Goal: Information Seeking & Learning: Learn about a topic

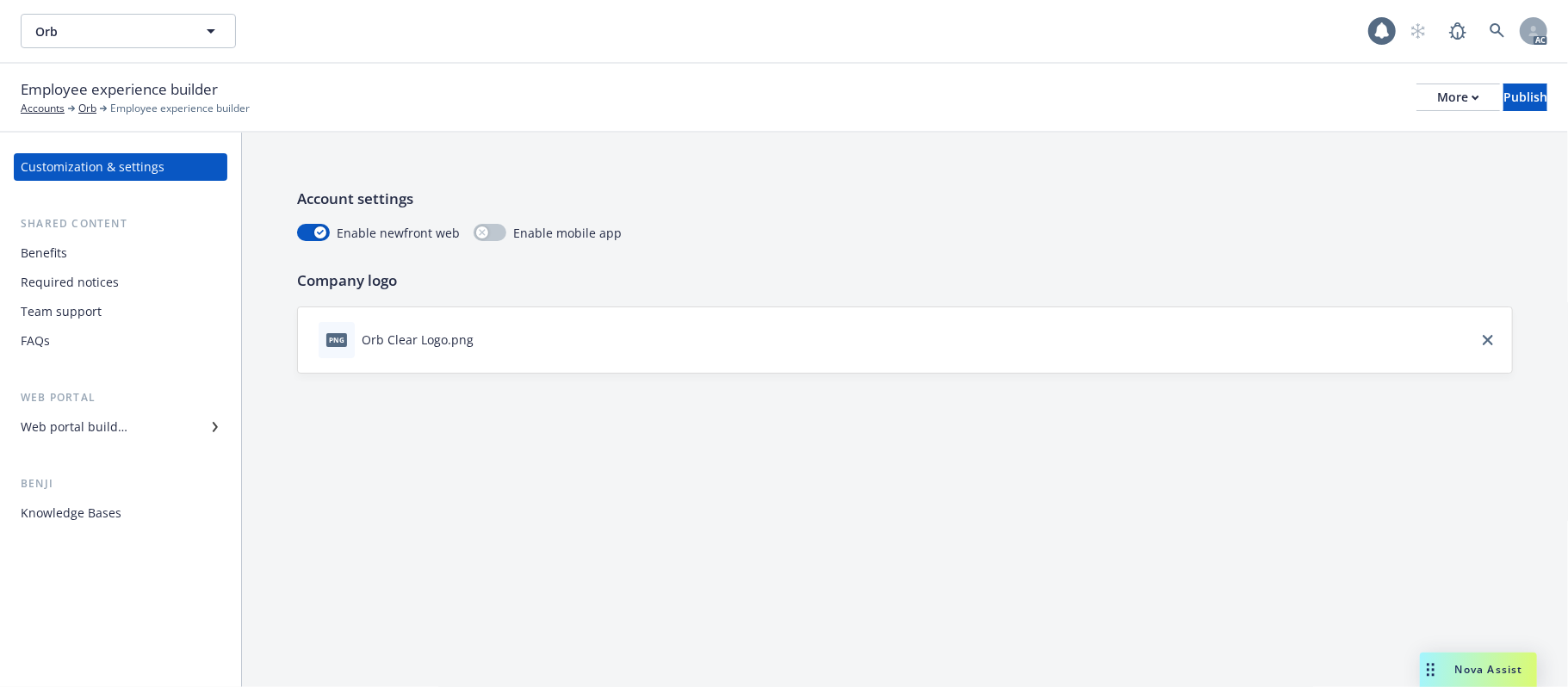
click at [105, 257] on div "Benefits" at bounding box center [121, 252] width 200 height 27
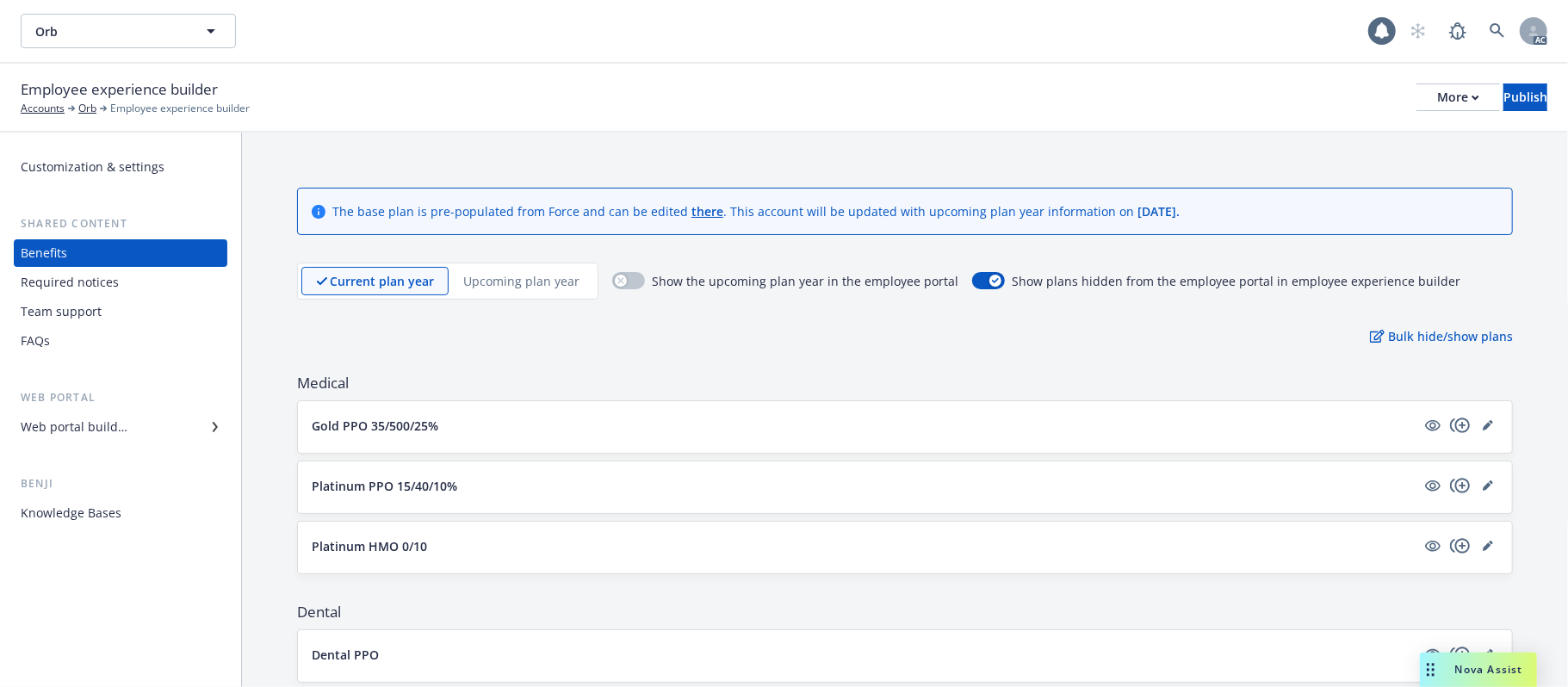
click at [521, 280] on p "Upcoming plan year" at bounding box center [521, 280] width 117 height 18
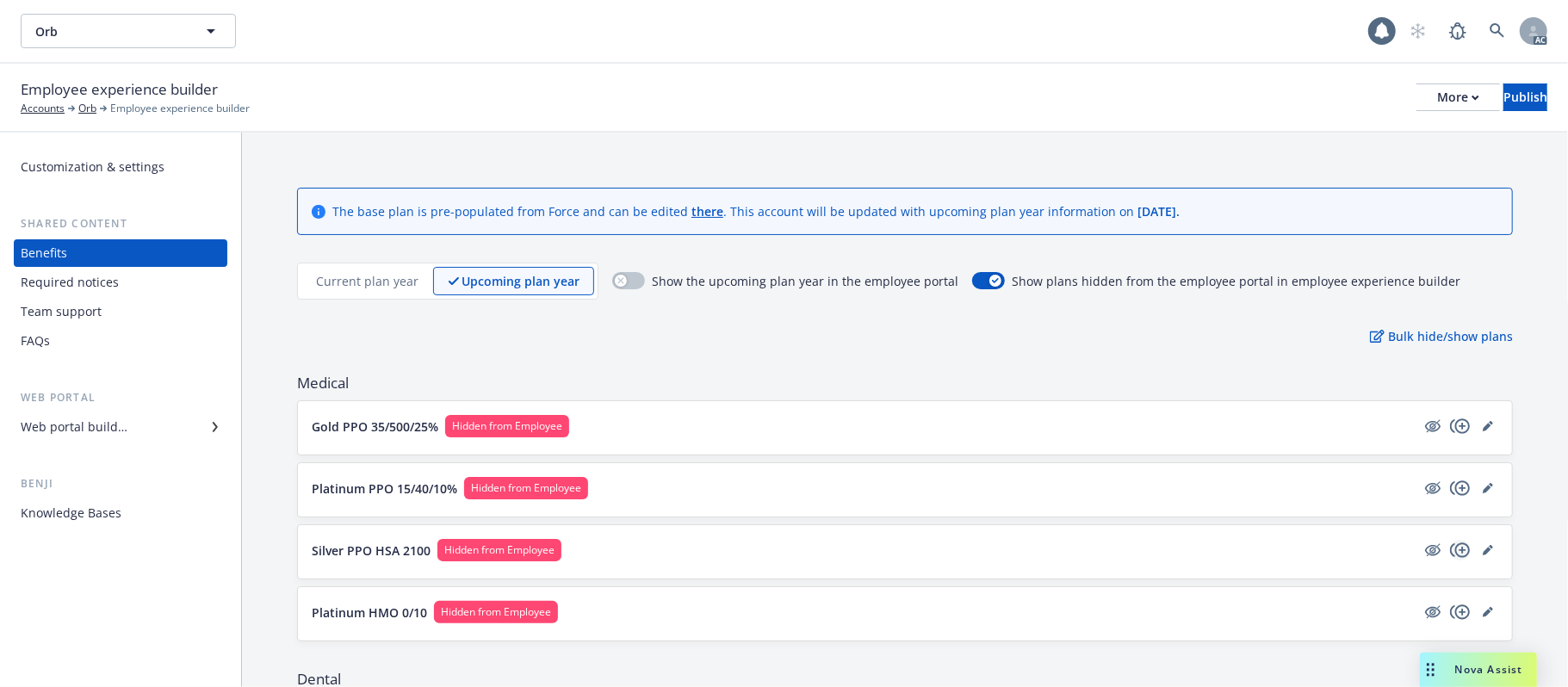
click at [1451, 552] on icon "copyPlus" at bounding box center [1460, 549] width 20 height 15
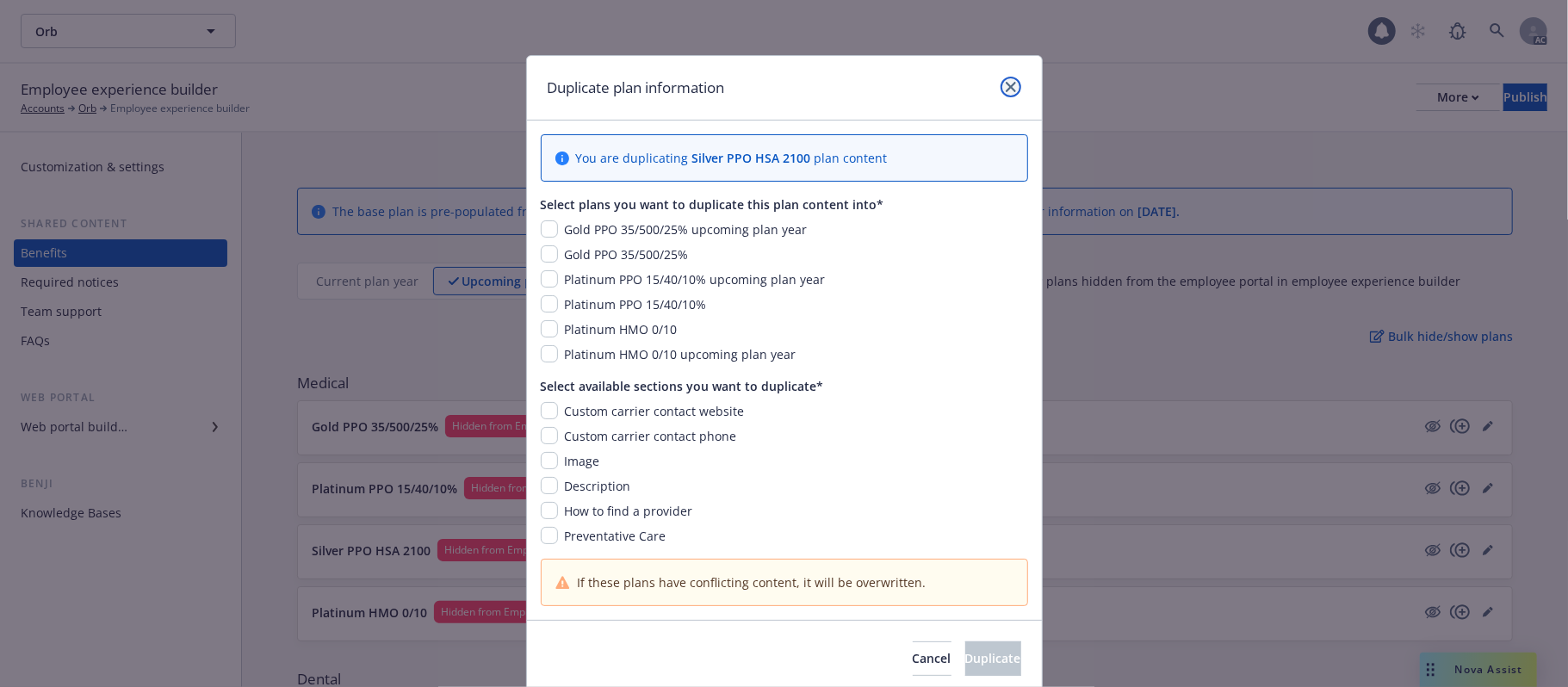
click at [1006, 87] on icon "close" at bounding box center [1011, 87] width 11 height 11
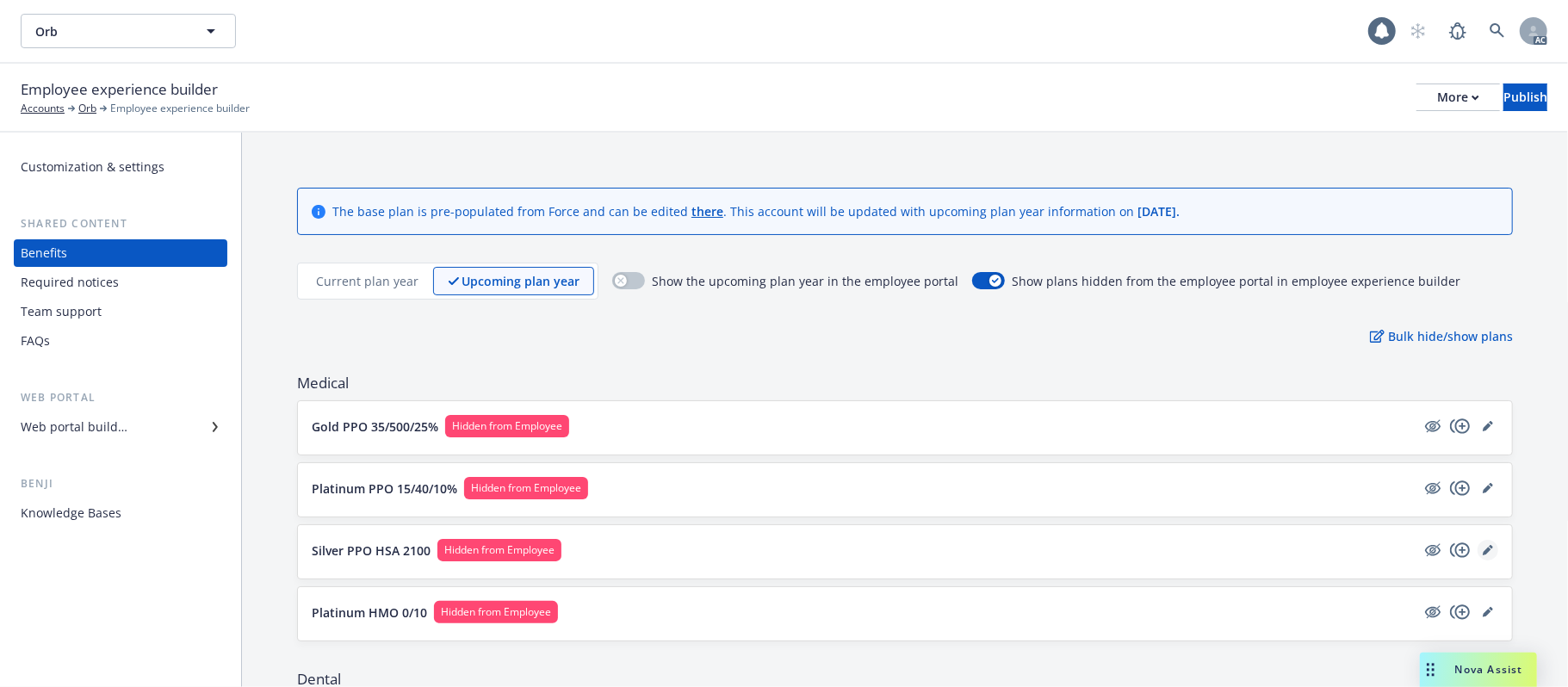
click at [1483, 552] on icon "editPencil" at bounding box center [1487, 551] width 9 height 9
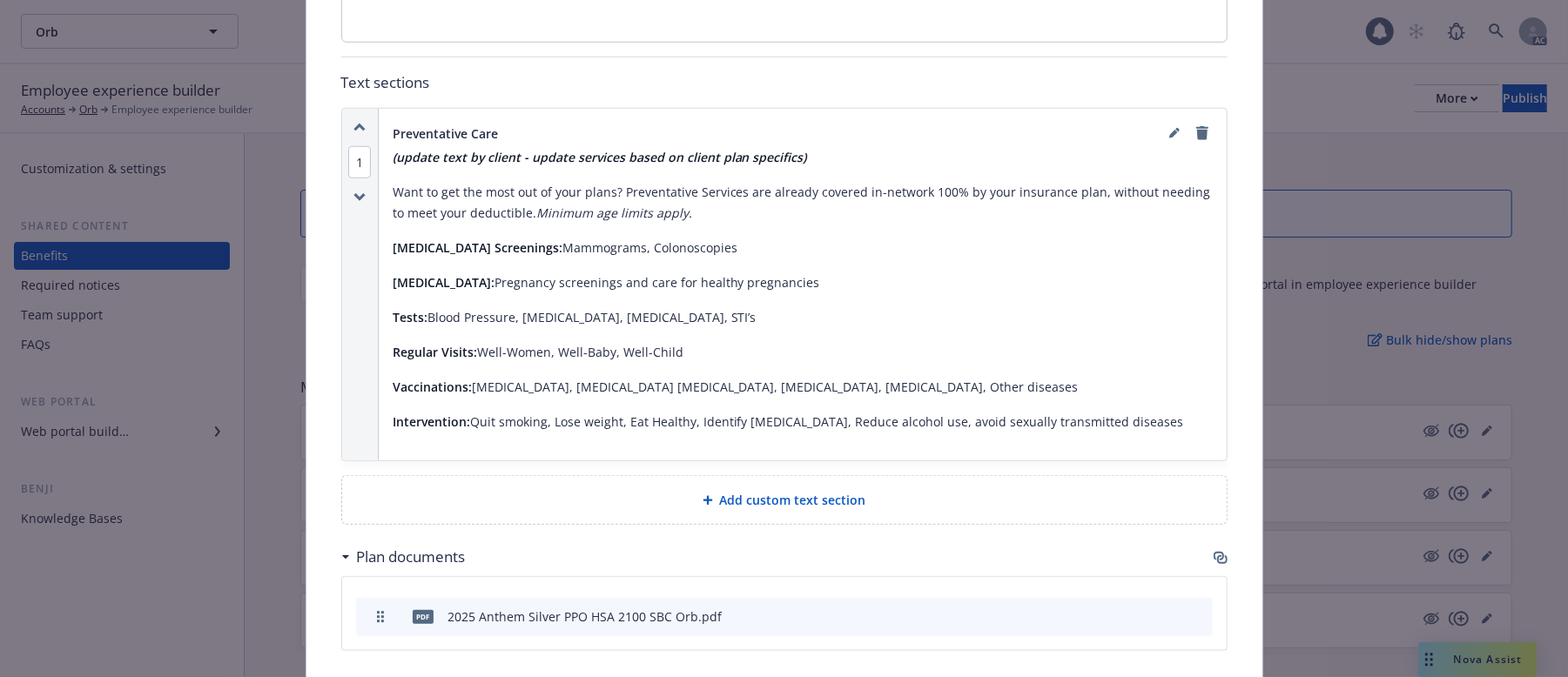
scroll to position [1241, 0]
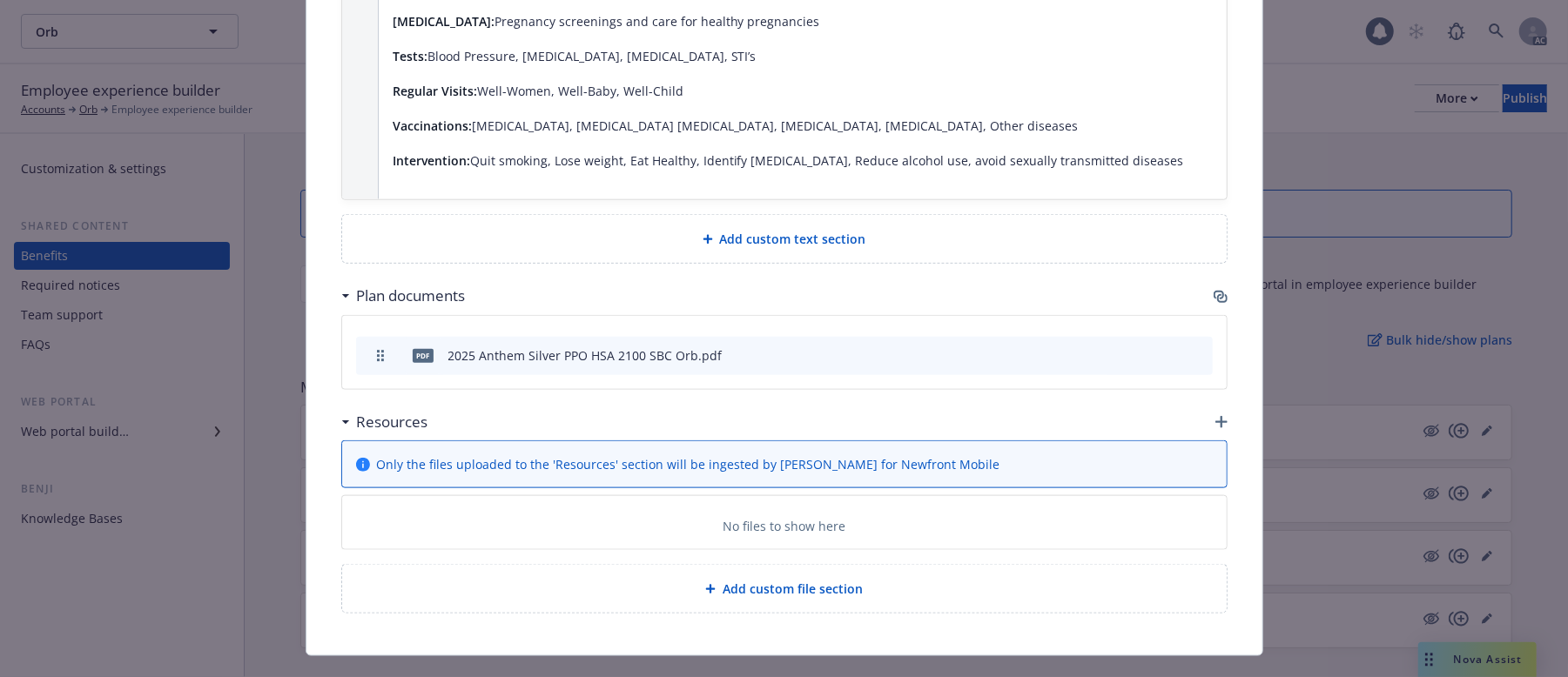
click at [753, 230] on span "Add custom text section" at bounding box center [793, 238] width 146 height 19
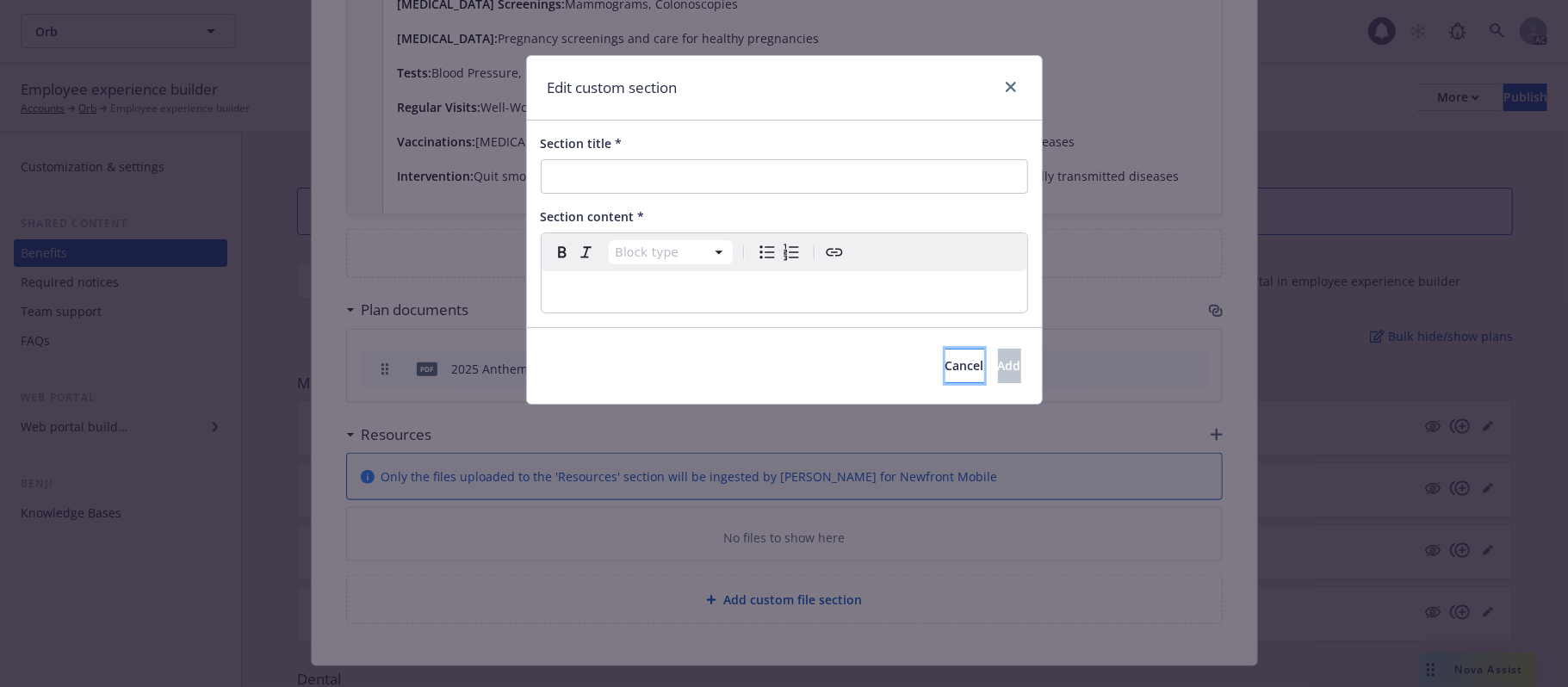
click at [946, 366] on span "Cancel" at bounding box center [965, 365] width 39 height 17
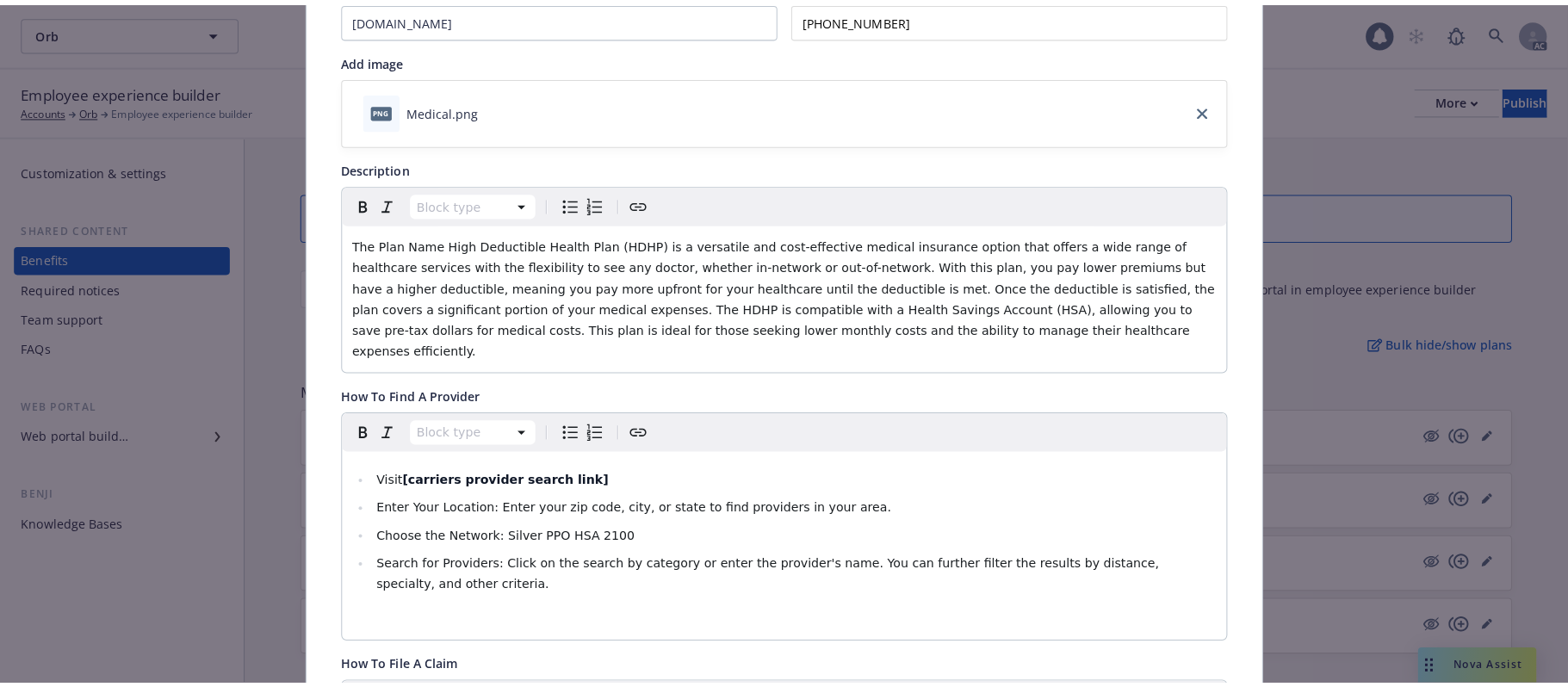
scroll to position [0, 0]
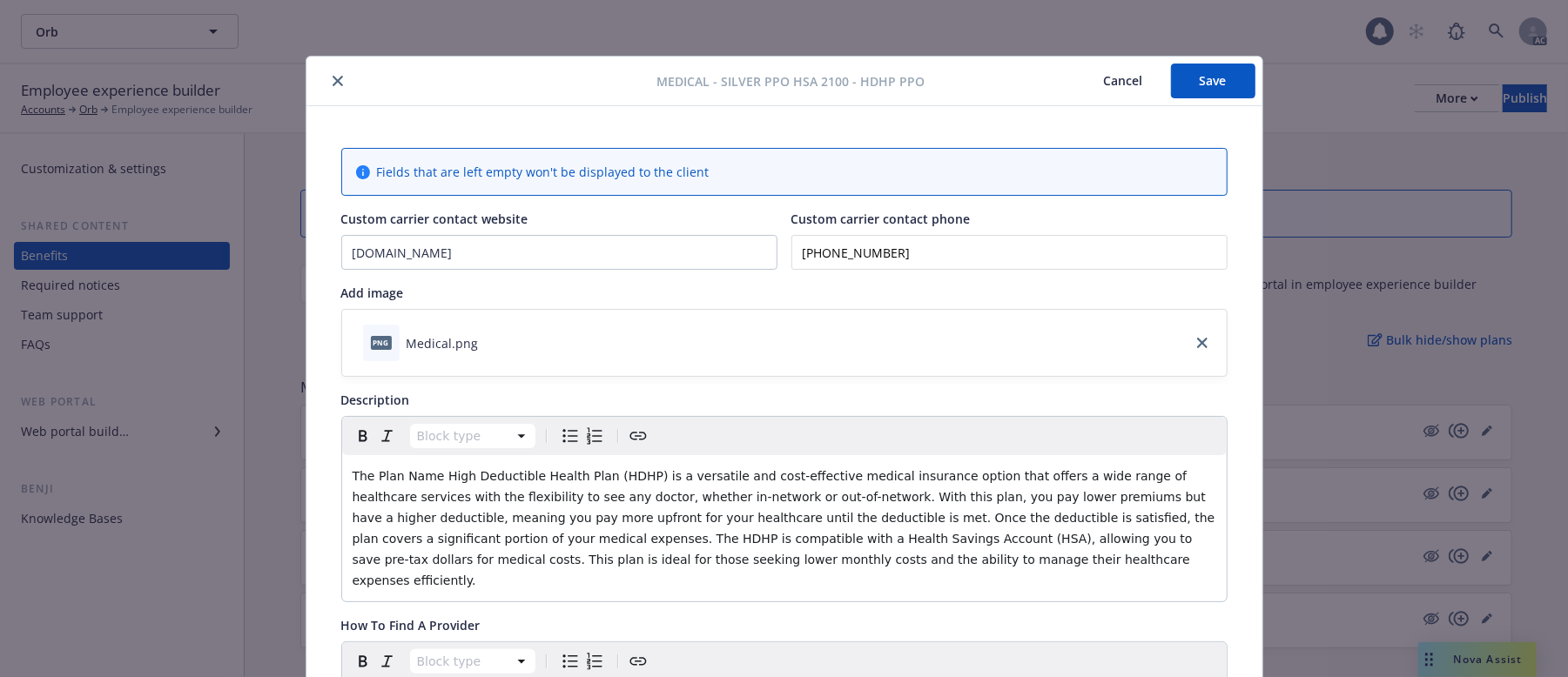
click at [332, 82] on icon "close" at bounding box center [338, 81] width 11 height 11
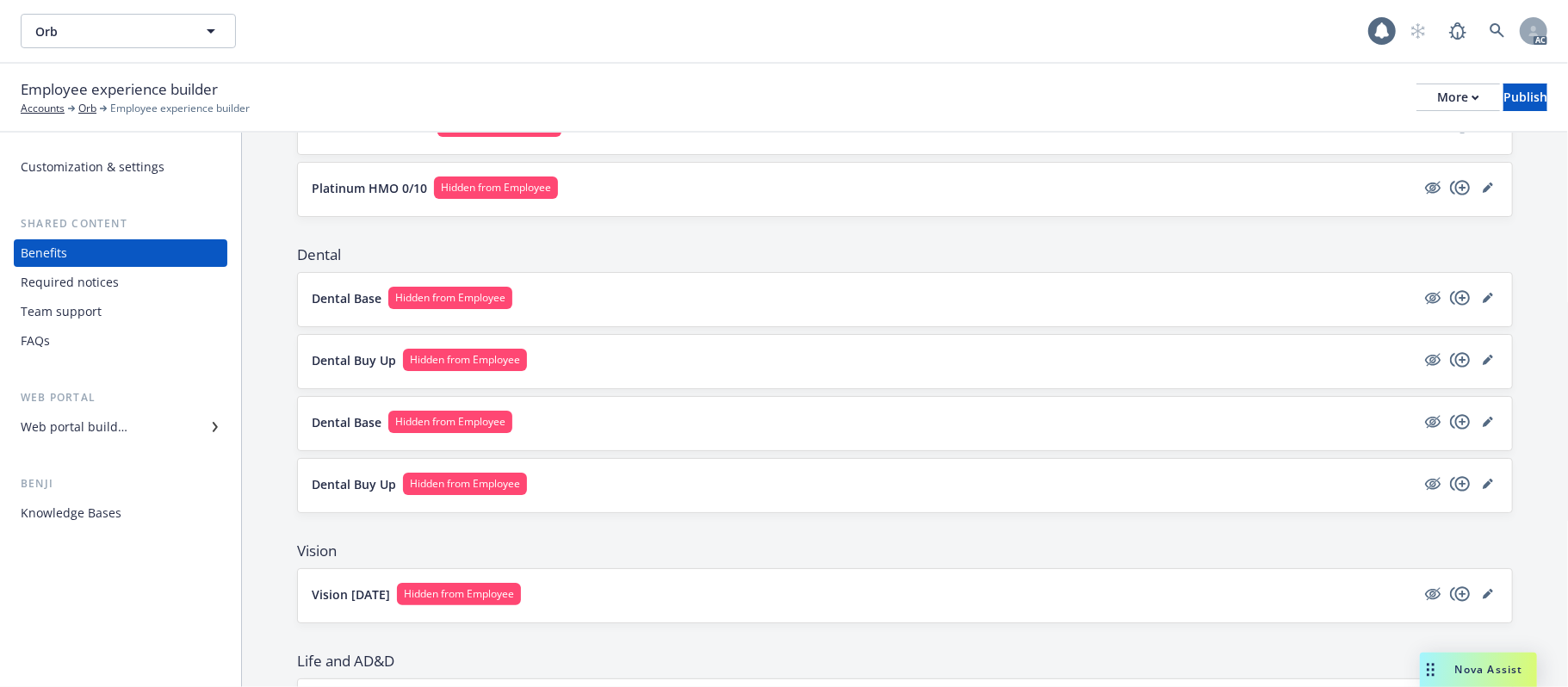
scroll to position [425, 0]
click at [751, 365] on button "Dental Buy Up Hidden from Employee" at bounding box center [864, 359] width 1104 height 23
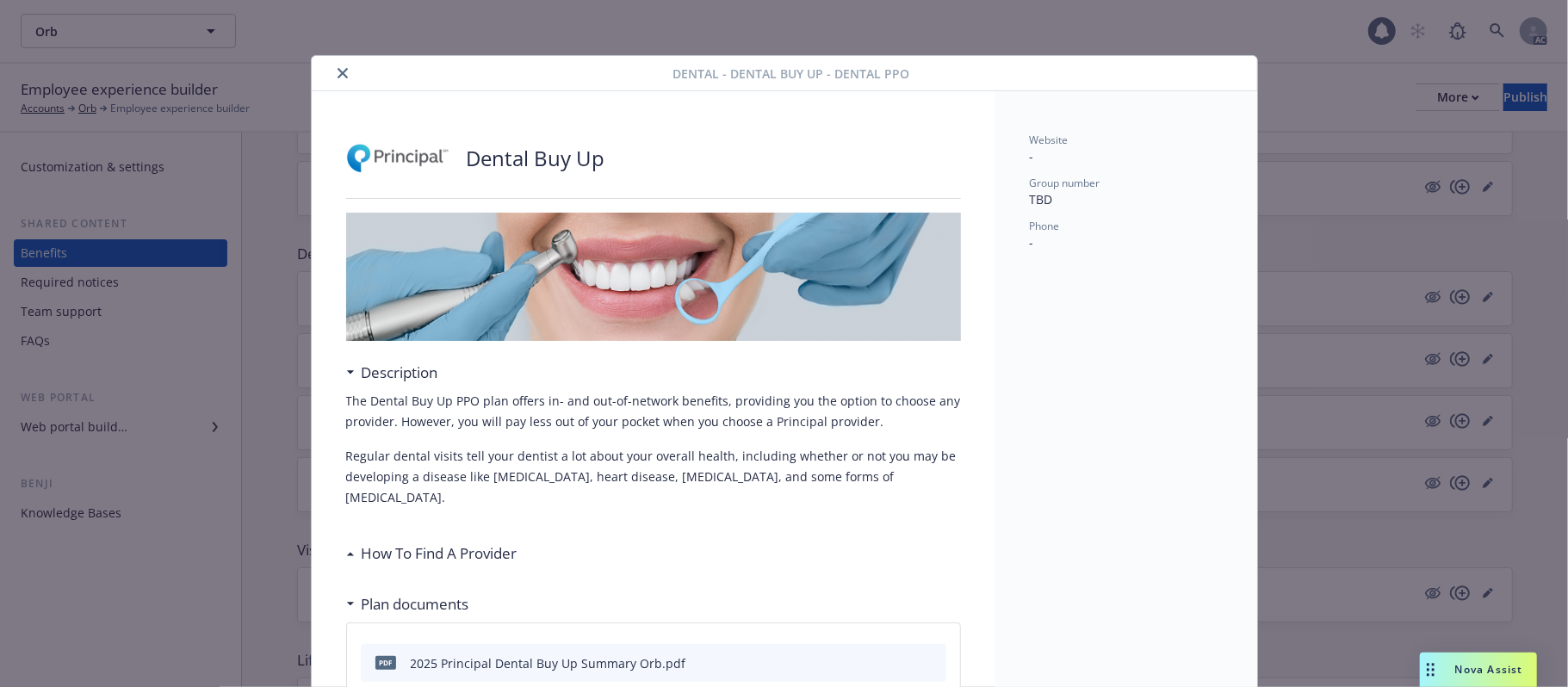
click at [337, 70] on icon "close" at bounding box center [343, 74] width 11 height 11
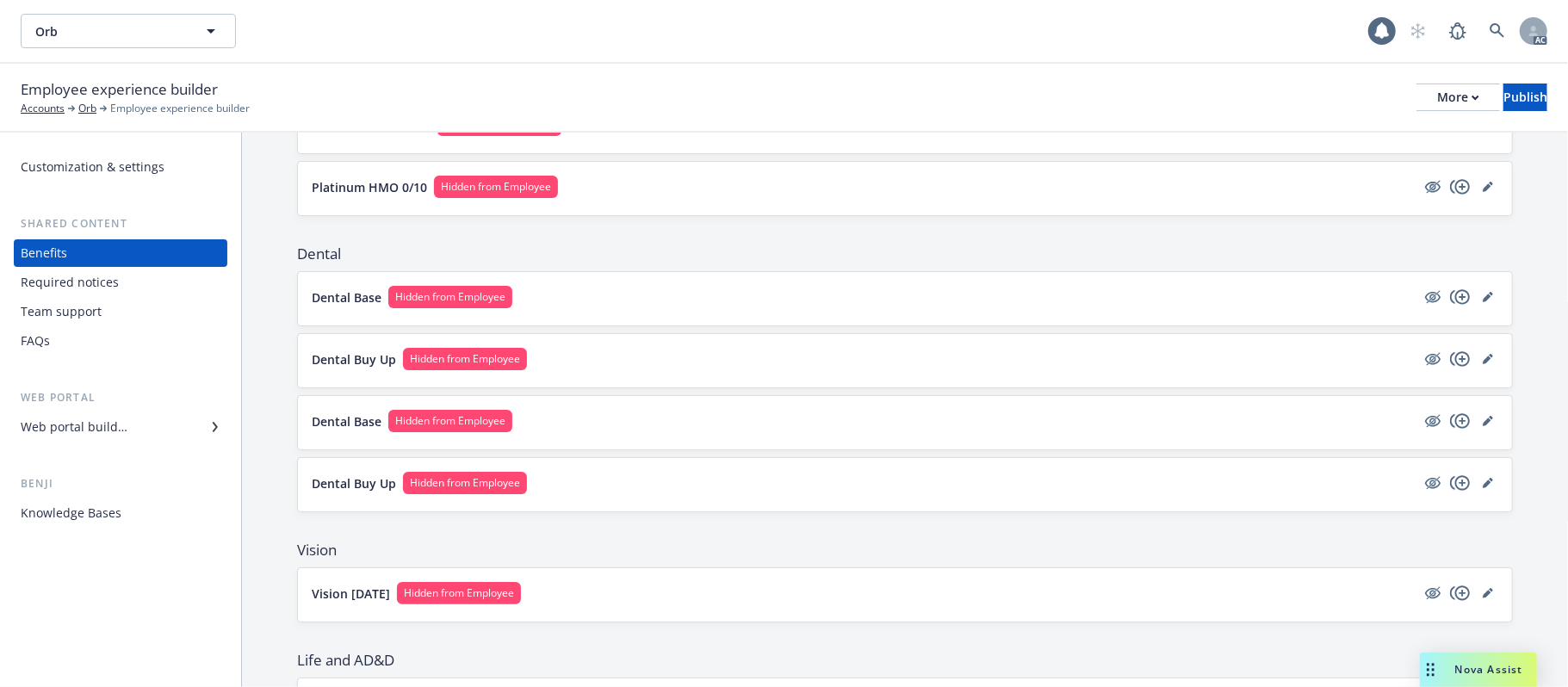
click at [886, 487] on button "Dental Buy Up Hidden from Employee" at bounding box center [864, 483] width 1104 height 23
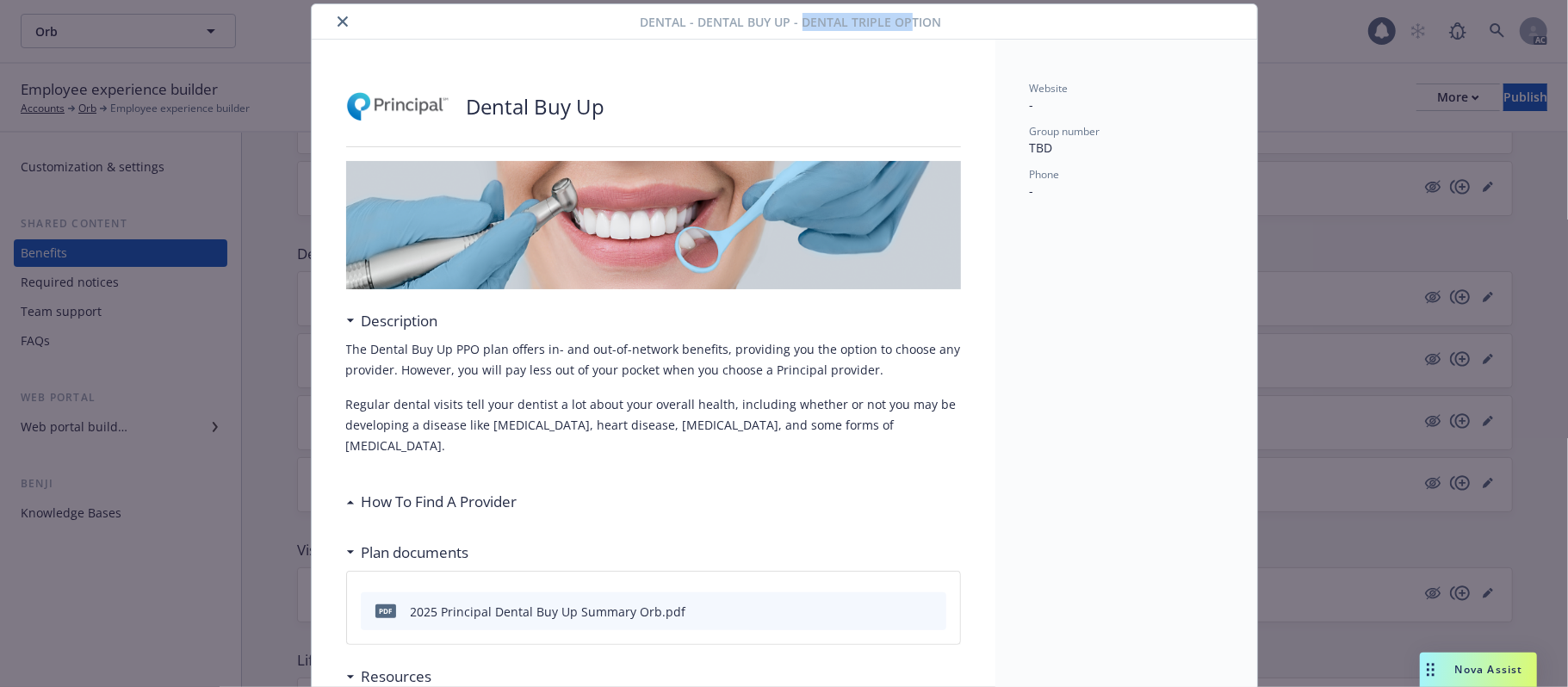
scroll to position [42, 0]
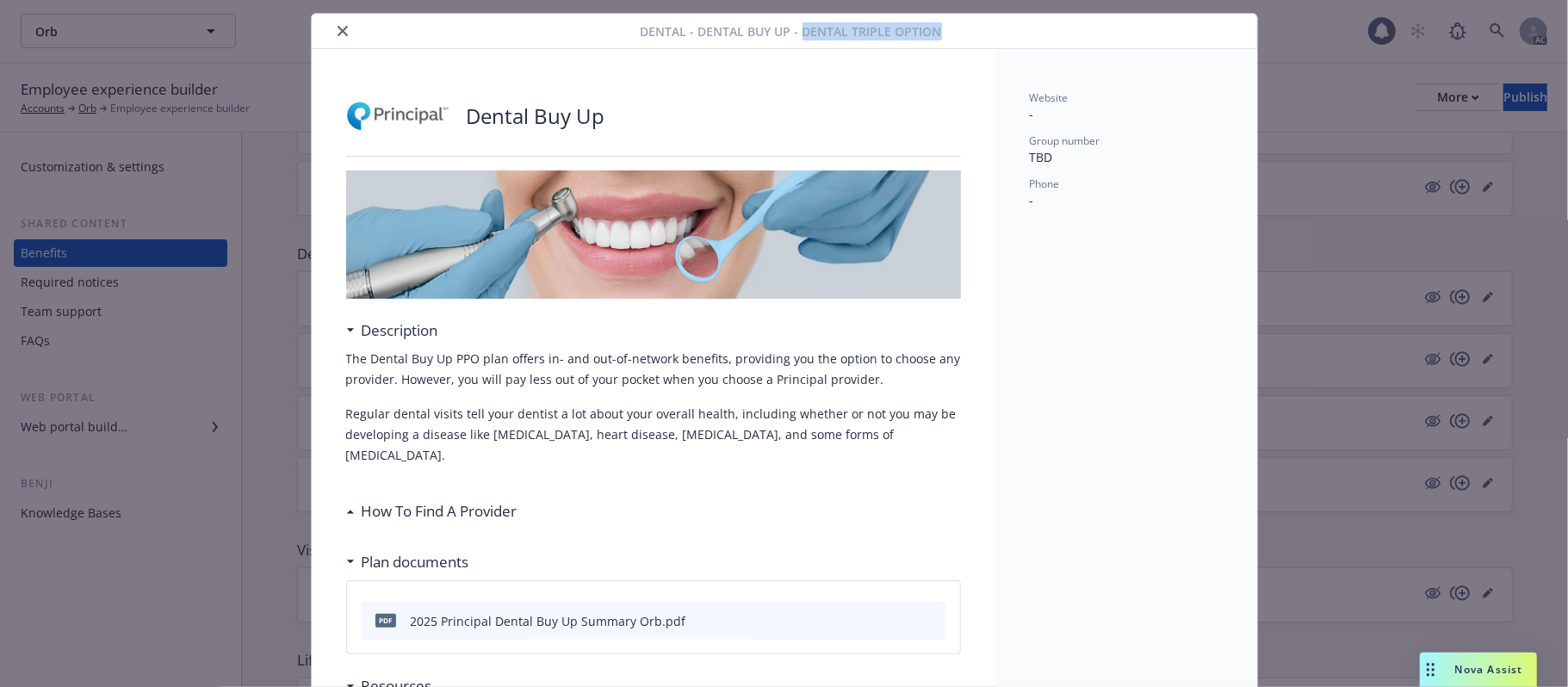
drag, startPoint x: 796, startPoint y: 18, endPoint x: 972, endPoint y: 25, distance: 176.1
click at [972, 25] on div "Dental - Dental Buy Up - Dental Triple Option" at bounding box center [784, 32] width 946 height 35
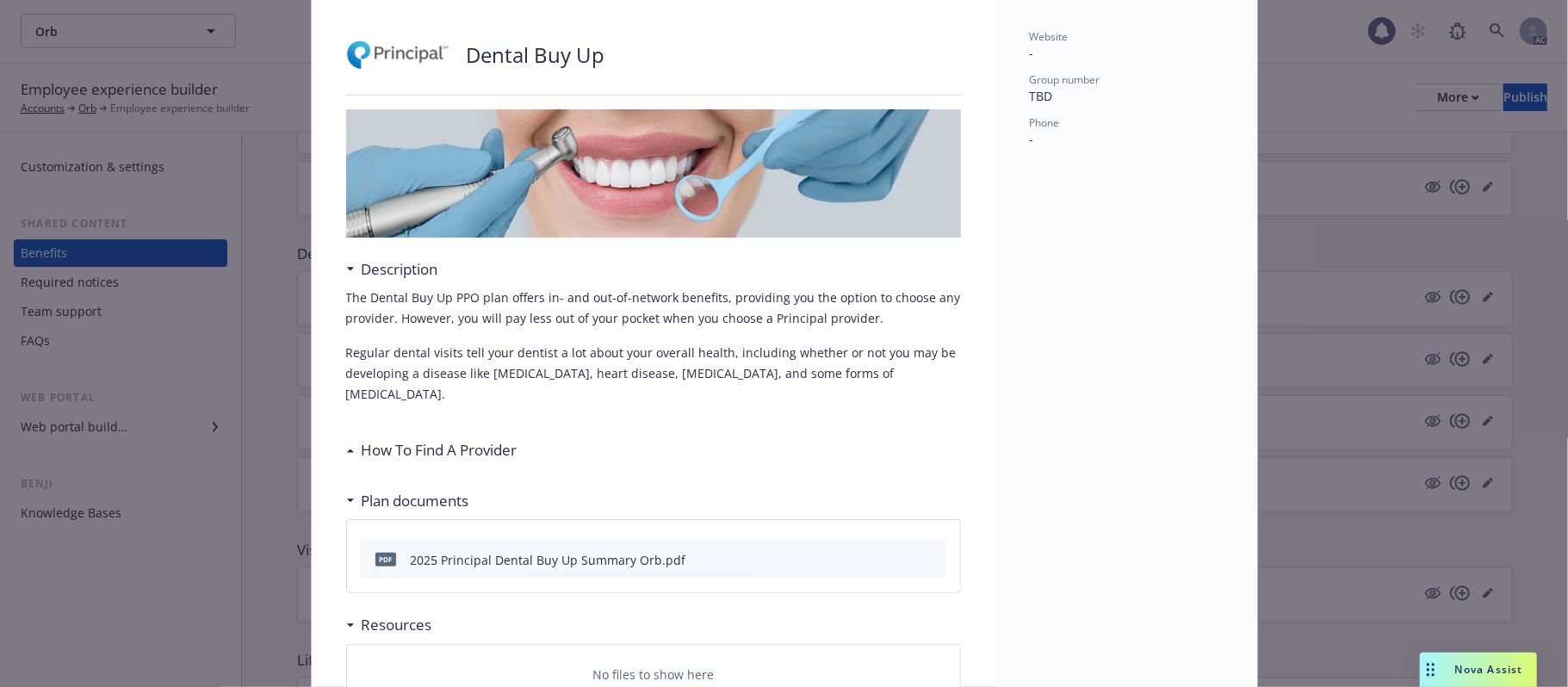
scroll to position [0, 0]
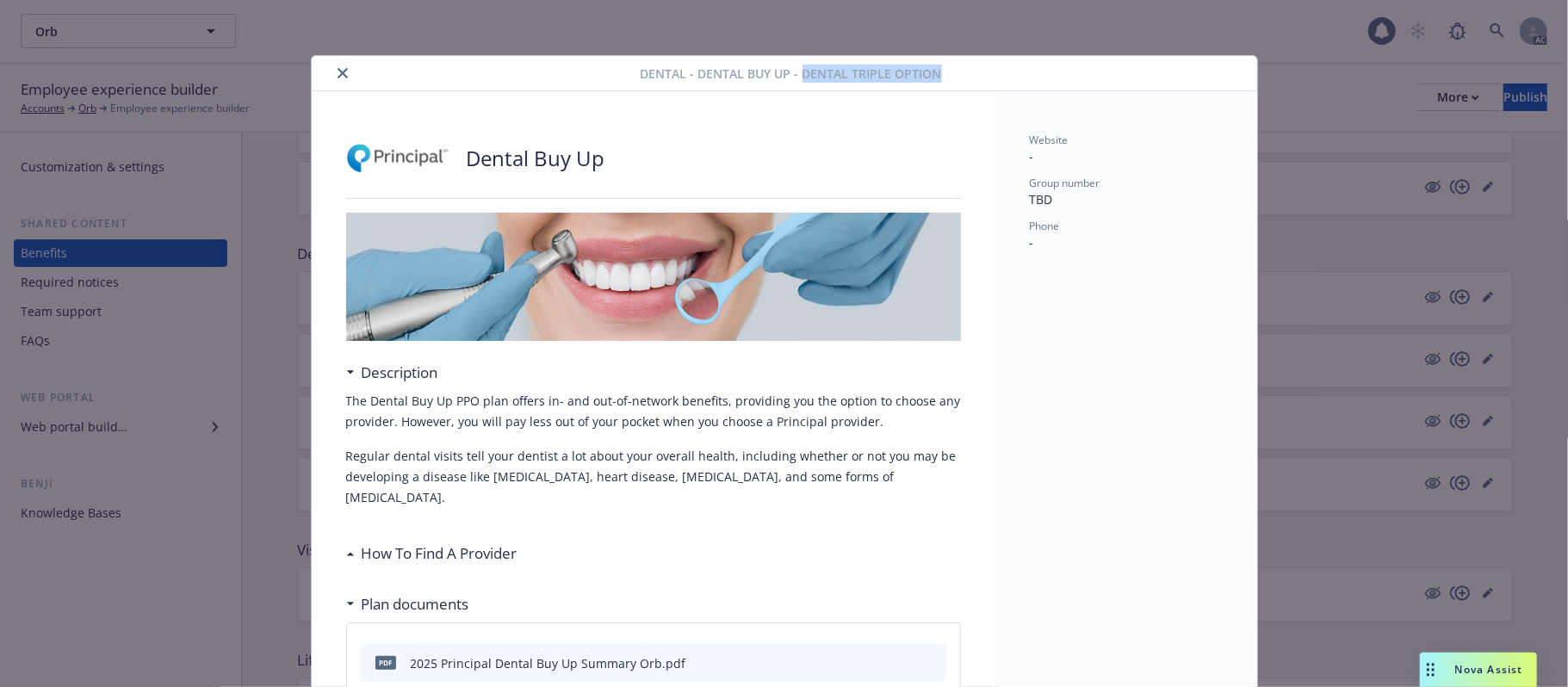
click at [337, 71] on icon "close" at bounding box center [343, 74] width 11 height 11
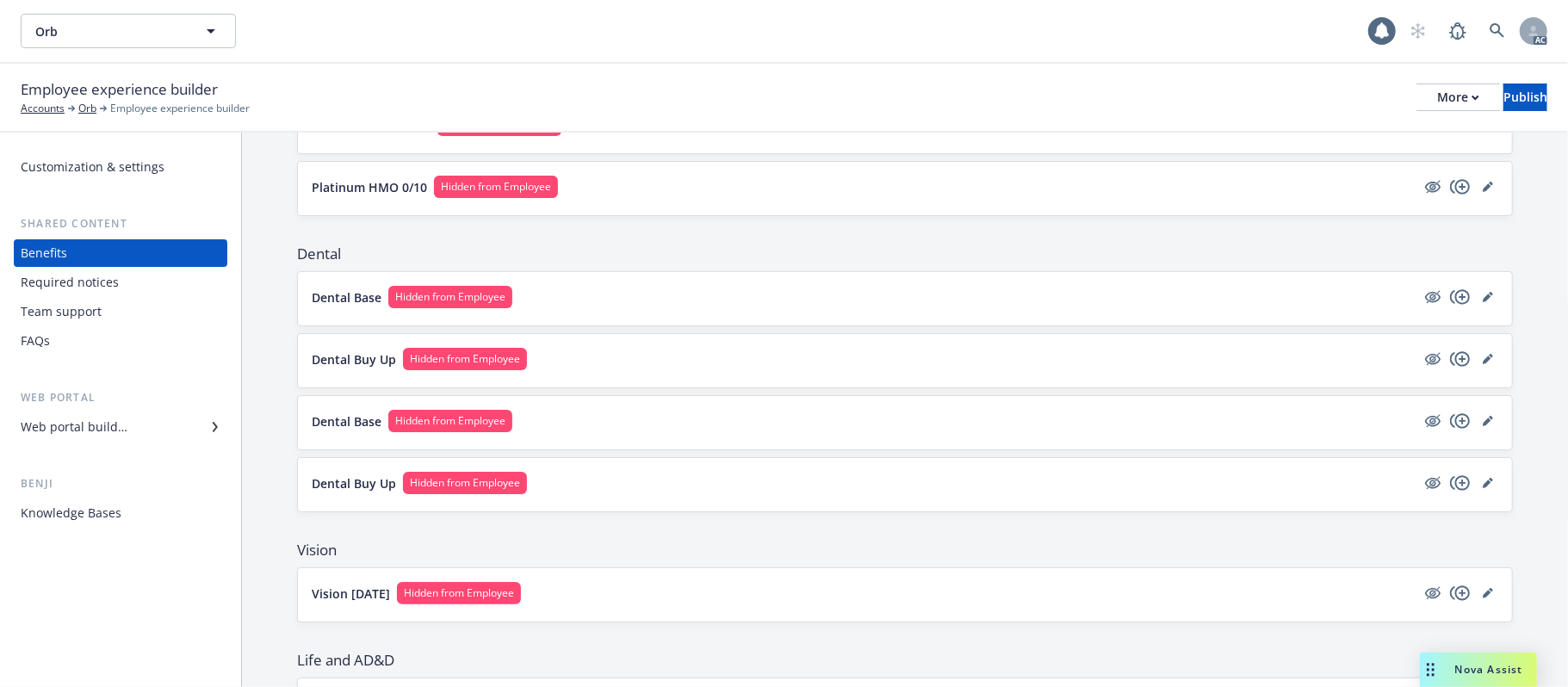
click at [820, 356] on button "Dental Buy Up Hidden from Employee" at bounding box center [864, 359] width 1104 height 23
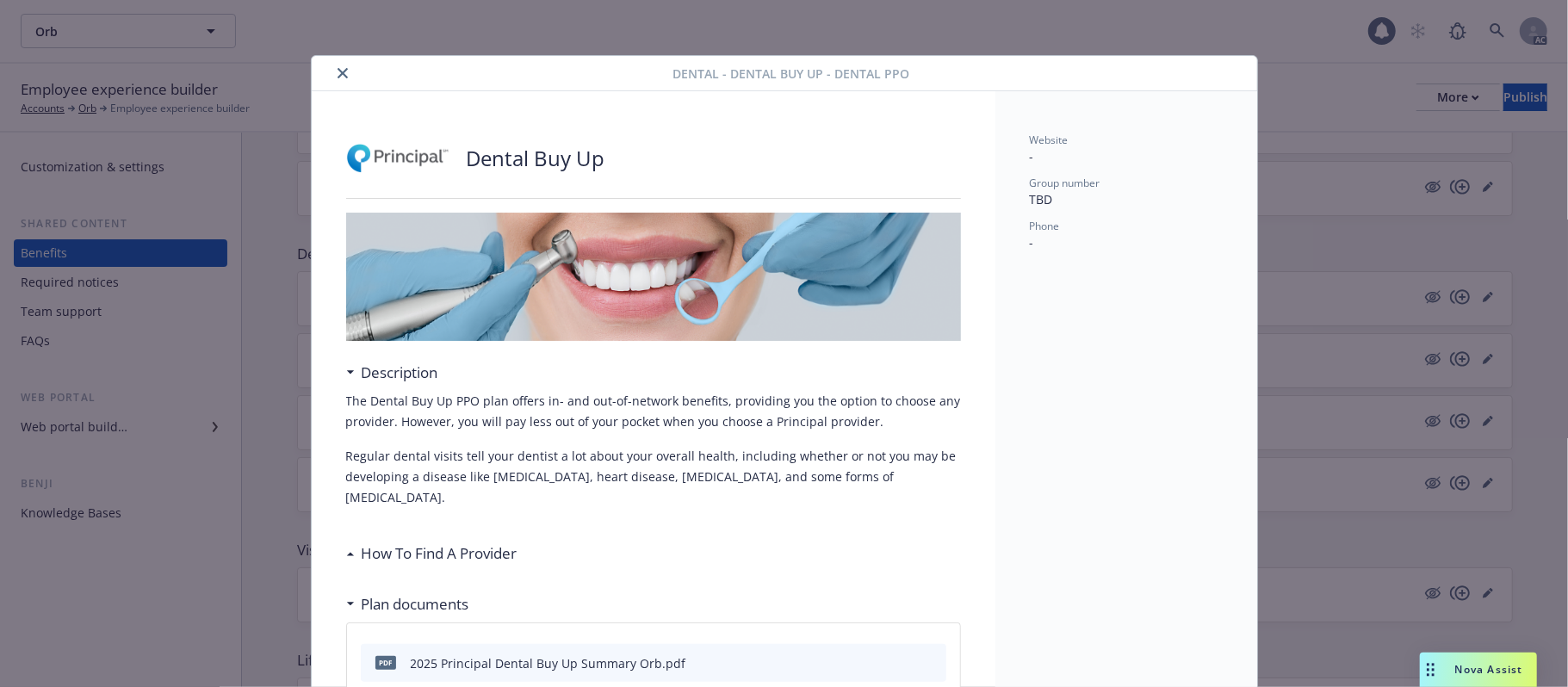
scroll to position [4, 0]
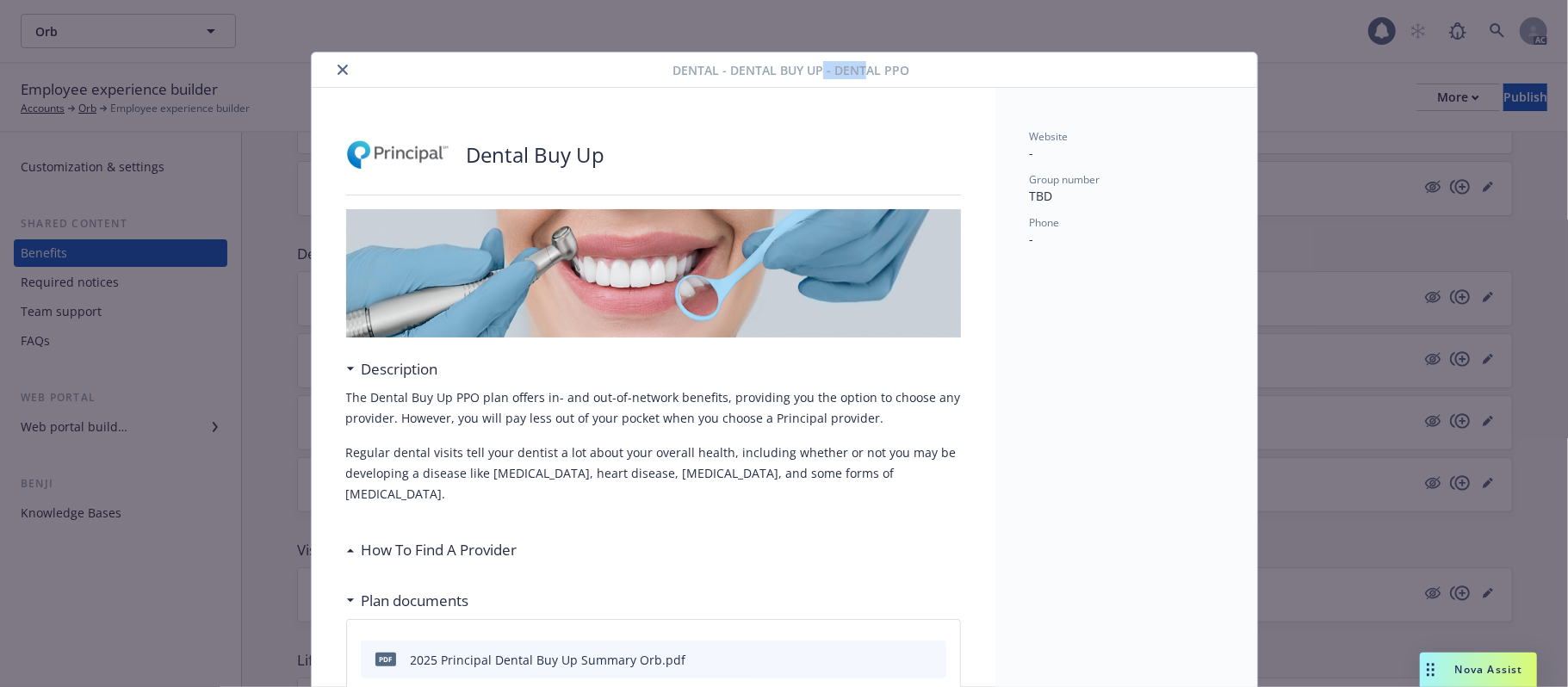
drag, startPoint x: 813, startPoint y: 69, endPoint x: 861, endPoint y: 70, distance: 48.0
click at [861, 70] on span "Dental - Dental Buy Up - Dental PPO" at bounding box center [791, 70] width 237 height 18
click at [337, 67] on icon "close" at bounding box center [343, 70] width 11 height 11
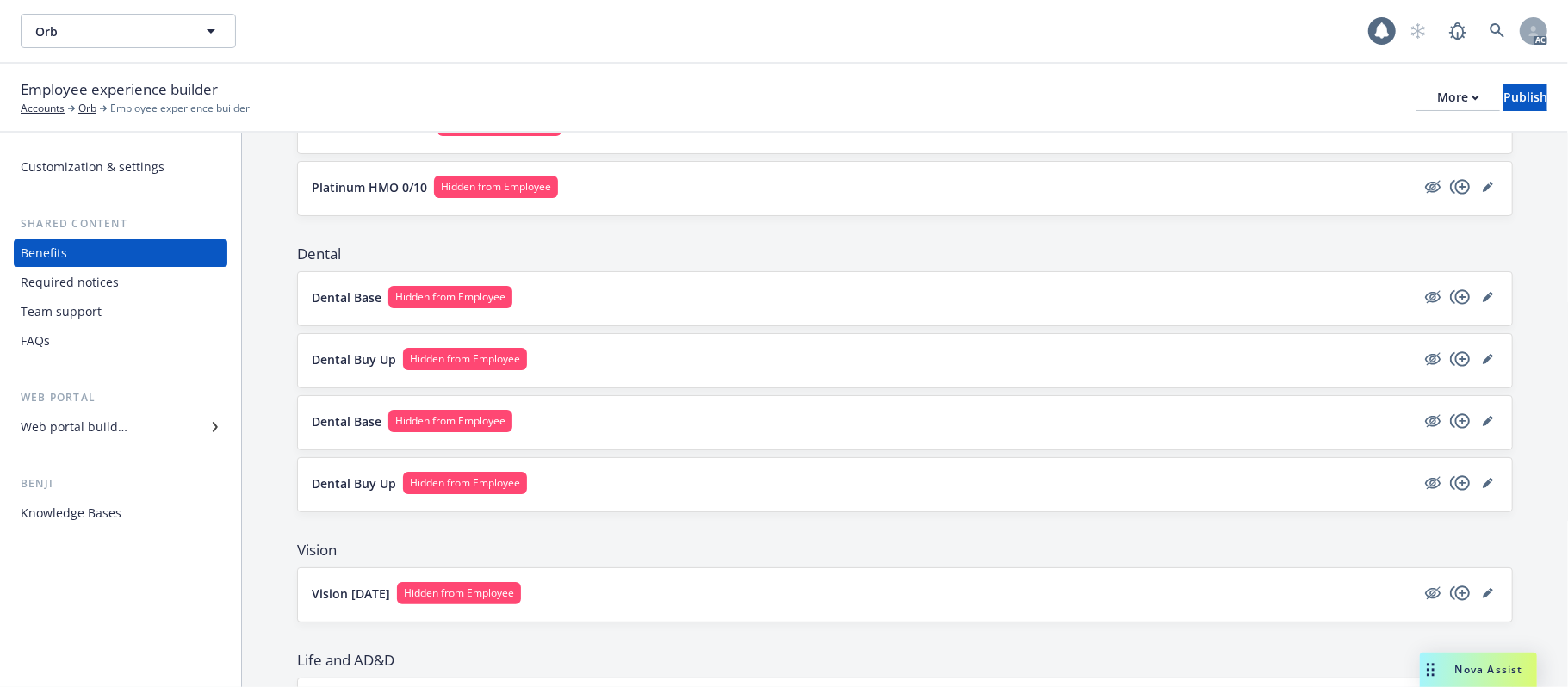
click at [635, 293] on button "Dental Base Hidden from Employee" at bounding box center [864, 297] width 1104 height 23
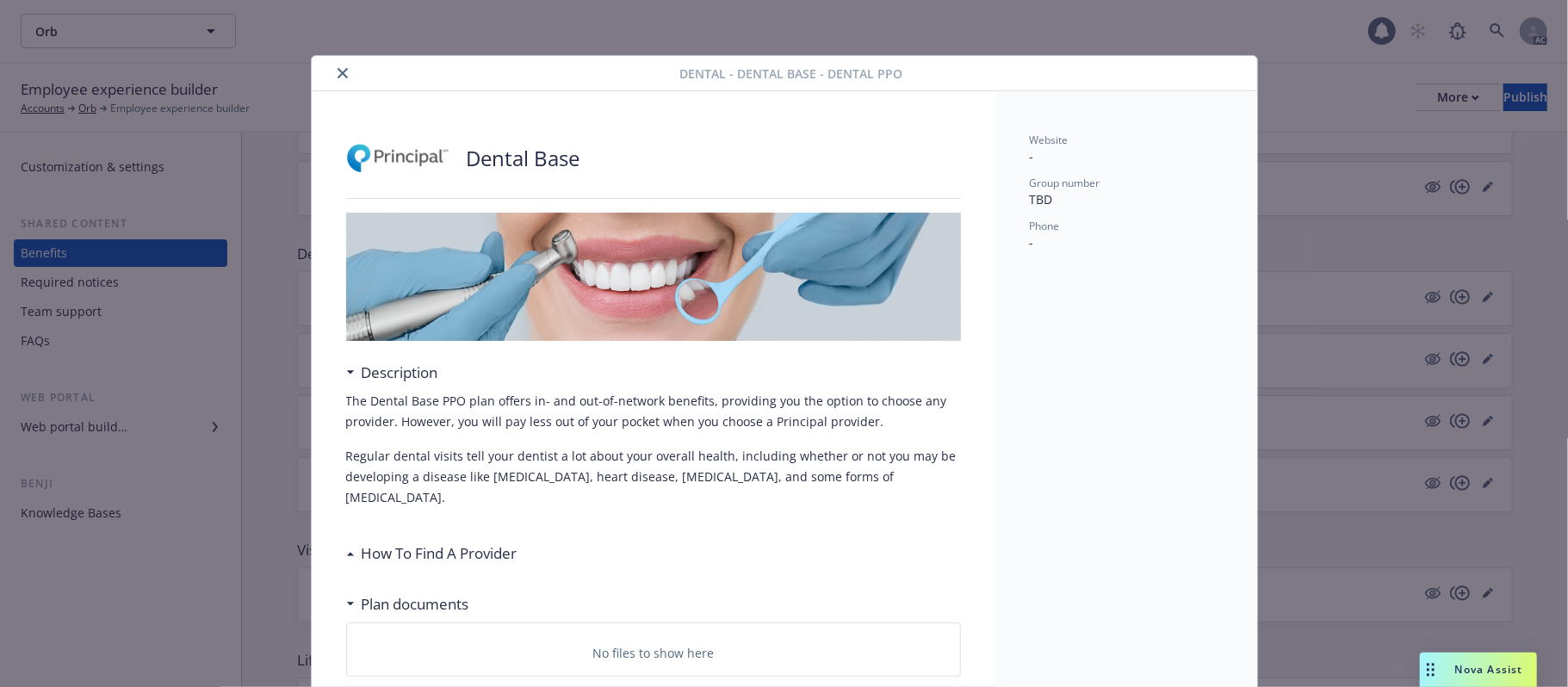
scroll to position [52, 0]
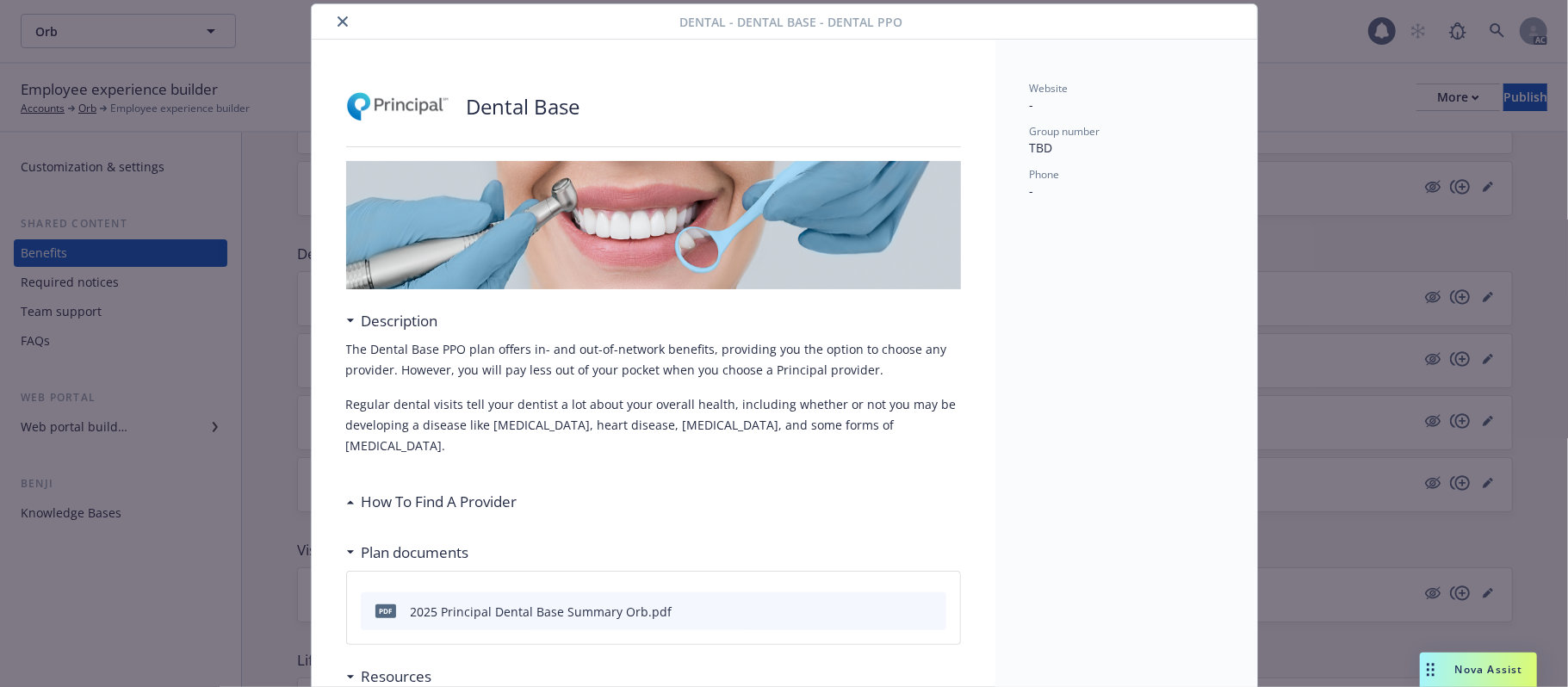
click at [337, 21] on icon "close" at bounding box center [343, 22] width 11 height 11
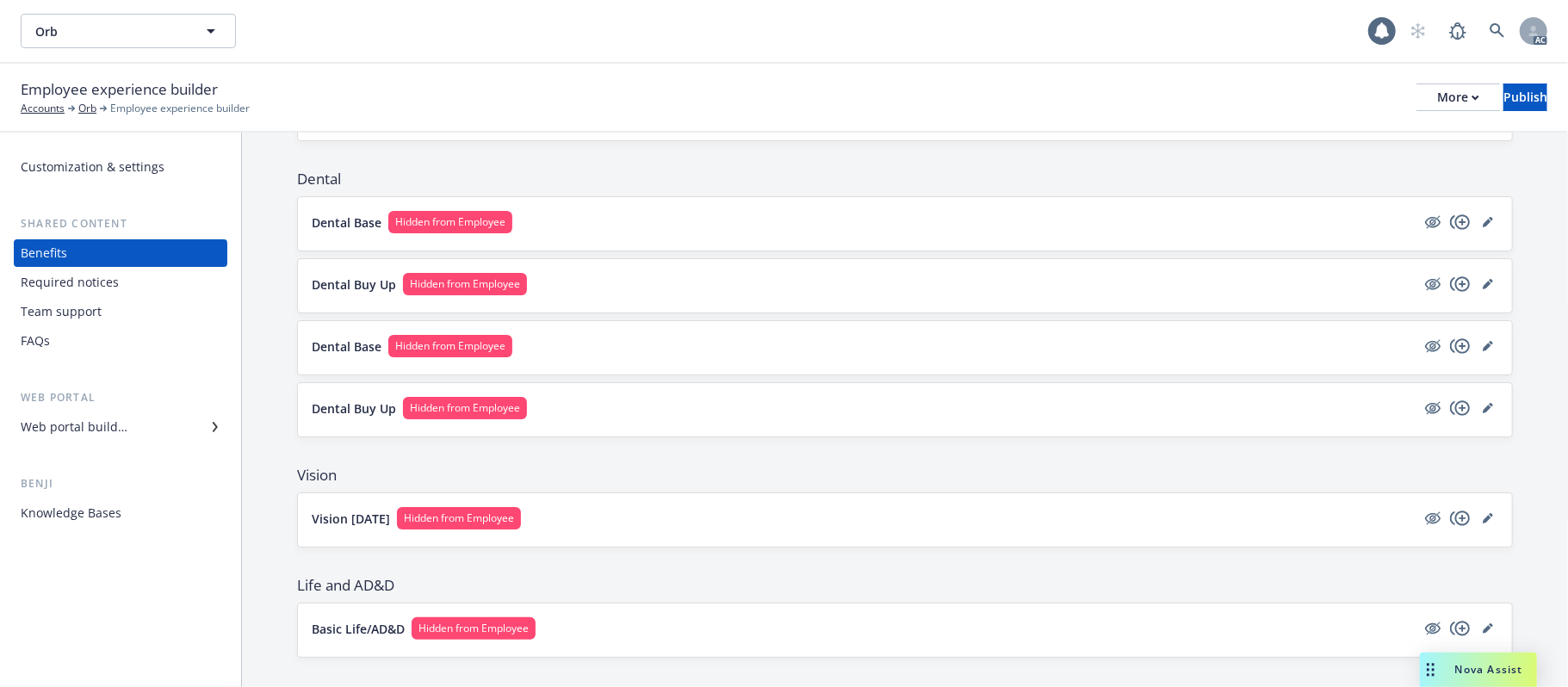
scroll to position [541, 0]
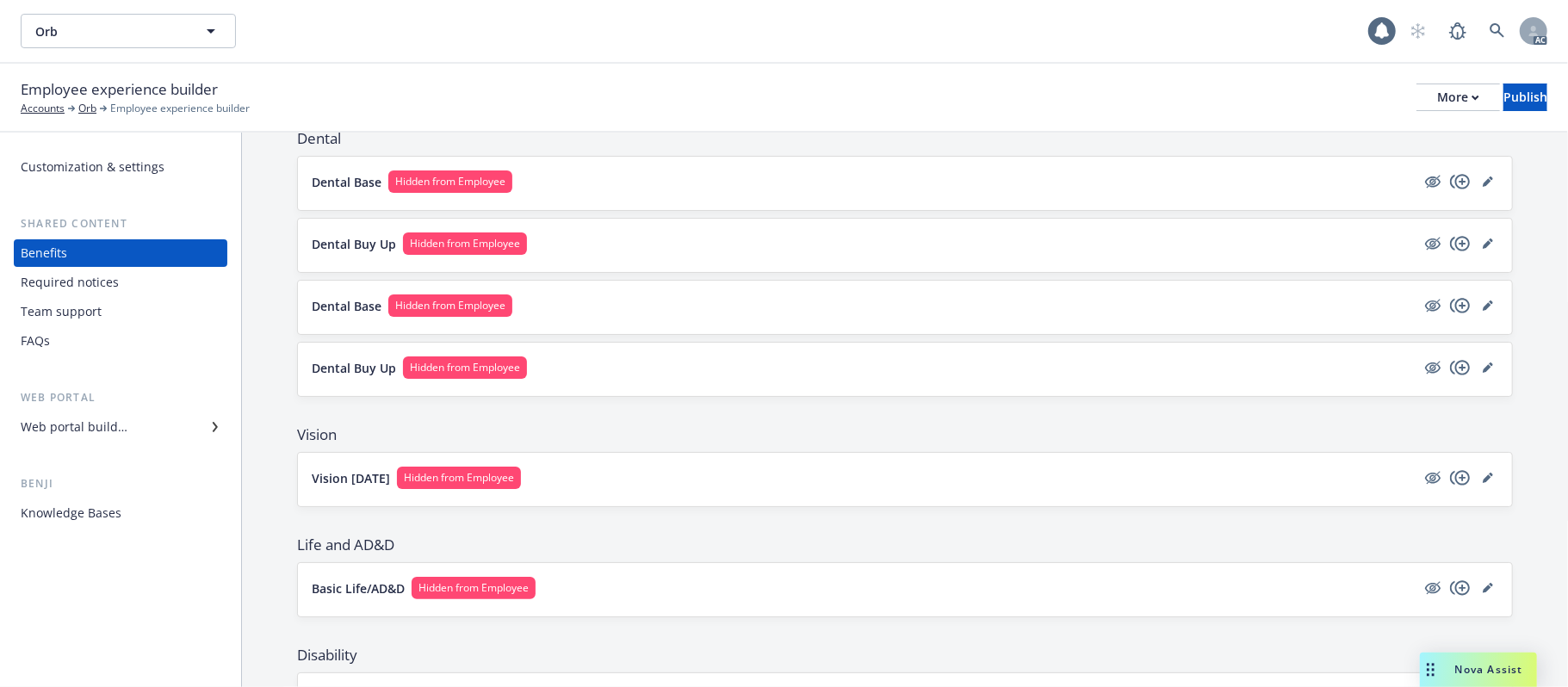
click at [746, 308] on button "Dental Base Hidden from Employee" at bounding box center [864, 306] width 1104 height 23
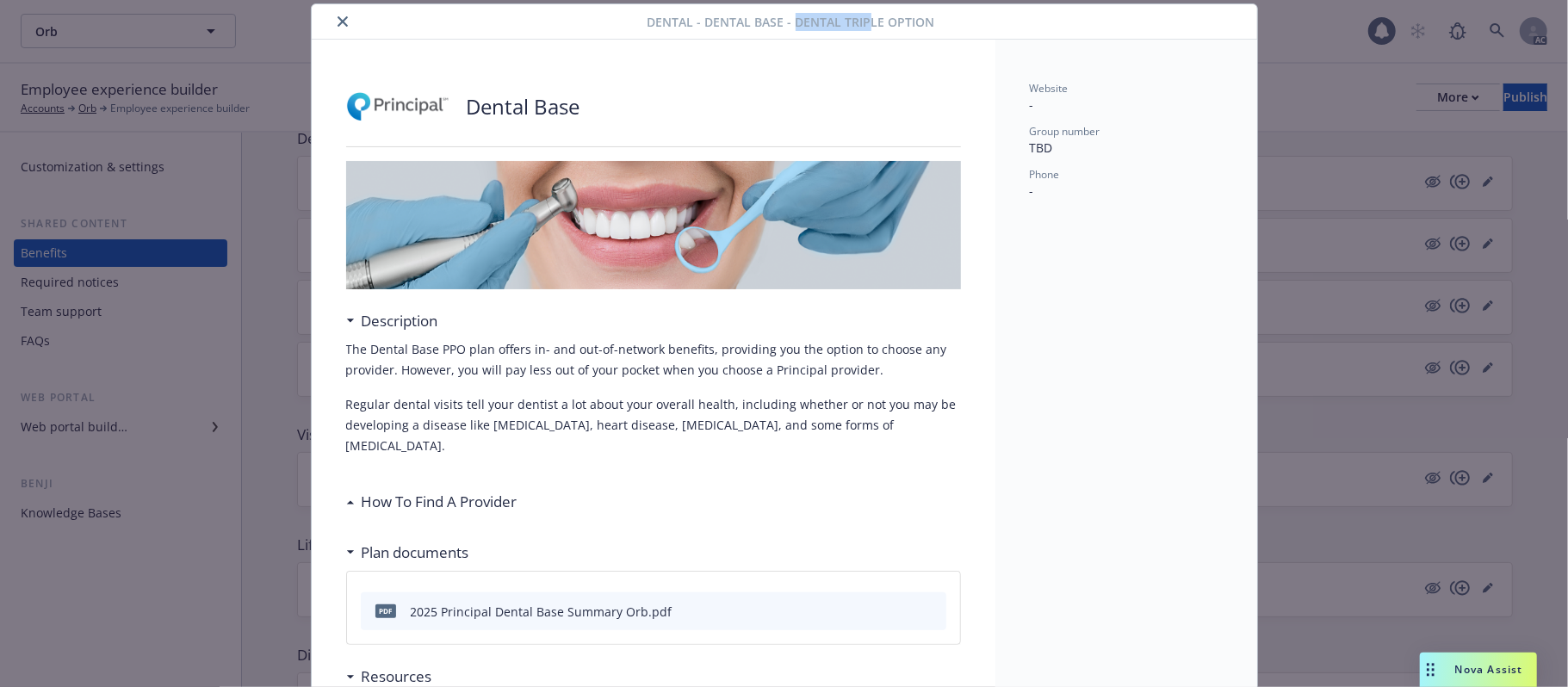
scroll to position [41, 0]
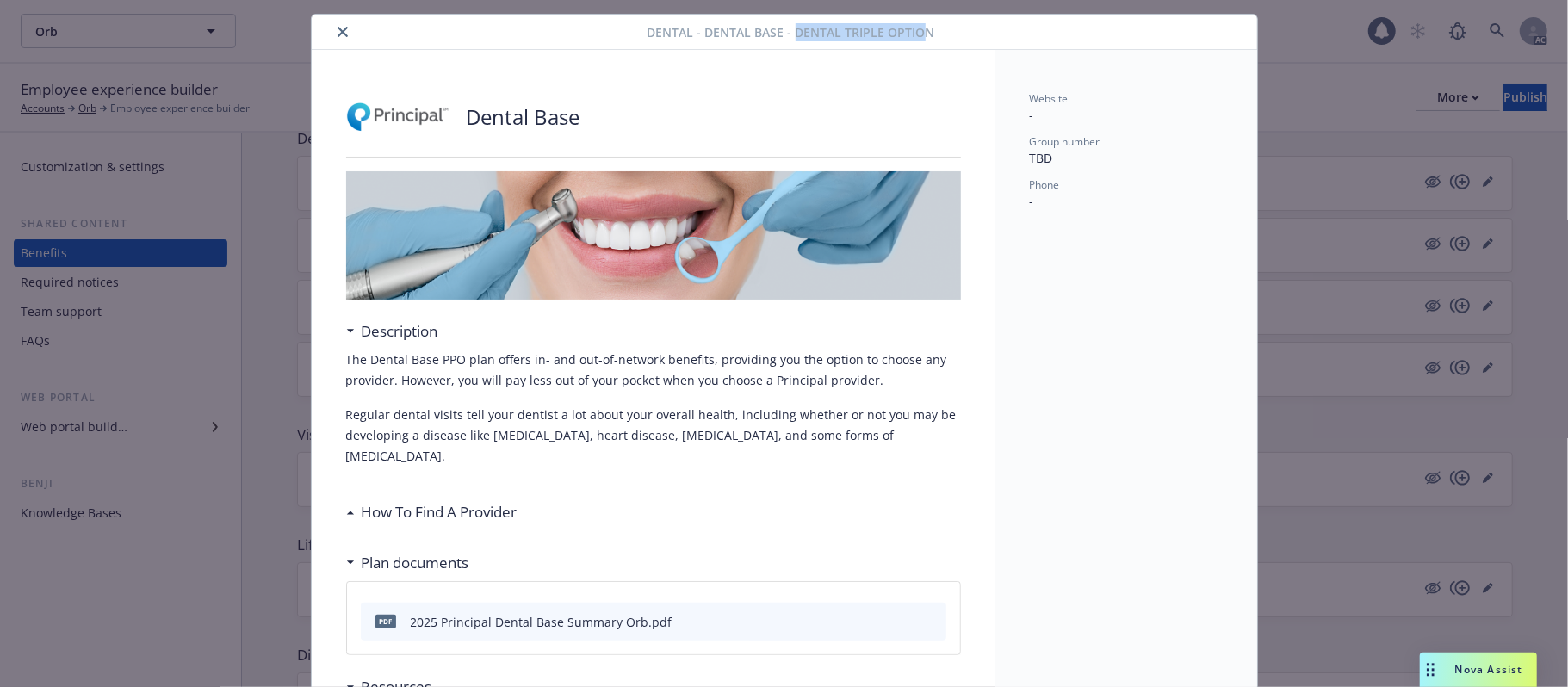
drag, startPoint x: 790, startPoint y: 18, endPoint x: 921, endPoint y: 25, distance: 131.2
click at [921, 25] on span "Dental - Dental Base - Dental Triple Option" at bounding box center [791, 32] width 287 height 18
click at [763, 125] on div "Dental Base" at bounding box center [653, 117] width 614 height 52
click at [337, 32] on icon "close" at bounding box center [343, 32] width 11 height 11
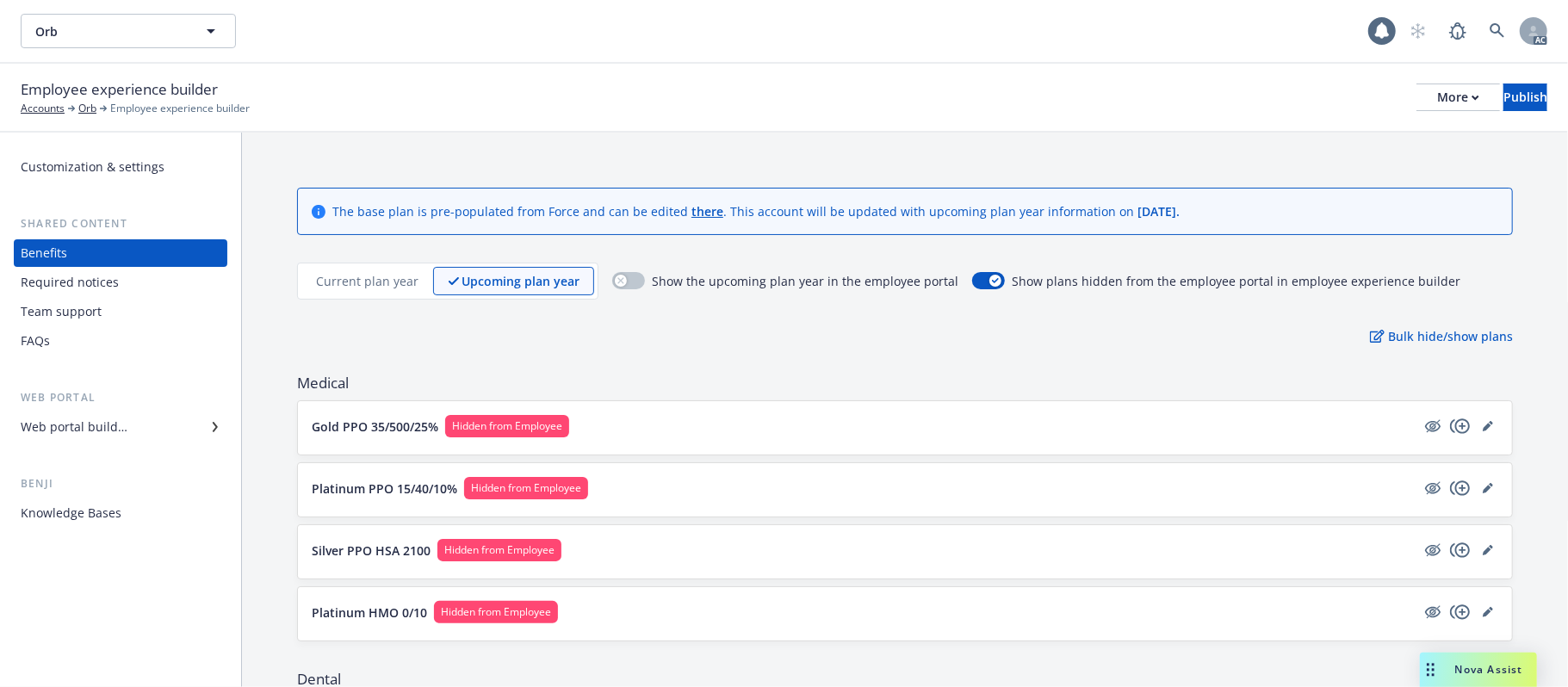
click at [372, 284] on p "Current plan year" at bounding box center [367, 280] width 103 height 18
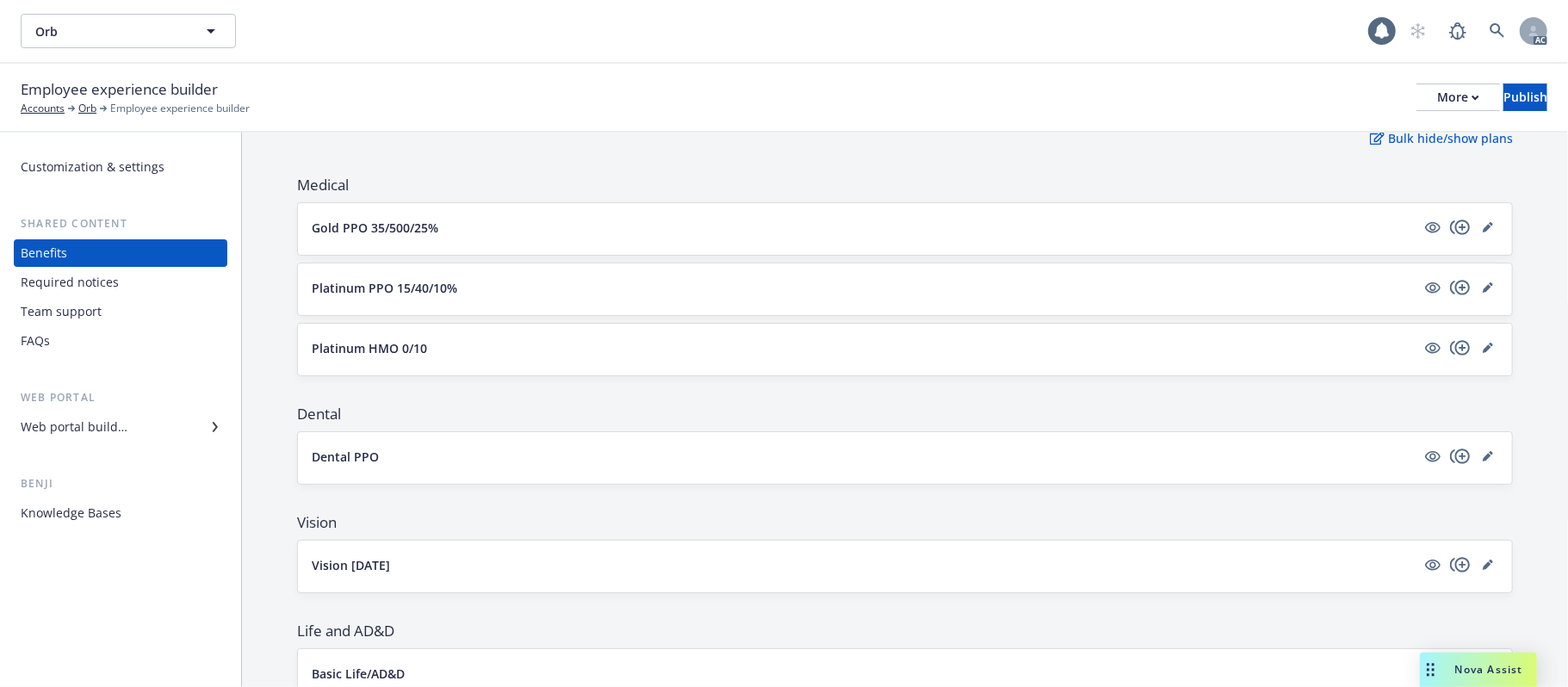
scroll to position [344, 0]
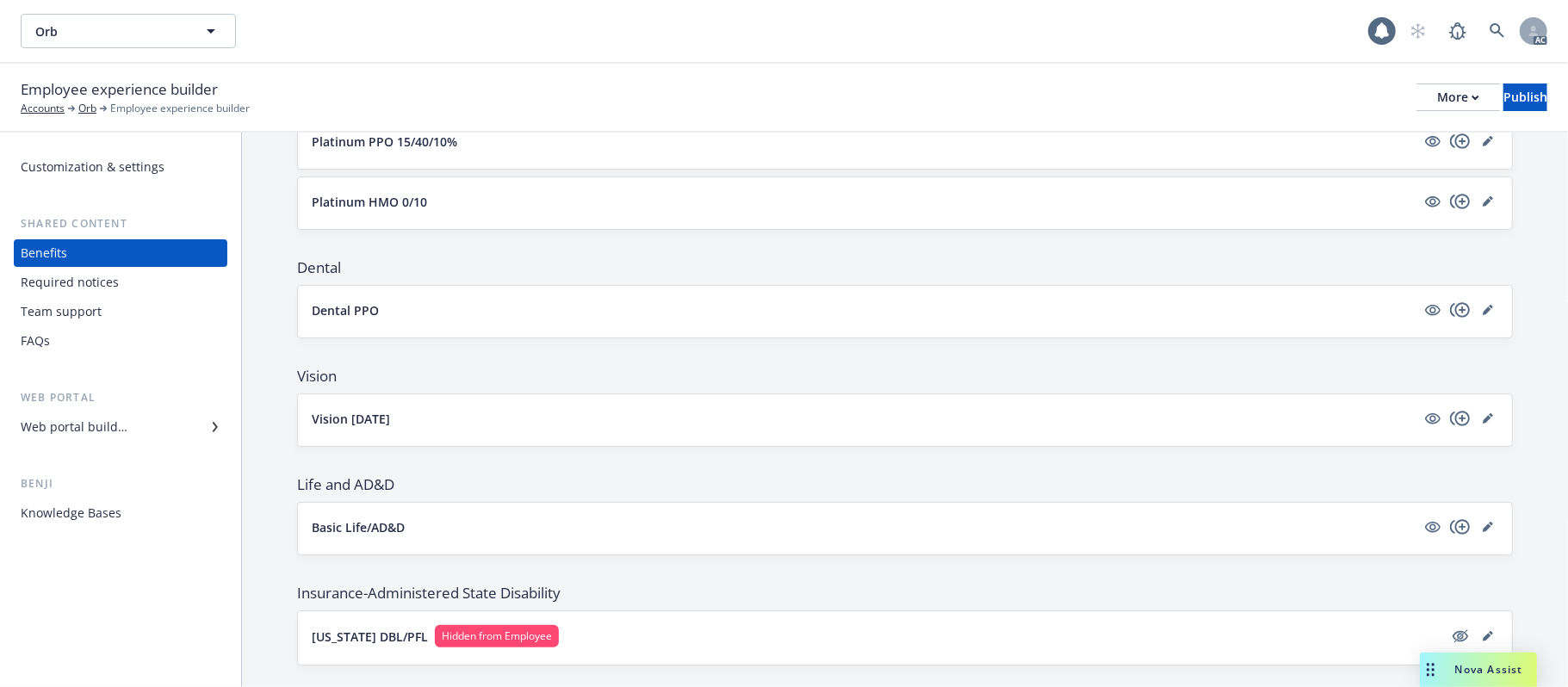
click at [583, 311] on button "Dental PPO" at bounding box center [864, 310] width 1104 height 18
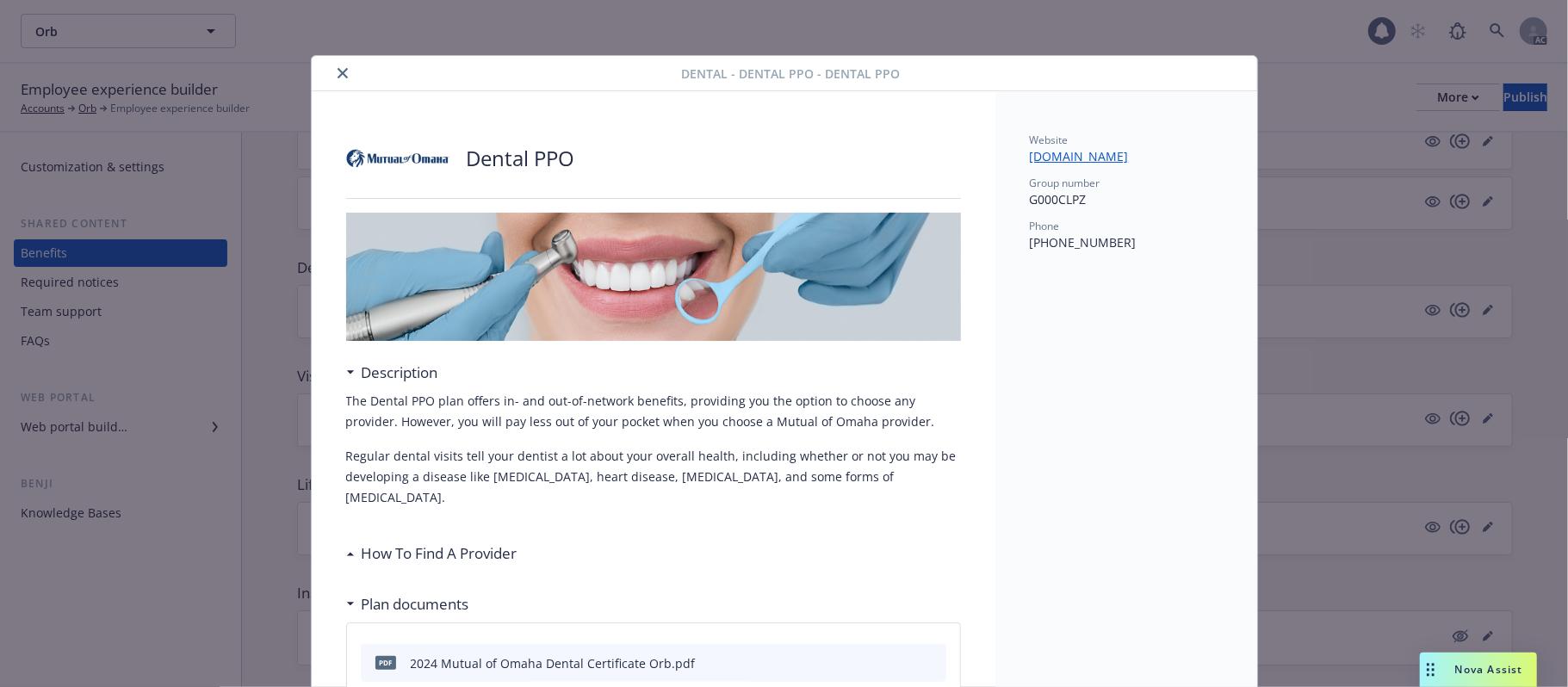
click at [337, 73] on icon "close" at bounding box center [343, 74] width 11 height 11
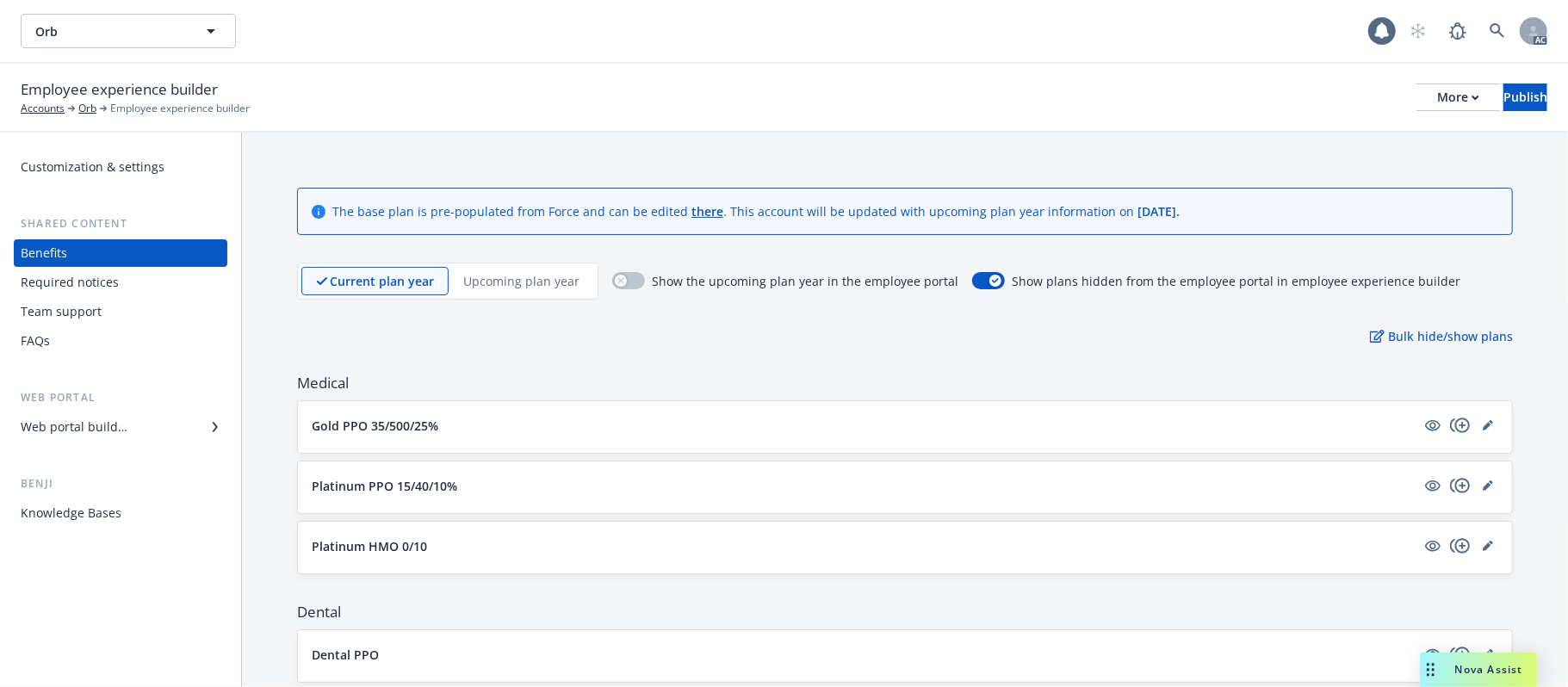
click at [542, 280] on p "Upcoming plan year" at bounding box center [521, 280] width 117 height 18
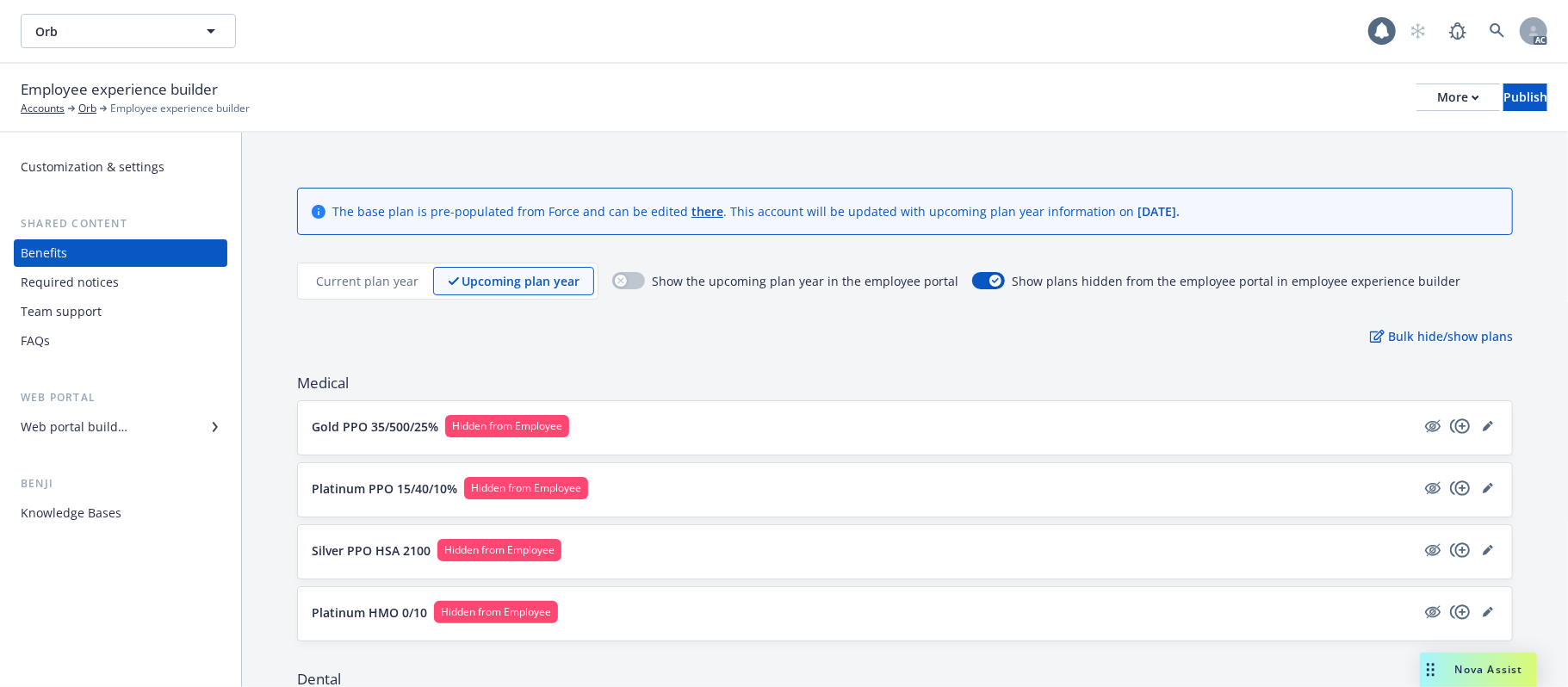
click at [764, 428] on button "Gold PPO 35/500/25% Hidden from Employee" at bounding box center [864, 427] width 1104 height 23
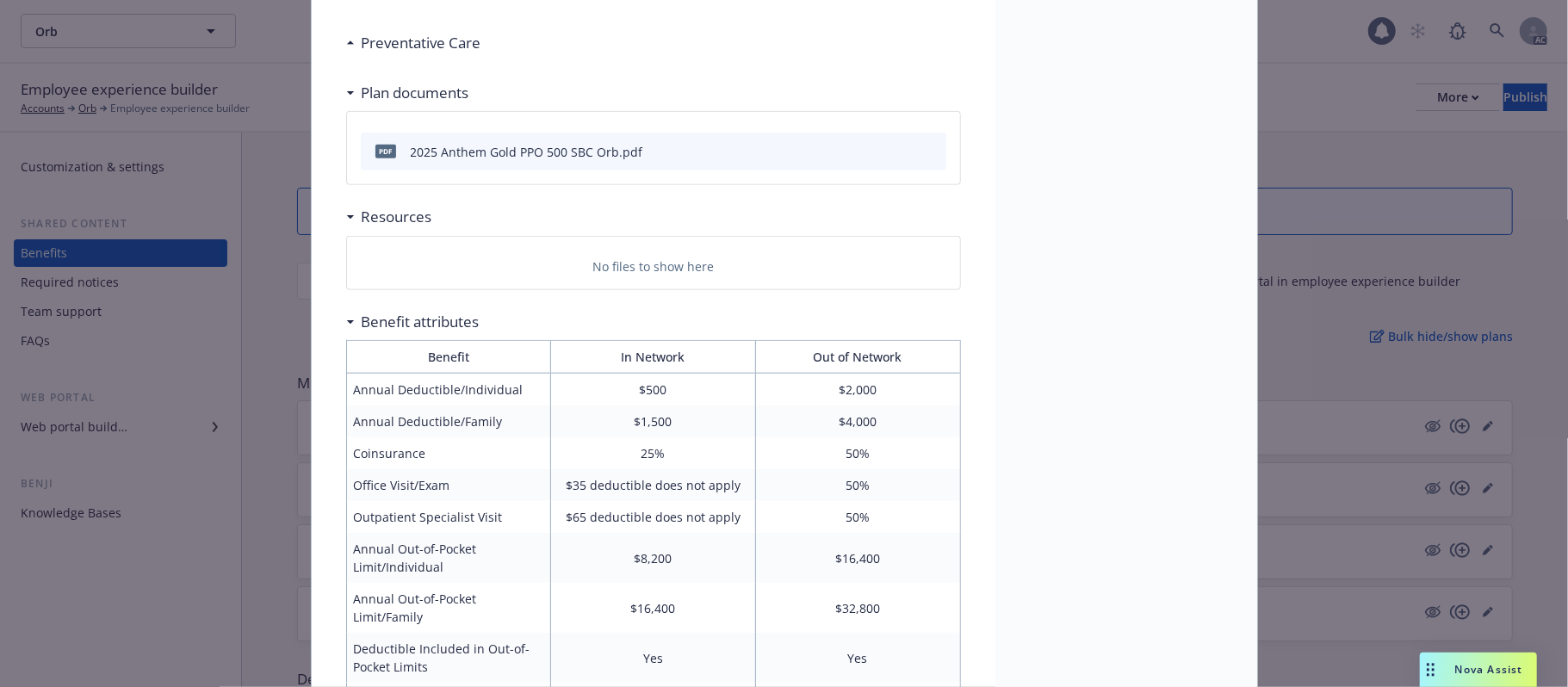
scroll to position [855, 0]
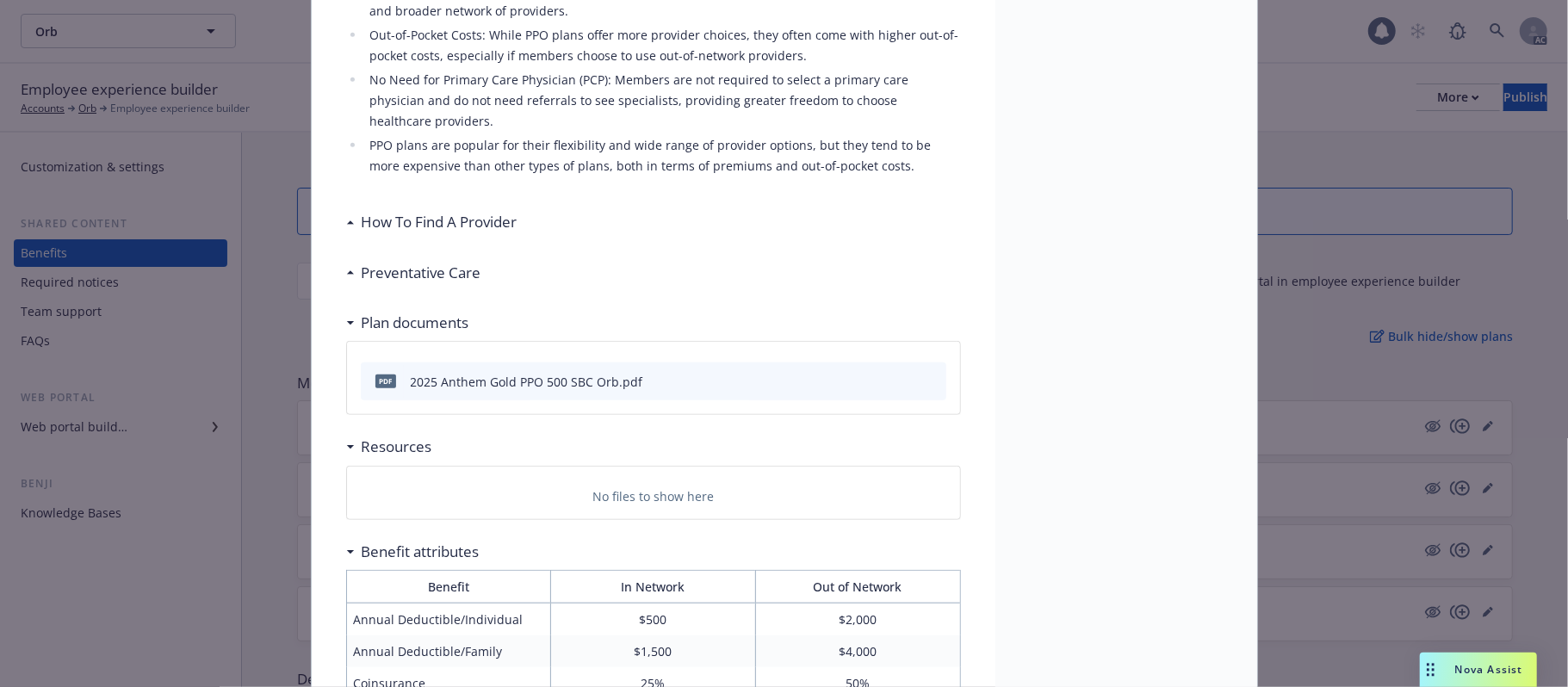
click at [346, 271] on icon at bounding box center [351, 273] width 9 height 4
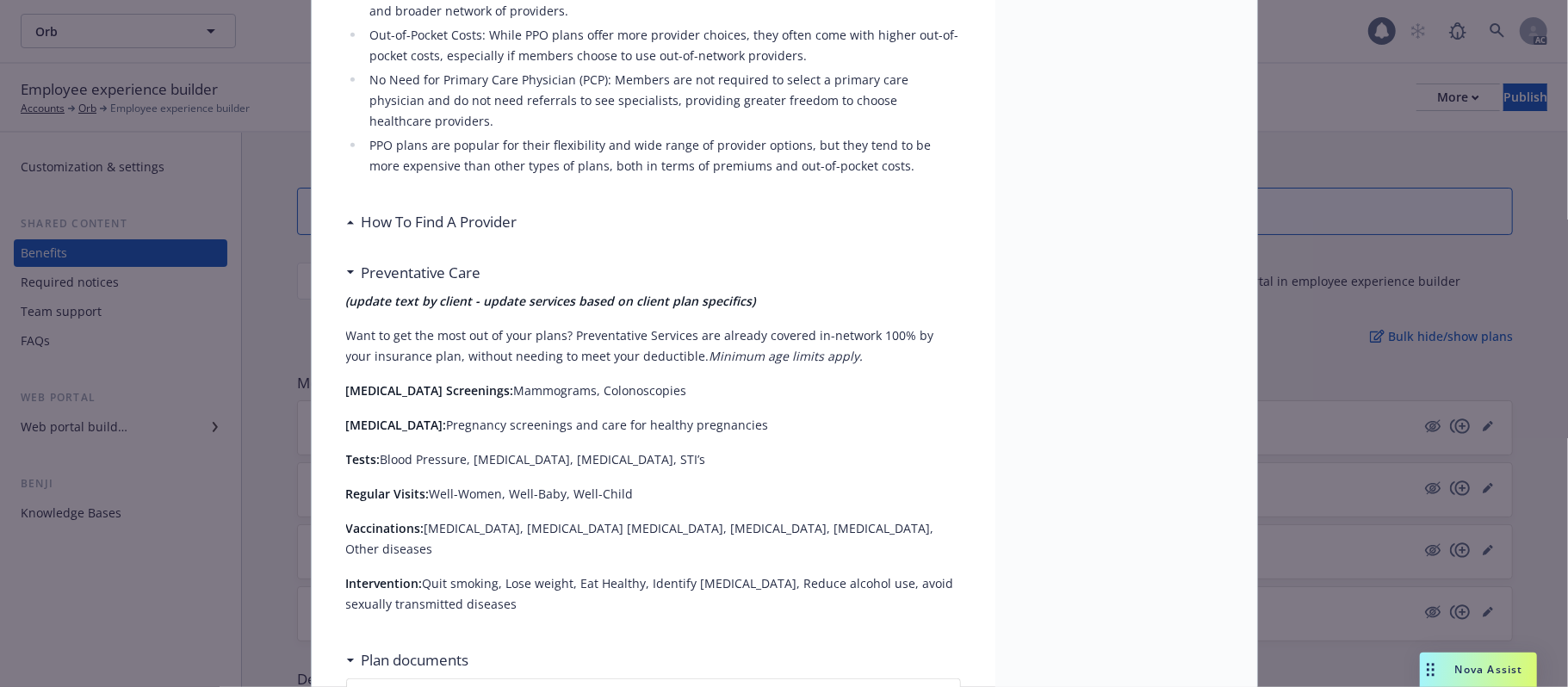
click at [346, 221] on icon at bounding box center [350, 223] width 7 height 4
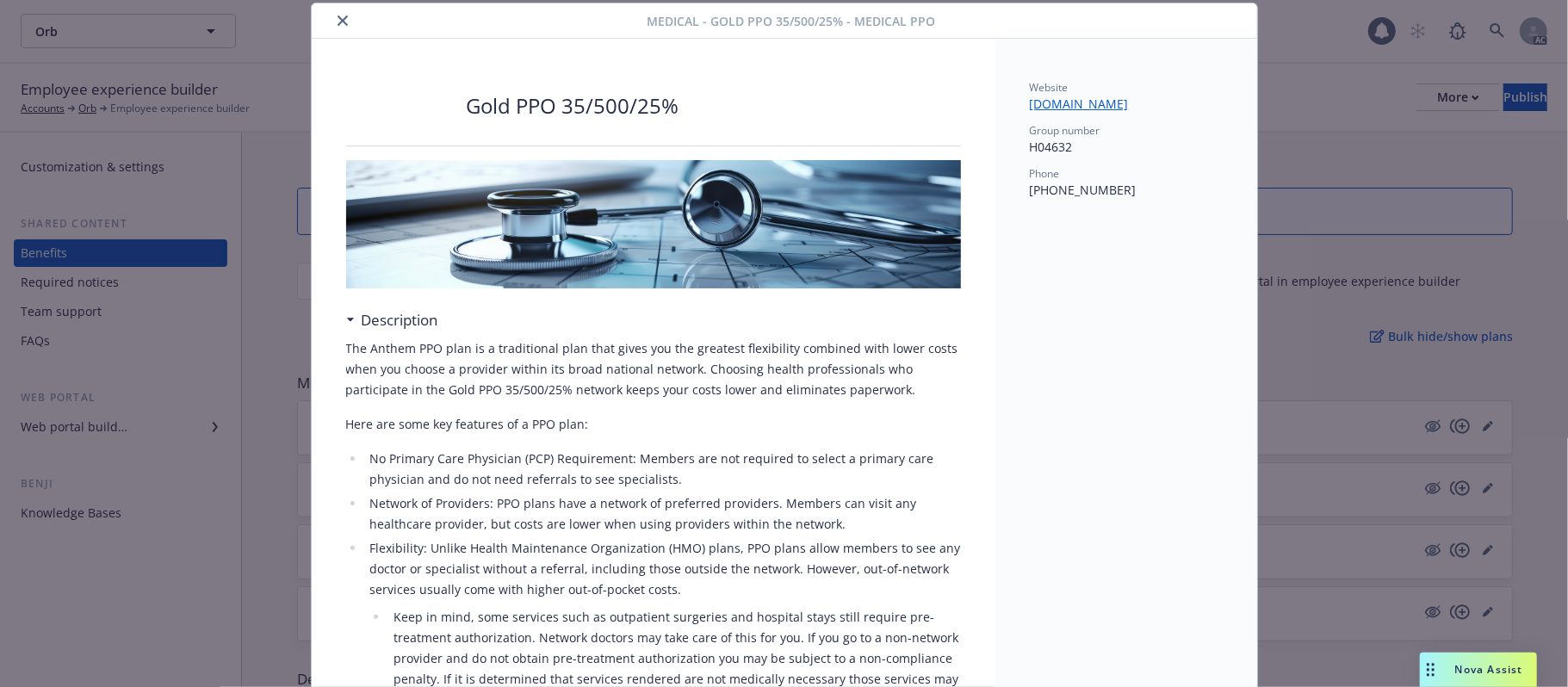
scroll to position [0, 0]
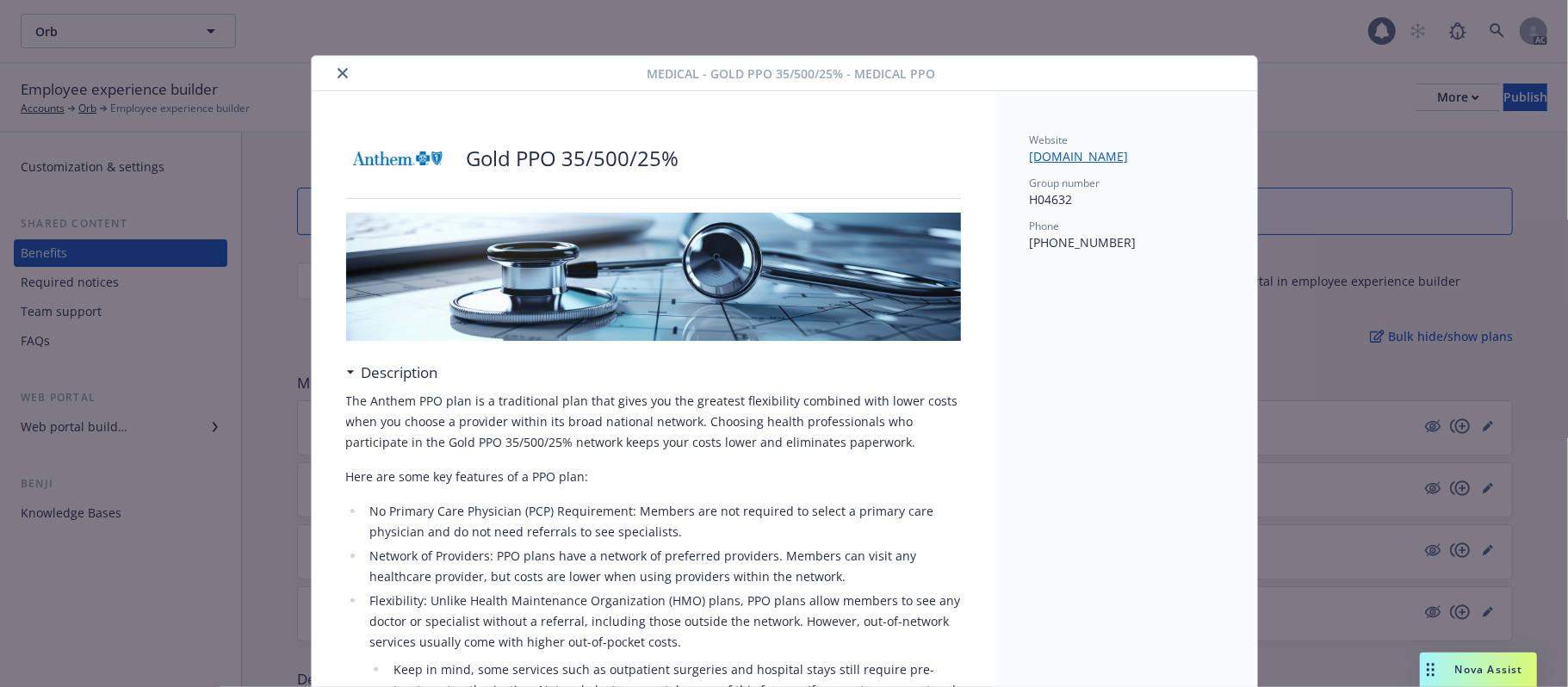
click at [337, 74] on icon "close" at bounding box center [343, 74] width 11 height 11
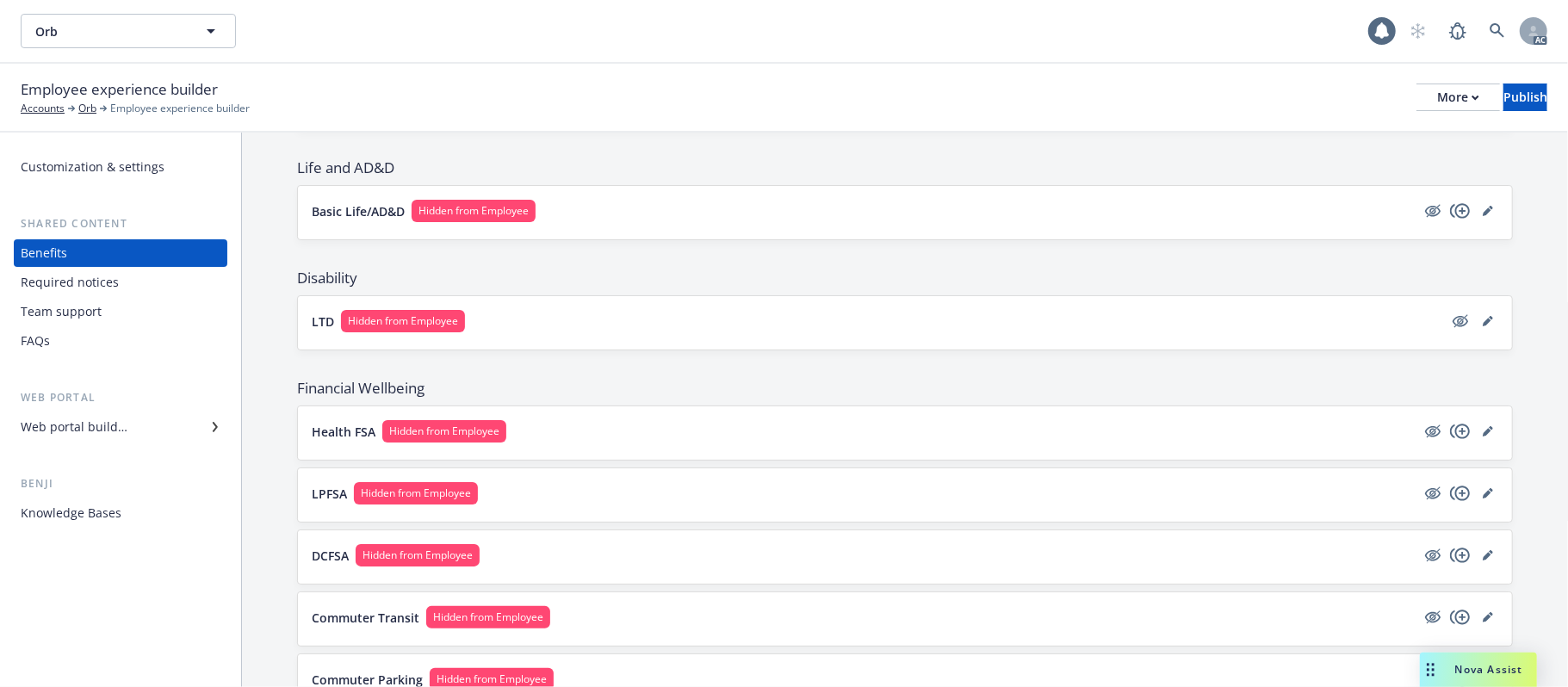
scroll to position [1114, 0]
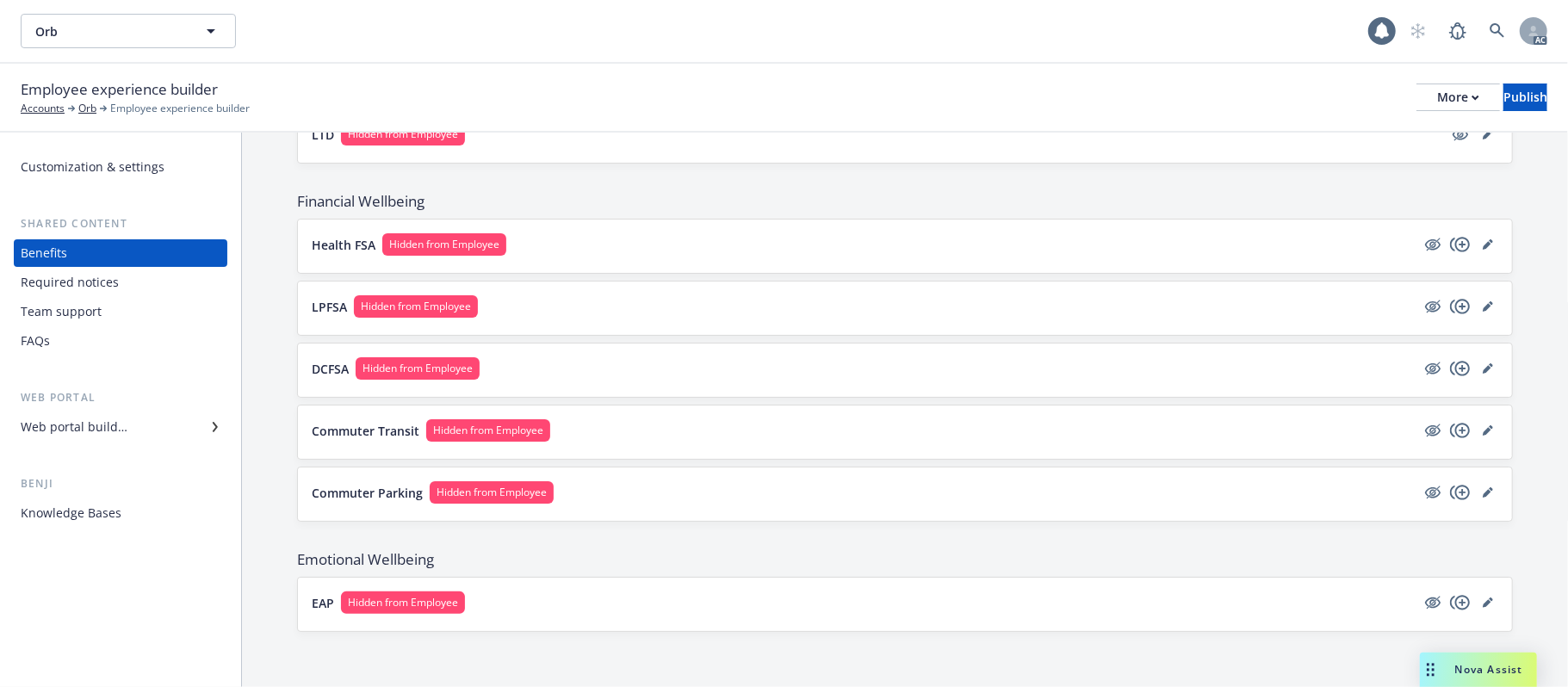
click at [576, 607] on button "EAP Hidden from Employee" at bounding box center [864, 603] width 1104 height 23
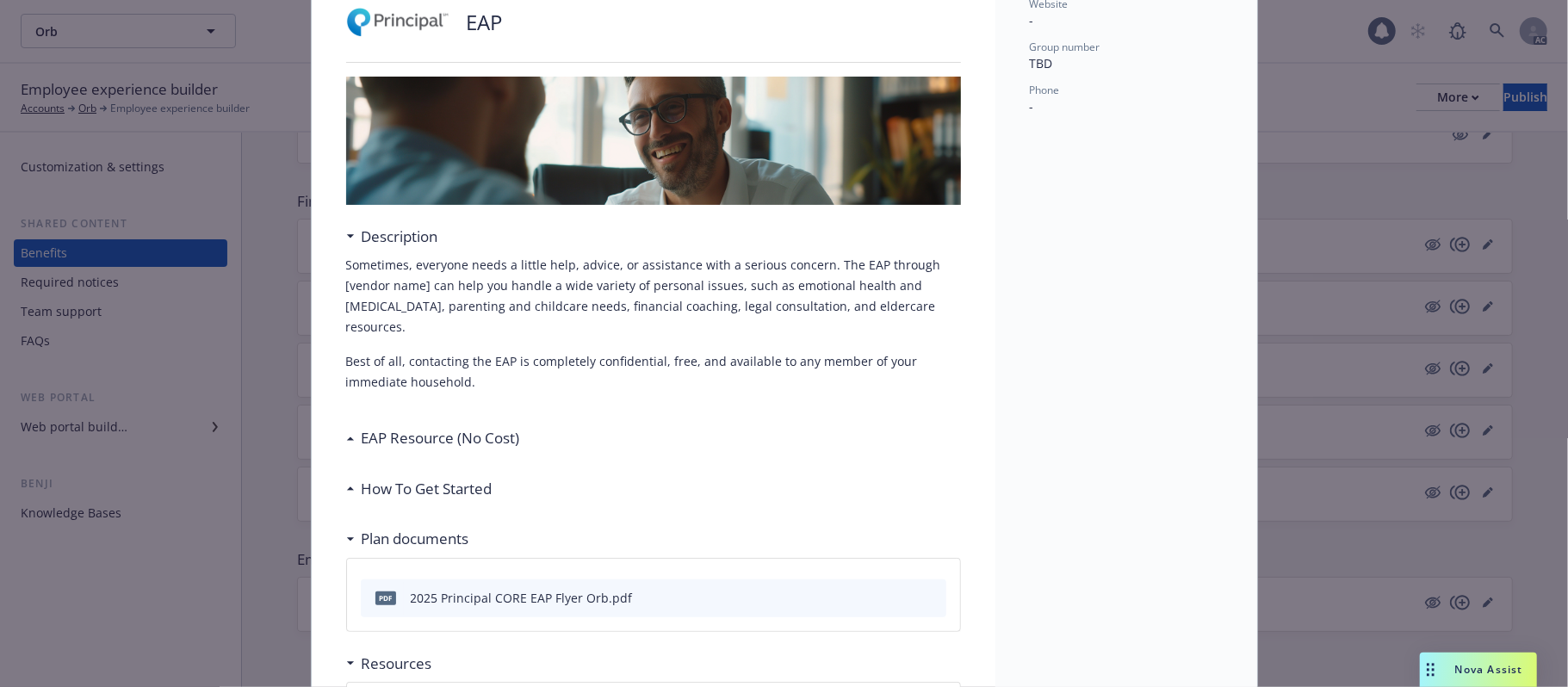
scroll to position [283, 0]
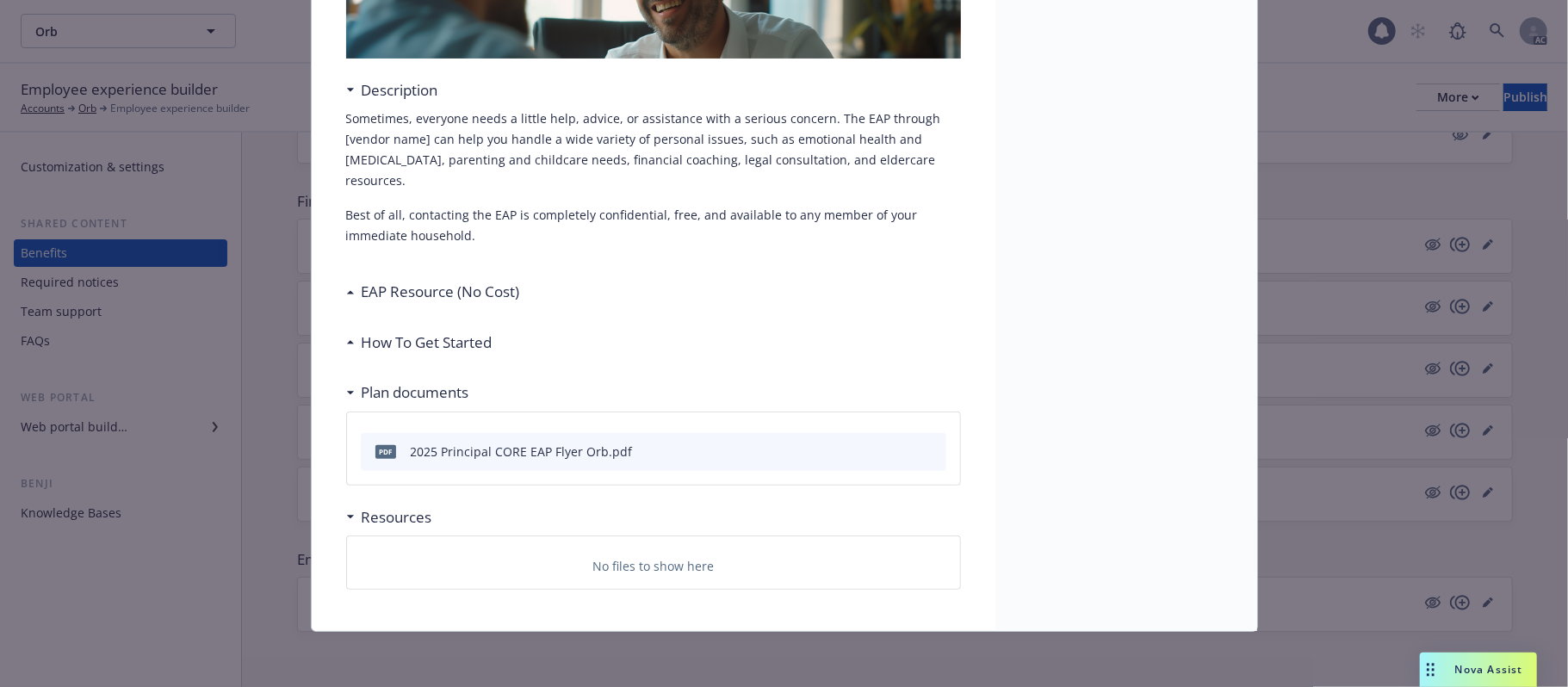
click at [369, 343] on h3 "How To Get Started" at bounding box center [427, 343] width 131 height 23
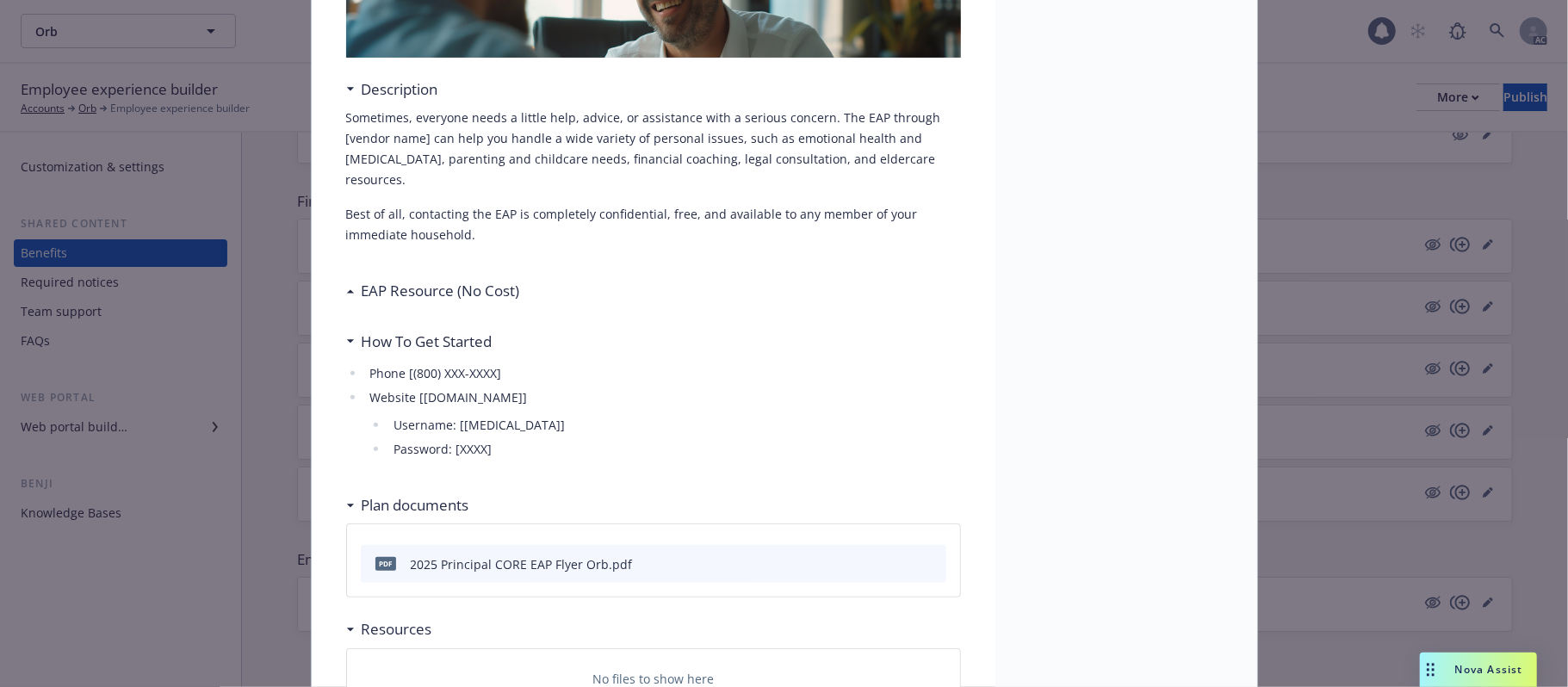
click at [369, 287] on h3 "EAP Resource (No Cost)" at bounding box center [441, 291] width 159 height 23
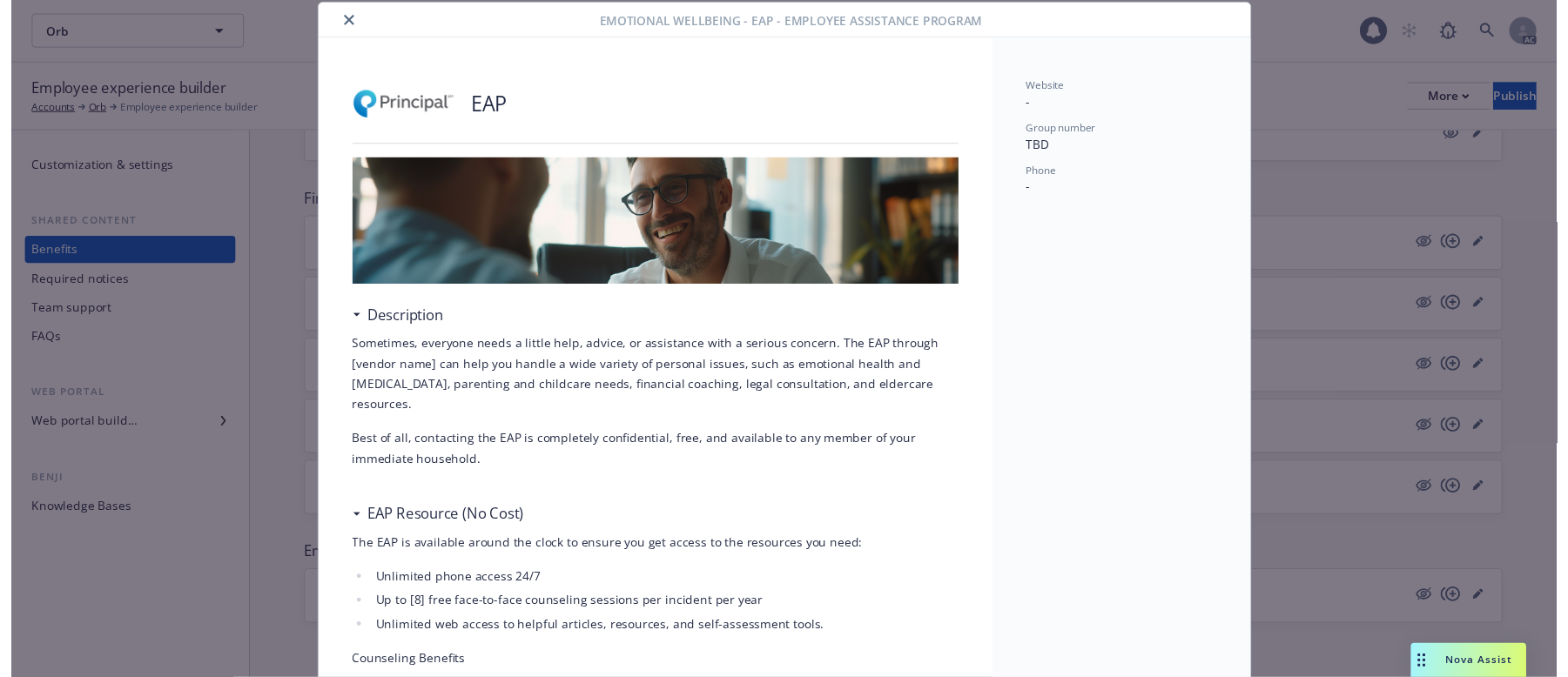
scroll to position [0, 0]
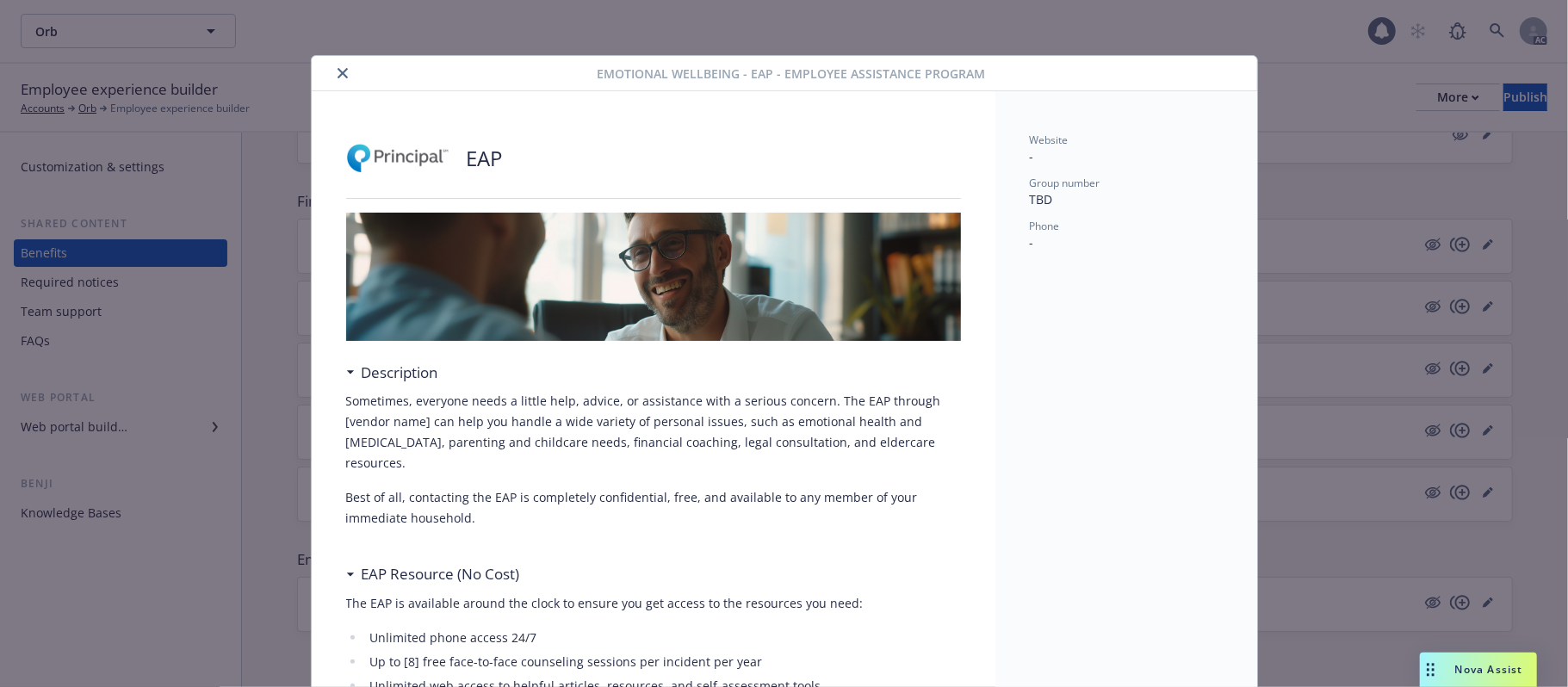
click at [337, 73] on icon "close" at bounding box center [343, 74] width 11 height 11
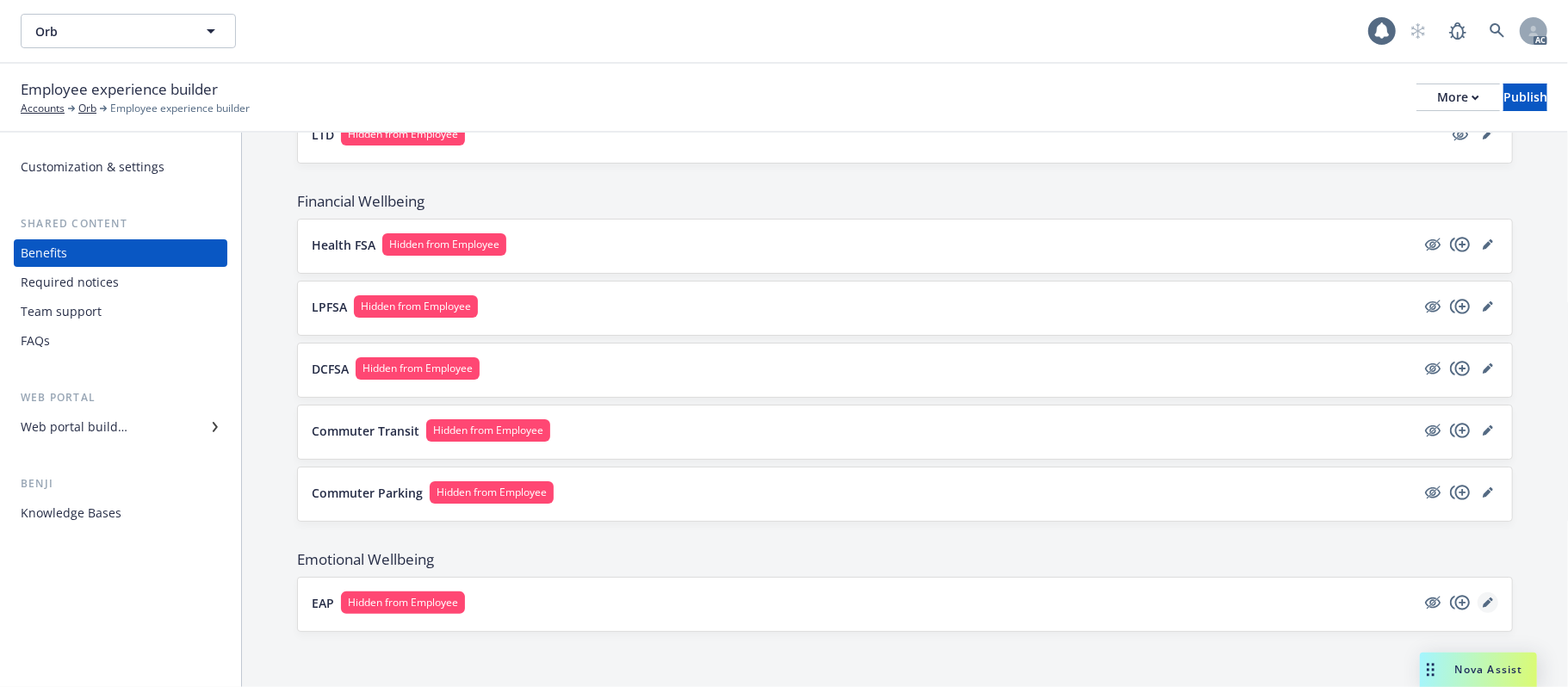
click at [1483, 604] on icon "editPencil" at bounding box center [1487, 604] width 9 height 9
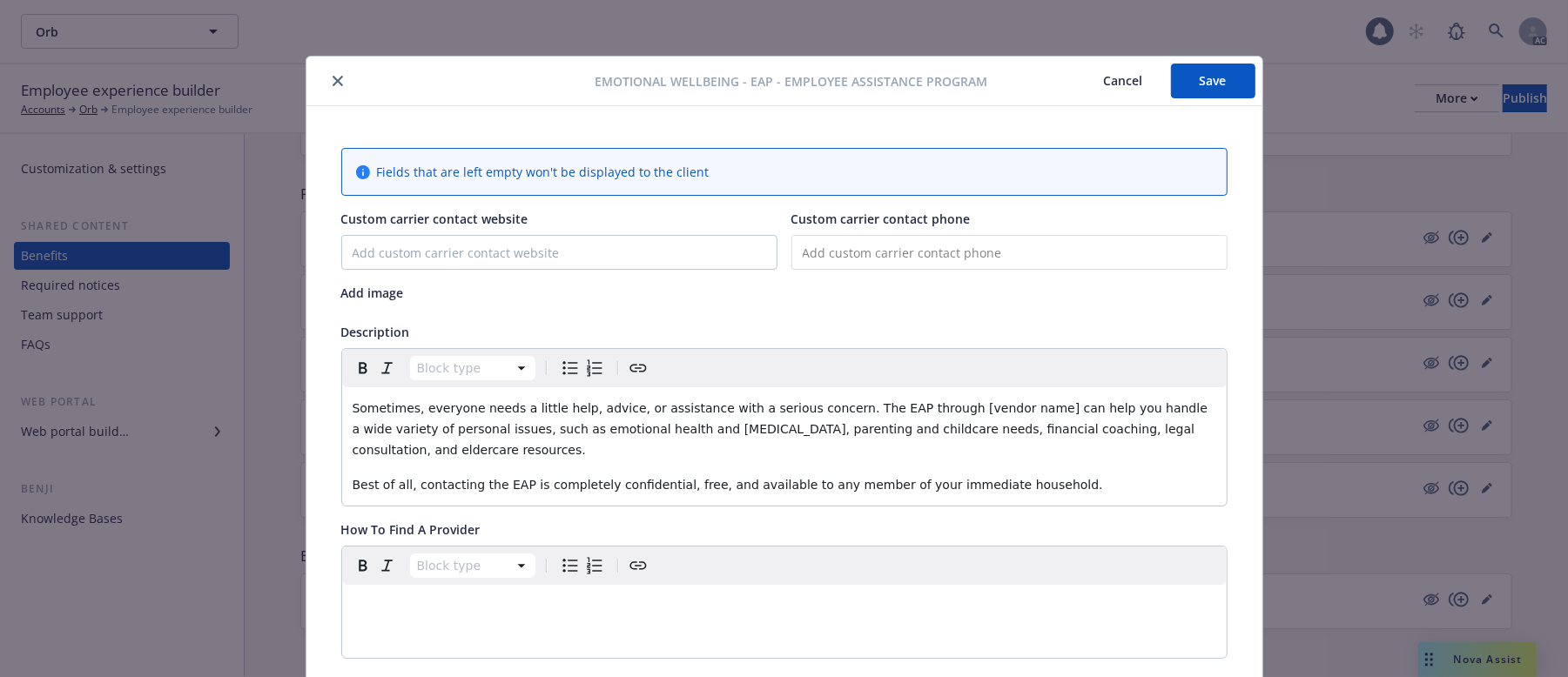
scroll to position [52, 0]
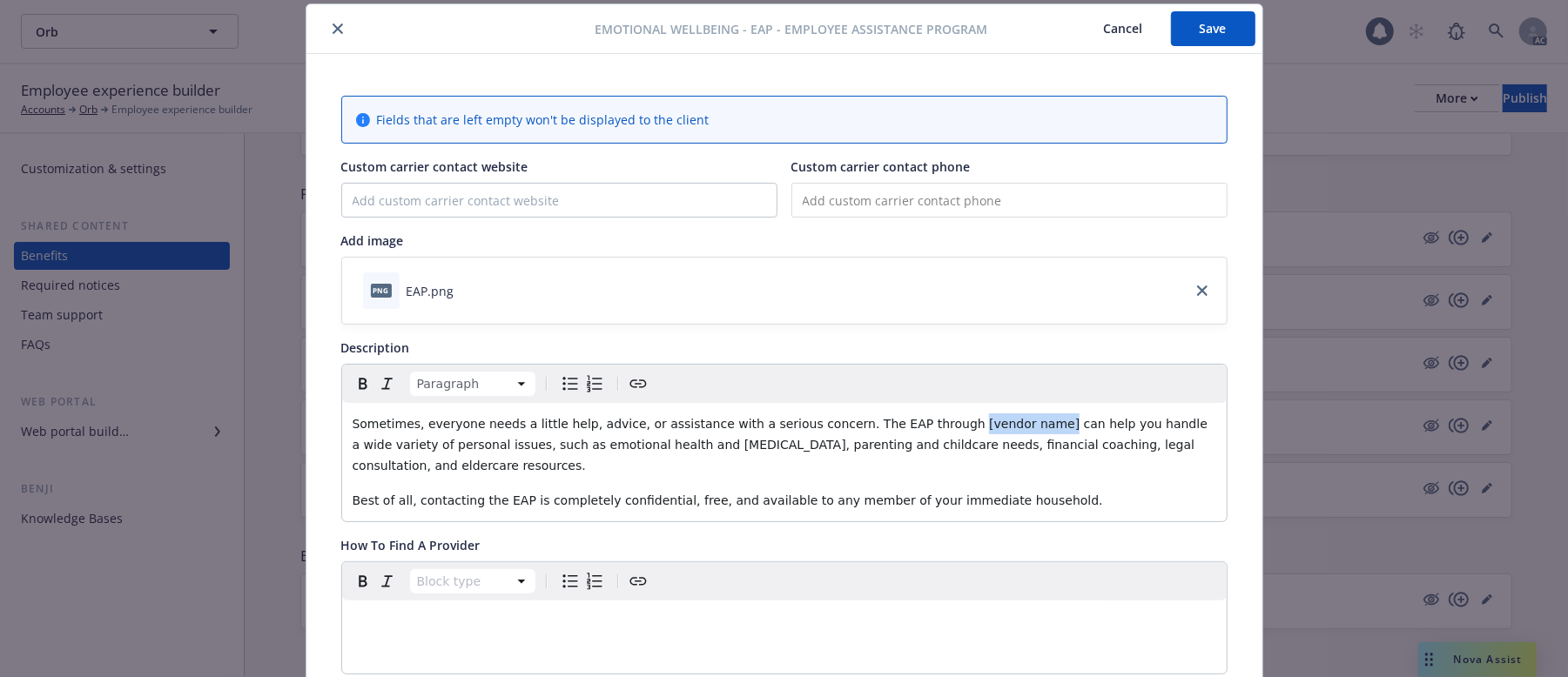
drag, startPoint x: 973, startPoint y: 424, endPoint x: 896, endPoint y: 423, distance: 77.0
click at [896, 423] on span "Sometimes, everyone needs a little help, advice, or assistance with a serious c…" at bounding box center [783, 445] width 860 height 56
click at [1189, 31] on button "Save" at bounding box center [1213, 28] width 84 height 35
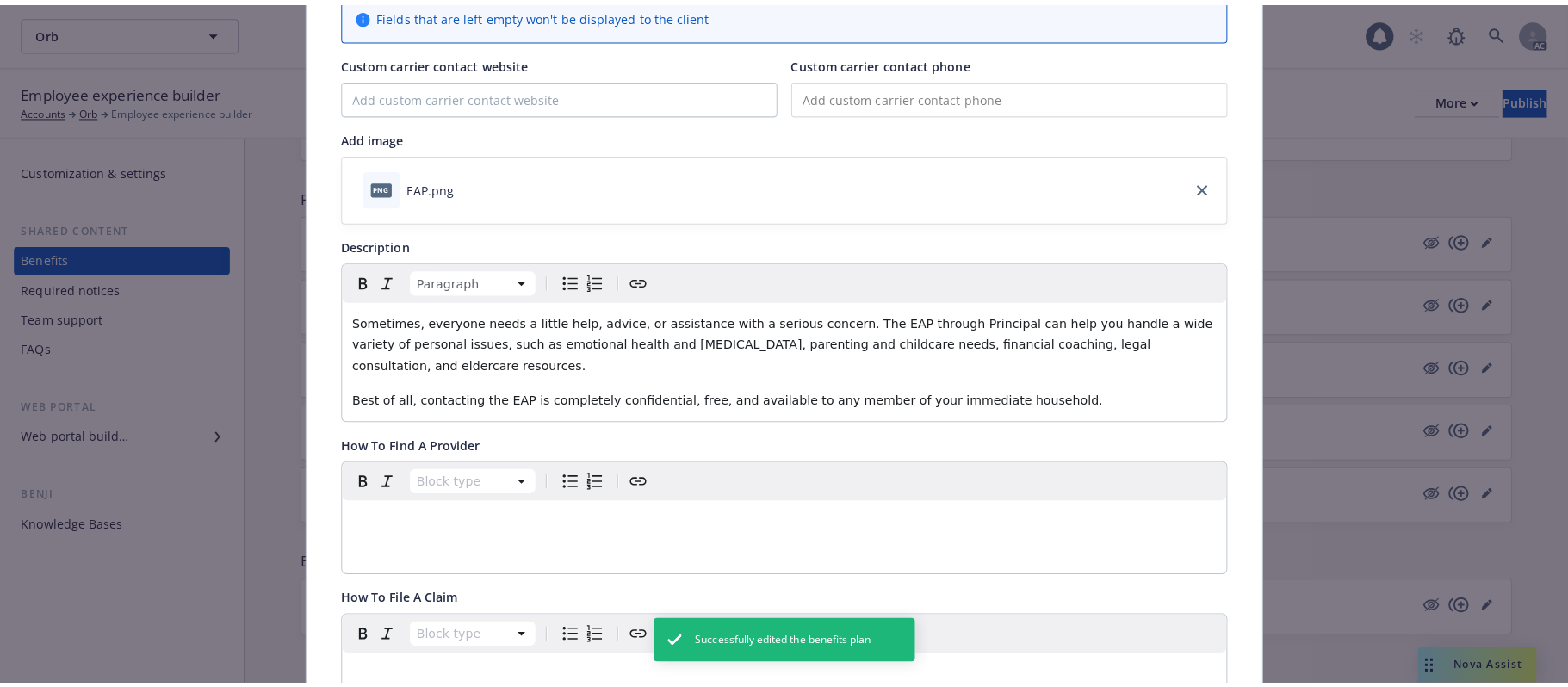
scroll to position [0, 0]
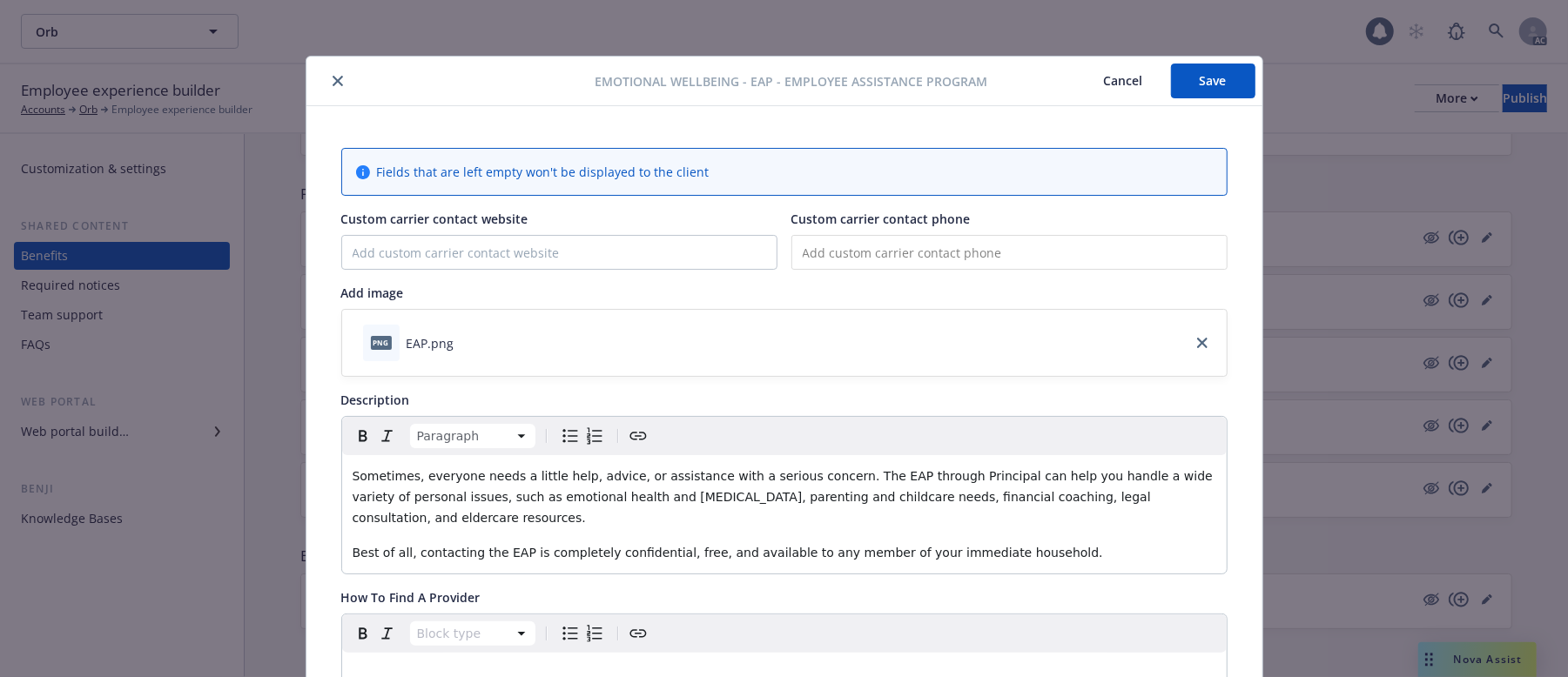
drag, startPoint x: 1197, startPoint y: 87, endPoint x: 1198, endPoint y: 76, distance: 11.0
click at [1199, 82] on button "Save" at bounding box center [1213, 81] width 84 height 35
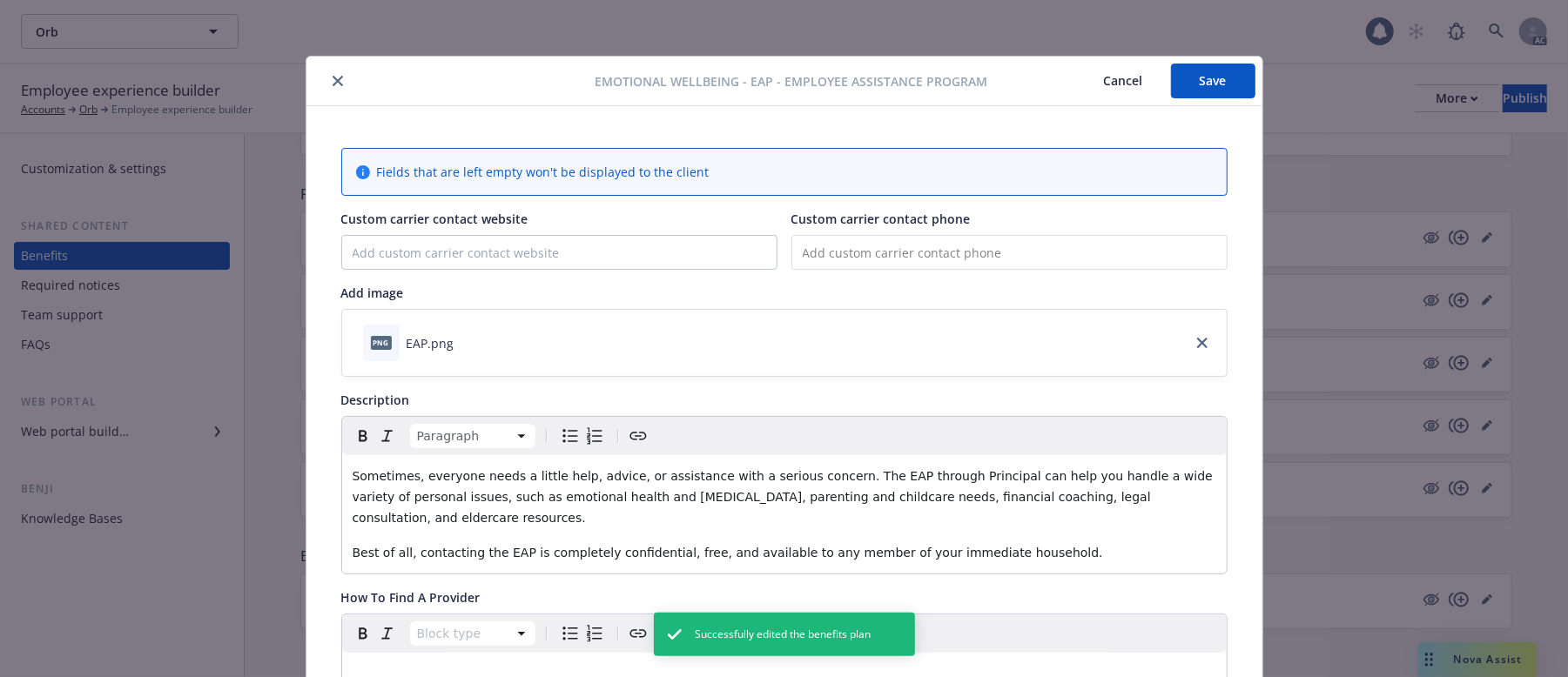
click at [1096, 82] on button "Cancel" at bounding box center [1123, 81] width 95 height 35
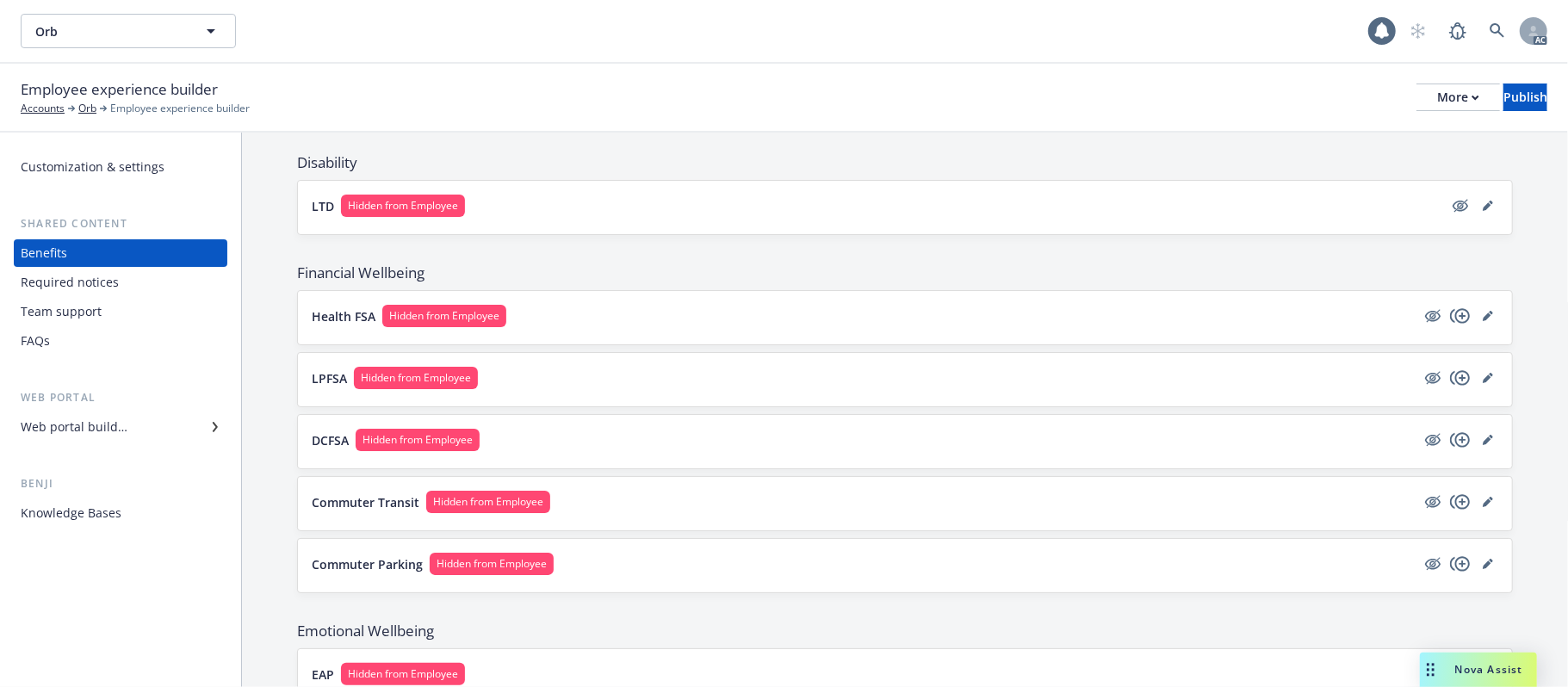
scroll to position [573, 0]
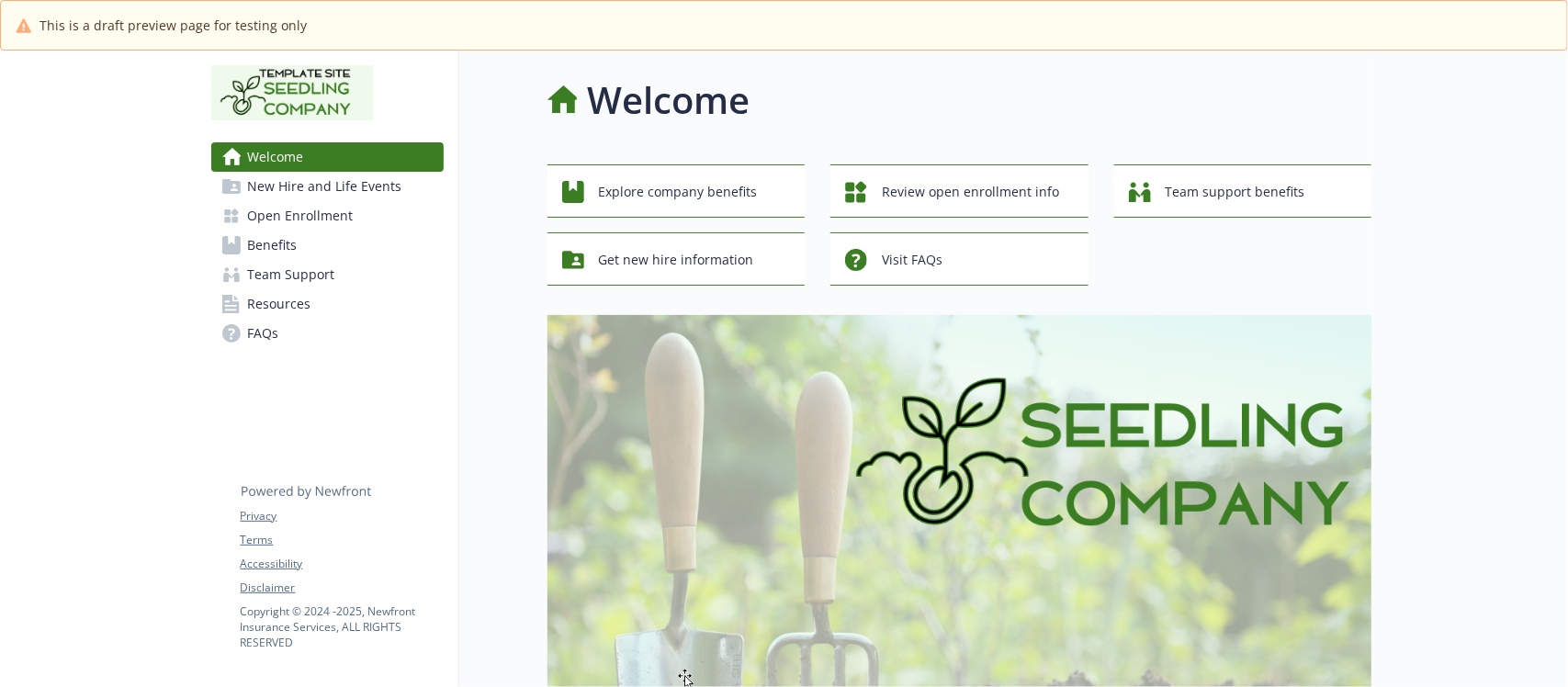
click at [303, 236] on link "Benefits" at bounding box center [327, 245] width 233 height 29
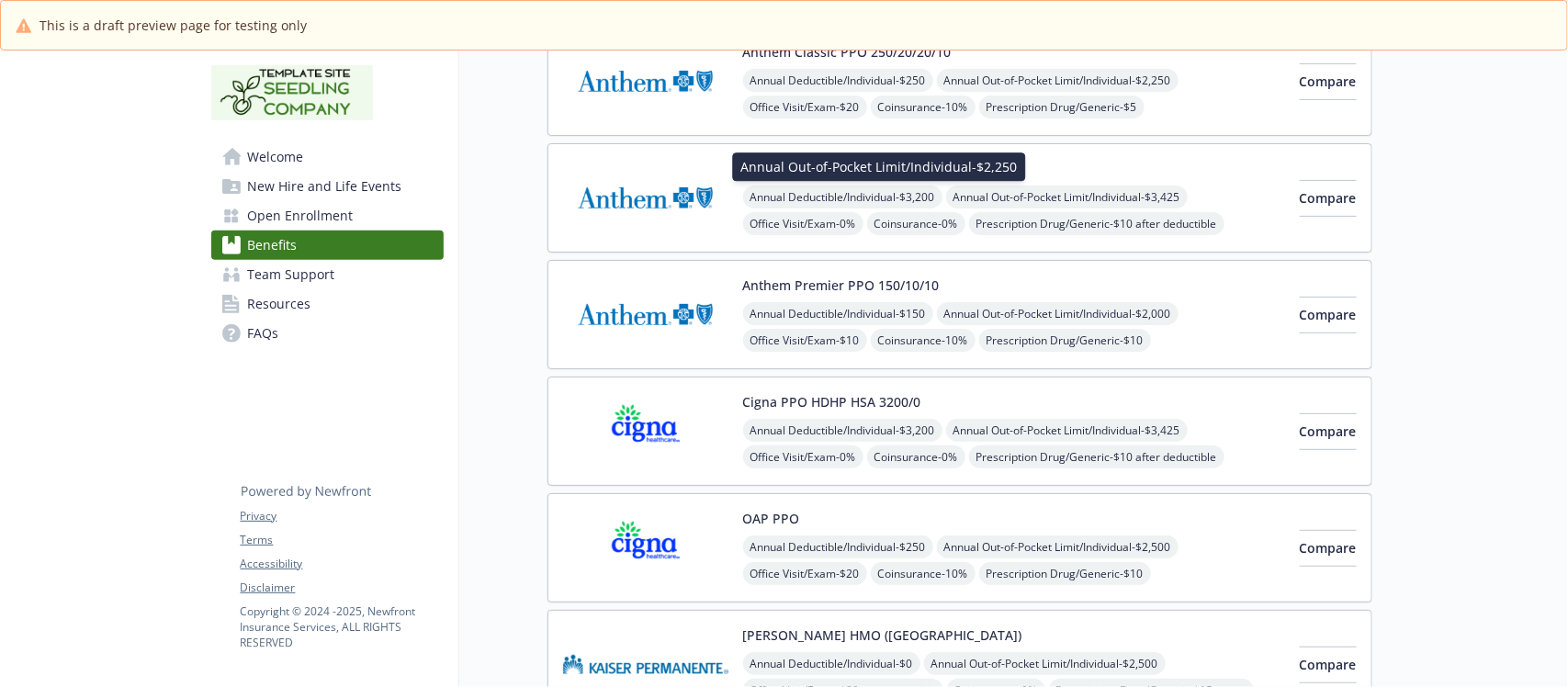
scroll to position [230, 0]
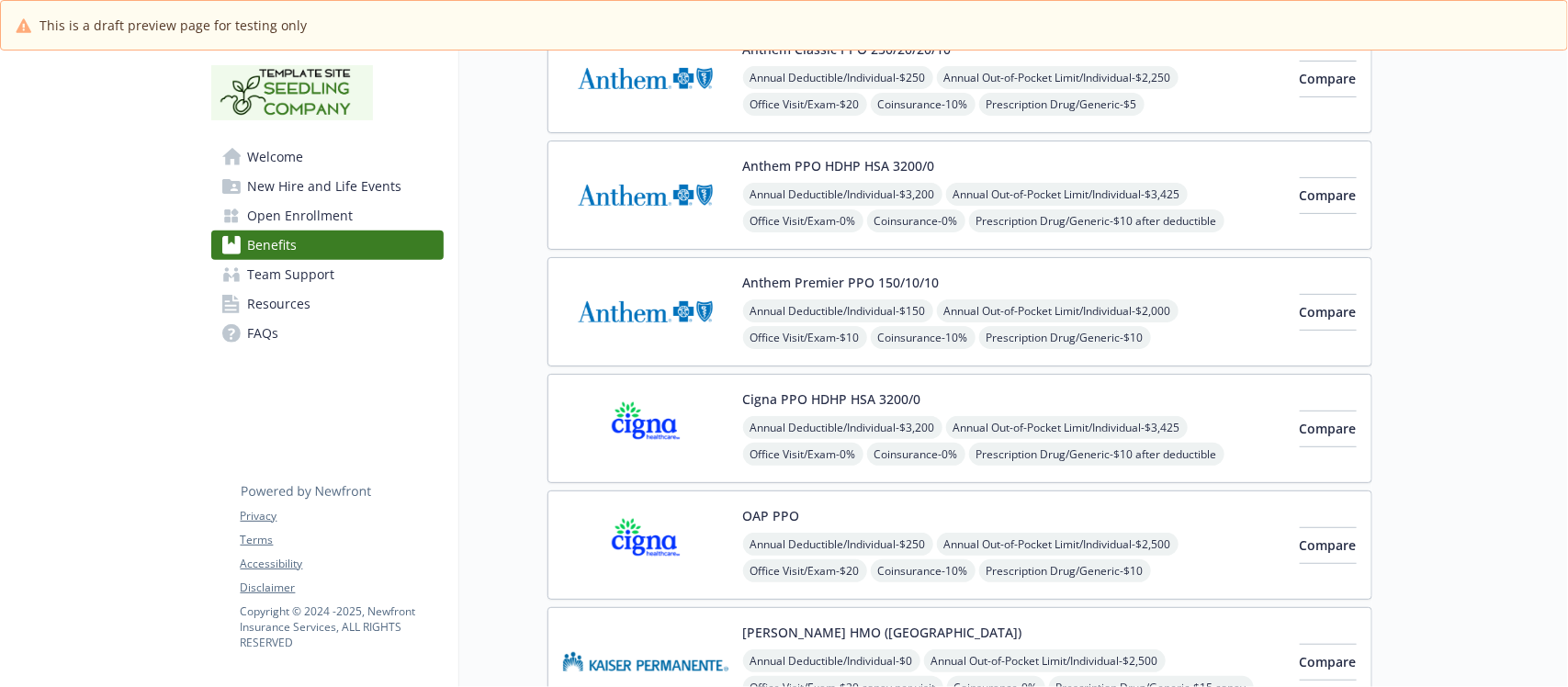
click at [1050, 173] on div "Anthem PPO HDHP HSA 3200/0 Annual Deductible/Individual - $3,200 Annual Out-of-…" at bounding box center [1014, 195] width 542 height 79
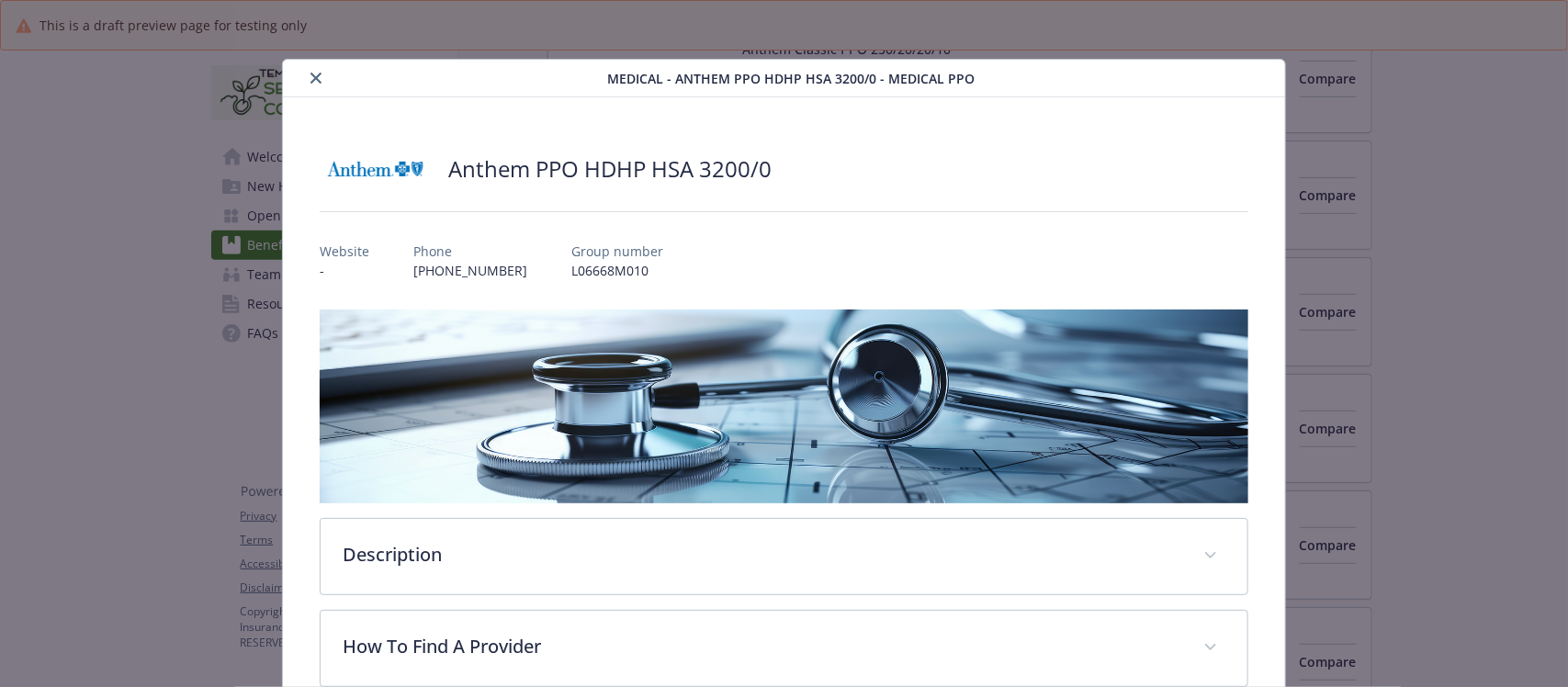
click at [310, 79] on icon "close" at bounding box center [316, 79] width 11 height 11
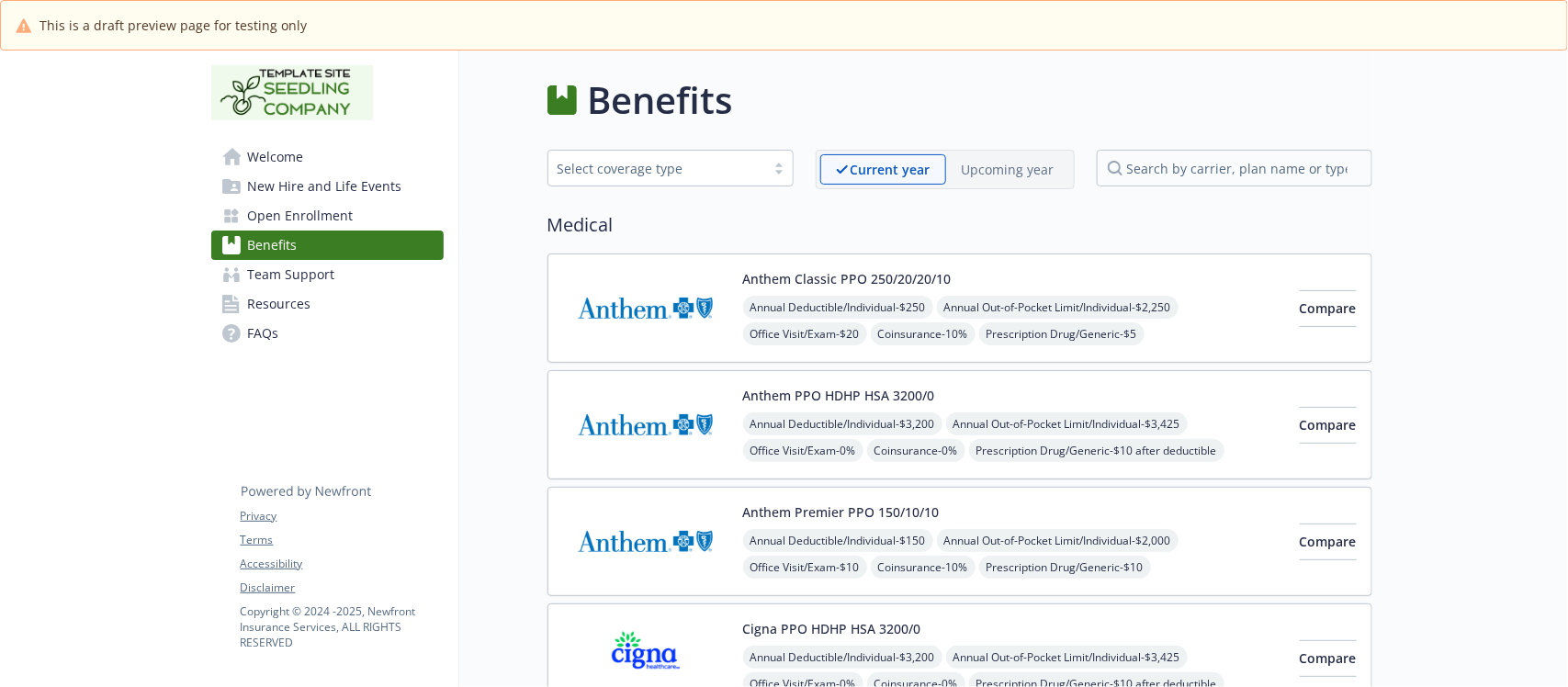
click at [1014, 168] on p "Upcoming year" at bounding box center [1008, 169] width 93 height 20
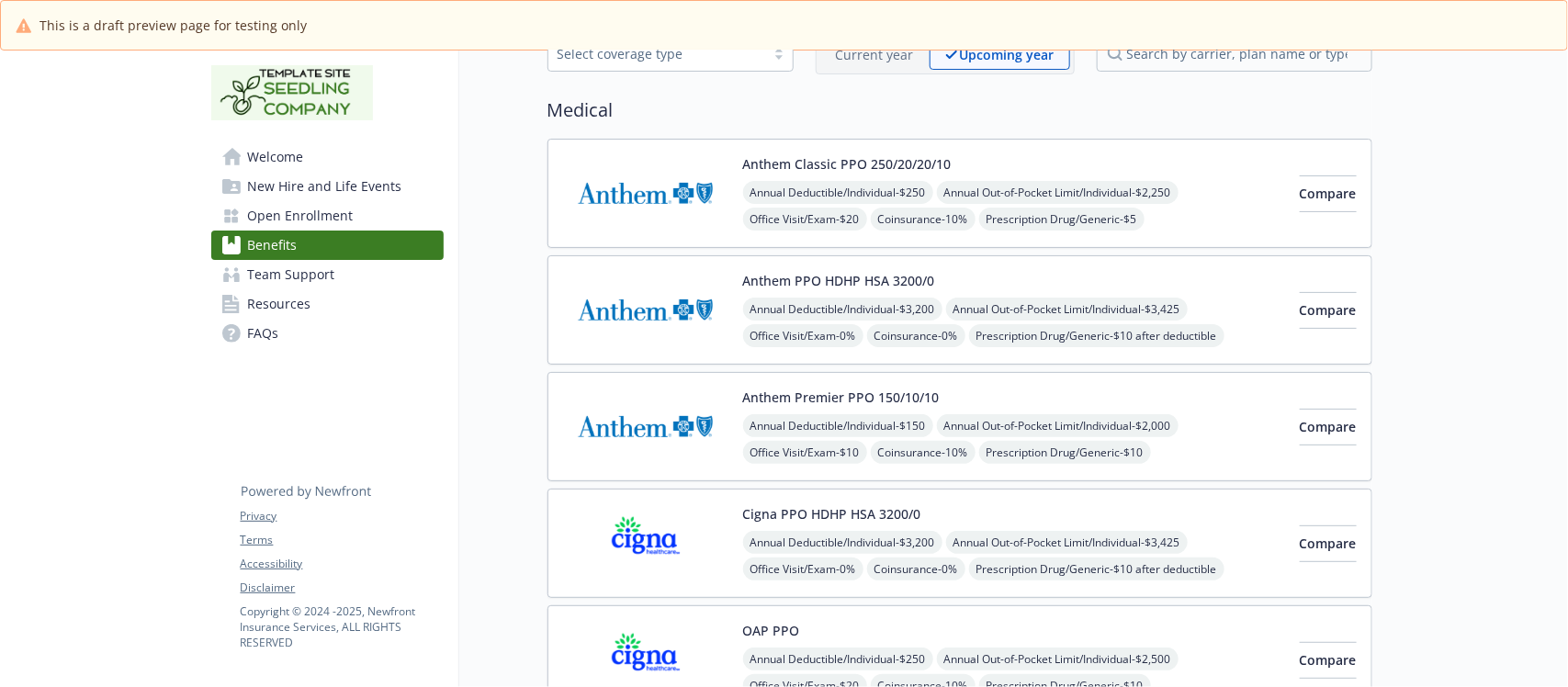
click at [1085, 283] on div "Anthem PPO HDHP HSA 3200/0 Annual Deductible/Individual - $3,200 Annual Out-of-…" at bounding box center [1014, 310] width 542 height 79
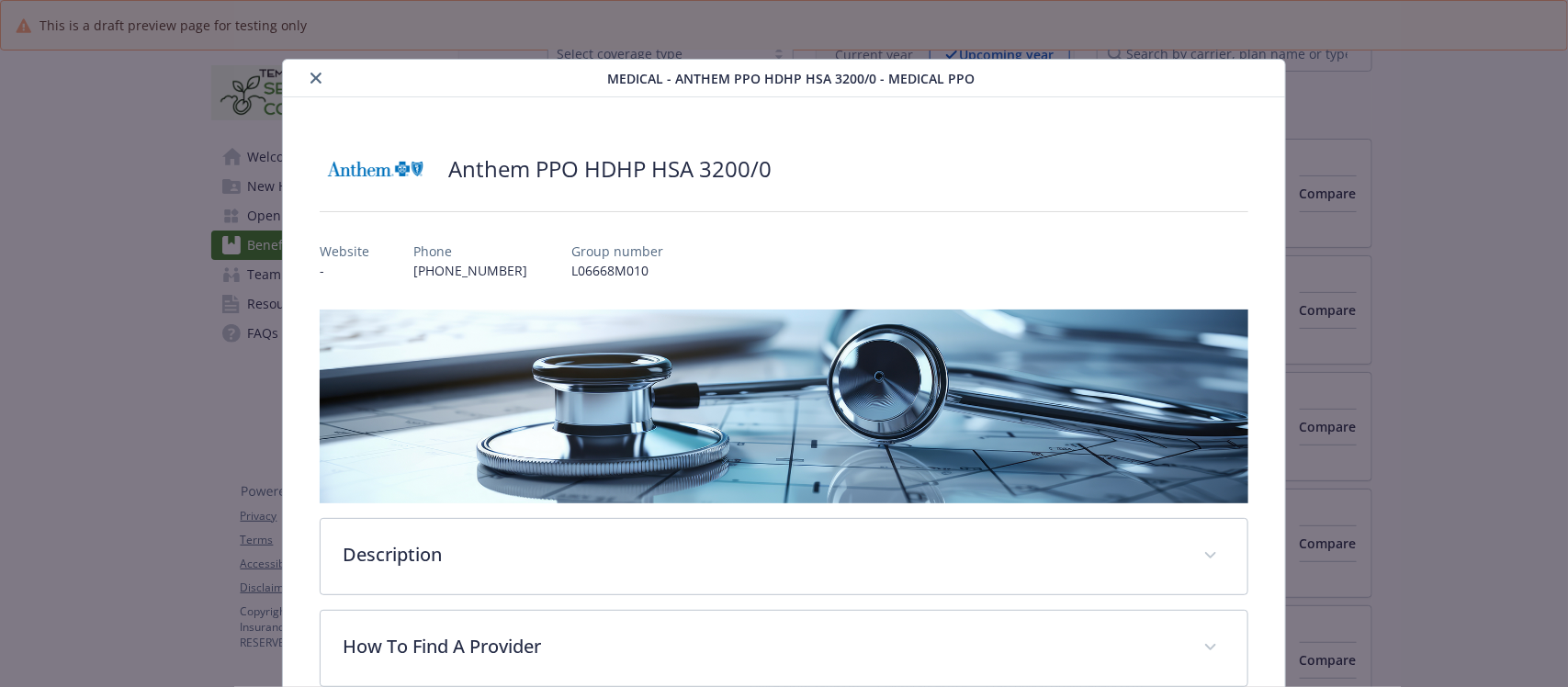
click at [310, 75] on icon "close" at bounding box center [316, 79] width 11 height 11
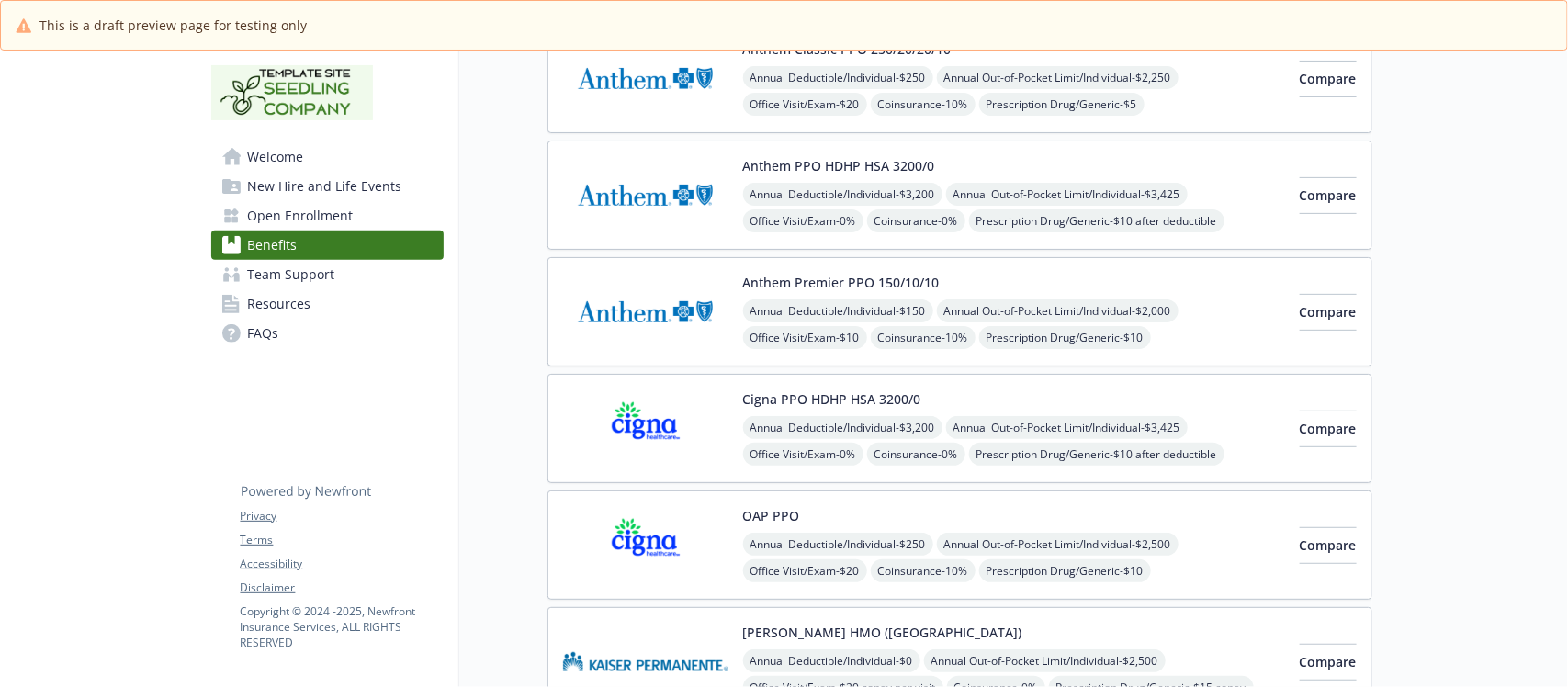
click at [1091, 400] on div "Cigna PPO HDHP HSA 3200/0 Annual Deductible/Individual - $3,200 Annual Out-of-P…" at bounding box center [1014, 429] width 542 height 79
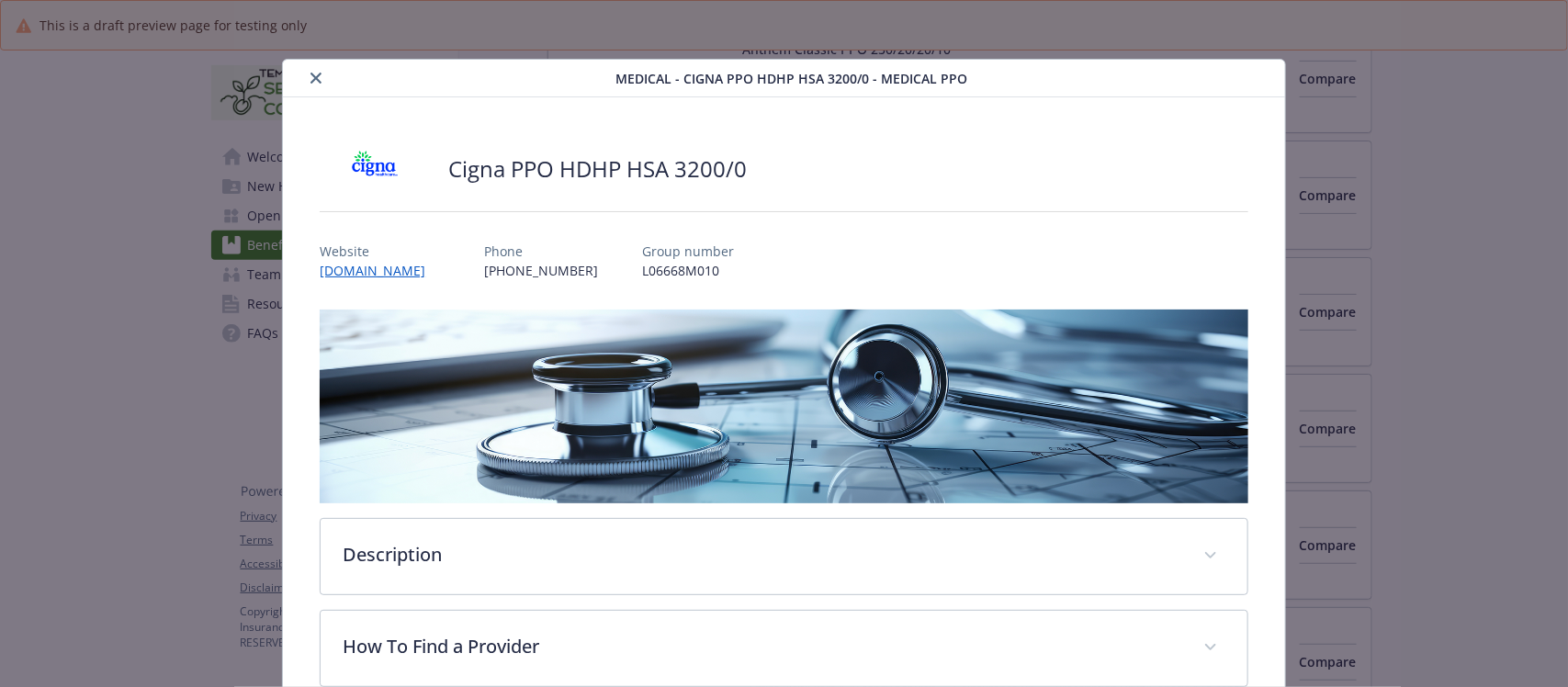
click at [305, 77] on button "close" at bounding box center [316, 79] width 22 height 22
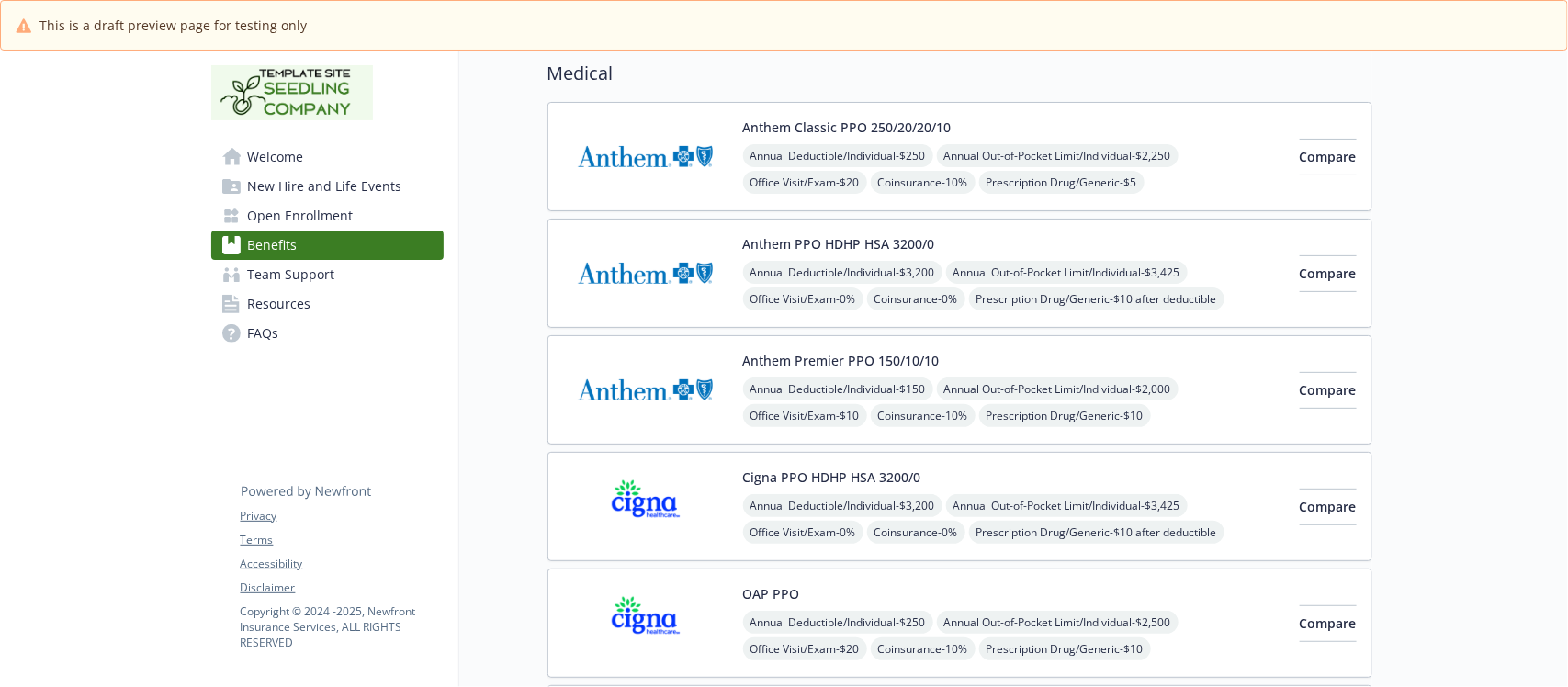
scroll to position [115, 0]
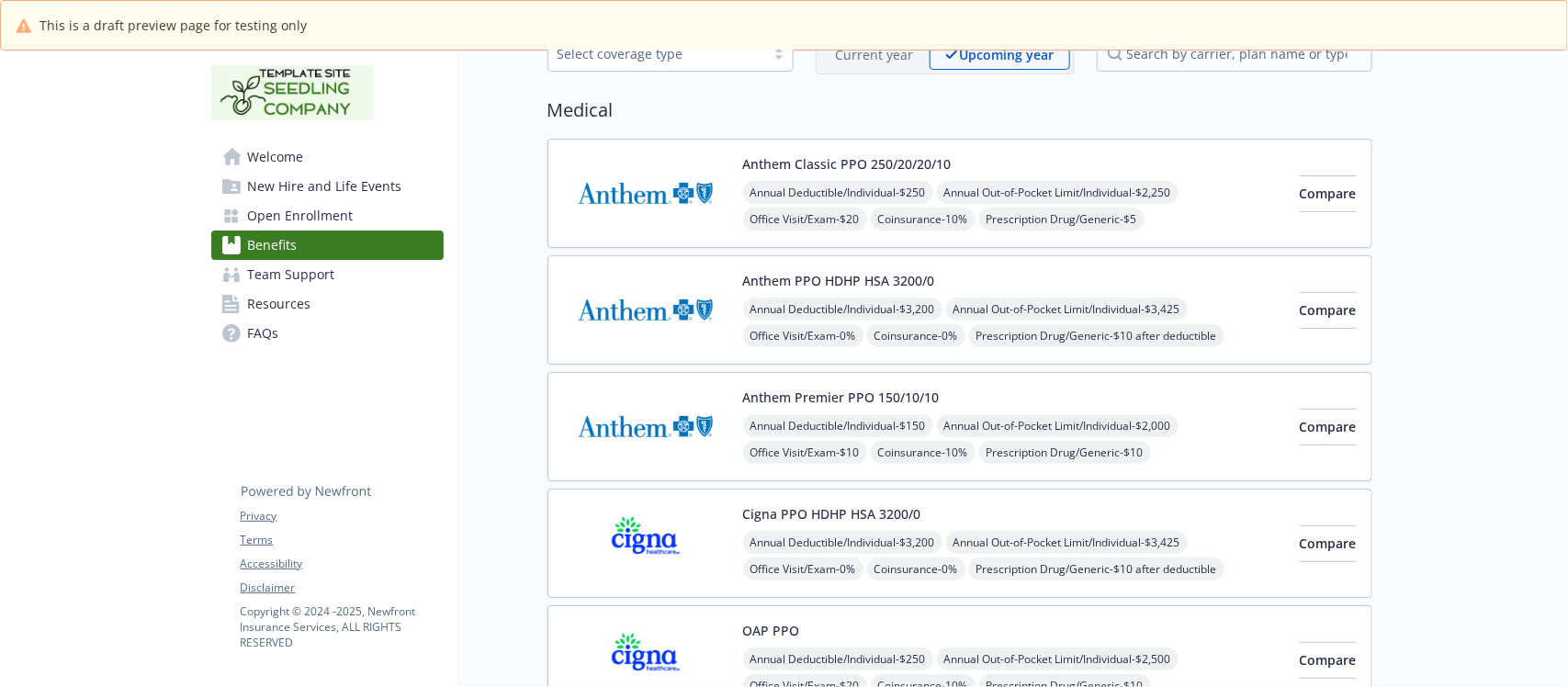
click at [1075, 283] on div "Anthem PPO HDHP HSA 3200/0 Annual Deductible/Individual - $3,200 Annual Out-of-…" at bounding box center [1014, 310] width 542 height 79
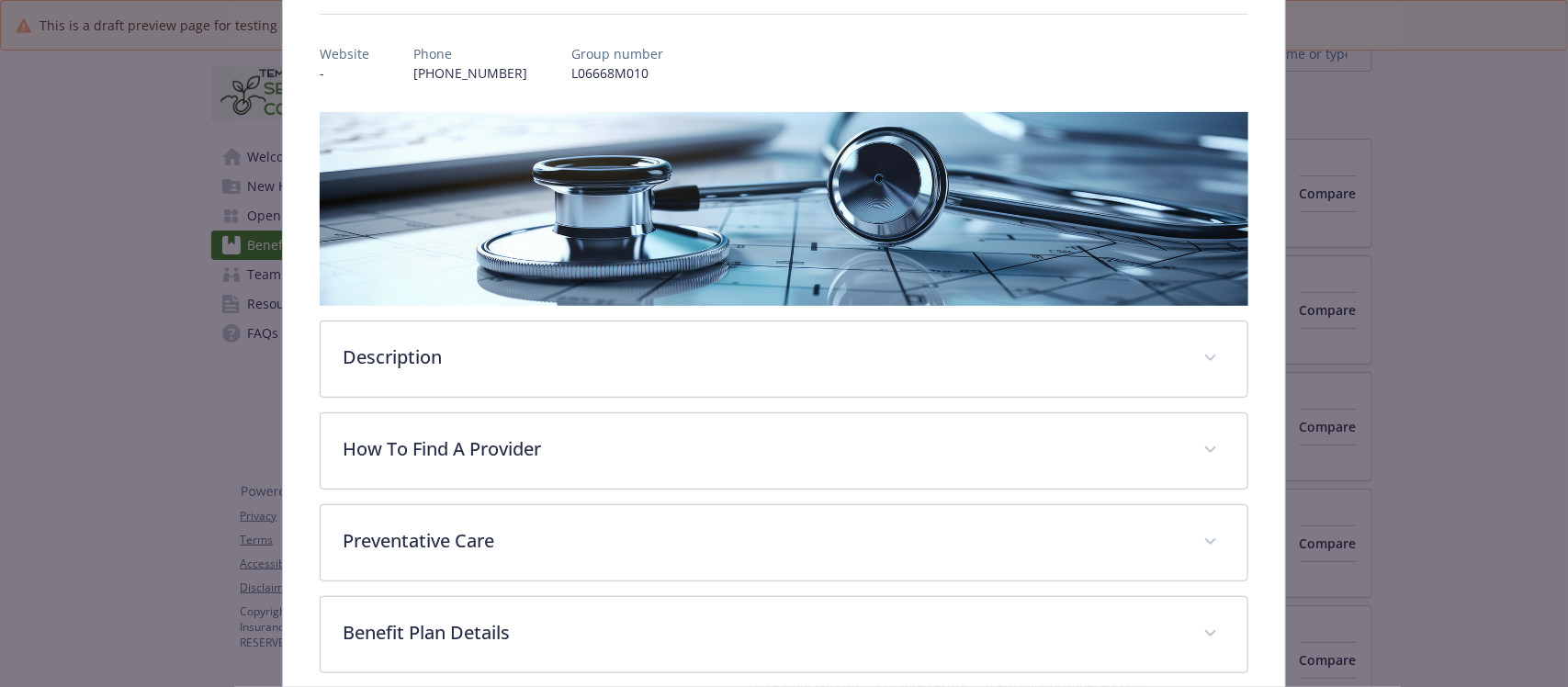
scroll to position [379, 0]
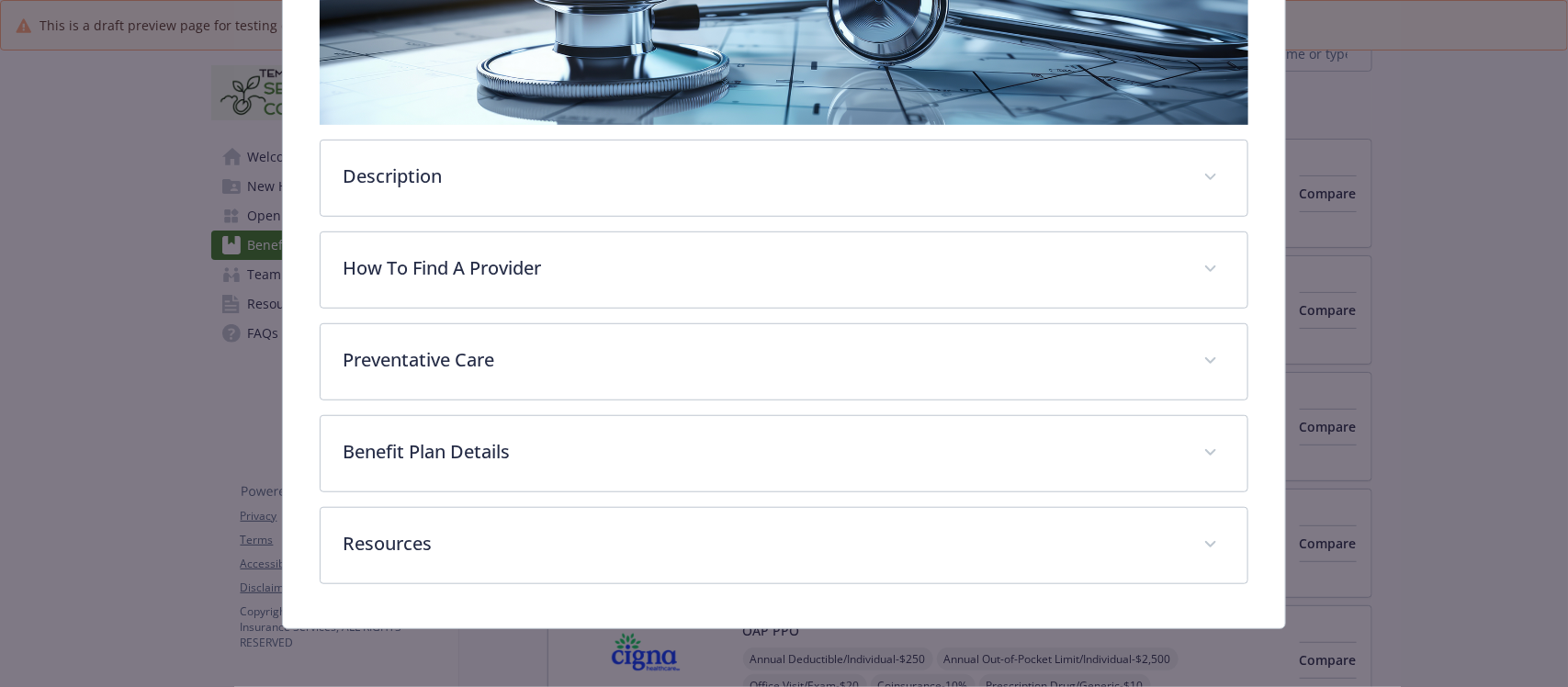
click at [296, 267] on div "Anthem PPO HDHP HSA 3200/0 Website - Phone (855) 679-8774 Group number L06668M0…" at bounding box center [784, 173] width 1001 height 909
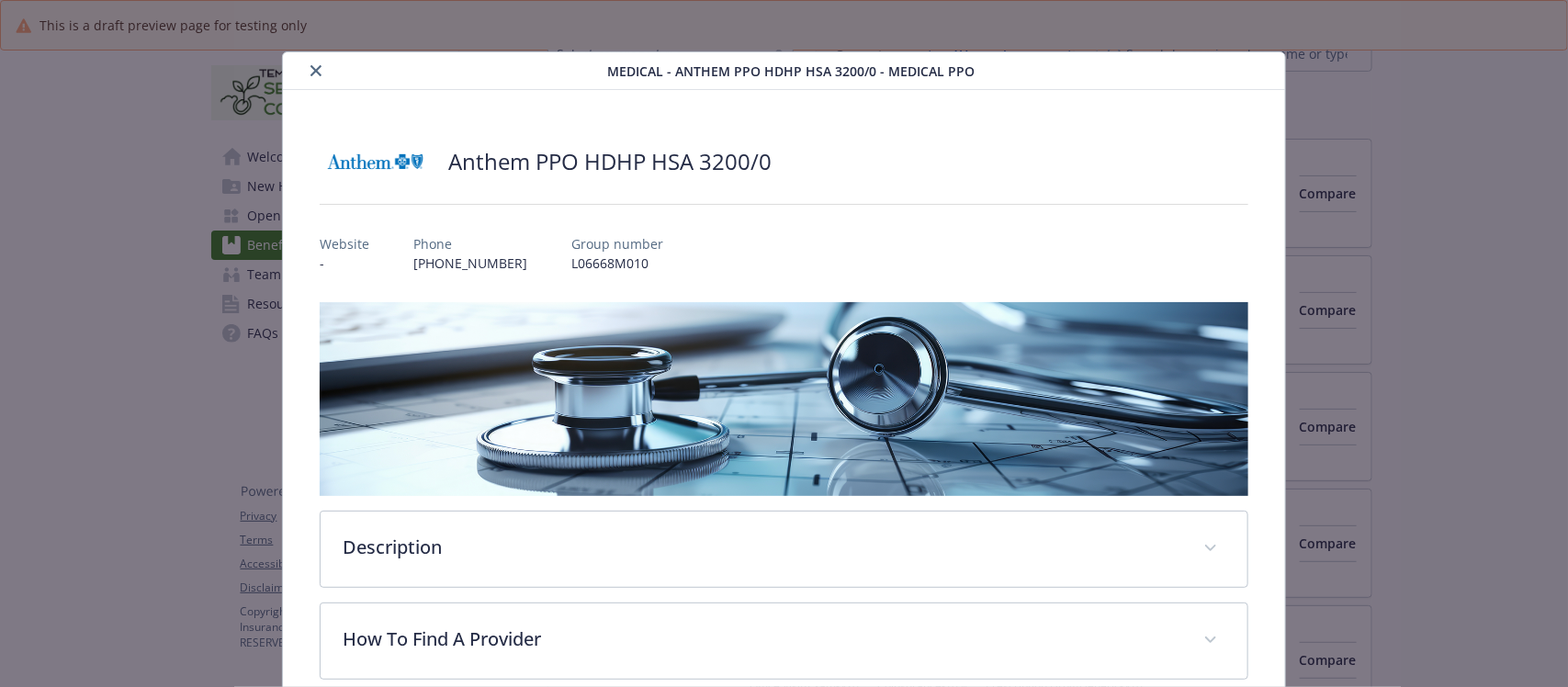
scroll to position [0, 0]
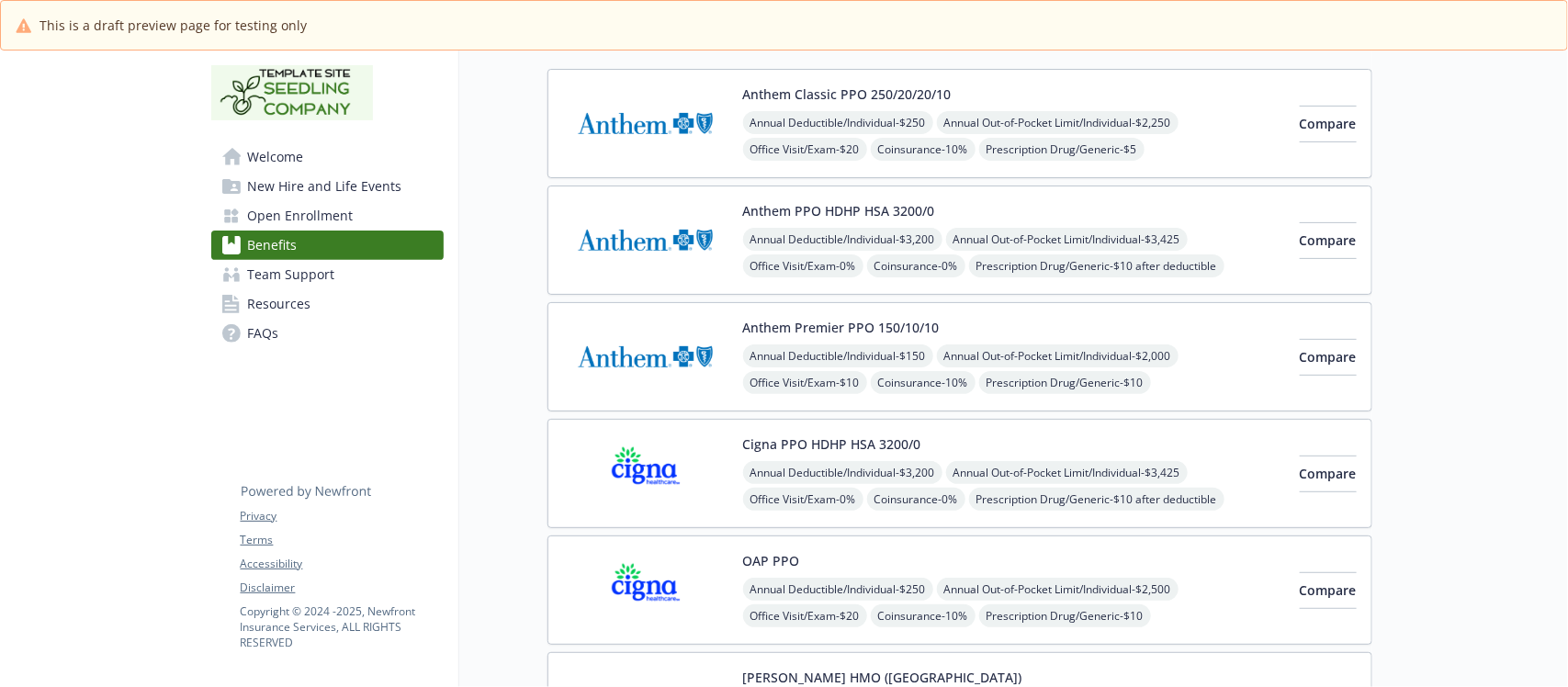
scroll to position [459, 0]
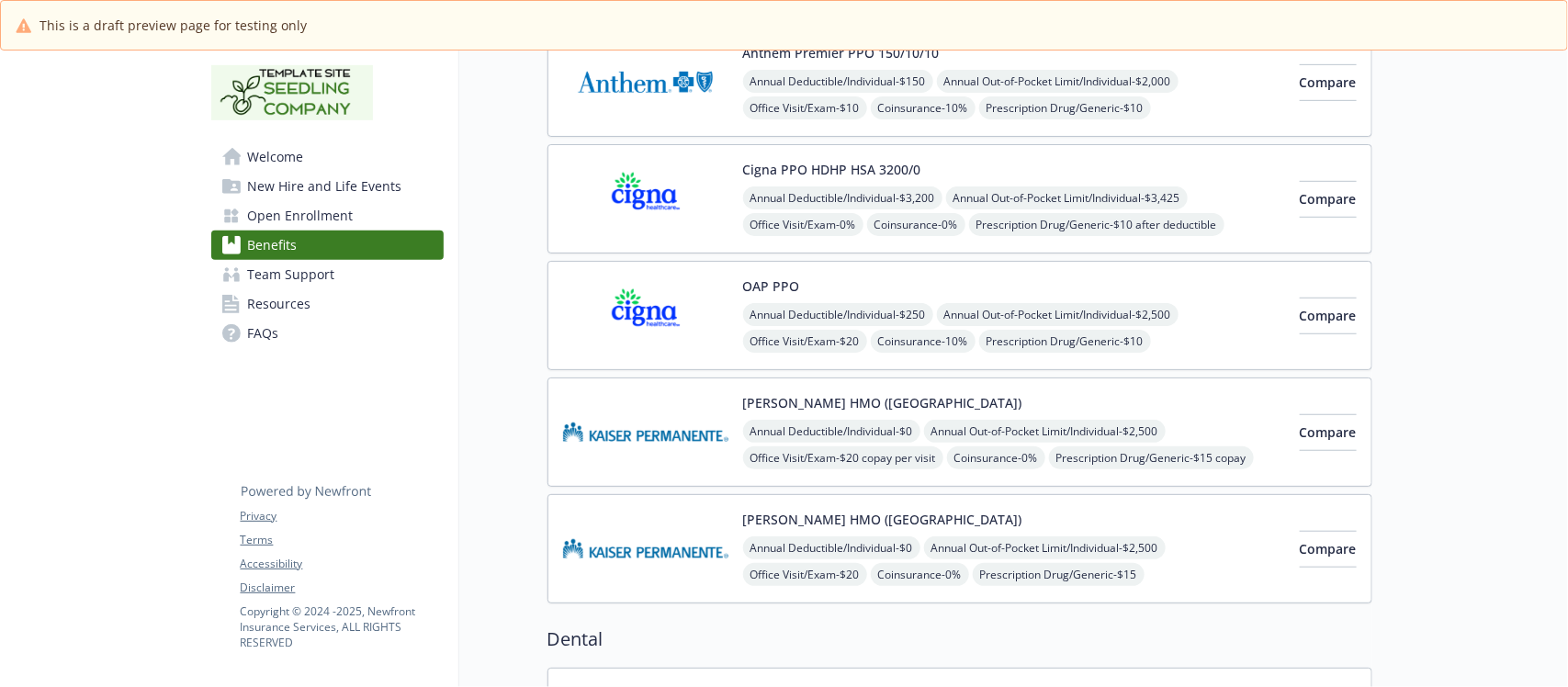
click at [1001, 170] on div "Cigna PPO HDHP HSA 3200/0 Annual Deductible/Individual - $3,200 Annual Out-of-P…" at bounding box center [1014, 199] width 542 height 79
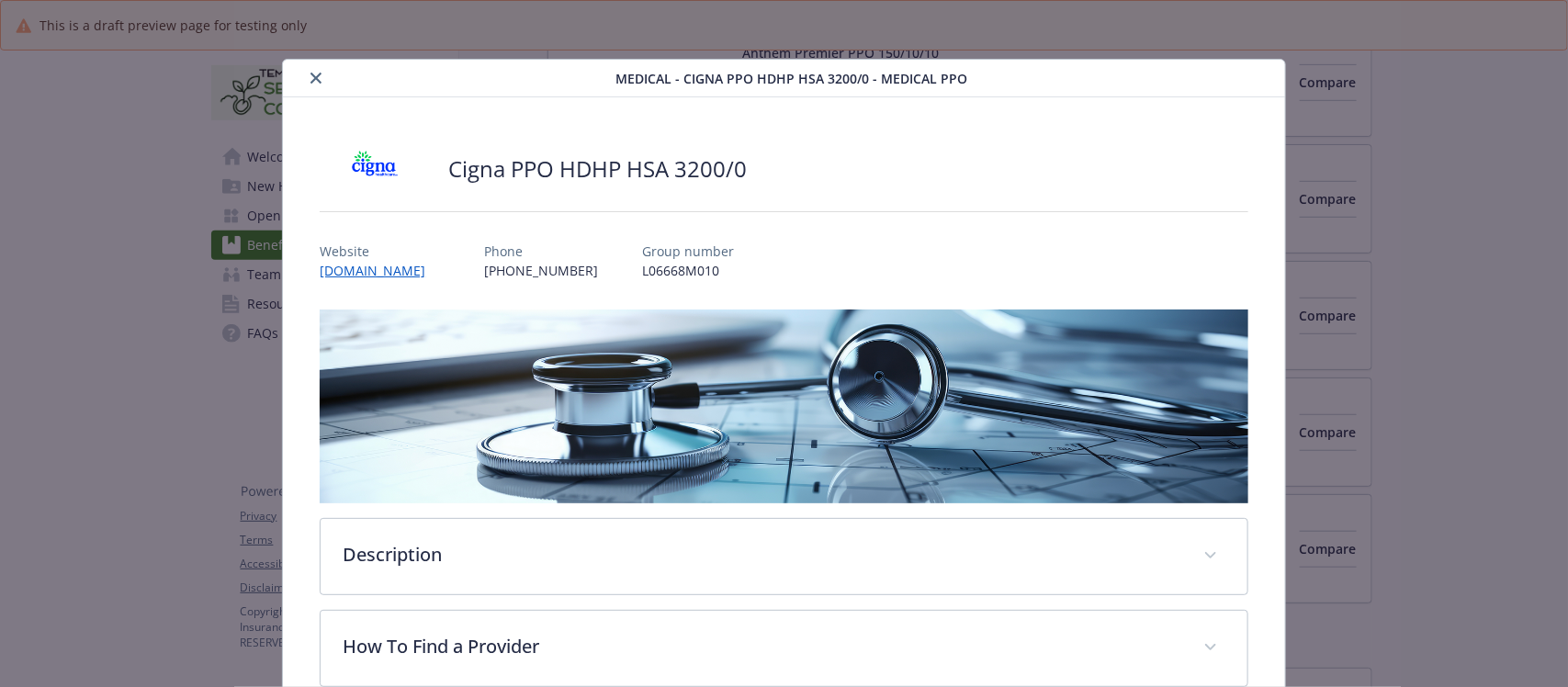
click at [312, 79] on icon "close" at bounding box center [316, 79] width 11 height 11
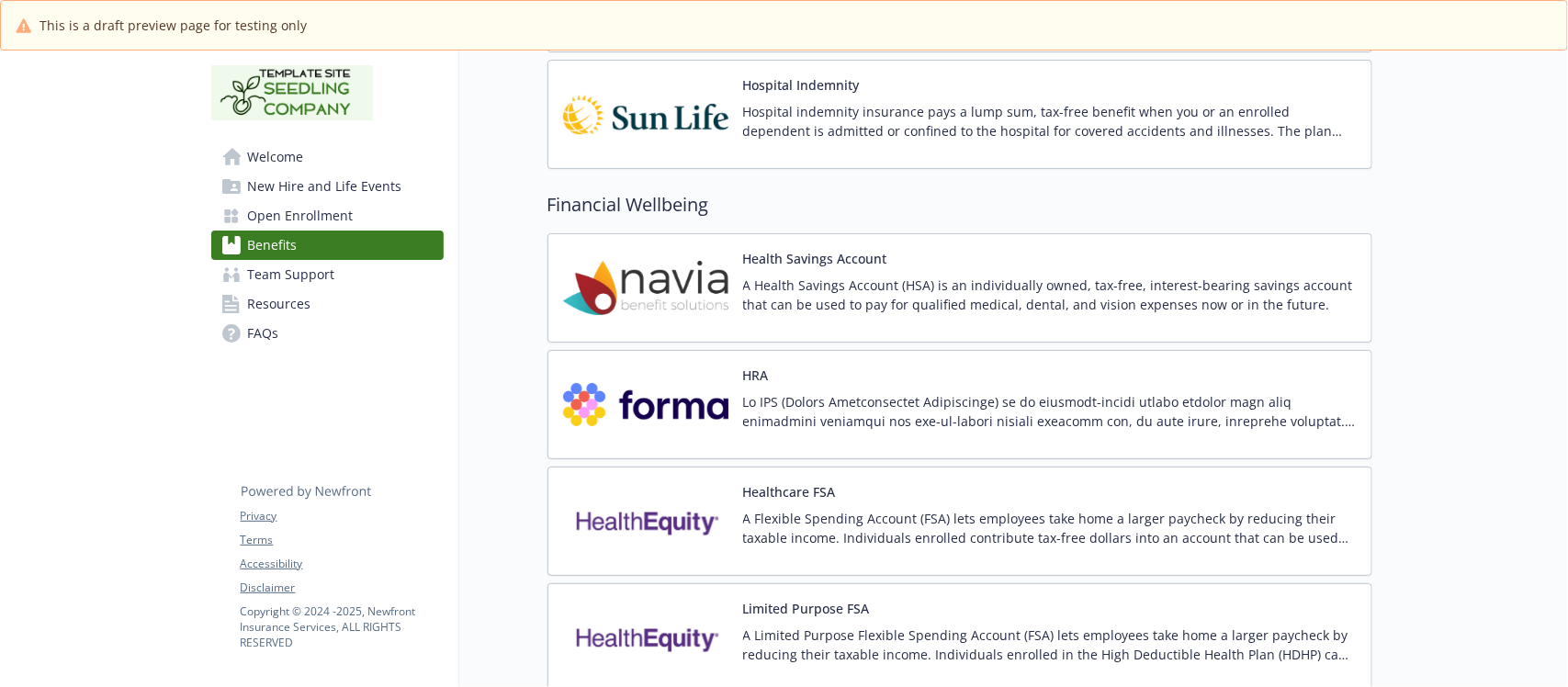
click at [1043, 257] on div "Health Savings Account A Health Savings Account (HSA) is an individually owned,…" at bounding box center [960, 288] width 825 height 109
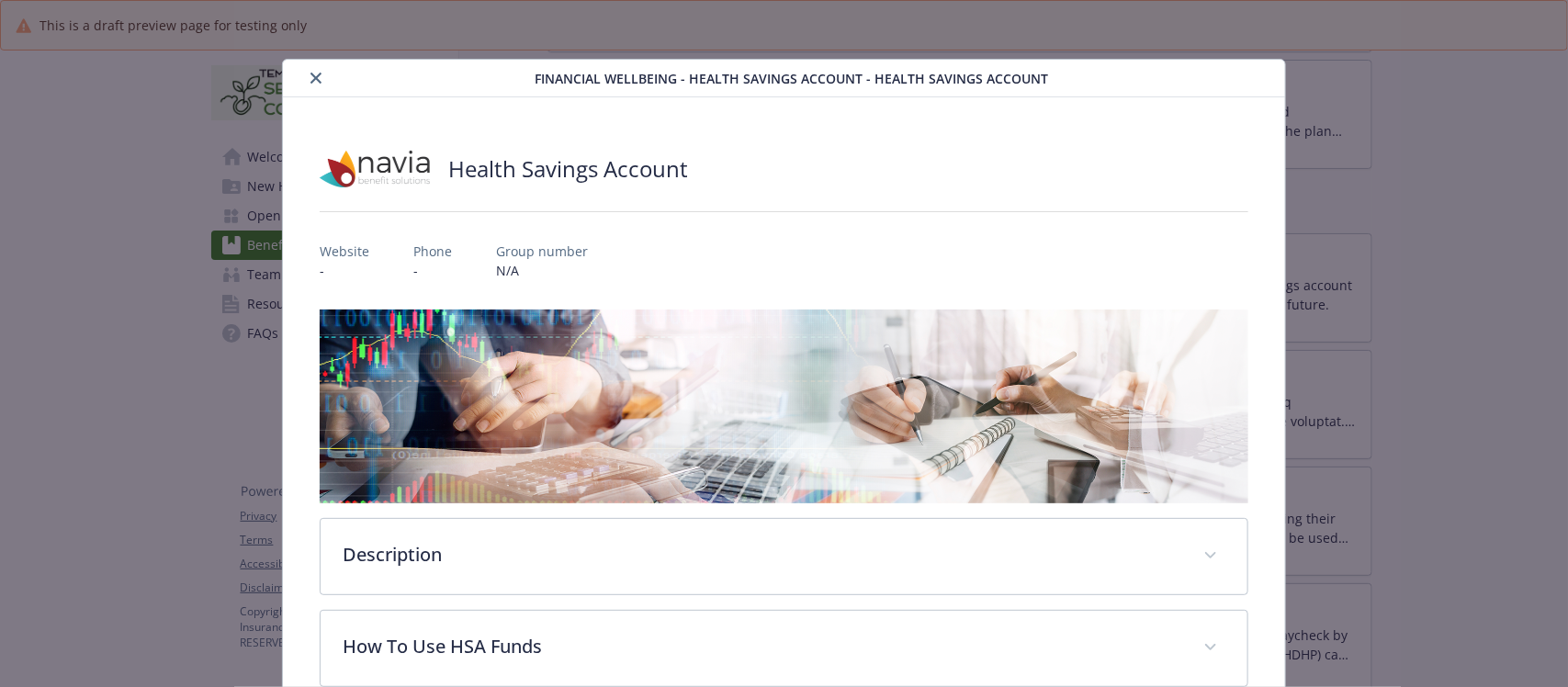
click at [305, 80] on button "close" at bounding box center [316, 79] width 22 height 22
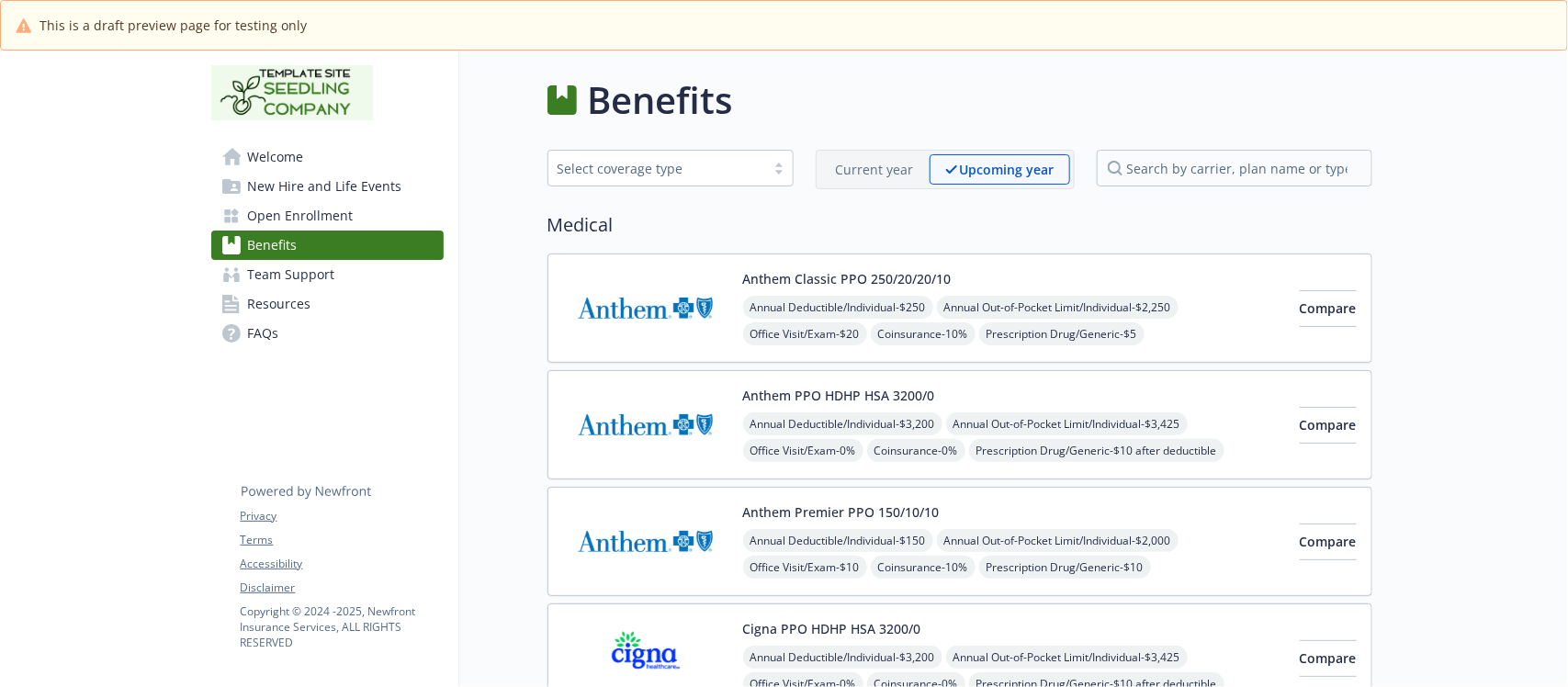
click at [1076, 400] on div "Anthem PPO HDHP HSA 3200/0 Annual Deductible/Individual - $3,200 Annual Out-of-…" at bounding box center [1014, 425] width 542 height 79
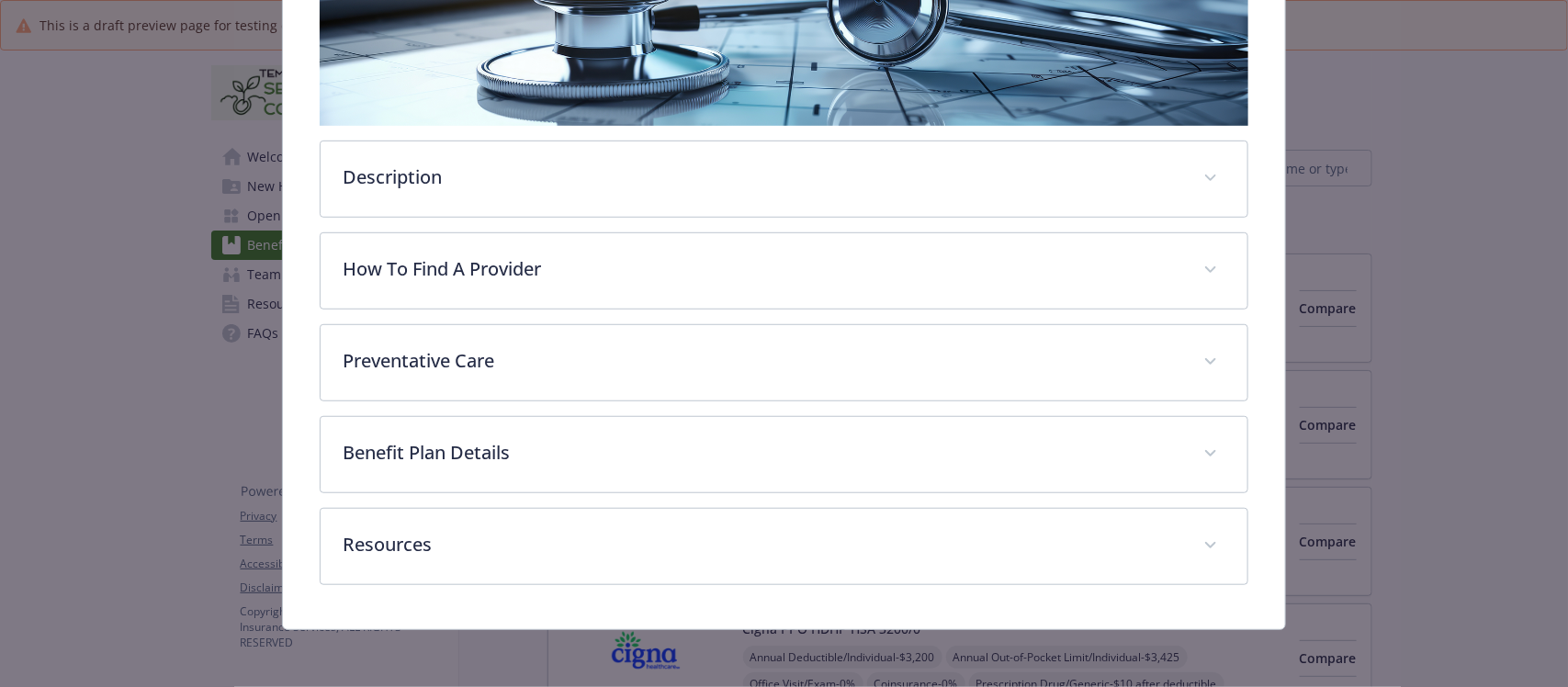
scroll to position [379, 0]
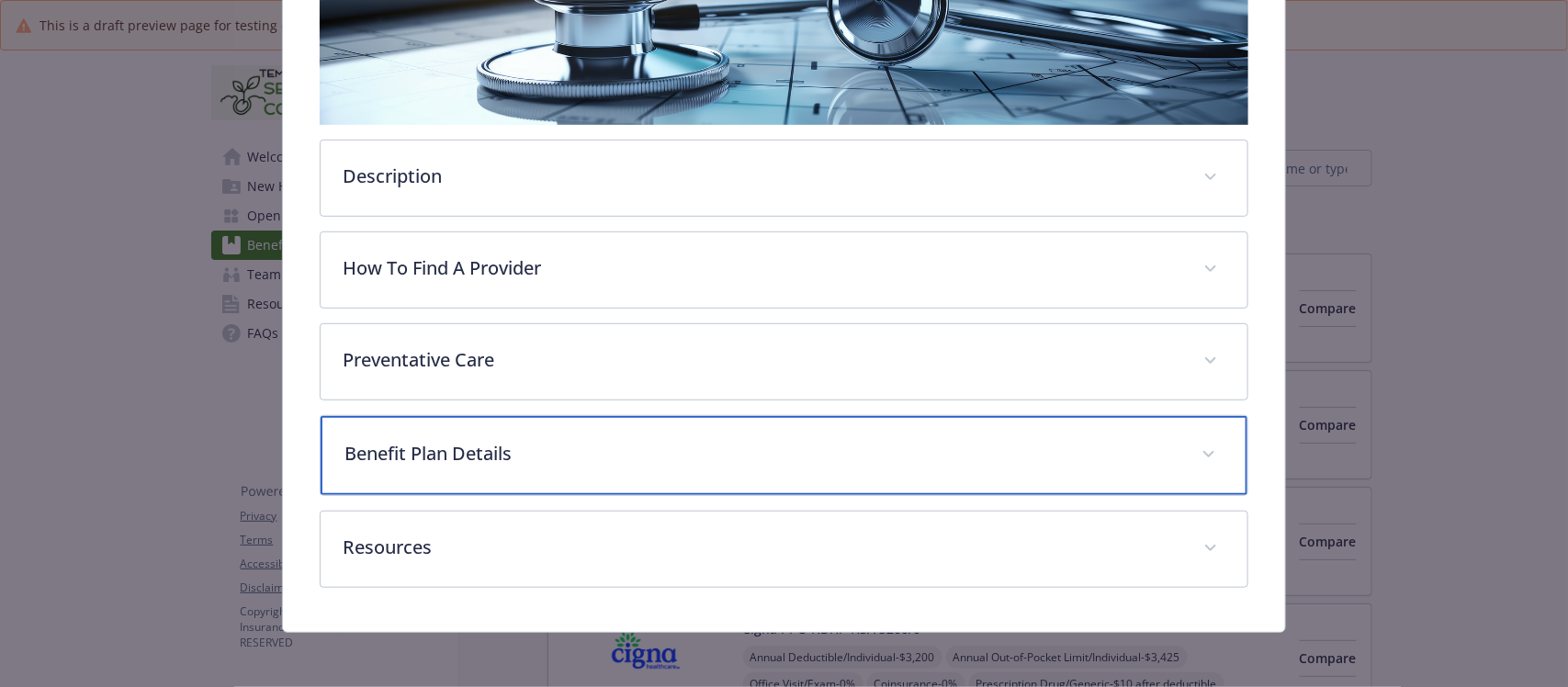
click at [653, 451] on p "Benefit Plan Details" at bounding box center [761, 453] width 834 height 27
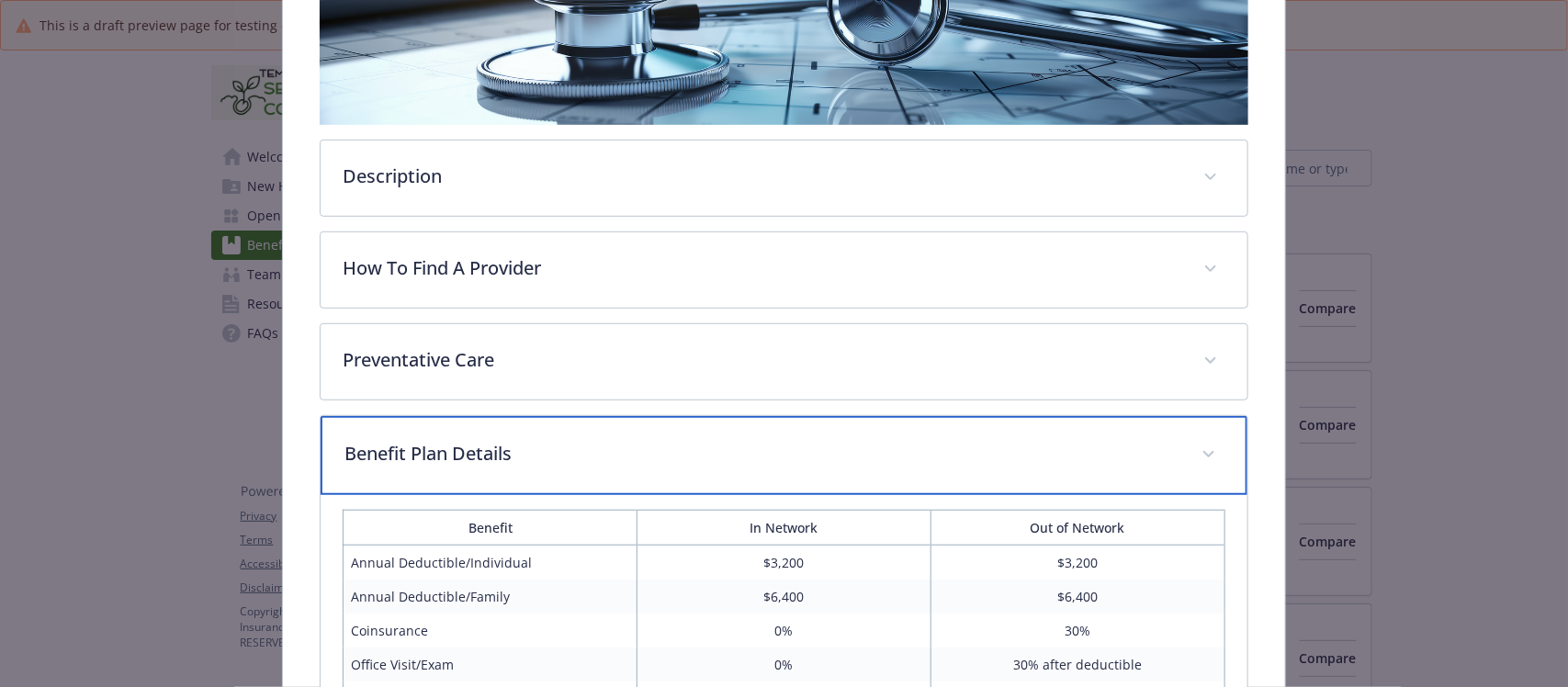
click at [534, 443] on p "Benefit Plan Details" at bounding box center [761, 453] width 834 height 27
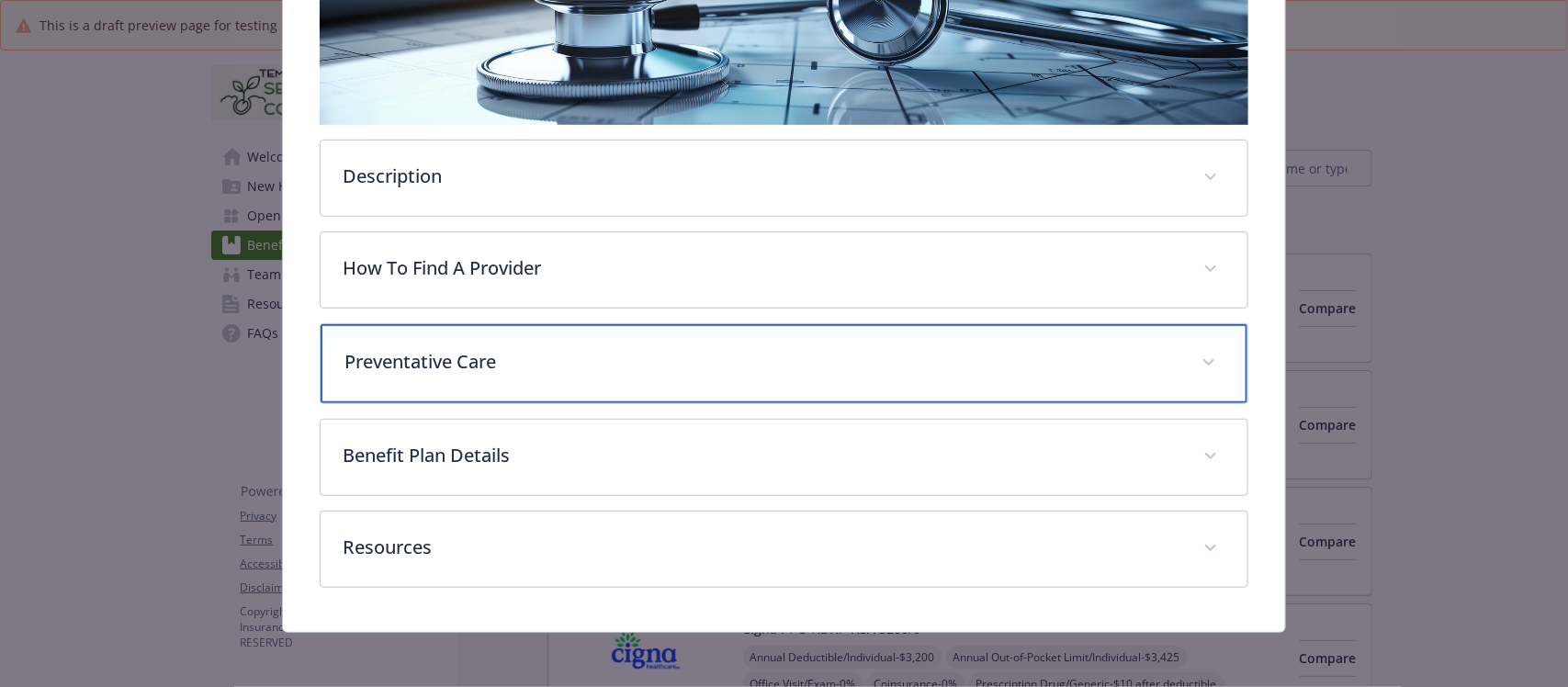
click at [543, 386] on div "Preventative Care" at bounding box center [784, 364] width 926 height 79
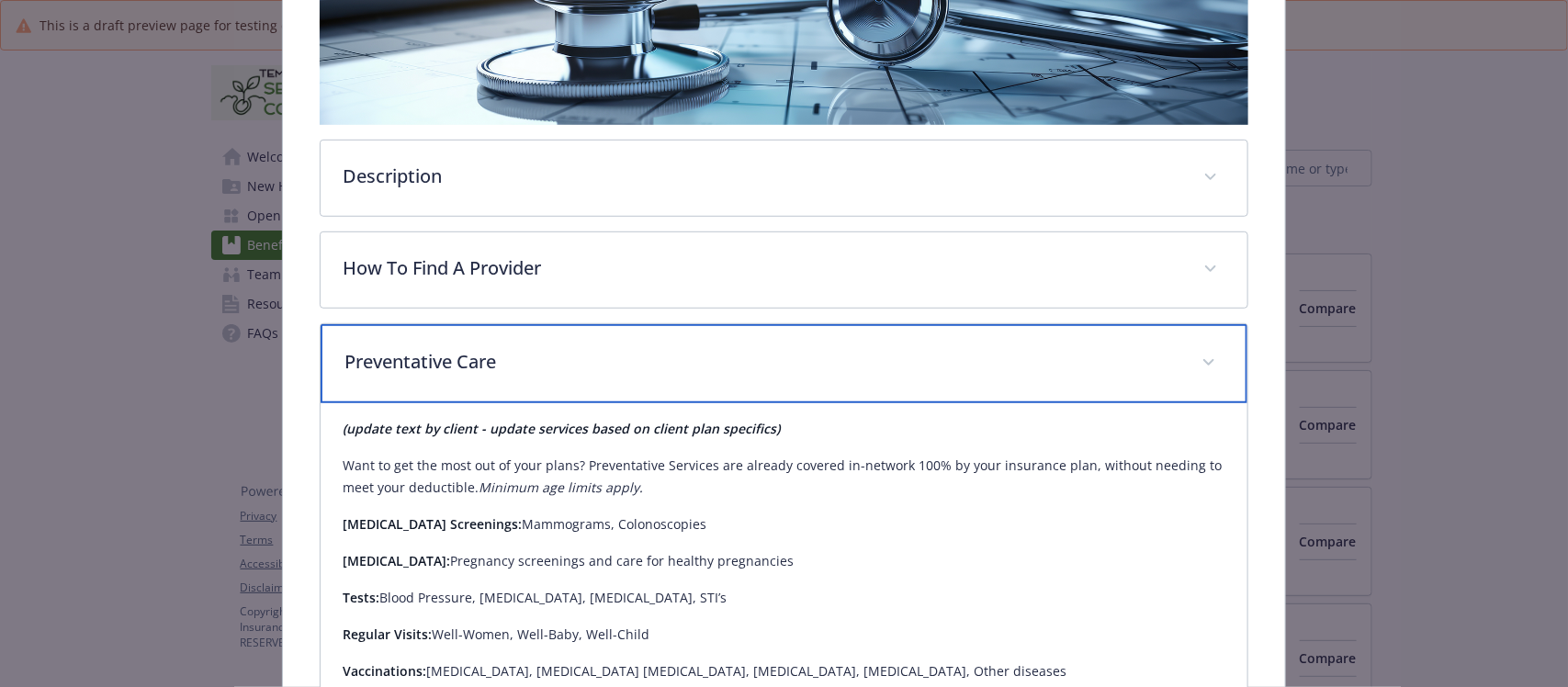
click at [544, 381] on div "Preventative Care" at bounding box center [784, 364] width 926 height 79
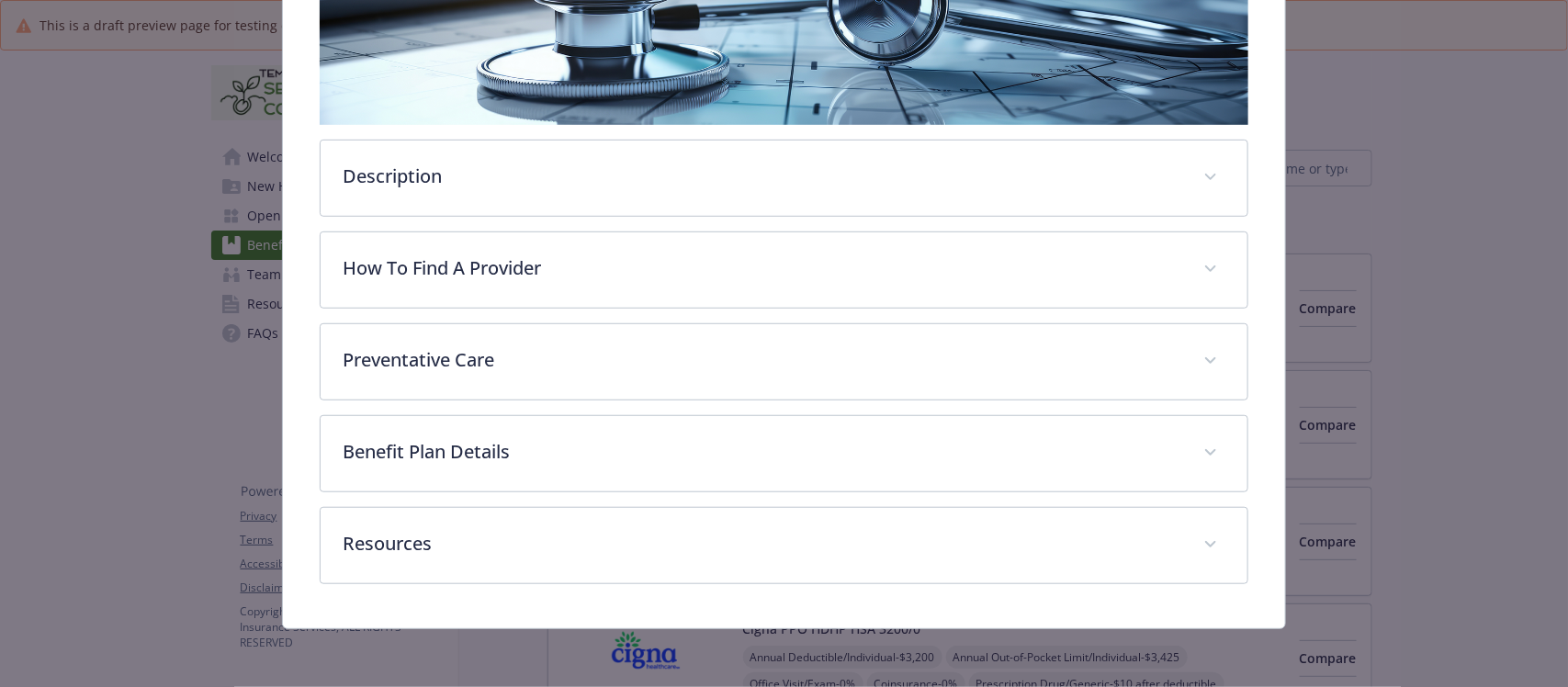
click at [301, 301] on div "Anthem PPO HDHP HSA 3200/0 Website - Phone (855) 679-8774 Group number L06668M0…" at bounding box center [784, 173] width 1001 height 909
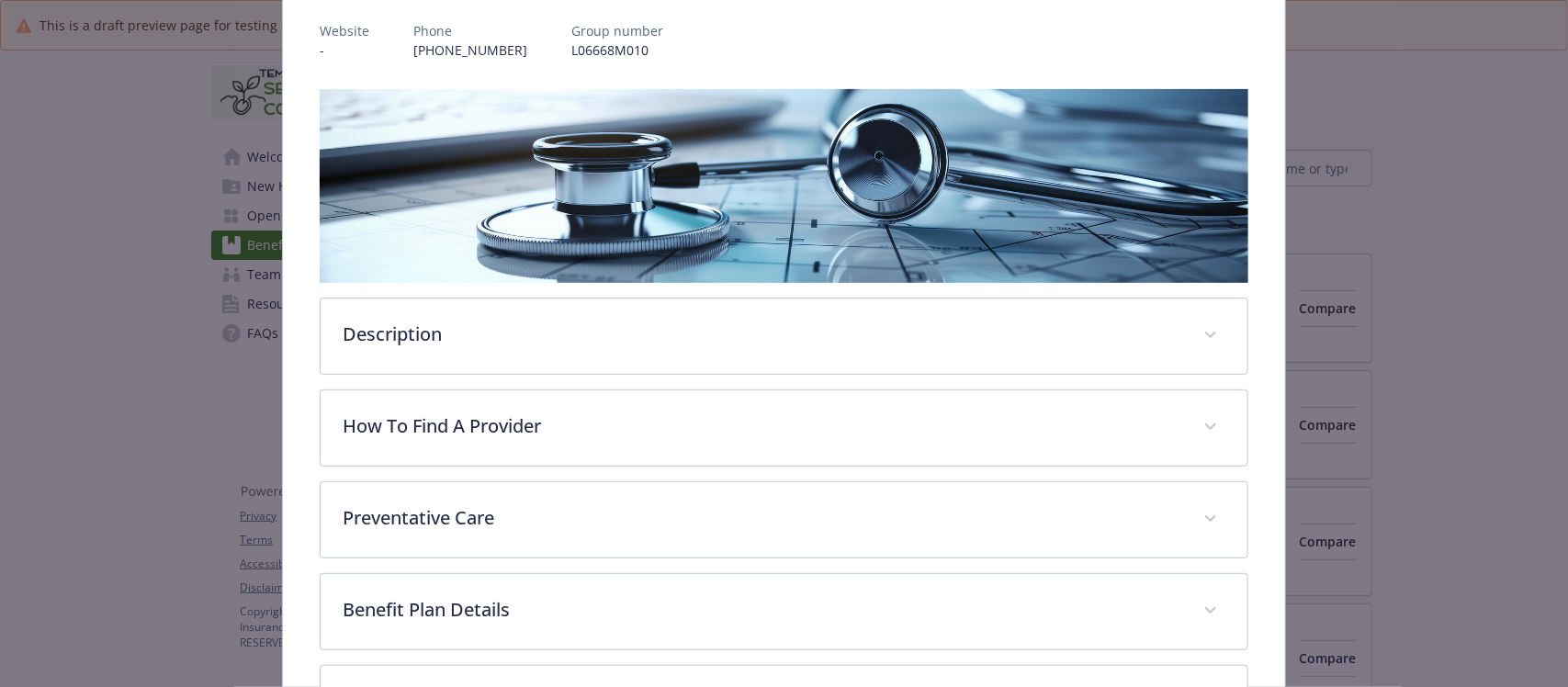
scroll to position [0, 0]
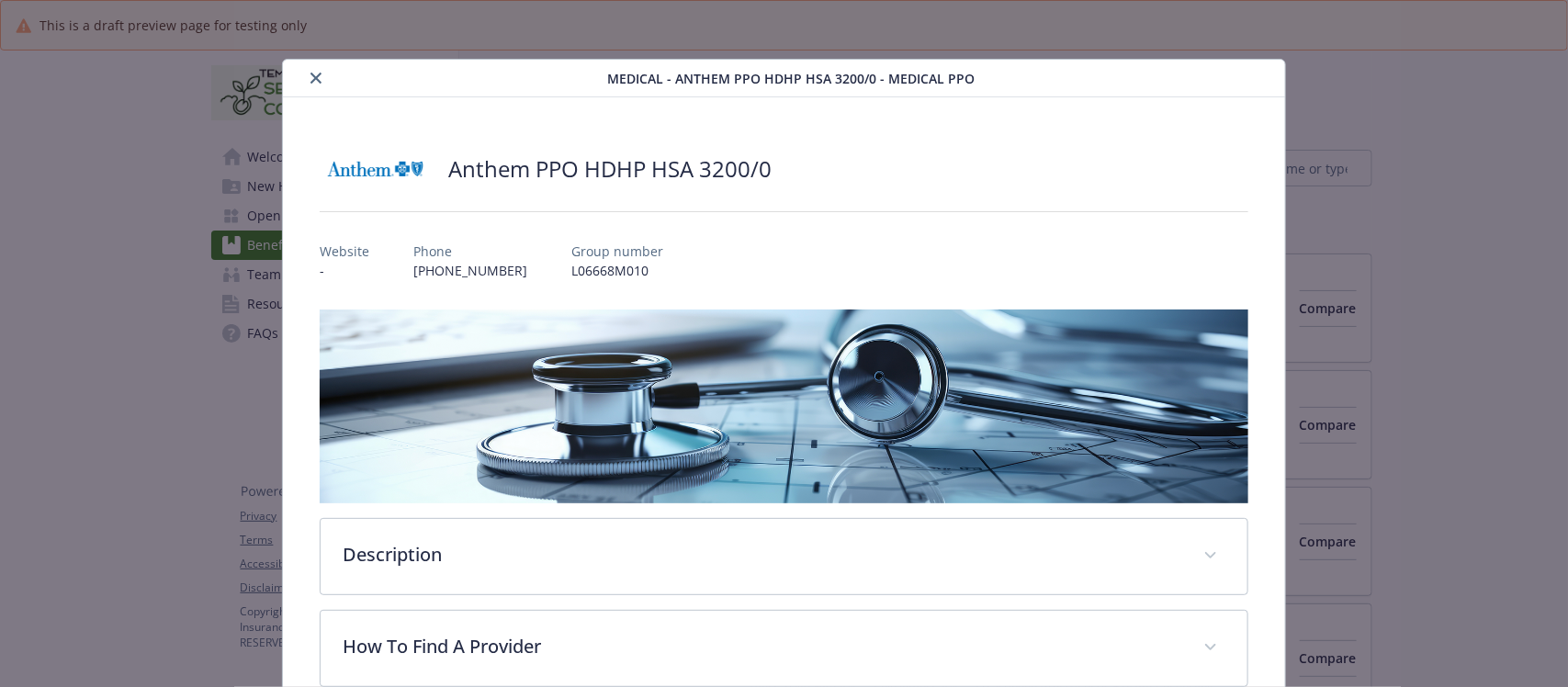
click at [314, 79] on icon "close" at bounding box center [316, 79] width 11 height 11
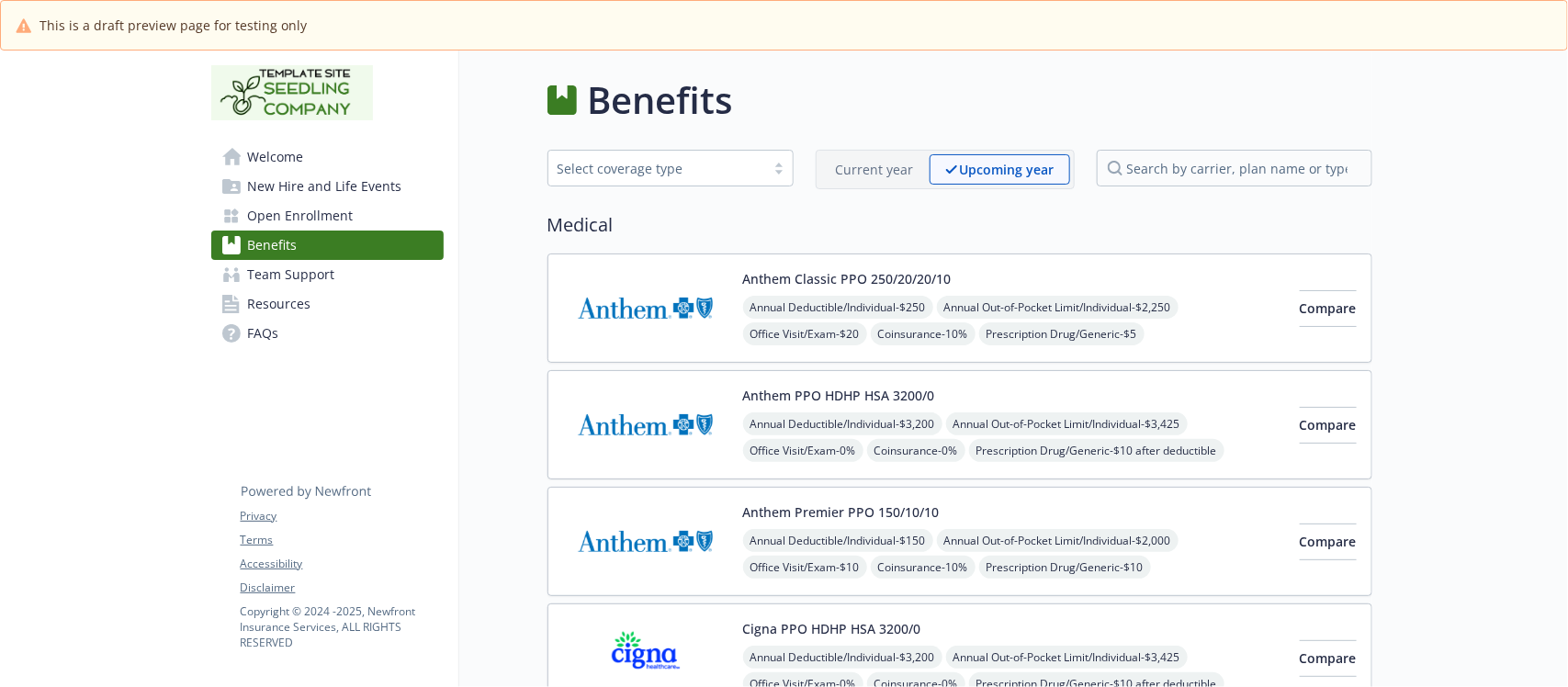
drag, startPoint x: 117, startPoint y: 361, endPoint x: 272, endPoint y: 372, distance: 155.4
click at [1059, 285] on div "Anthem Classic PPO 250/20/20/10 Annual Deductible/Individual - $250 Annual Out-…" at bounding box center [1014, 308] width 542 height 79
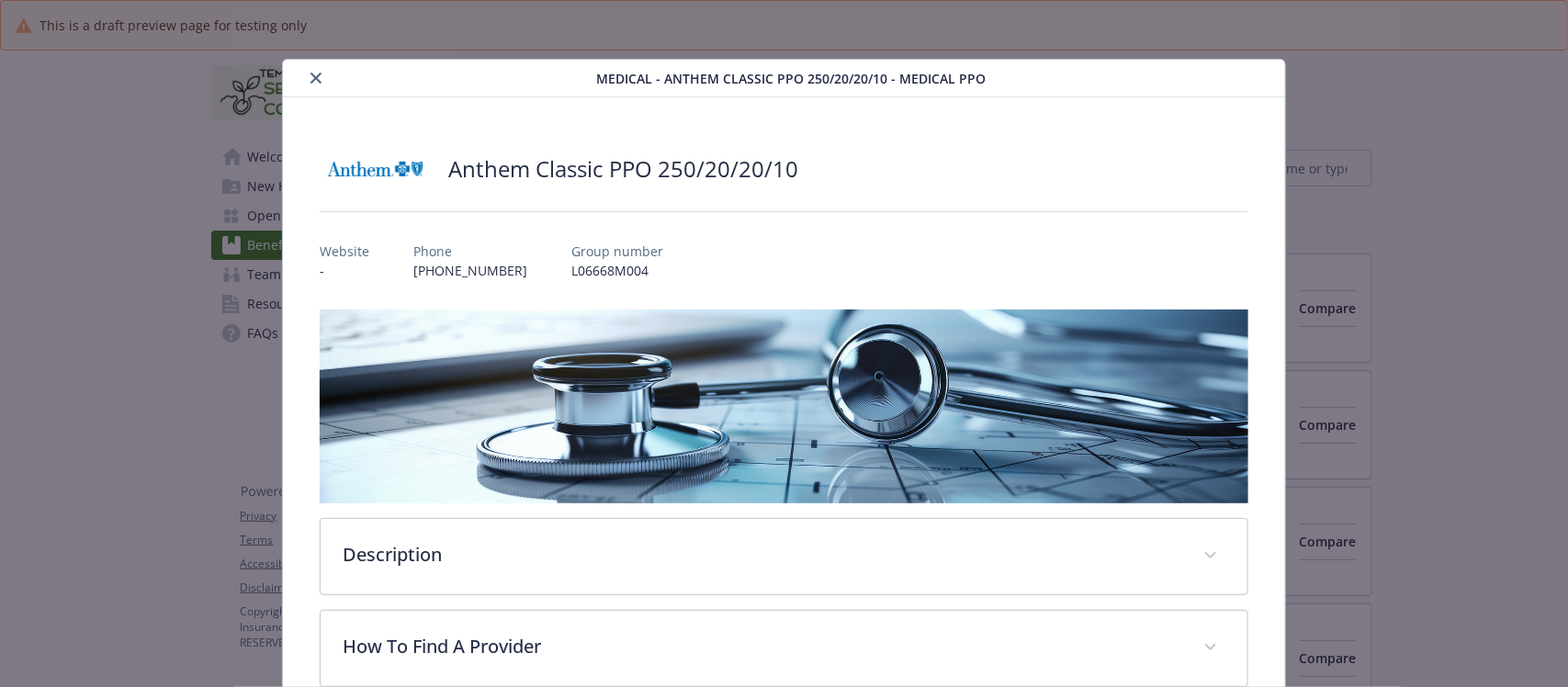
click at [305, 77] on button "close" at bounding box center [316, 79] width 22 height 22
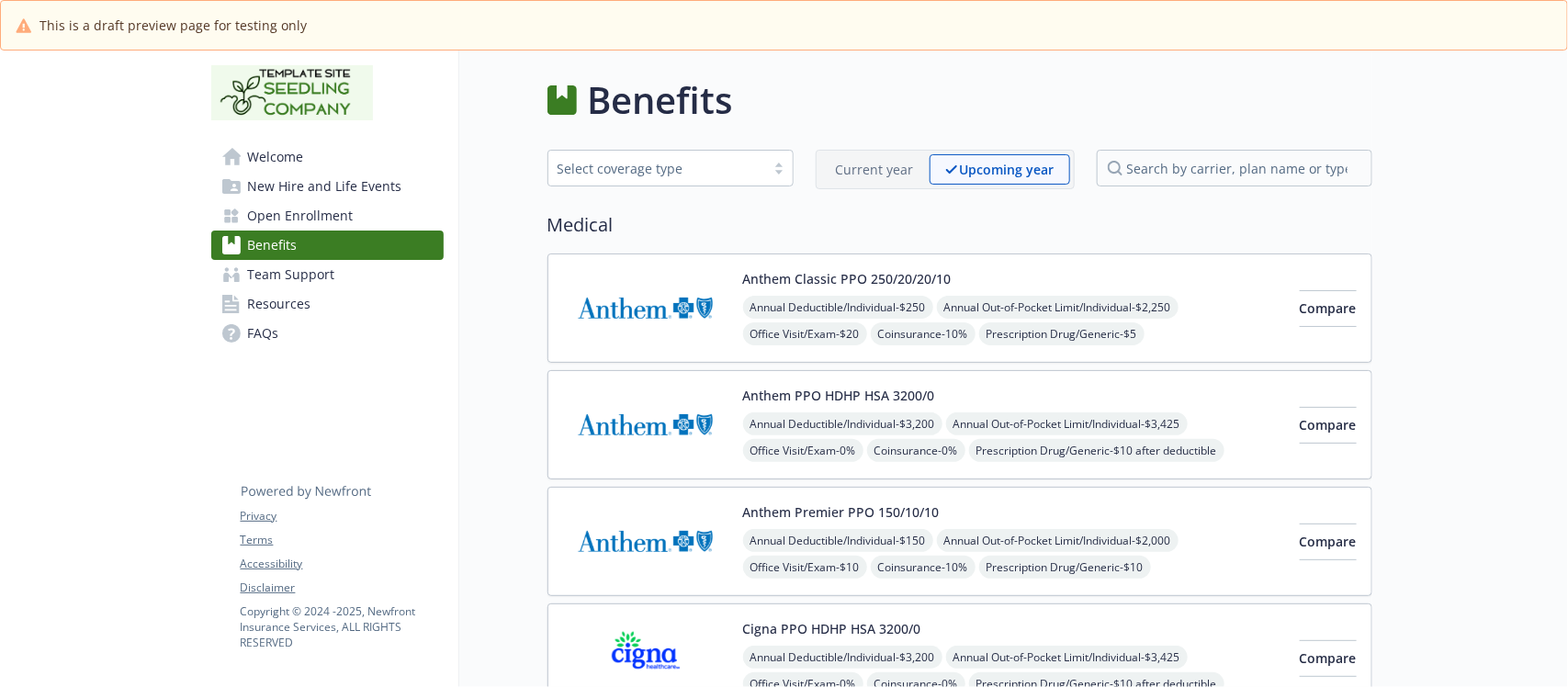
click at [1068, 381] on div "Anthem PPO HDHP HSA 3200/0 Annual Deductible/Individual - $3,200 Annual Out-of-…" at bounding box center [960, 424] width 825 height 109
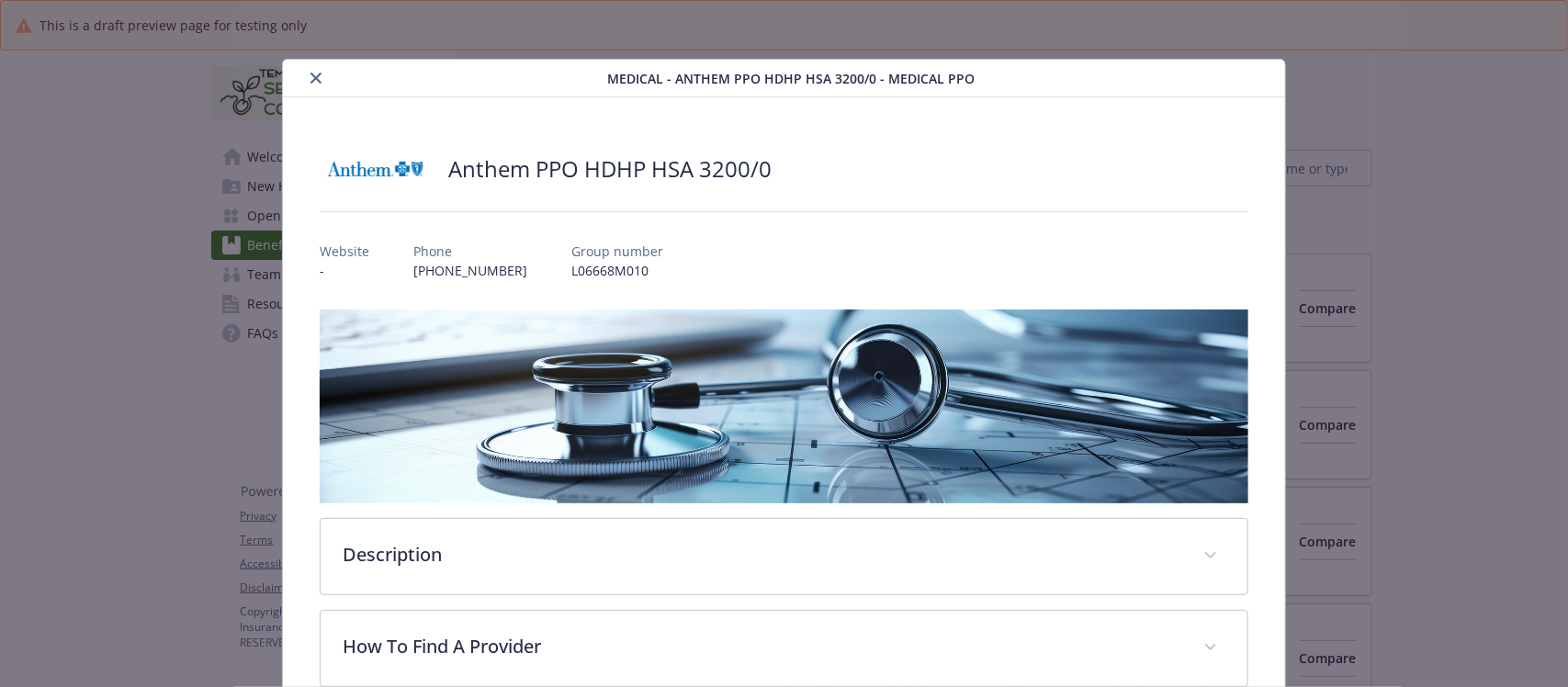
click at [310, 70] on button "close" at bounding box center [316, 79] width 22 height 22
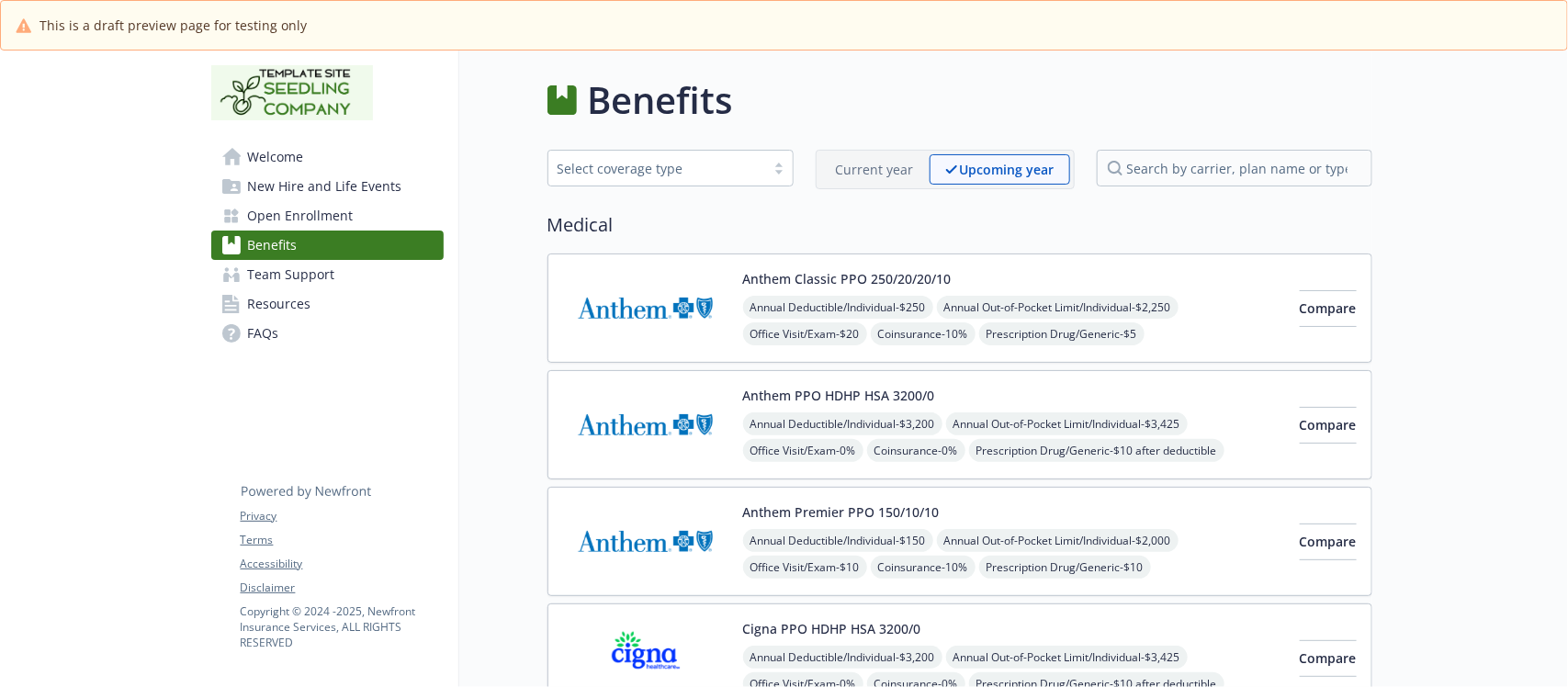
click at [1039, 508] on div "Anthem Premier PPO 150/10/10 Annual Deductible/Individual - $150 Annual Out-of-…" at bounding box center [1014, 541] width 542 height 79
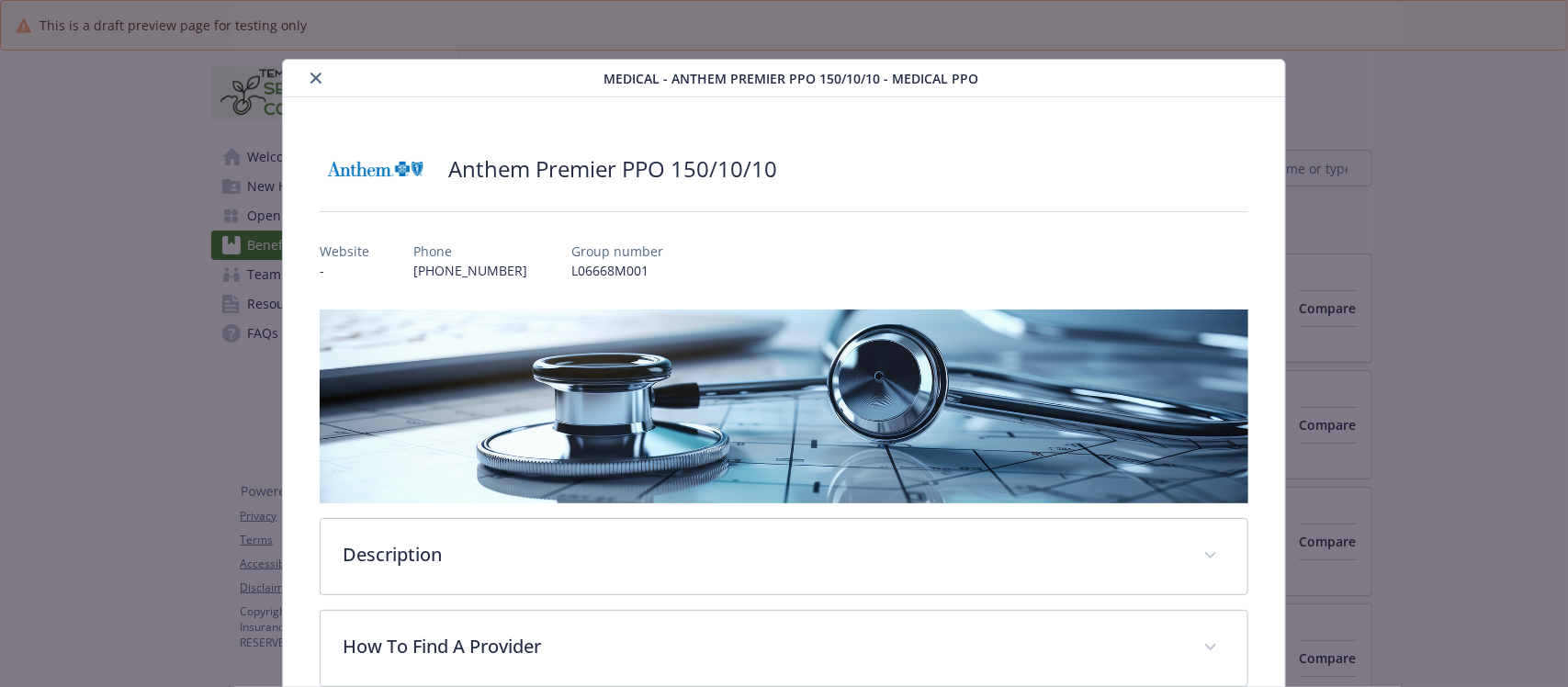
click at [310, 79] on icon "close" at bounding box center [316, 79] width 11 height 11
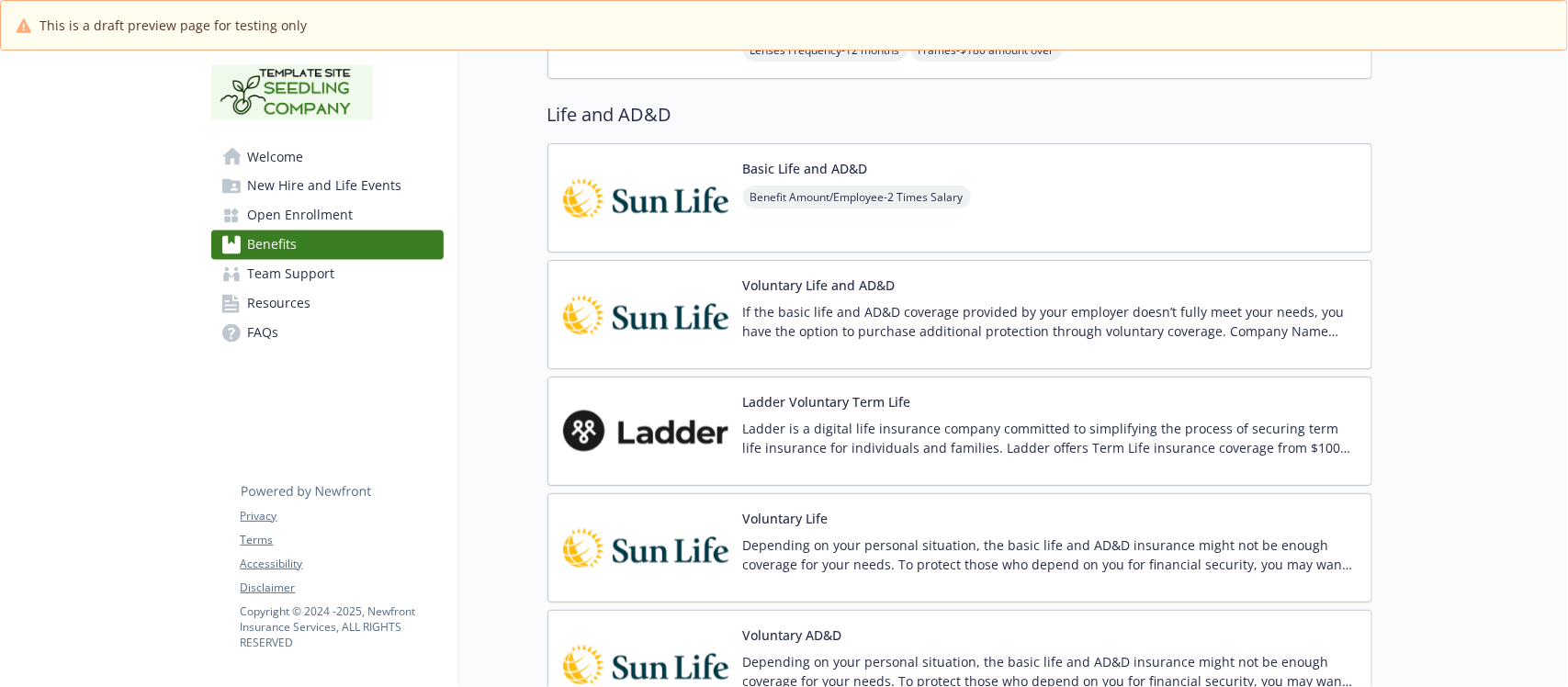
scroll to position [1722, 0]
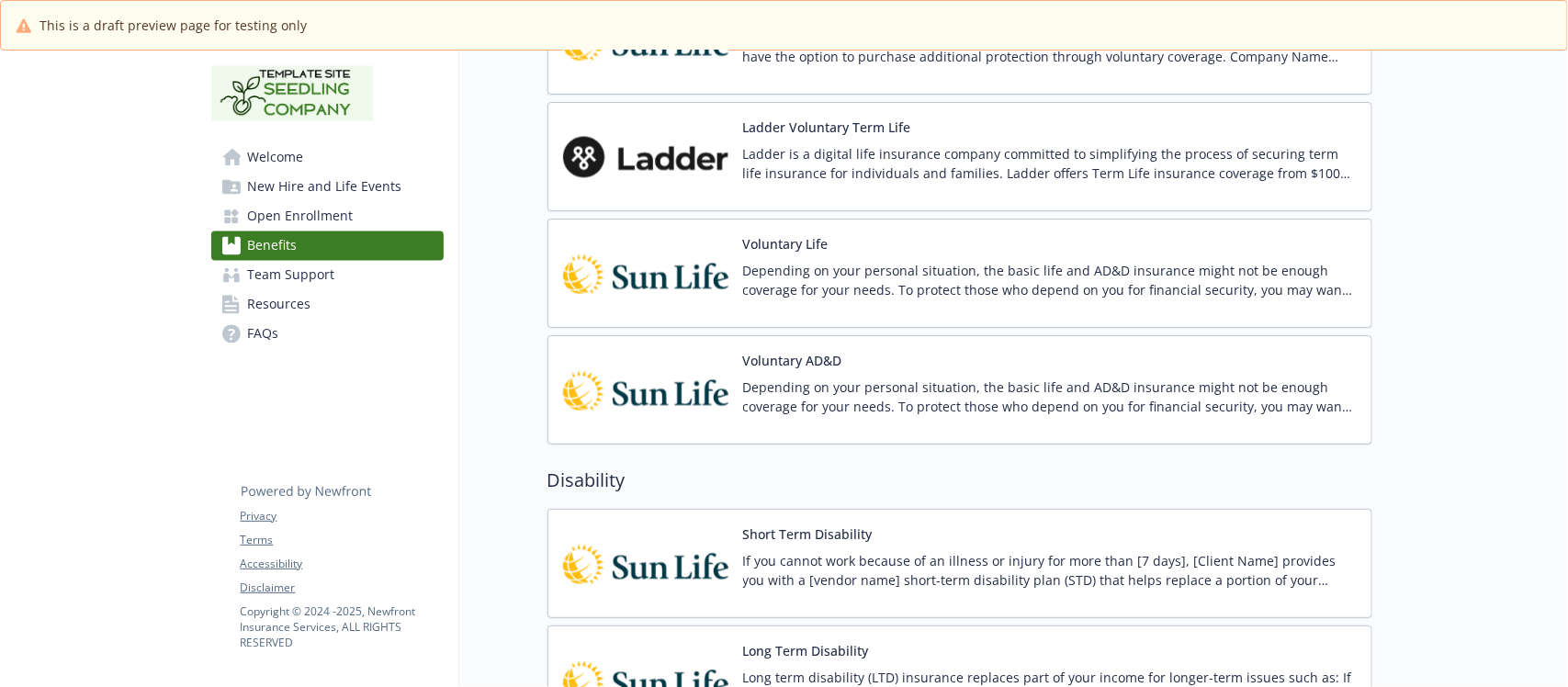
click at [1088, 364] on div "Voluntary AD&D Depending on your personal situation, the basic life and AD&D in…" at bounding box center [1050, 390] width 613 height 79
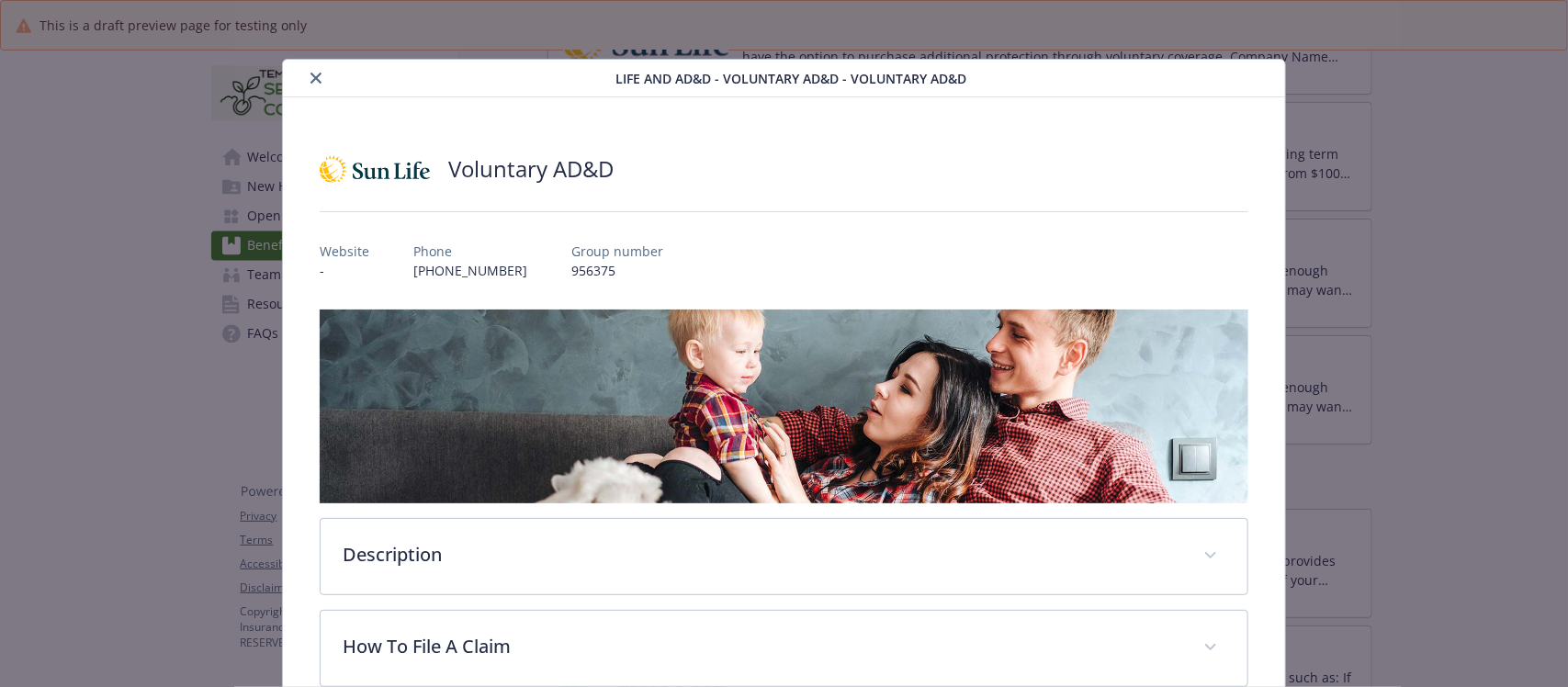
click at [315, 75] on icon "close" at bounding box center [316, 79] width 11 height 11
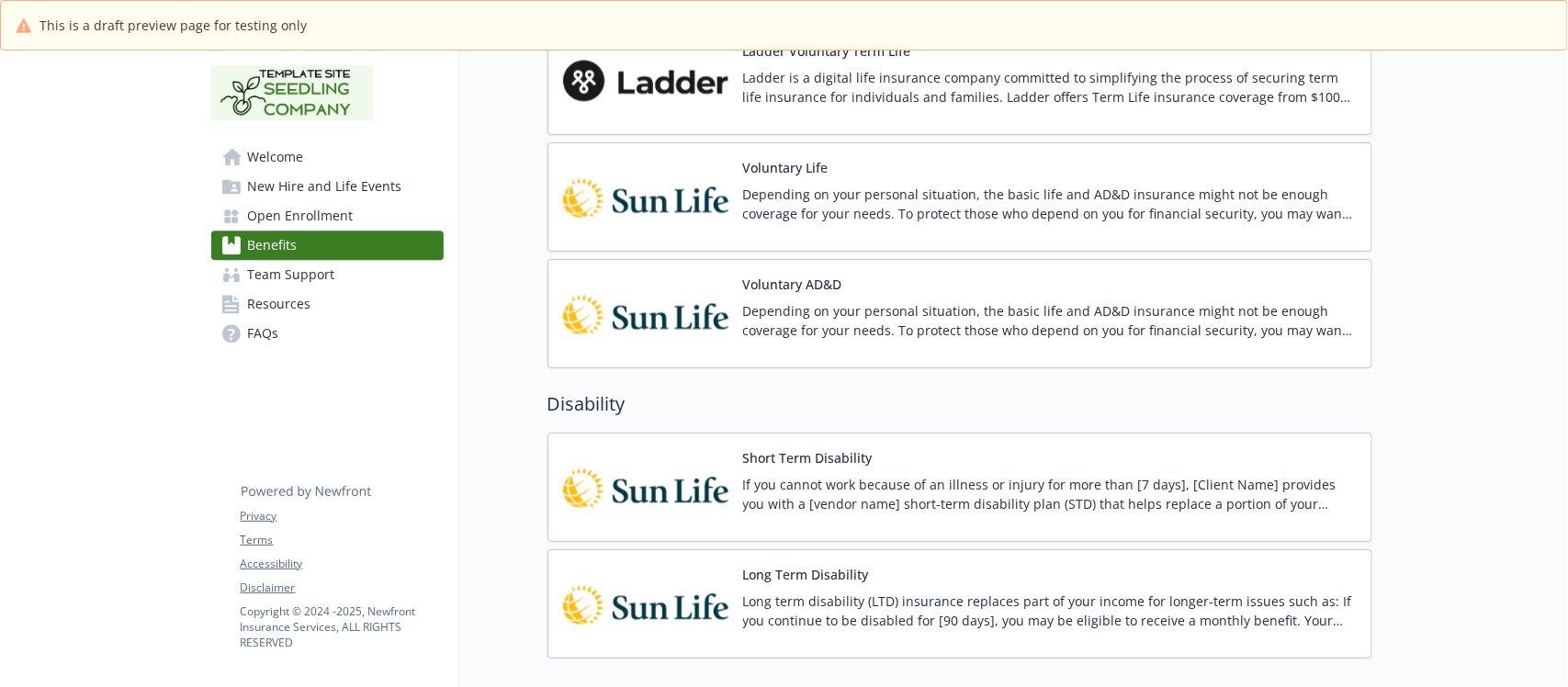
scroll to position [1952, 0]
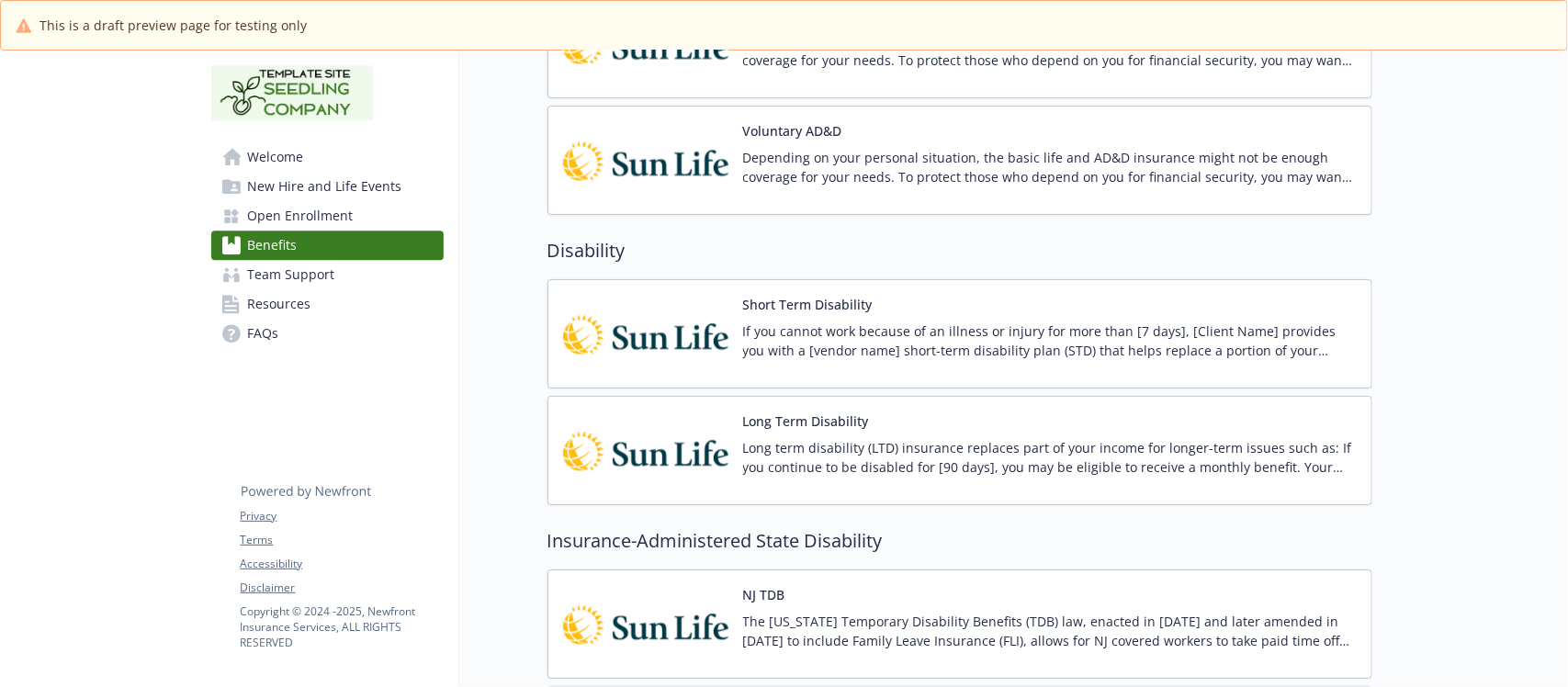
click at [1024, 421] on div "Long Term Disability Long term disability (LTD) insurance replaces part of your…" at bounding box center [1050, 451] width 613 height 79
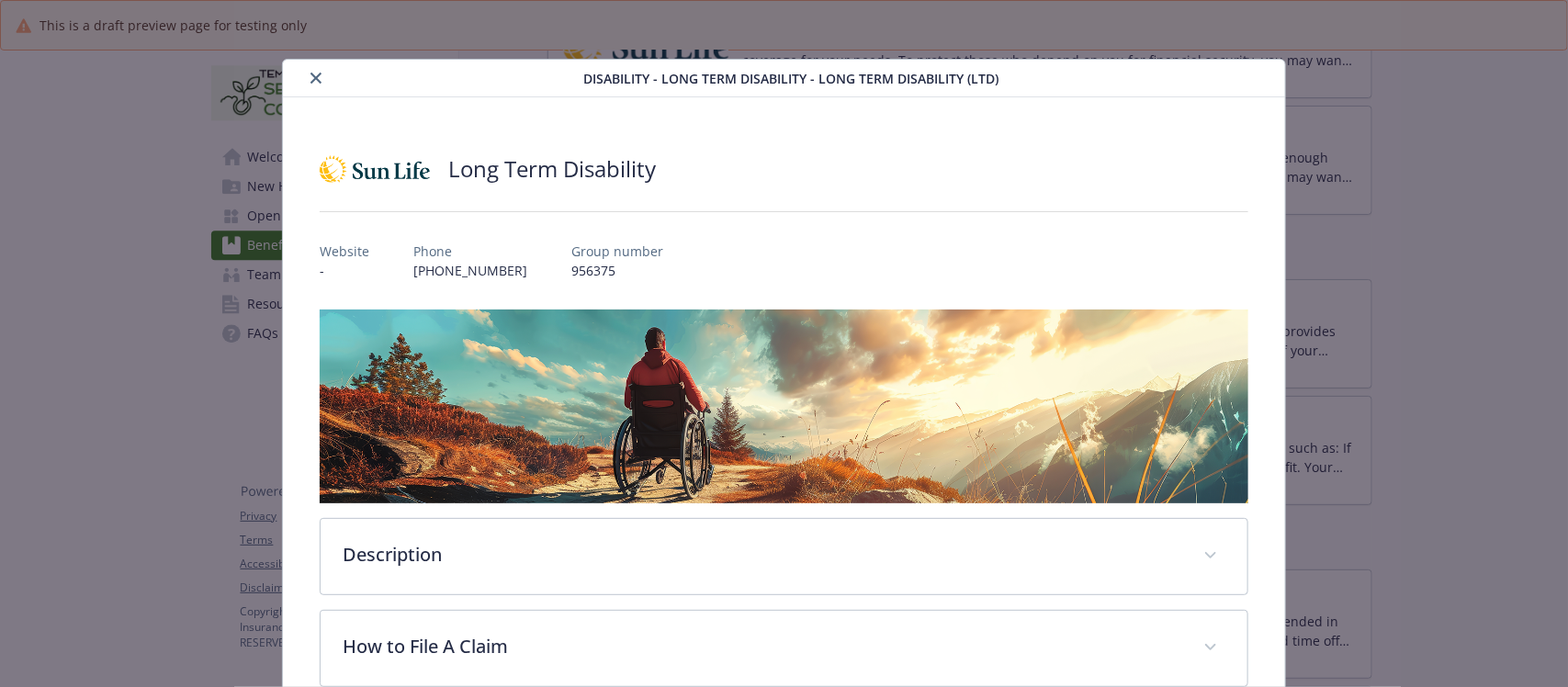
click at [310, 79] on icon "close" at bounding box center [316, 79] width 11 height 11
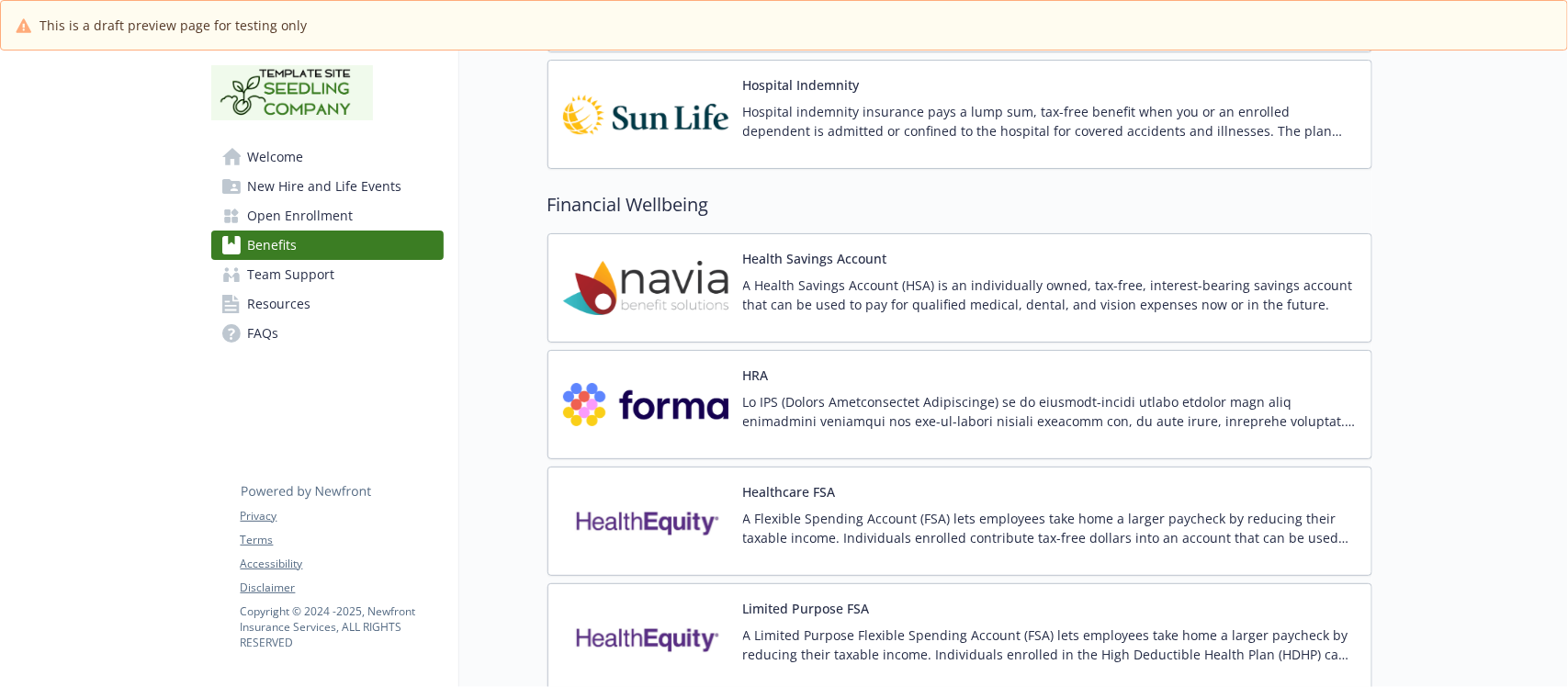
click at [987, 274] on div "Health Savings Account A Health Savings Account (HSA) is an individually owned,…" at bounding box center [1050, 288] width 613 height 79
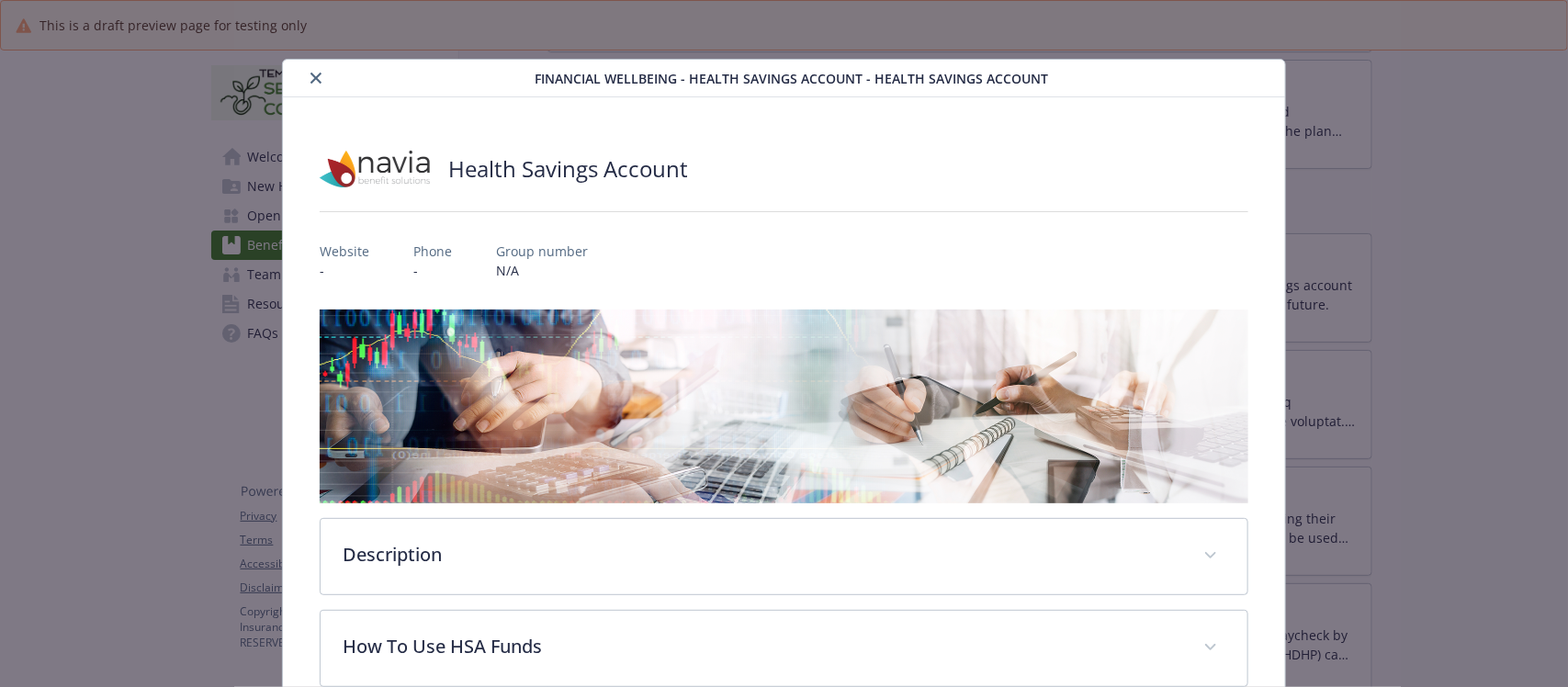
click at [310, 77] on icon "close" at bounding box center [316, 79] width 11 height 11
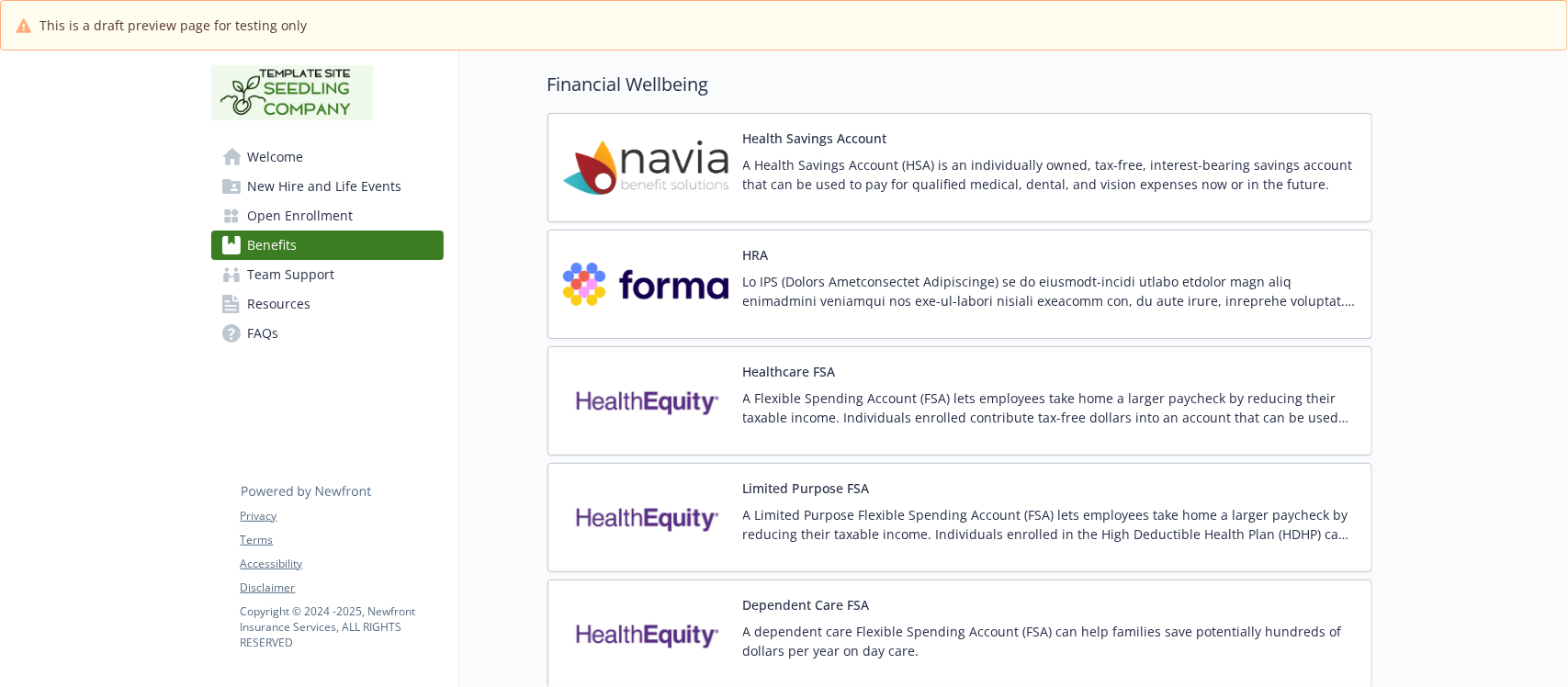
scroll to position [3329, 0]
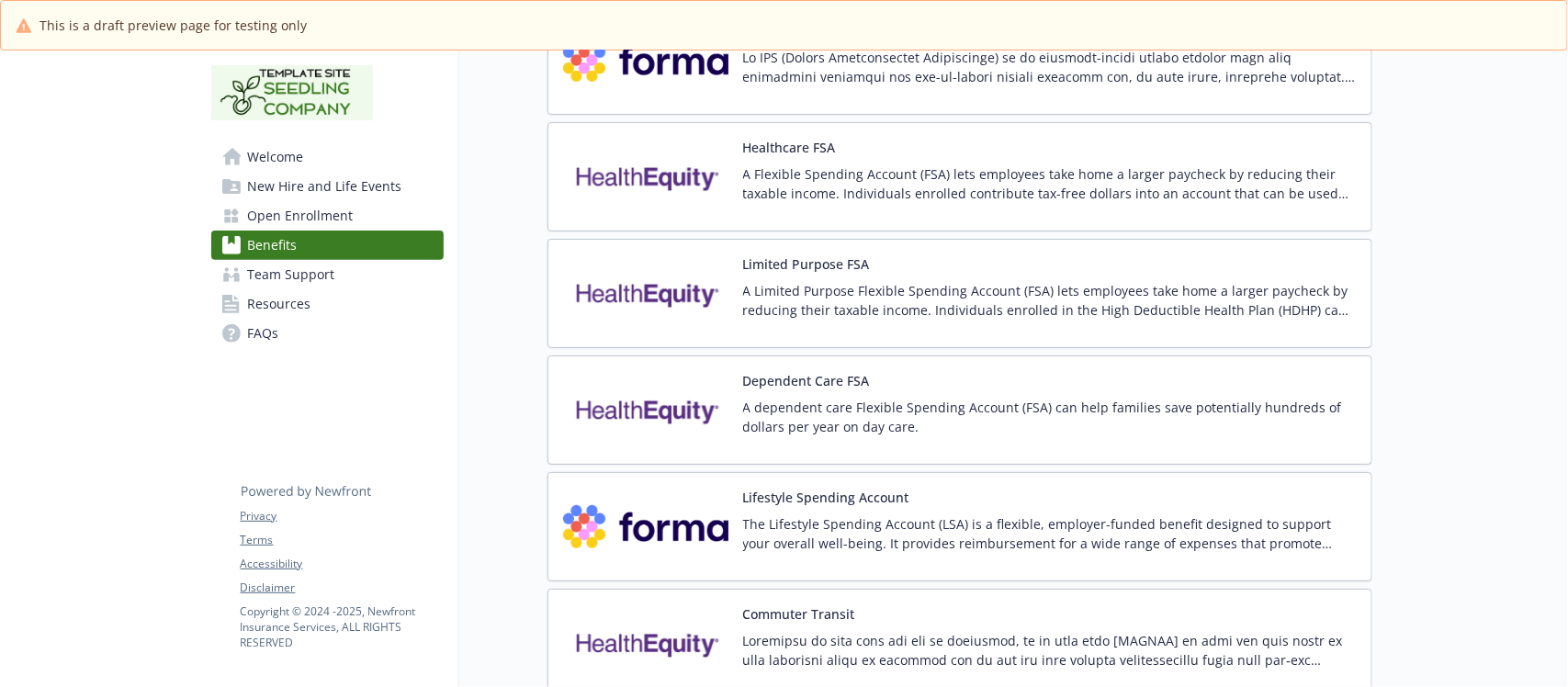
click at [1063, 277] on div "Limited Purpose FSA A Limited Purpose Flexible Spending Account (FSA) lets empl…" at bounding box center [1050, 293] width 613 height 79
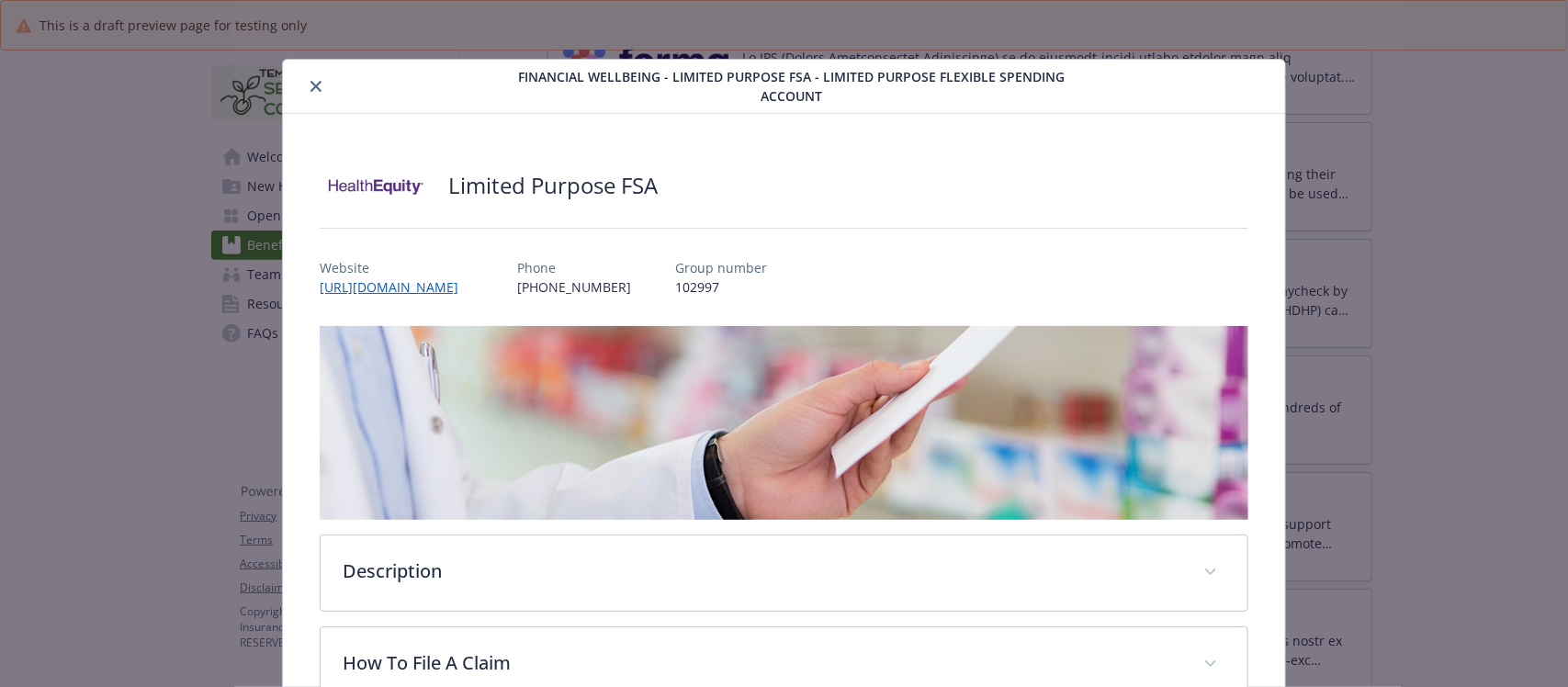
click at [310, 83] on icon "close" at bounding box center [316, 86] width 11 height 11
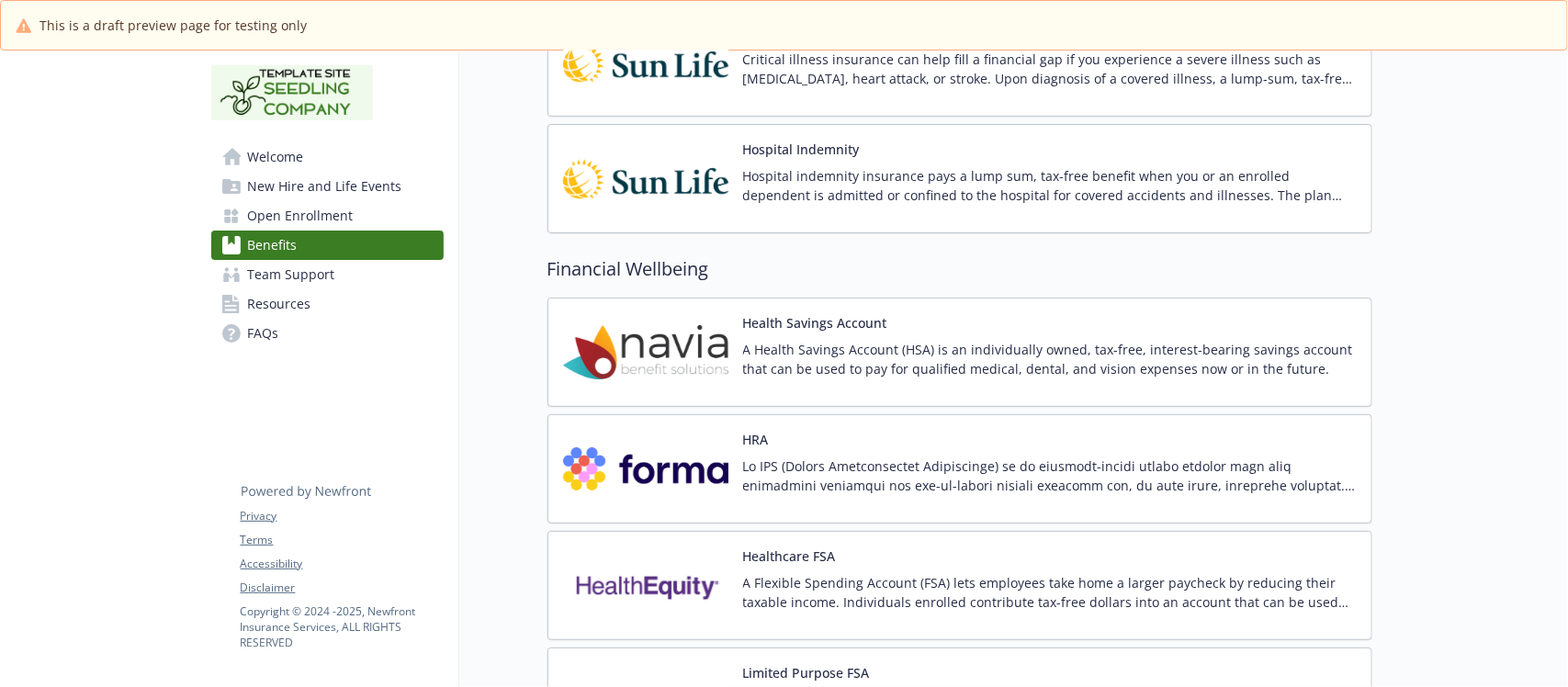
scroll to position [2870, 0]
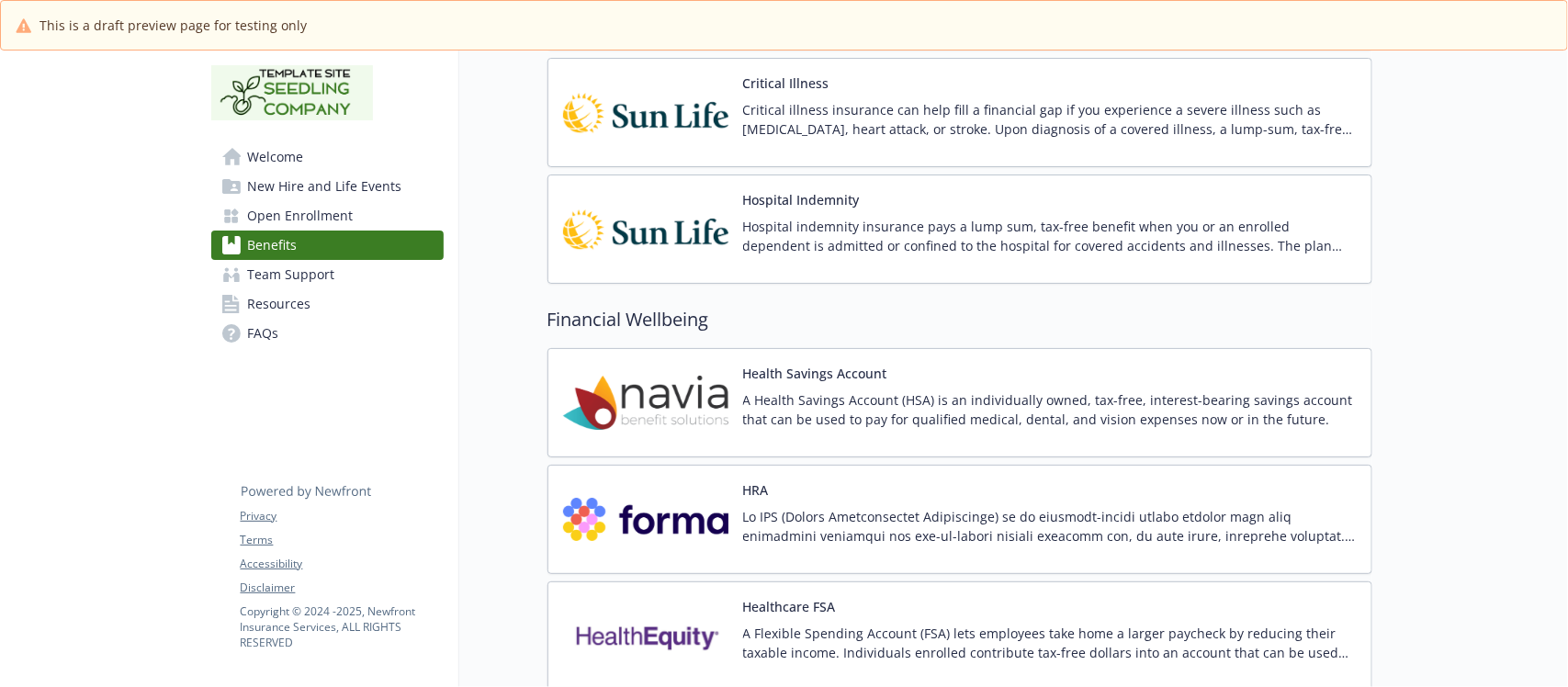
click at [1069, 379] on div "Health Savings Account A Health Savings Account (HSA) is an individually owned,…" at bounding box center [1050, 403] width 613 height 79
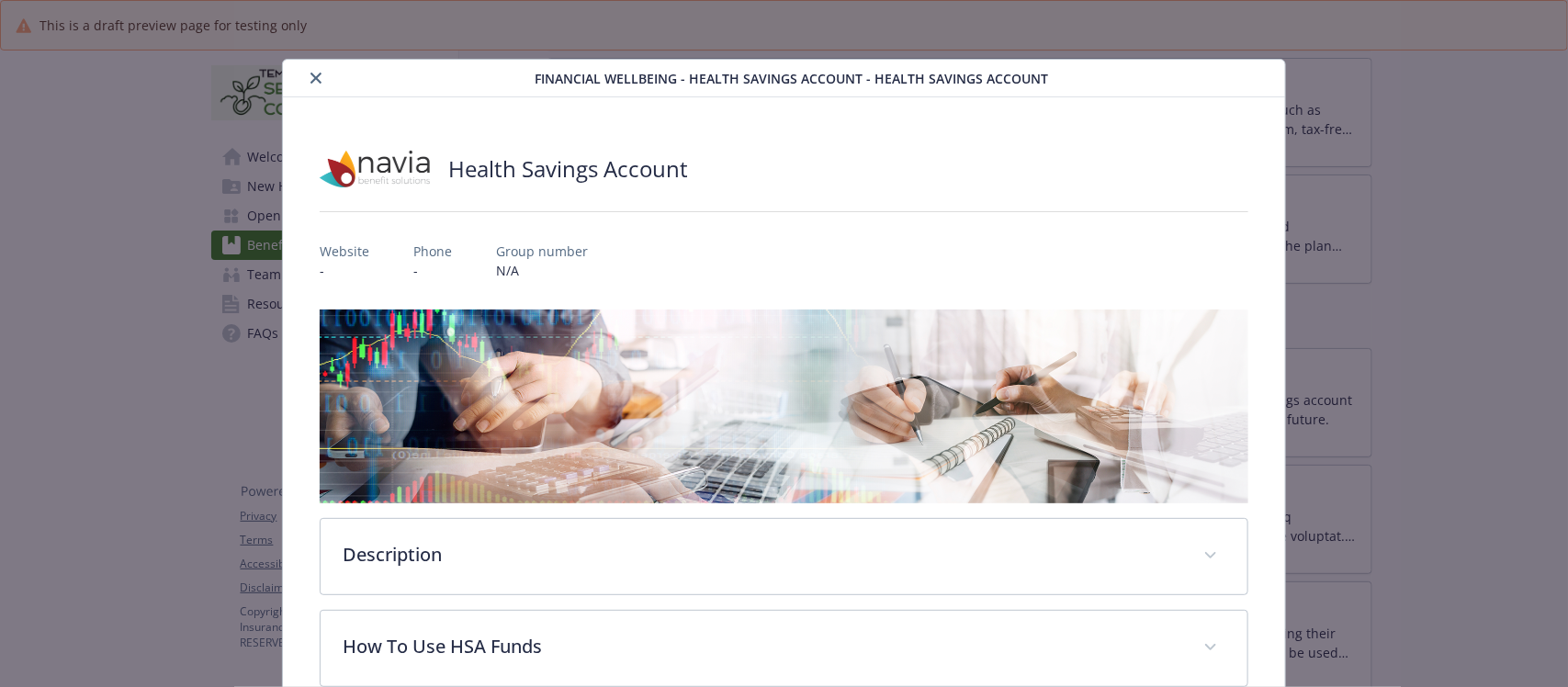
click at [312, 73] on icon "close" at bounding box center [316, 79] width 11 height 11
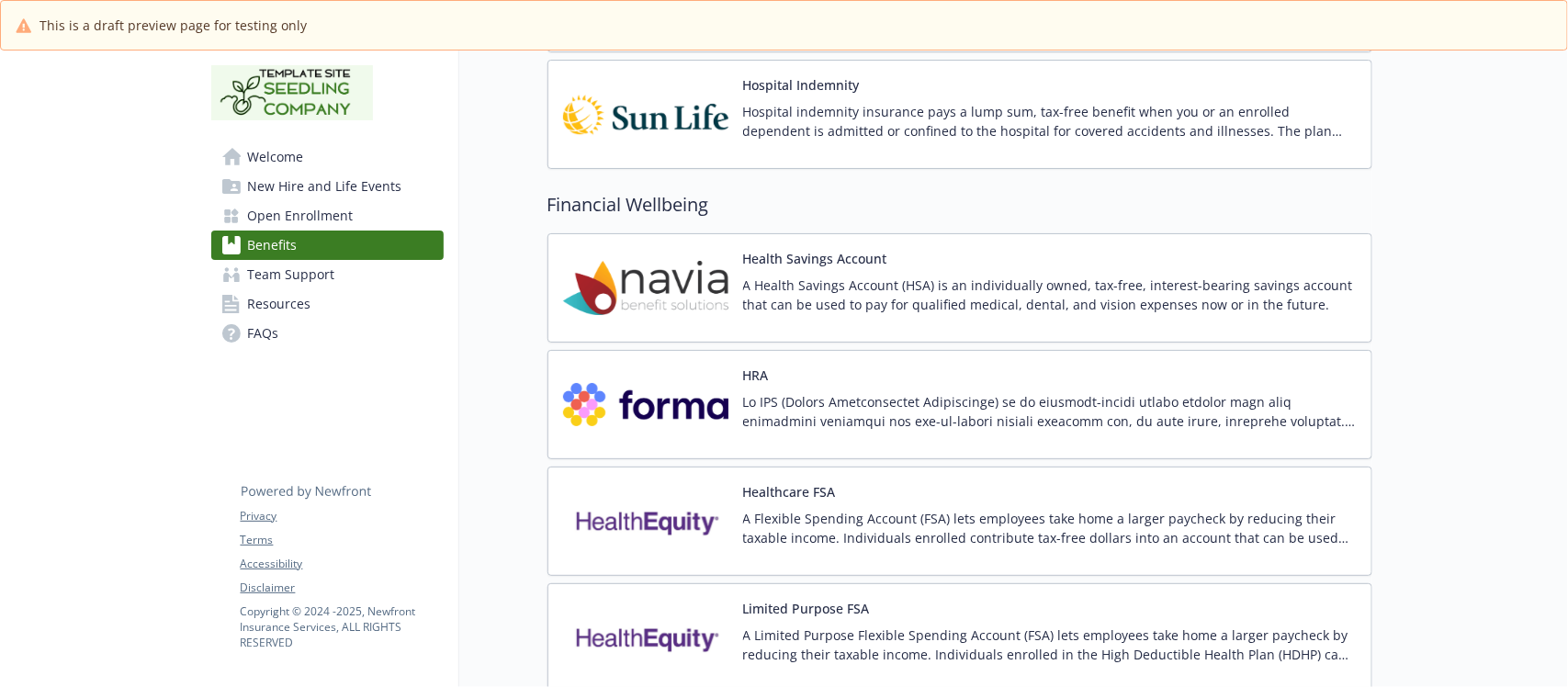
click at [1077, 264] on div "Health Savings Account A Health Savings Account (HSA) is an individually owned,…" at bounding box center [1050, 288] width 613 height 79
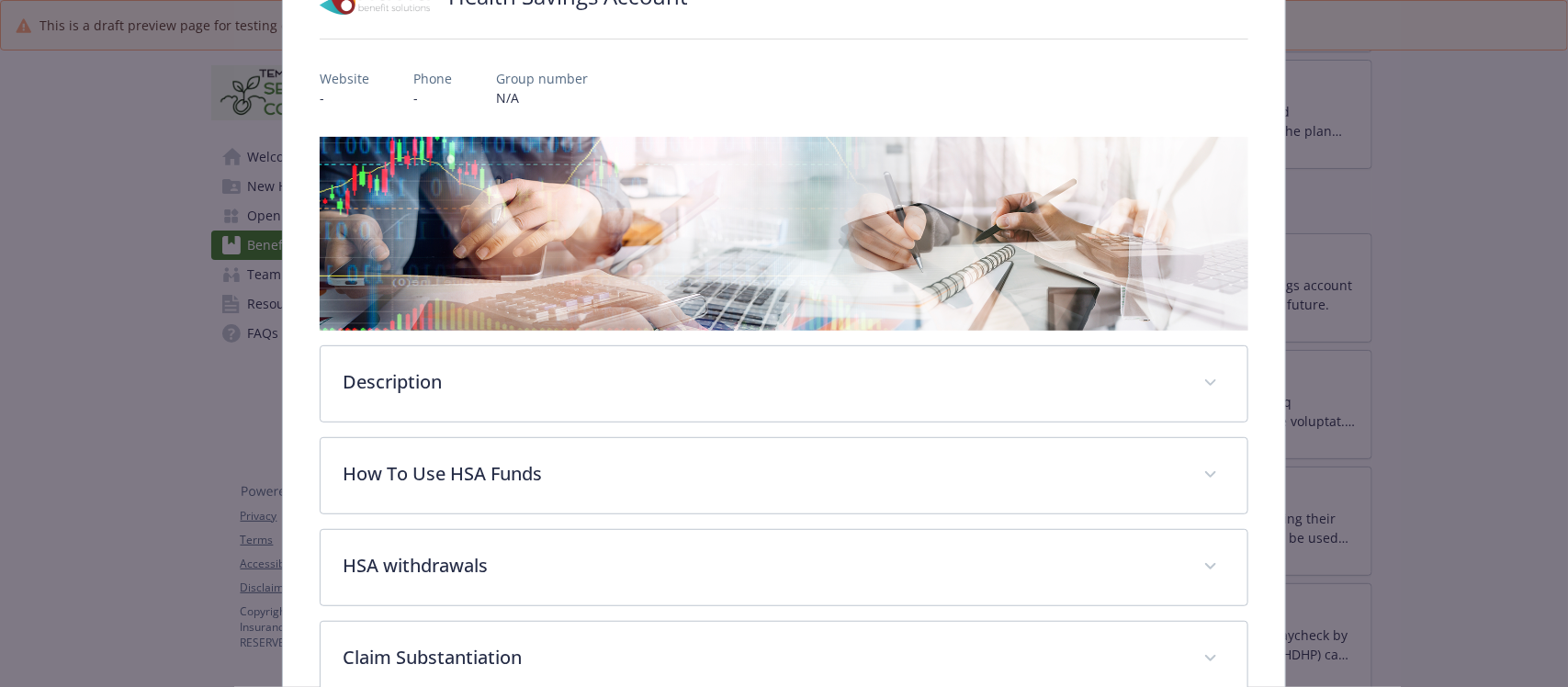
scroll to position [285, 0]
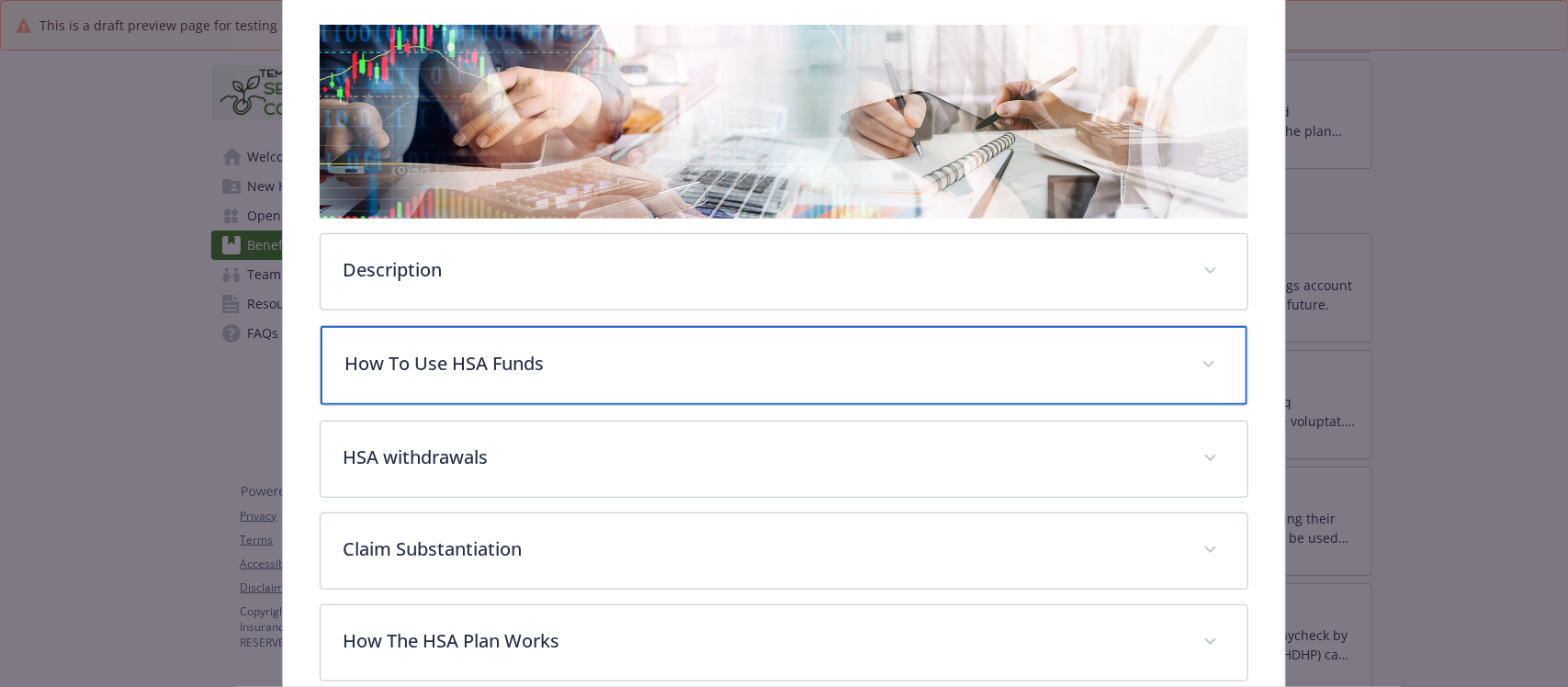
click at [626, 353] on p "How To Use HSA Funds" at bounding box center [761, 363] width 834 height 27
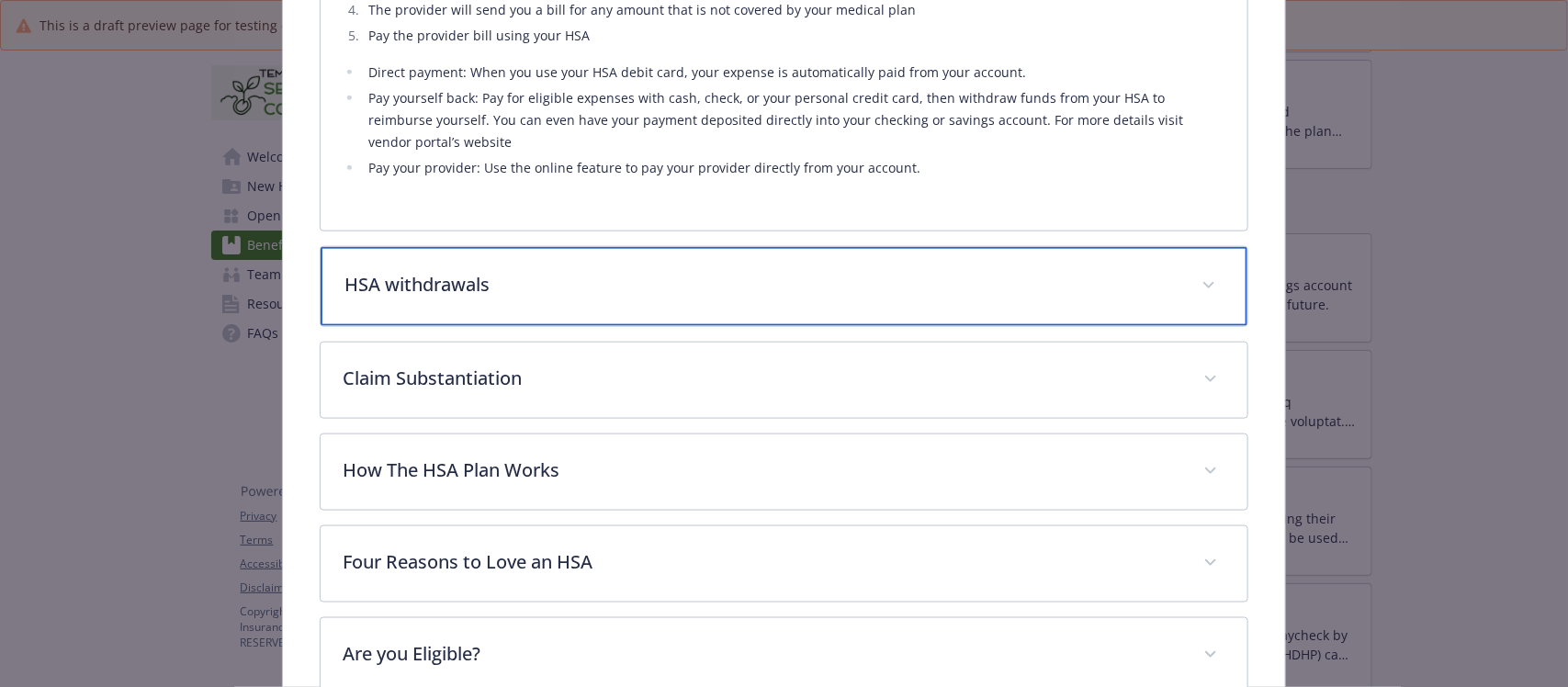
click at [579, 292] on p "HSA withdrawals​" at bounding box center [761, 284] width 834 height 27
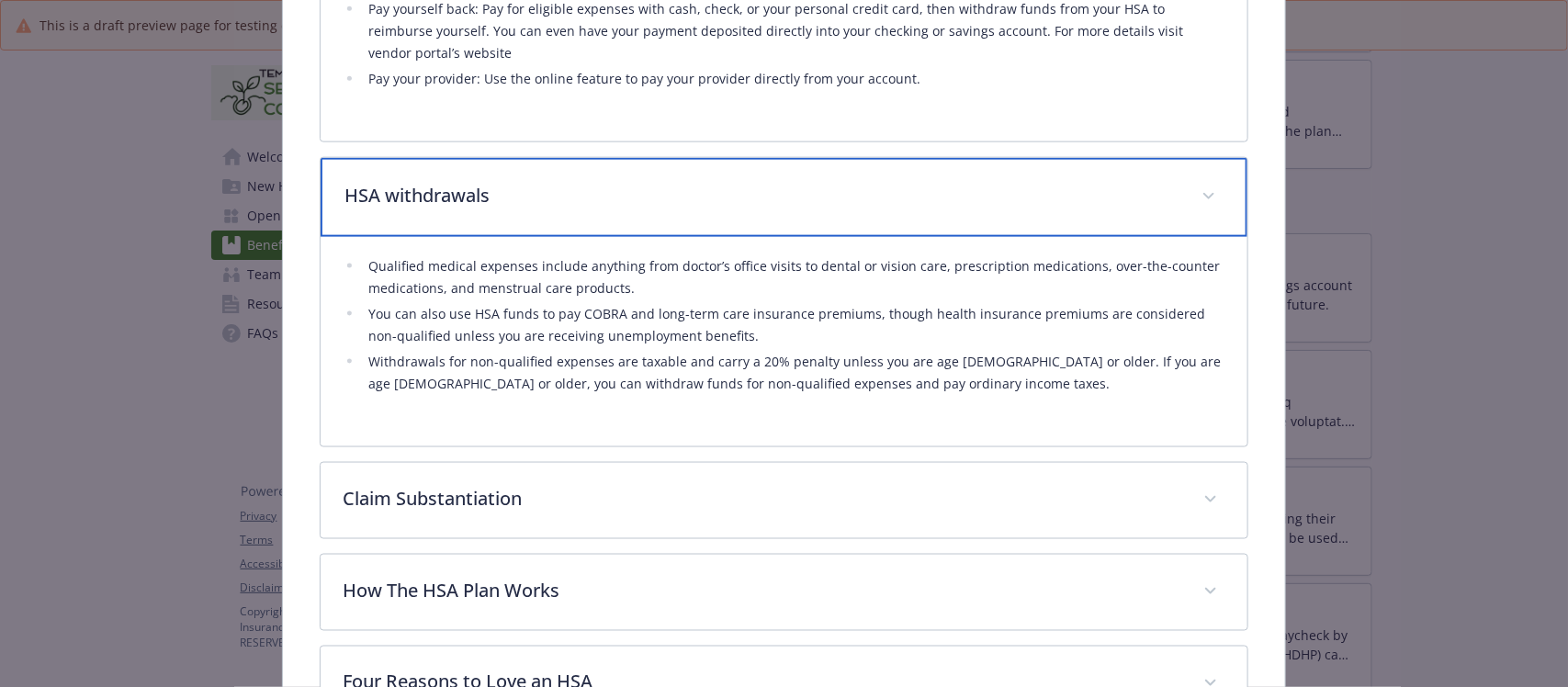
scroll to position [1179, 0]
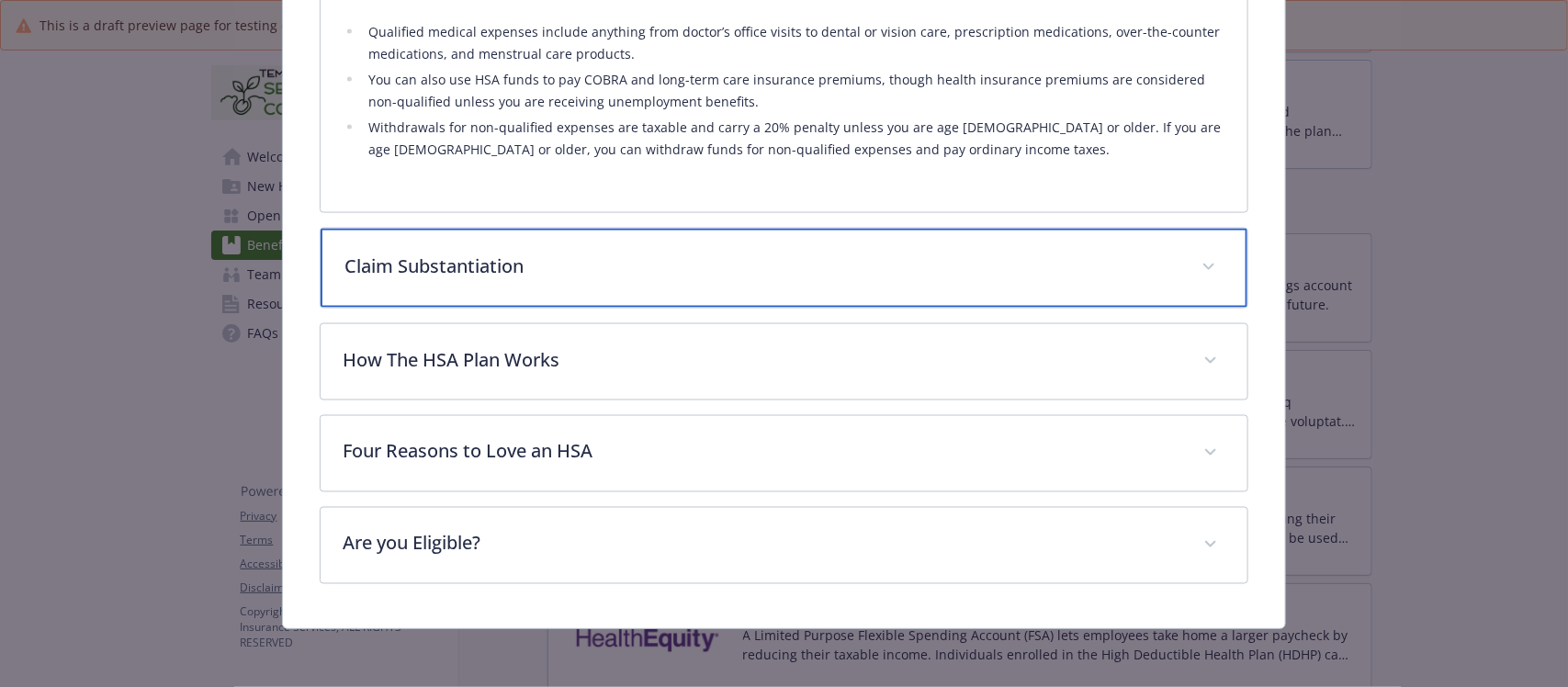
click at [602, 260] on p "Claim Substantiation" at bounding box center [761, 265] width 834 height 27
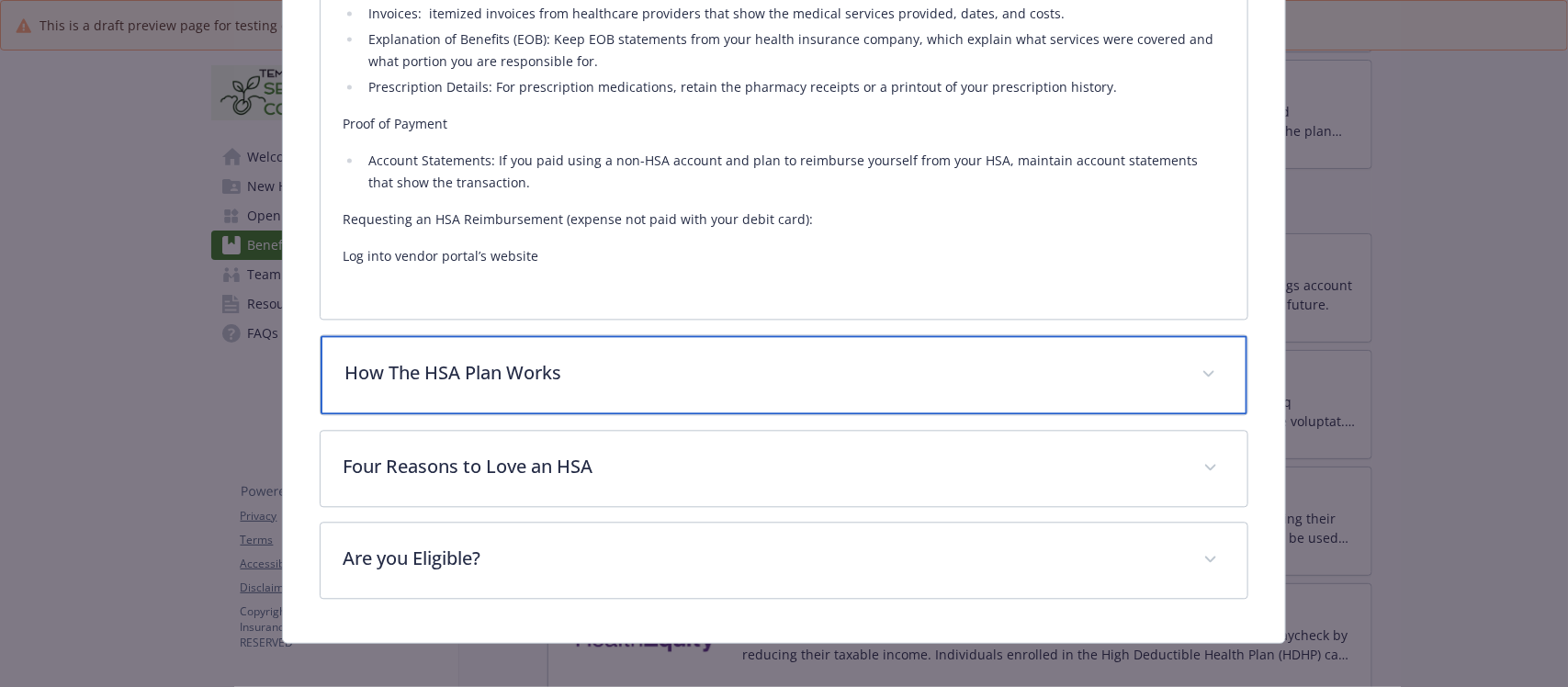
click at [611, 372] on p "How The HSA Plan Works" at bounding box center [761, 372] width 834 height 27
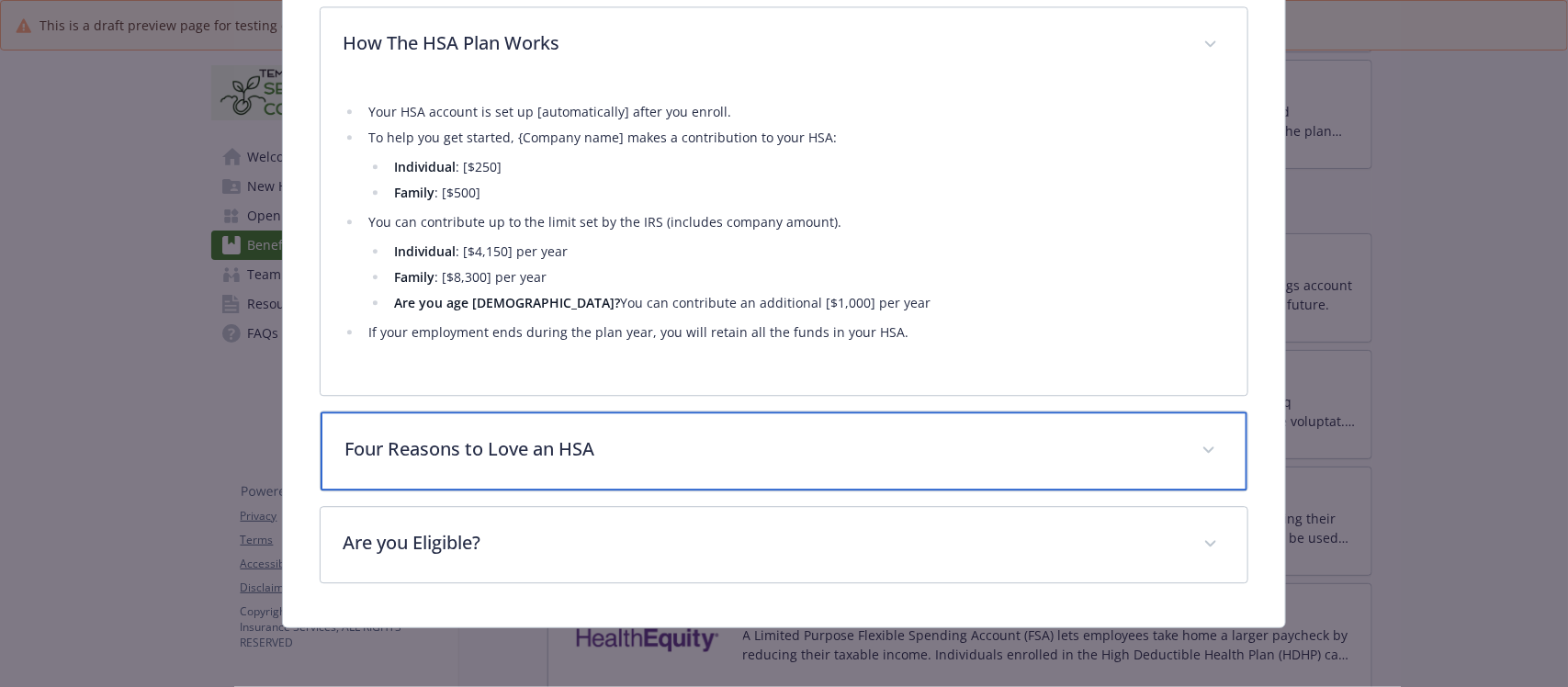
click at [650, 420] on div "Four Reasons to Love an HSA" at bounding box center [784, 451] width 926 height 79
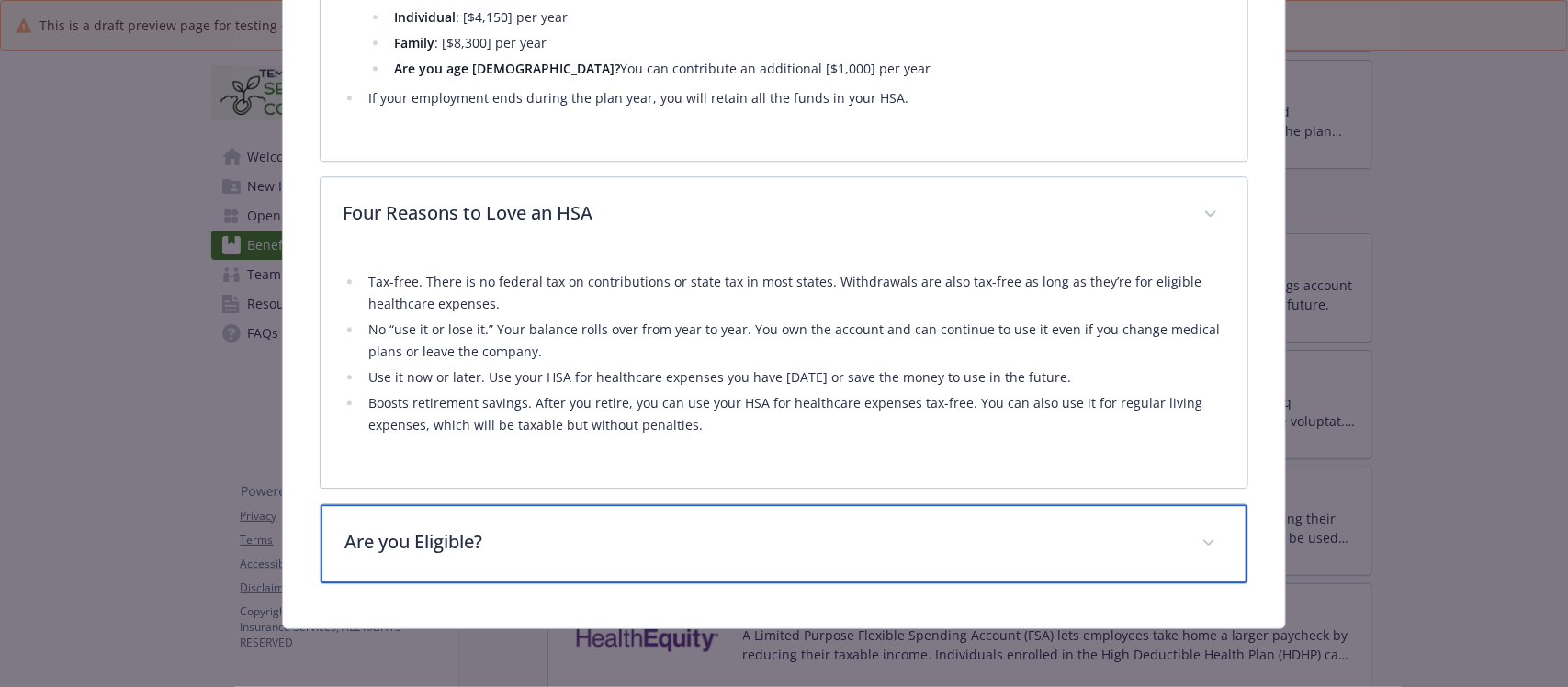
click at [632, 524] on div "Are you Eligible?" at bounding box center [784, 543] width 926 height 79
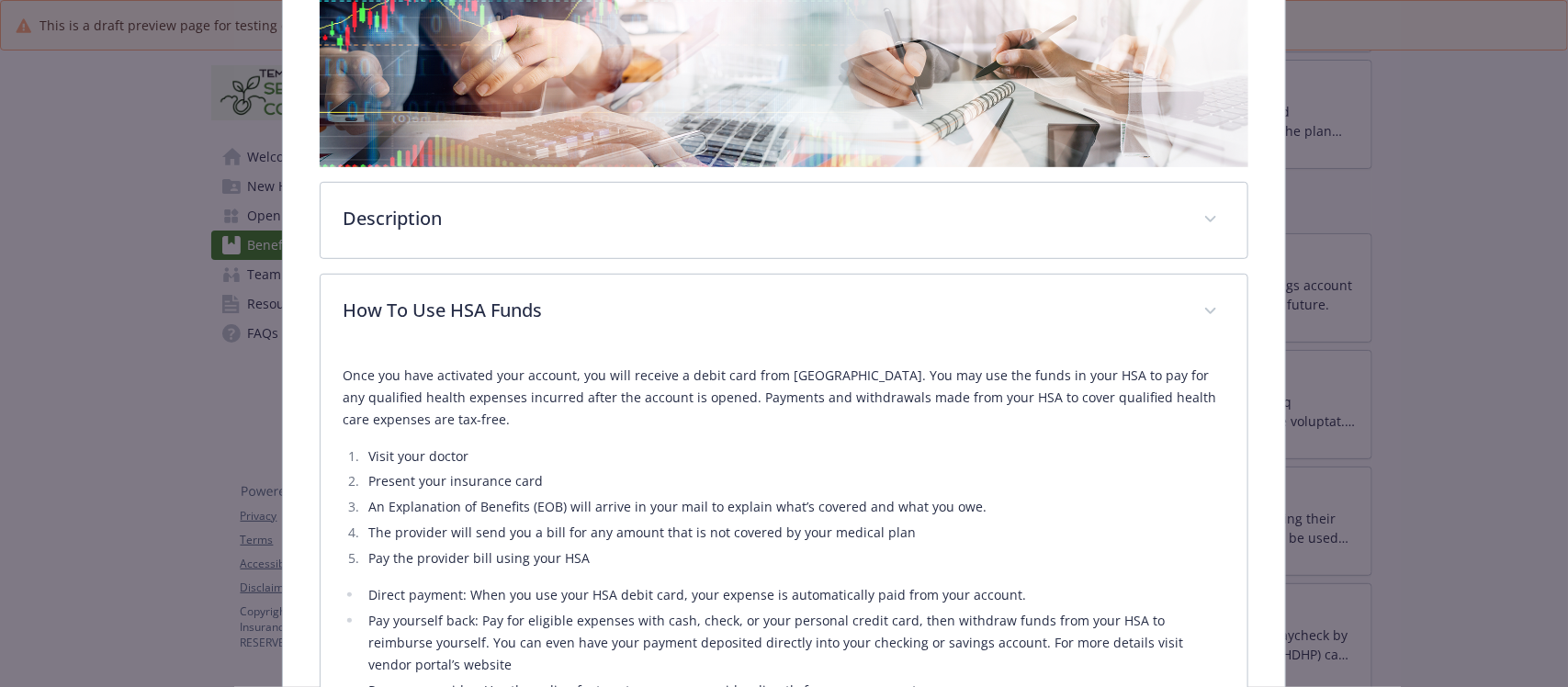
scroll to position [336, 0]
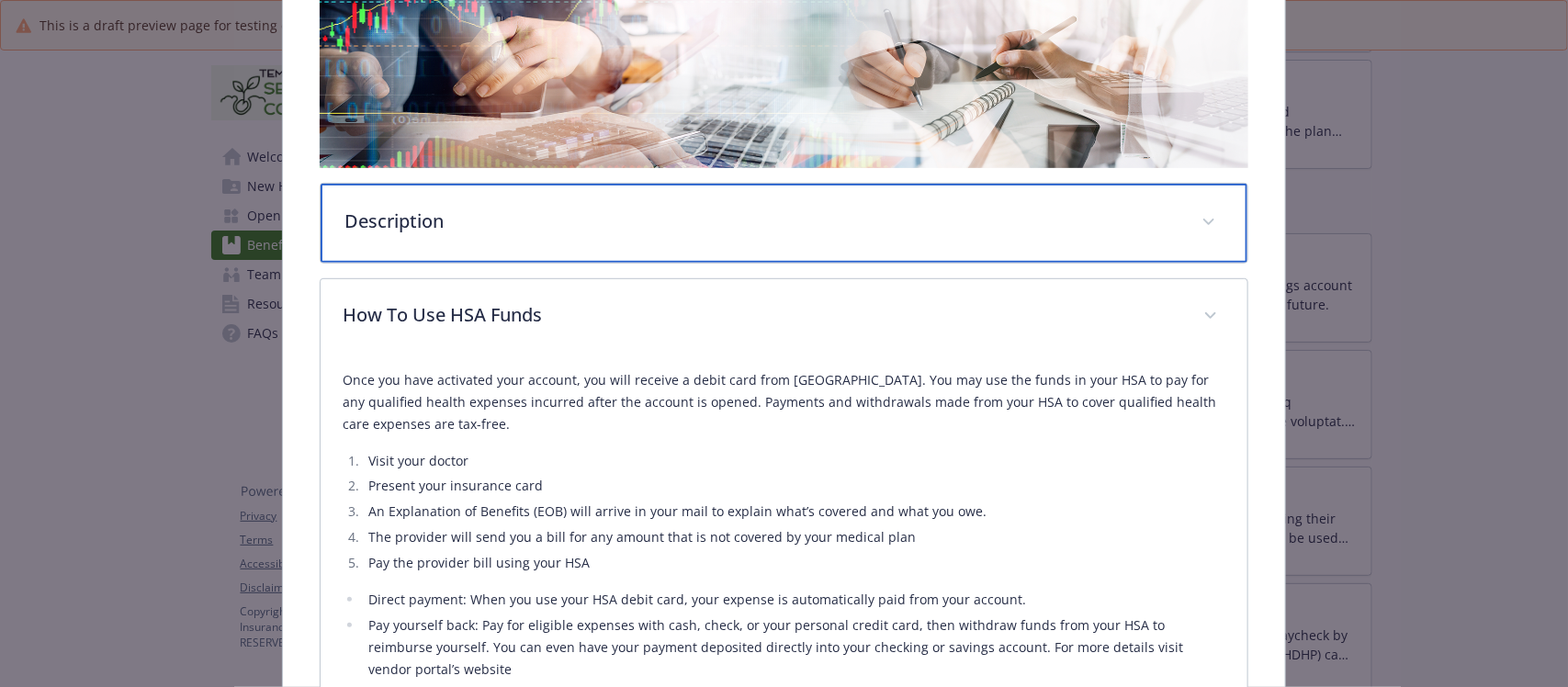
click at [630, 208] on p "Description" at bounding box center [761, 221] width 834 height 27
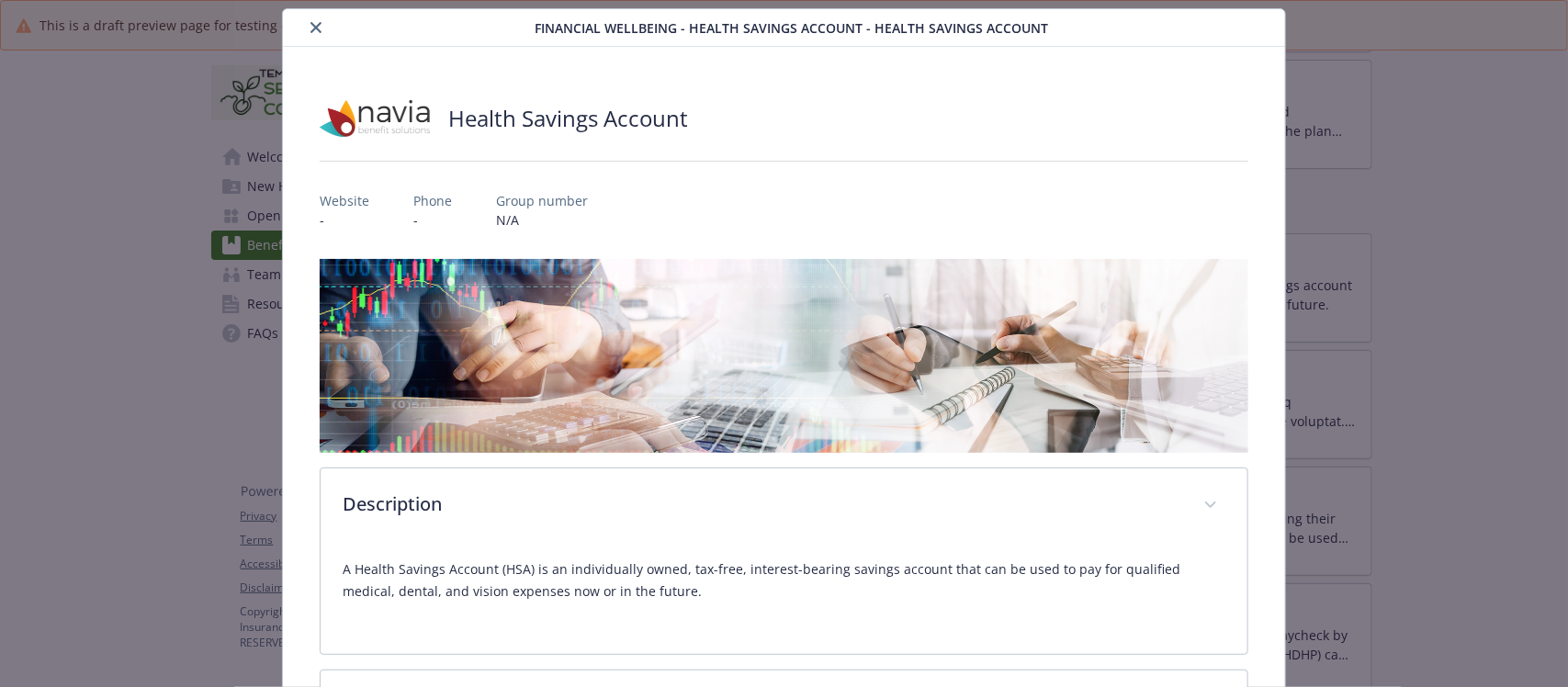
scroll to position [0, 0]
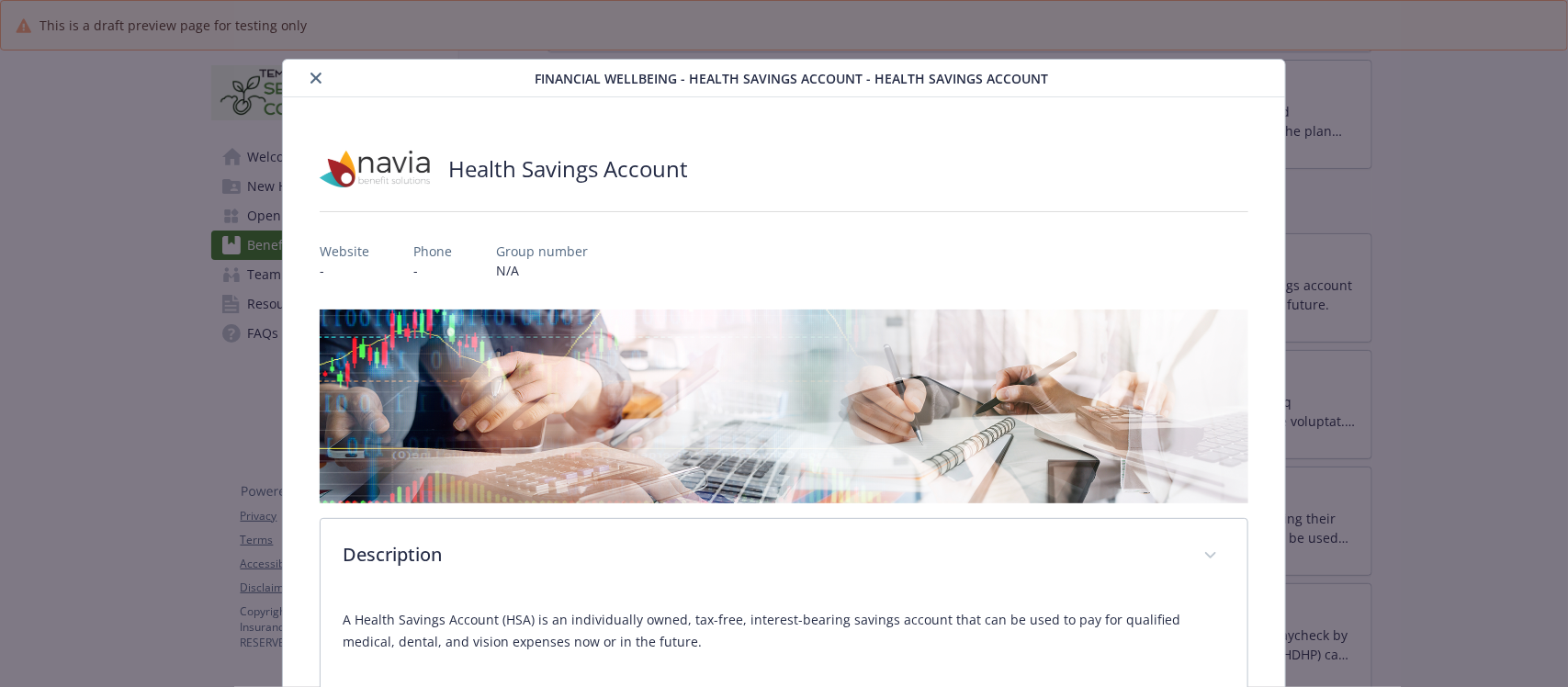
click at [314, 71] on button "close" at bounding box center [316, 79] width 22 height 22
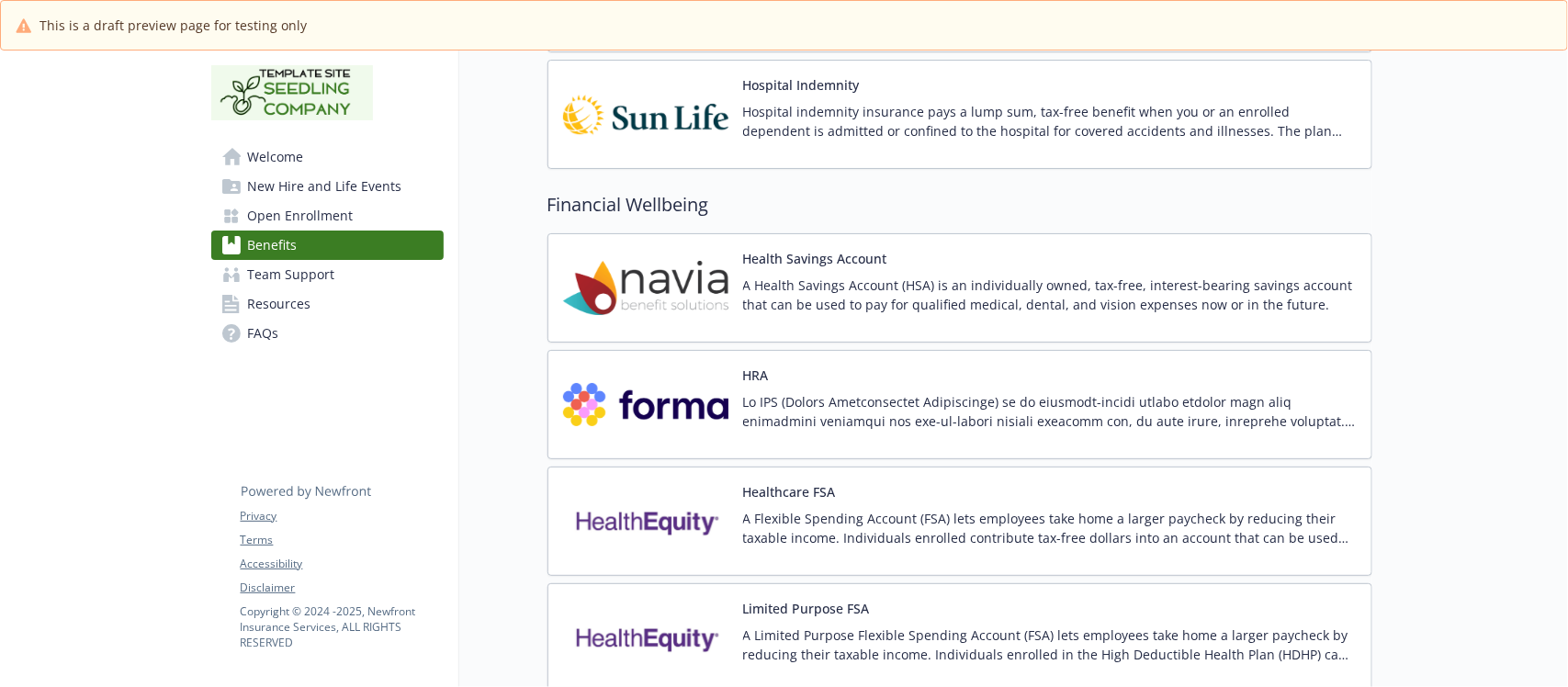
click at [294, 308] on span "Resources" at bounding box center [280, 303] width 64 height 29
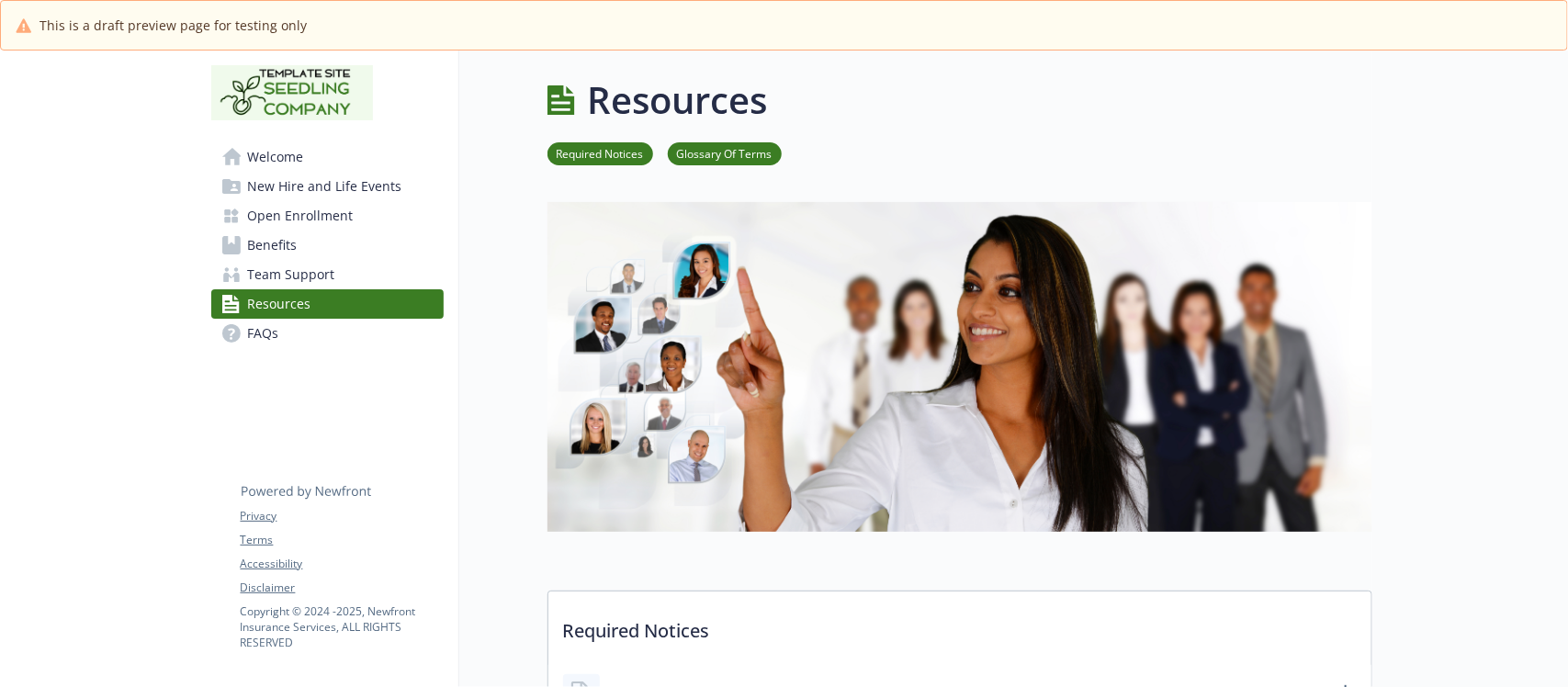
click at [262, 338] on span "FAQs" at bounding box center [263, 333] width 31 height 29
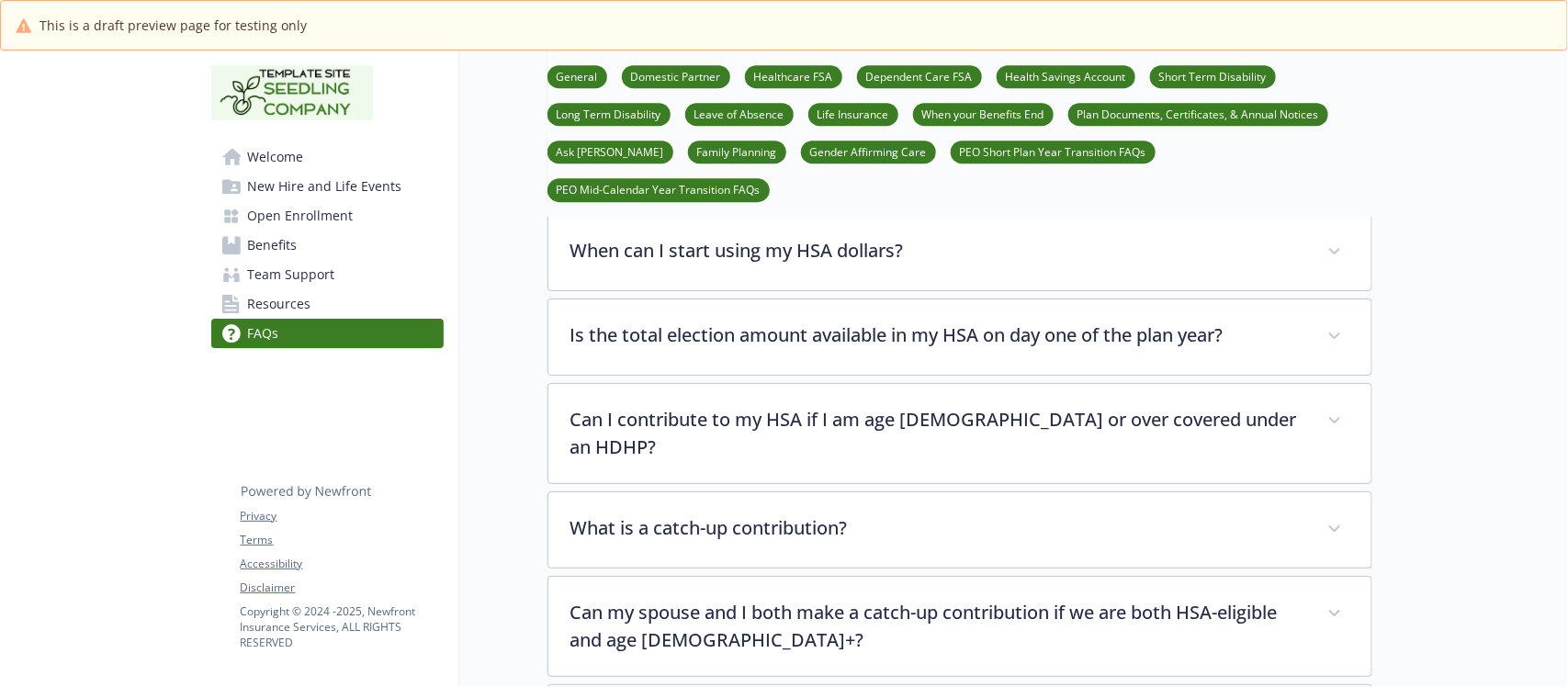
scroll to position [2296, 0]
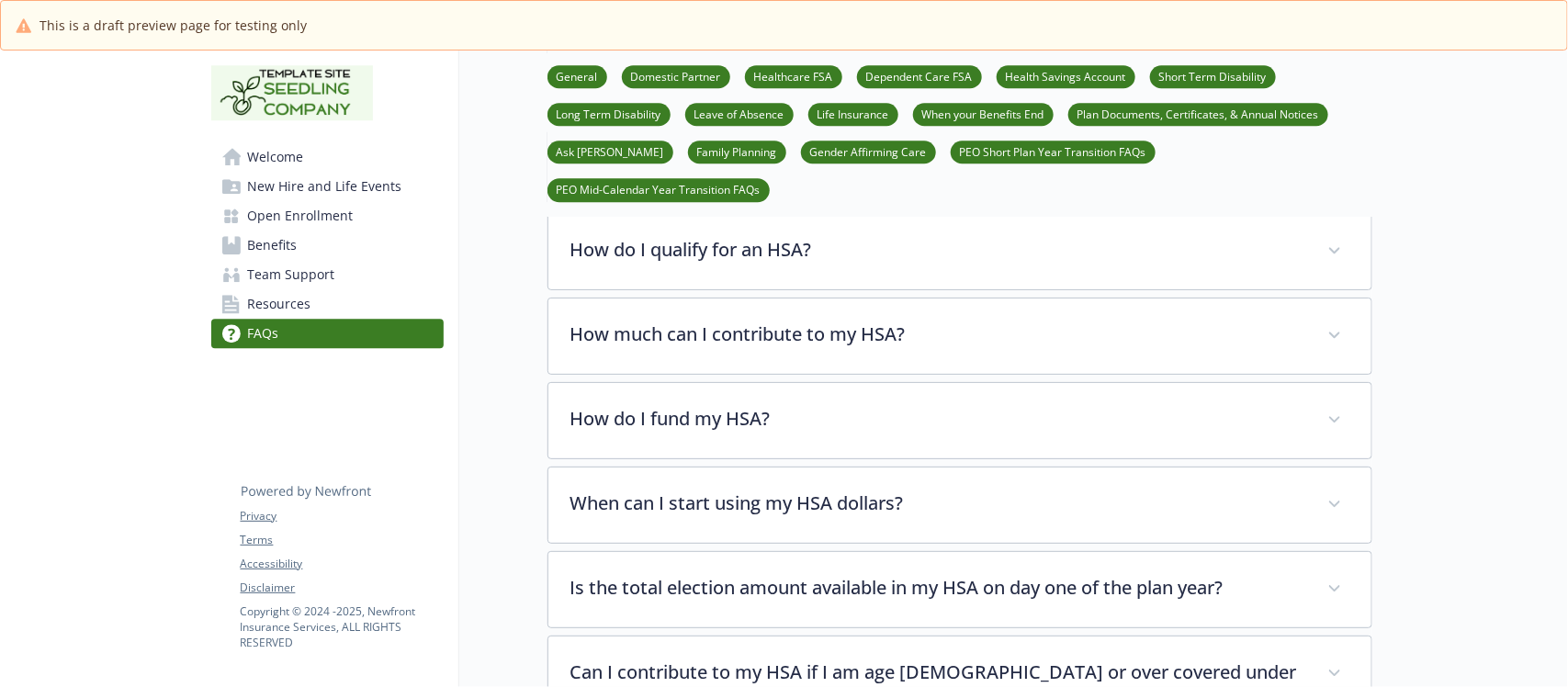
click at [282, 235] on span "Benefits" at bounding box center [272, 245] width 50 height 29
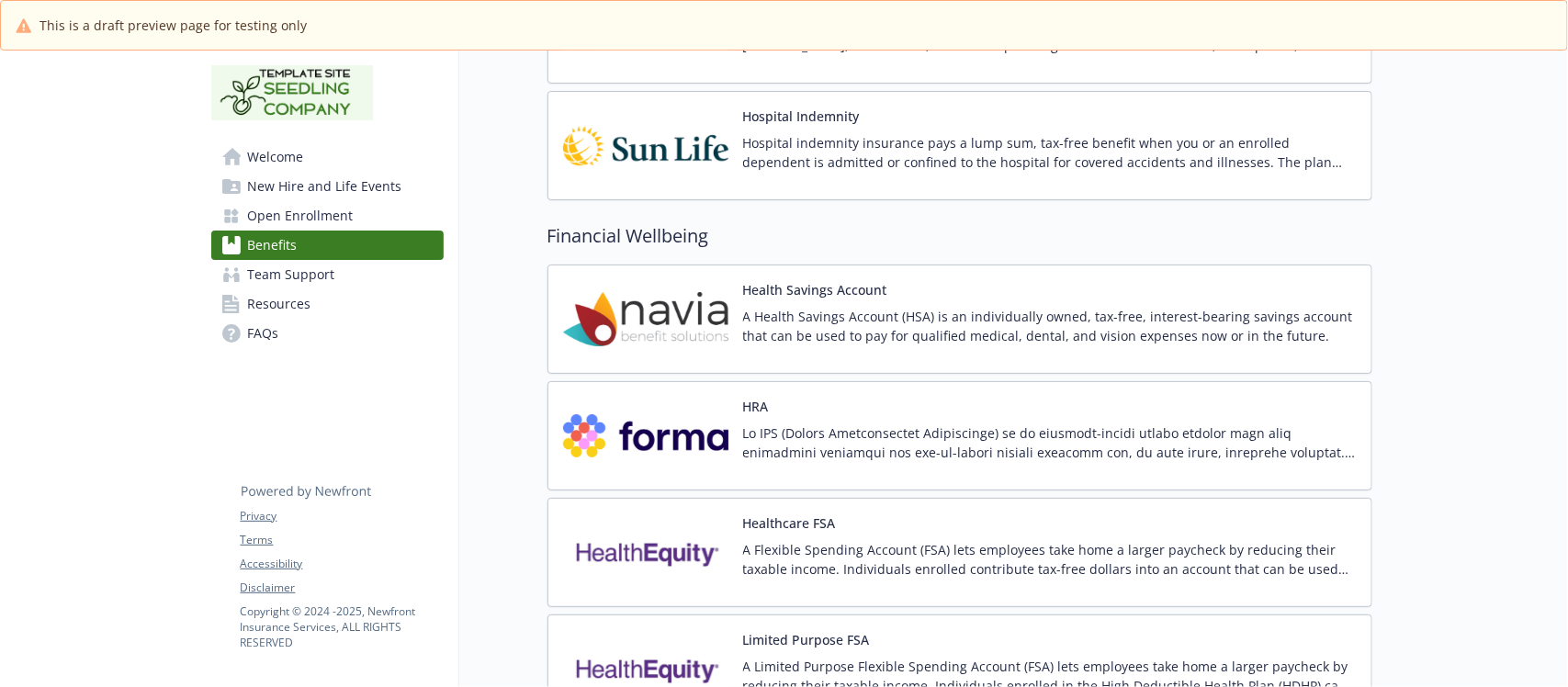
scroll to position [3214, 0]
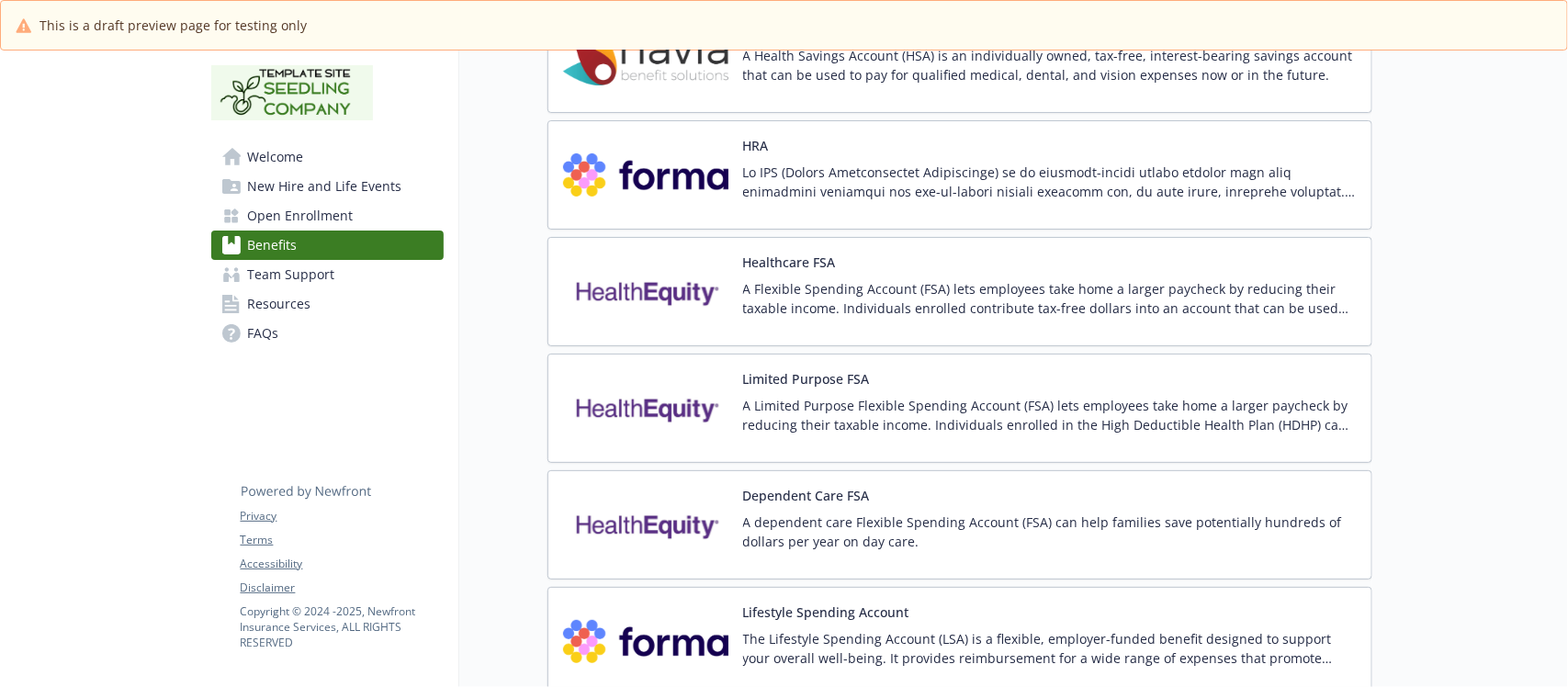
click at [896, 168] on div "HRA" at bounding box center [1050, 175] width 613 height 79
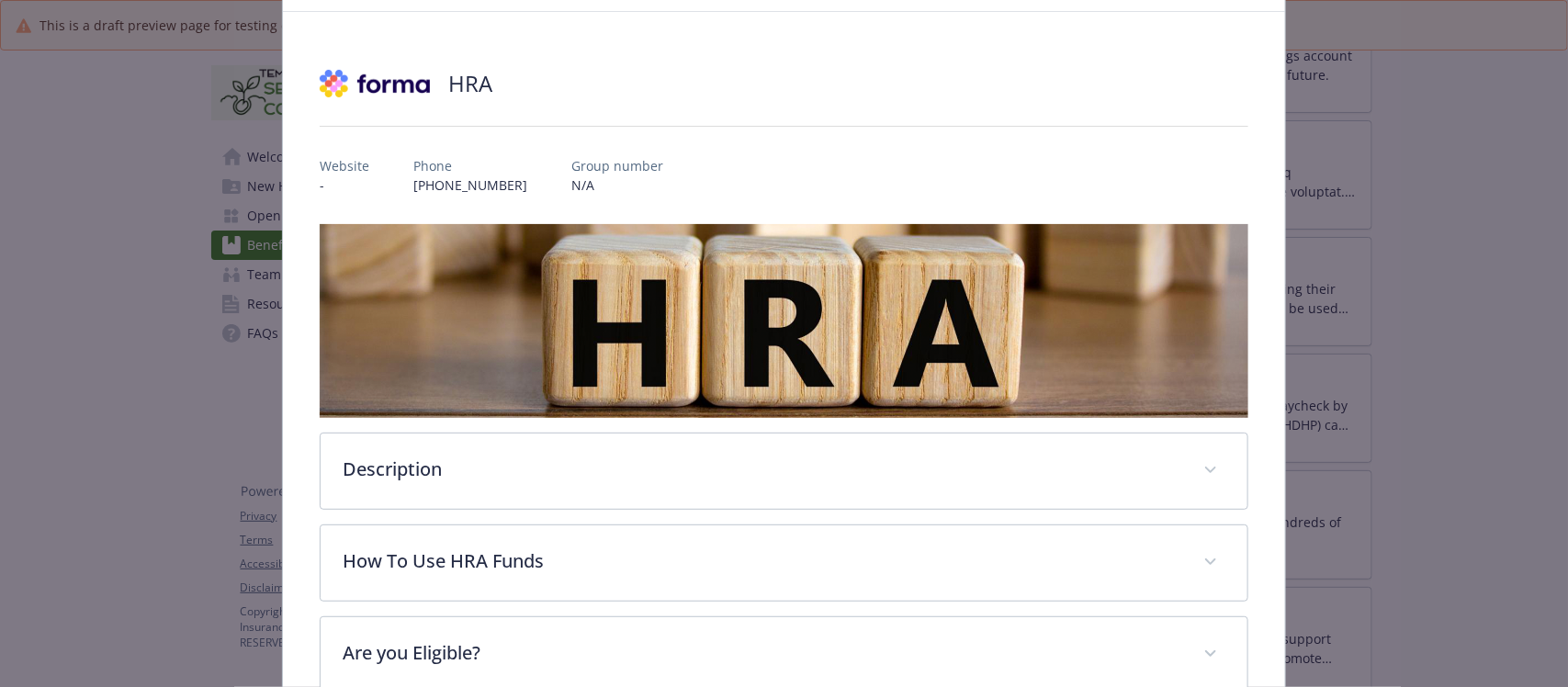
scroll to position [193, 0]
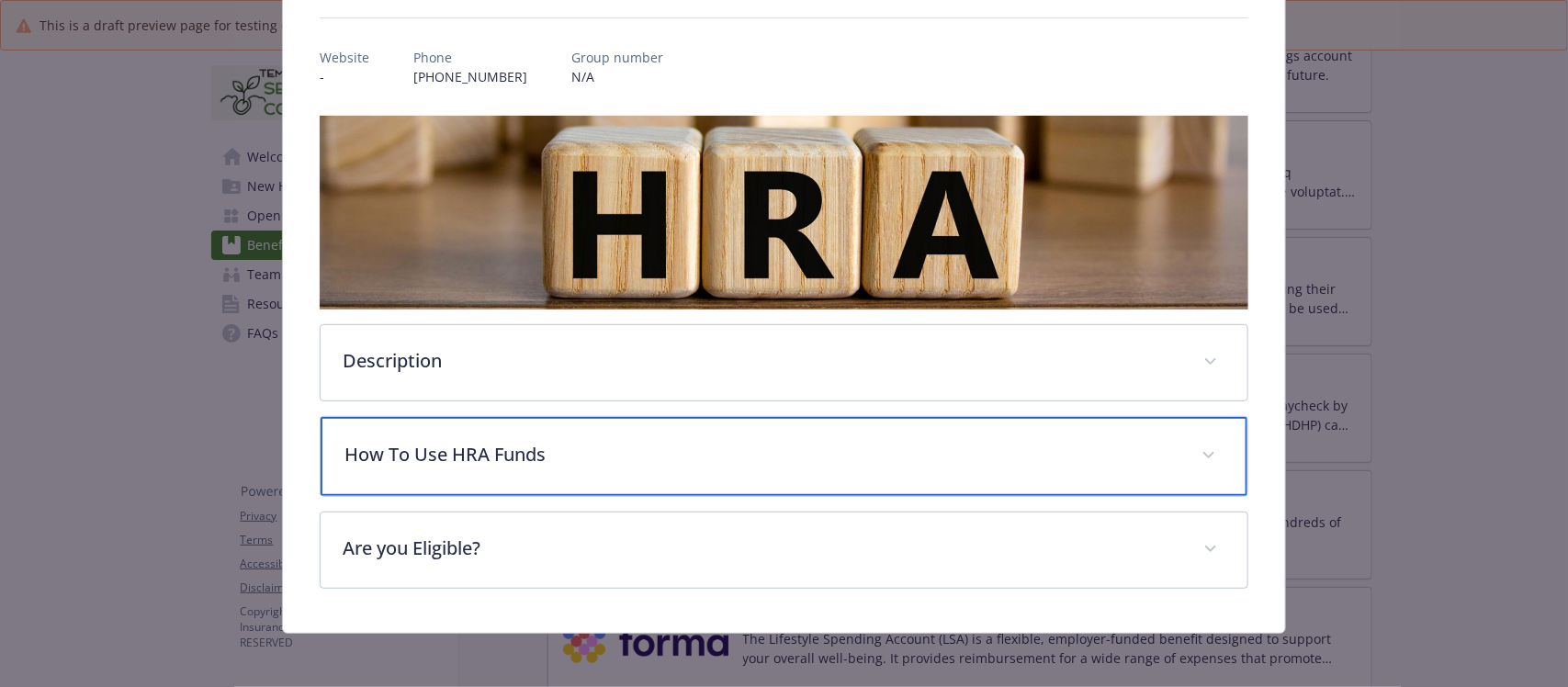
click at [630, 461] on p "How To Use HRA Funds" at bounding box center [761, 454] width 834 height 27
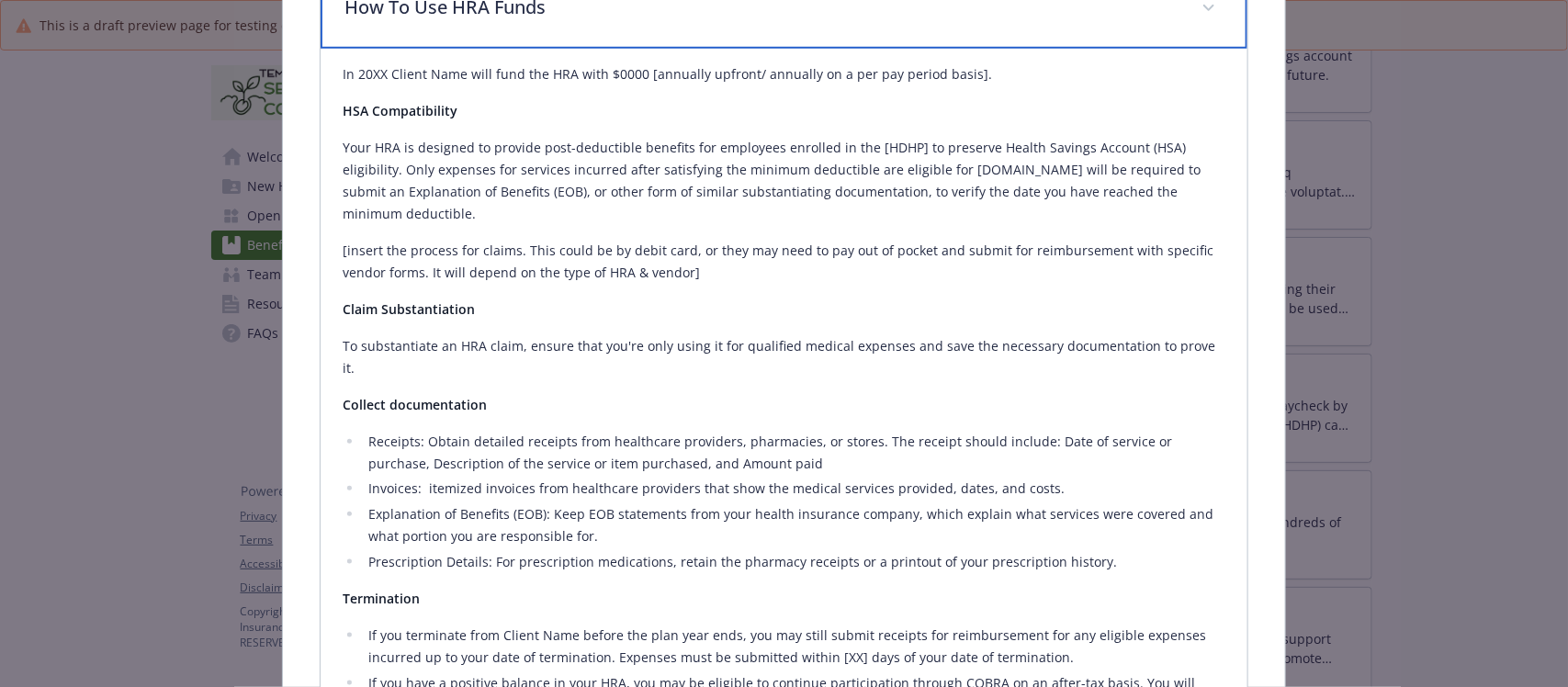
scroll to position [882, 0]
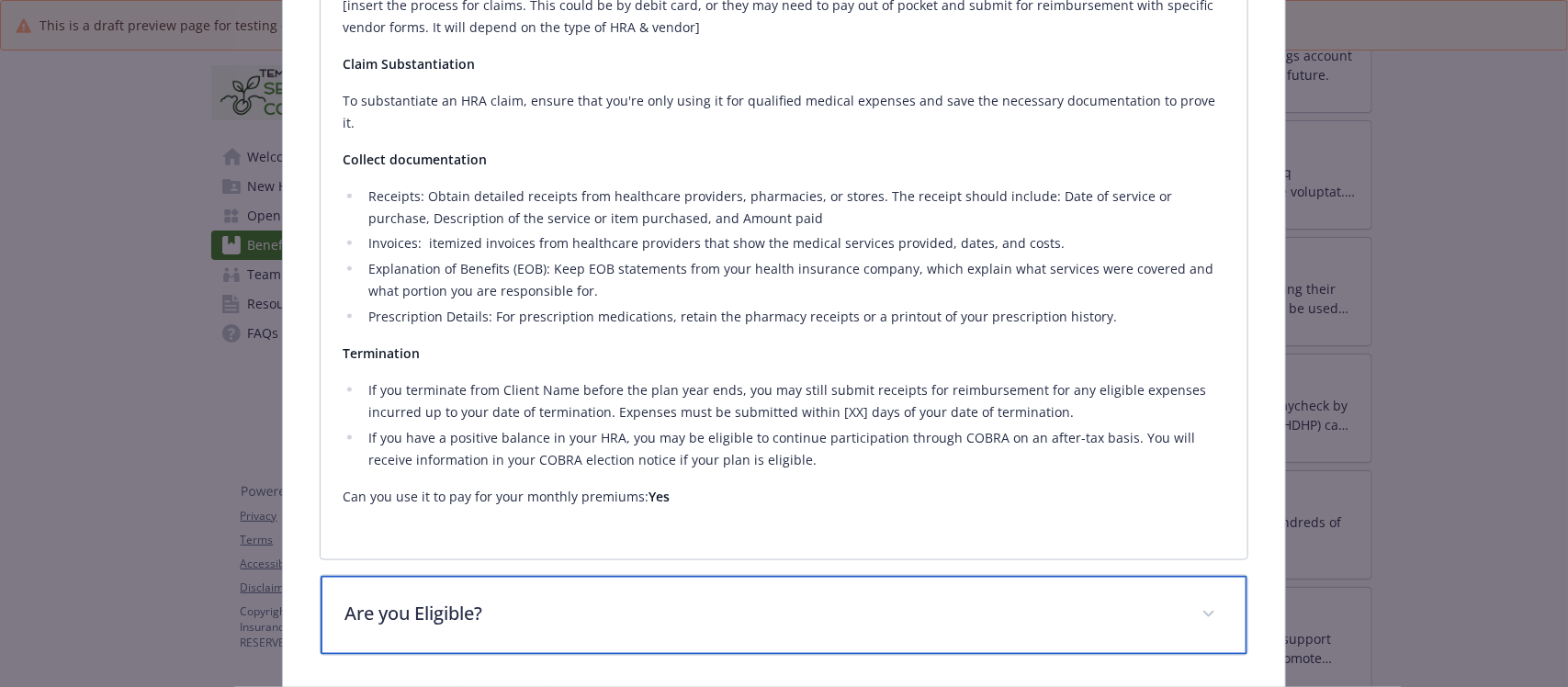
click at [678, 600] on p "Are you Eligible?" at bounding box center [761, 613] width 834 height 27
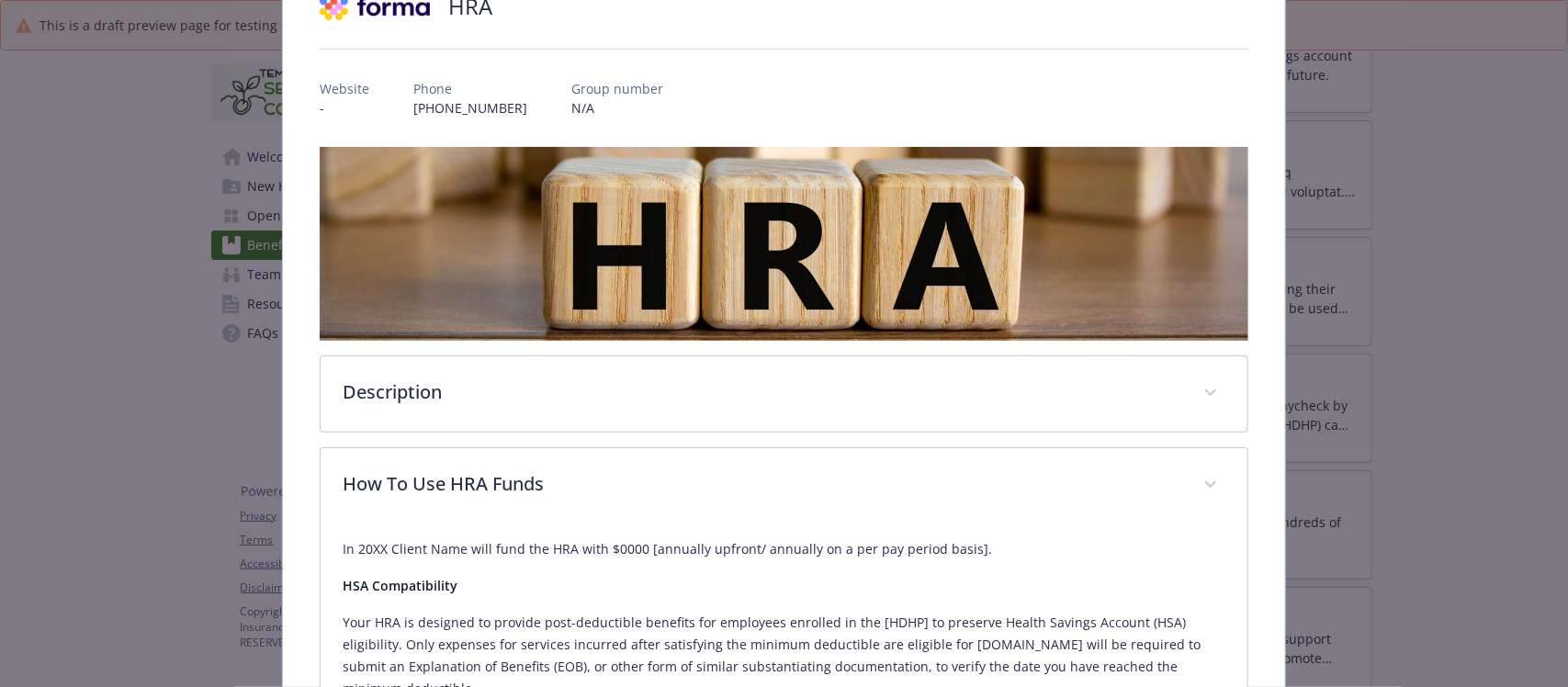
scroll to position [0, 0]
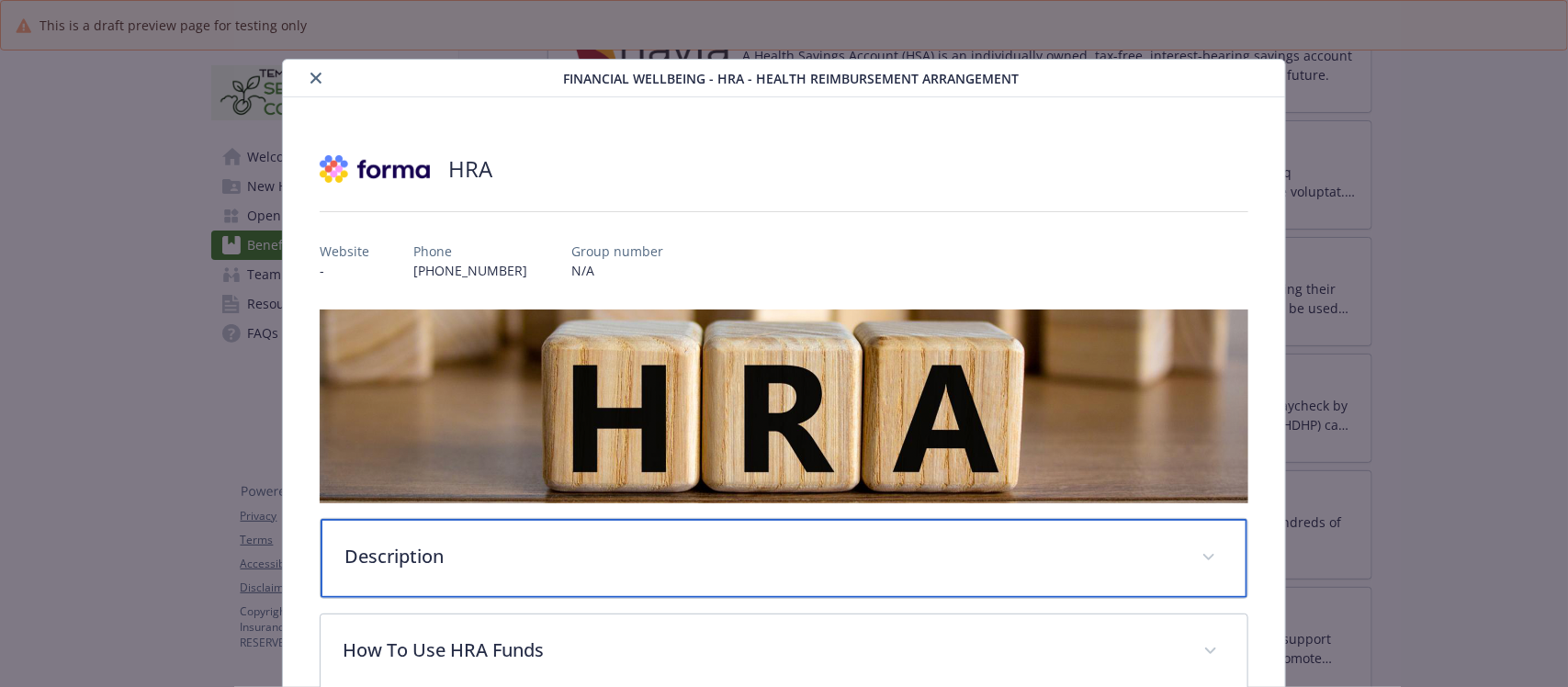
click at [470, 531] on div "Description" at bounding box center [784, 558] width 926 height 79
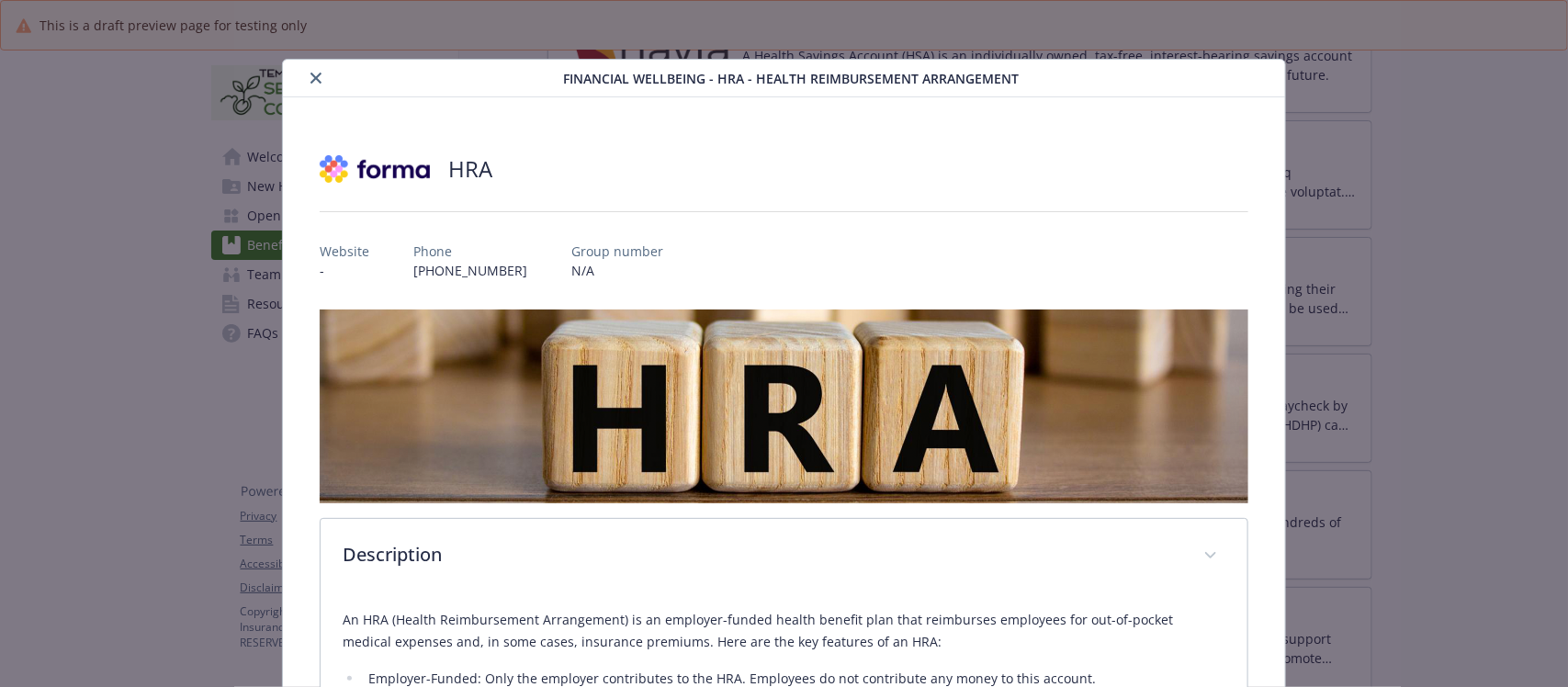
click at [310, 77] on icon "close" at bounding box center [316, 79] width 11 height 11
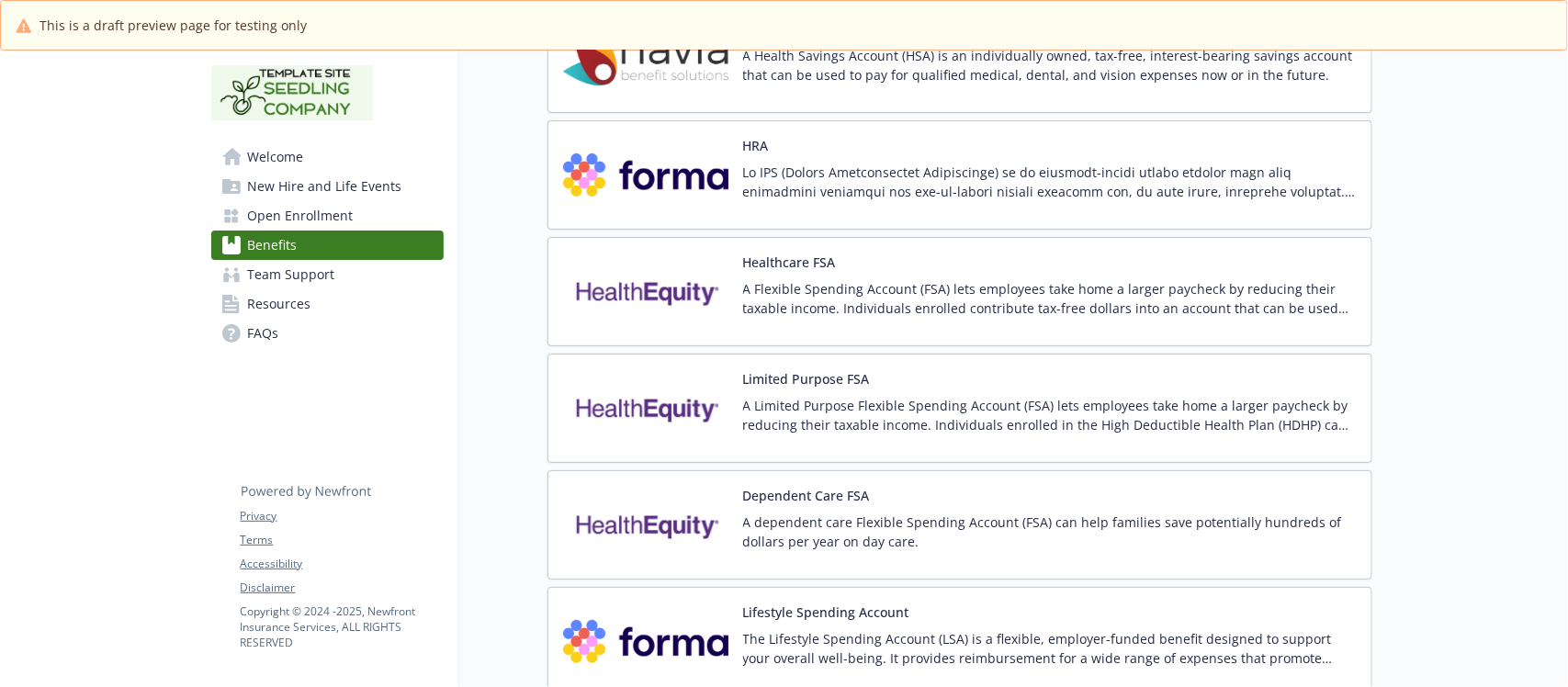
click at [299, 333] on link "FAQs" at bounding box center [327, 333] width 233 height 29
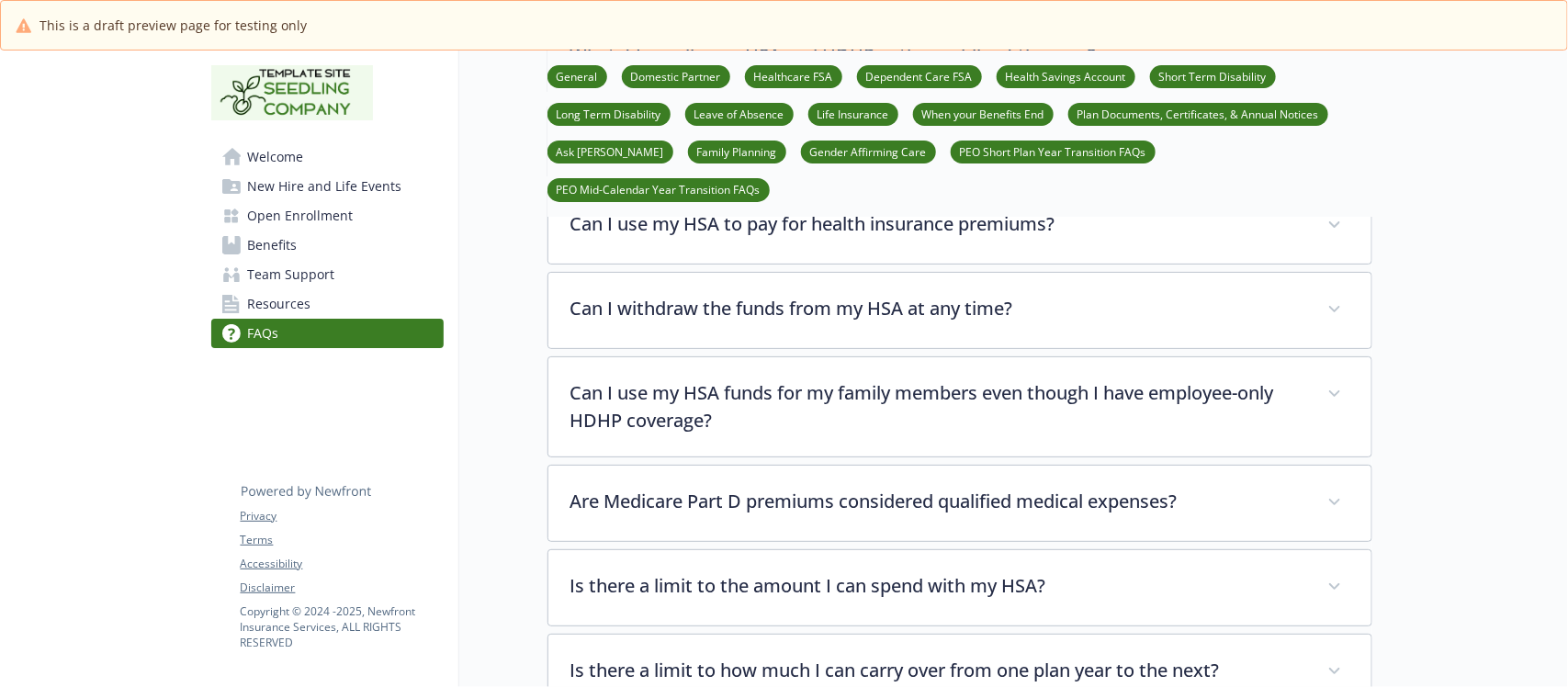
scroll to position [3099, 0]
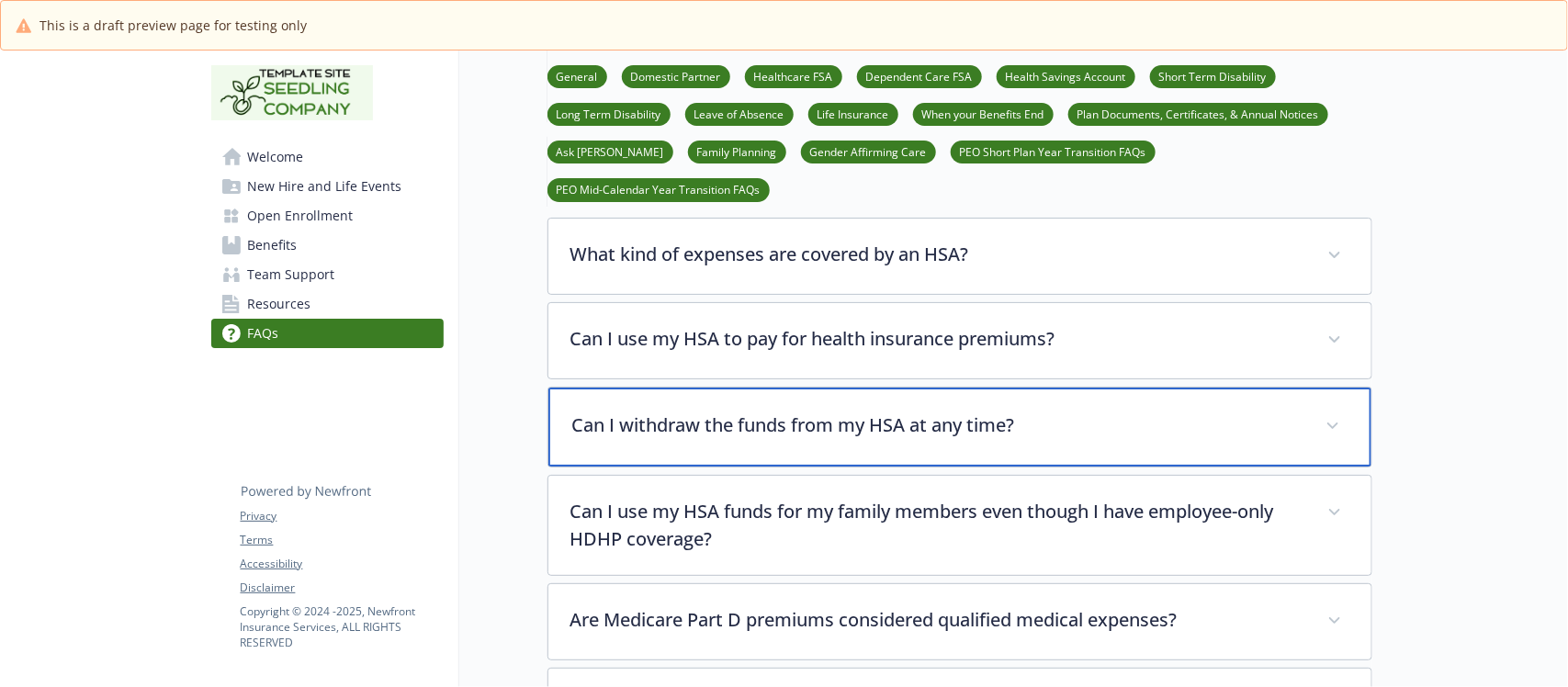
click at [971, 414] on p "Can I withdraw the funds from my HSA at any time?" at bounding box center [938, 424] width 731 height 27
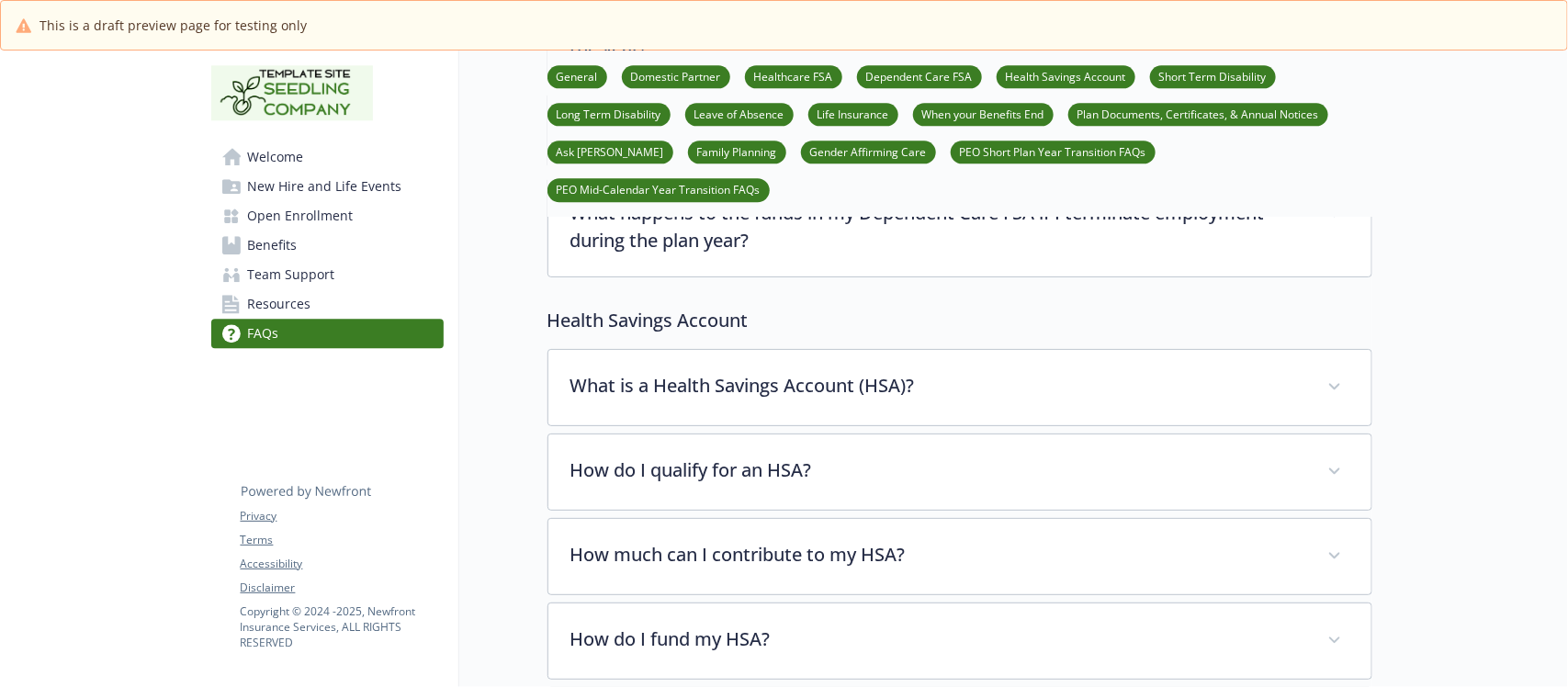
scroll to position [2067, 0]
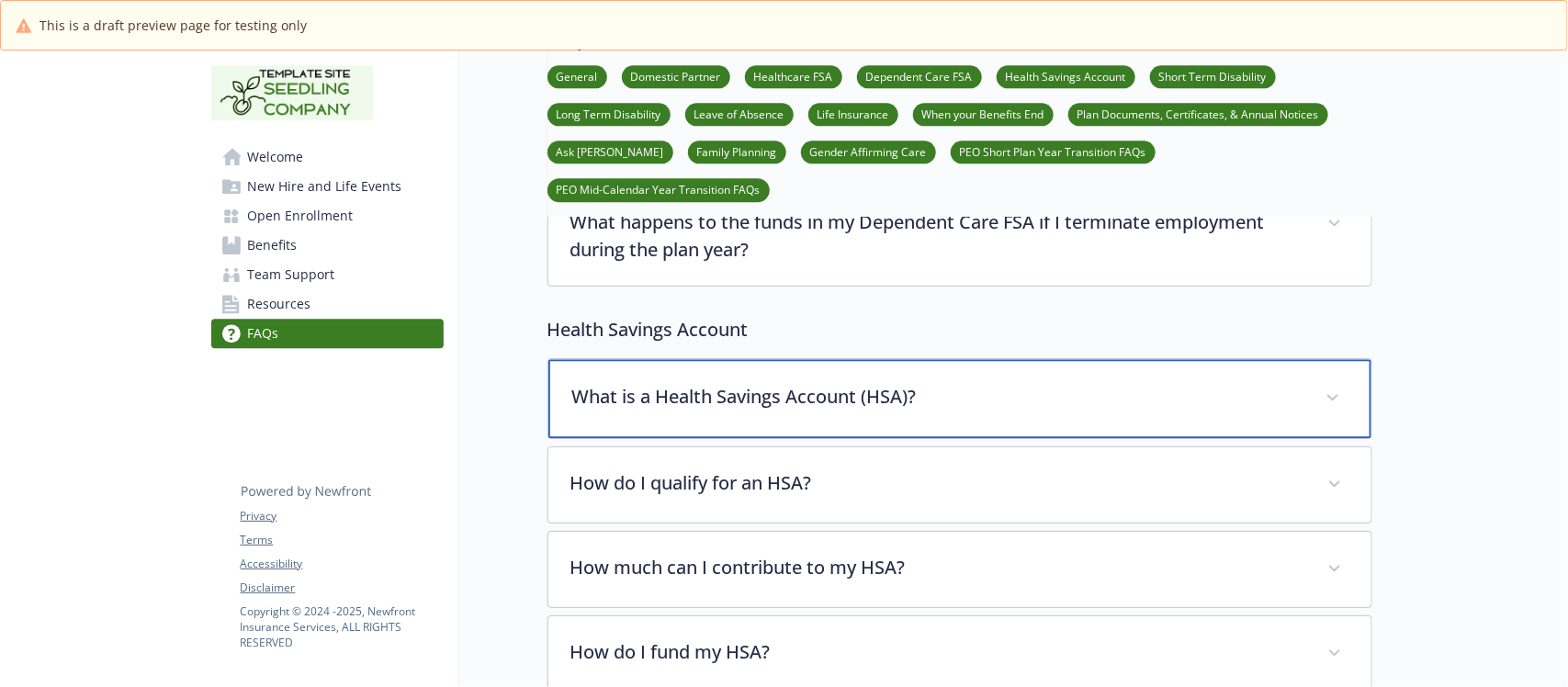
click at [998, 410] on p "What is a Health Savings Account (HSA)?" at bounding box center [938, 396] width 731 height 27
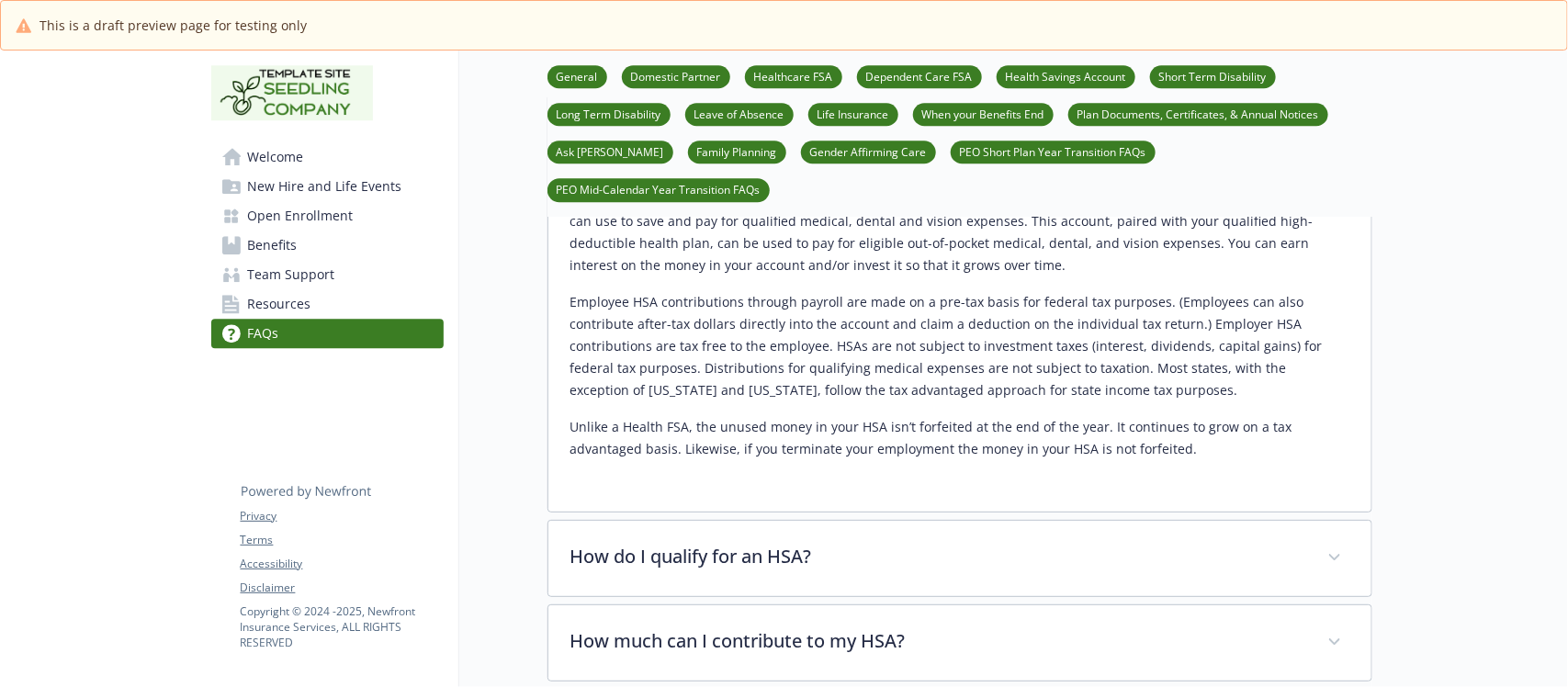
scroll to position [2411, 0]
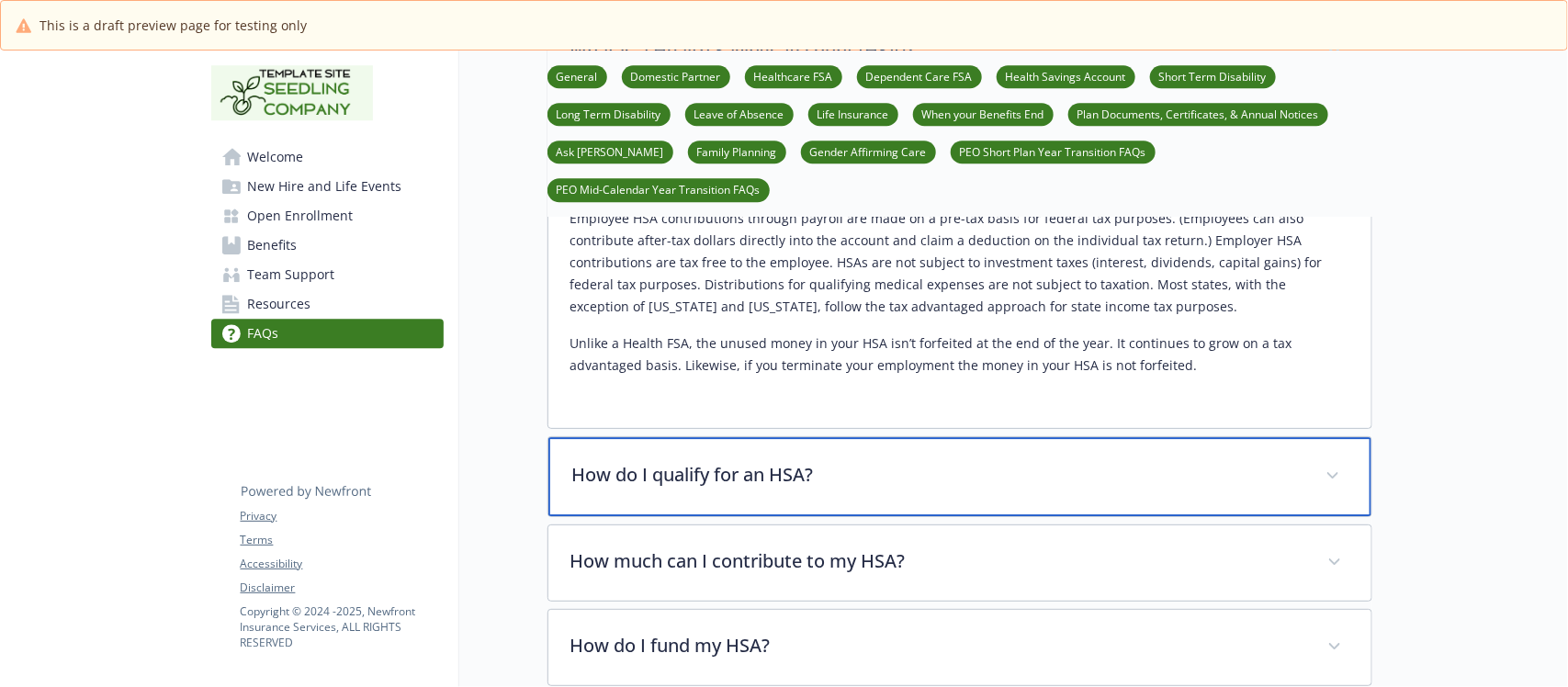
click at [928, 485] on p "How do I qualify for an HSA?" at bounding box center [938, 474] width 731 height 27
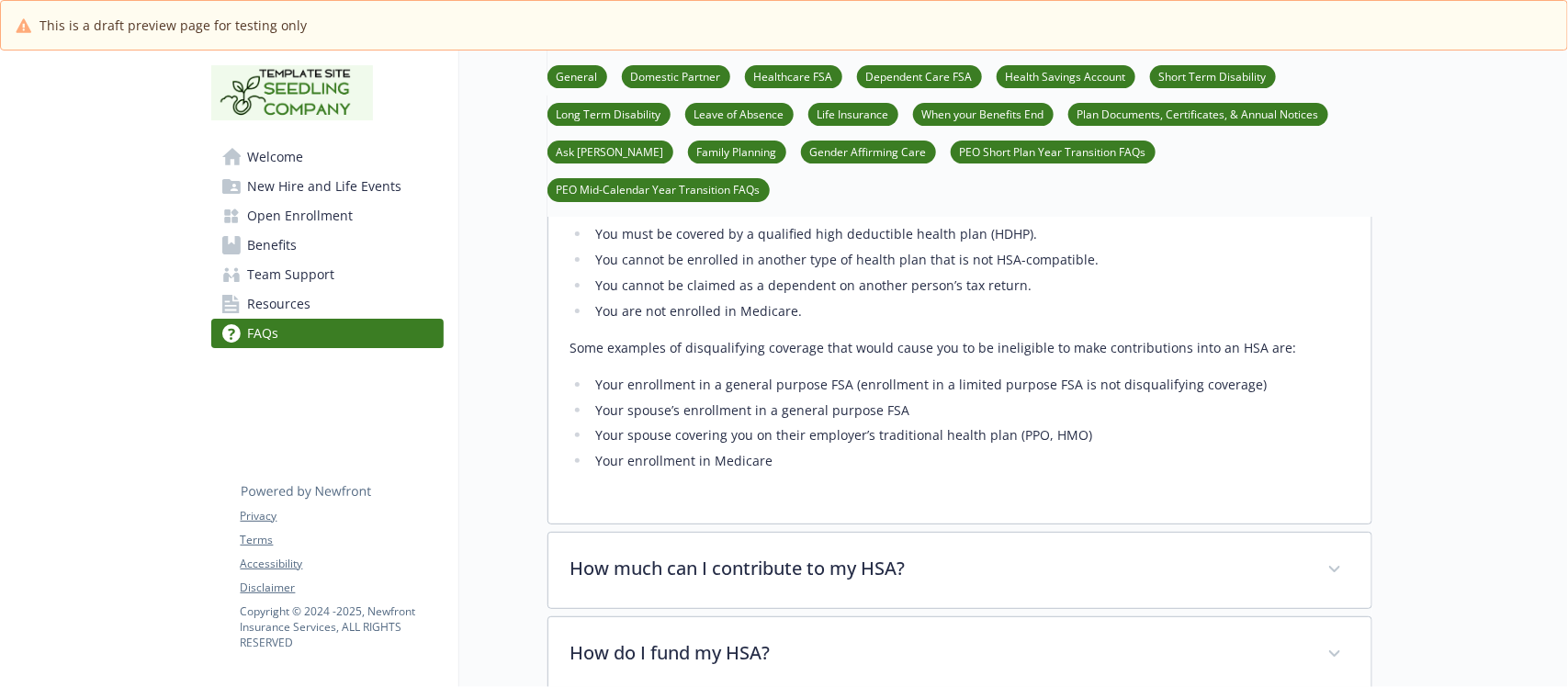
scroll to position [2870, 0]
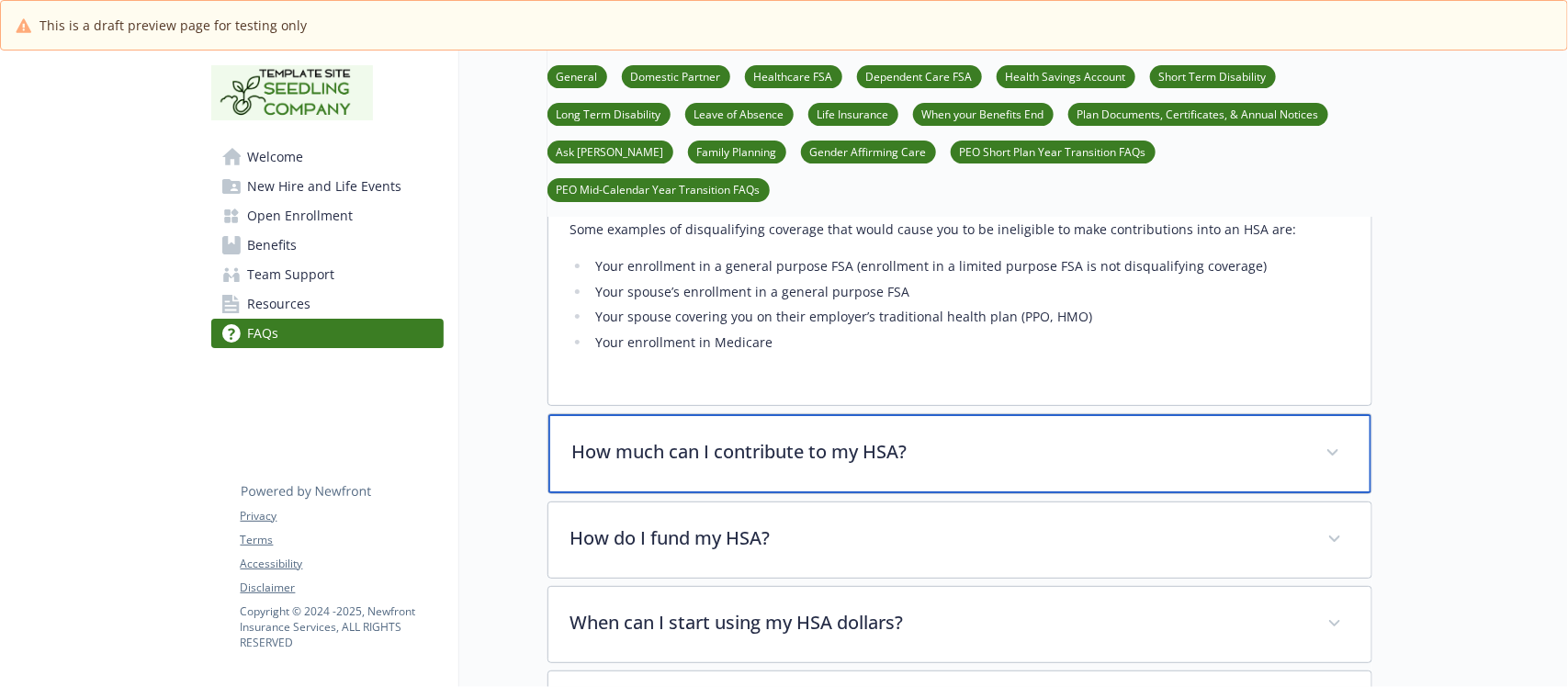
click at [928, 480] on div "How much can I contribute to my HSA?" at bounding box center [960, 453] width 823 height 79
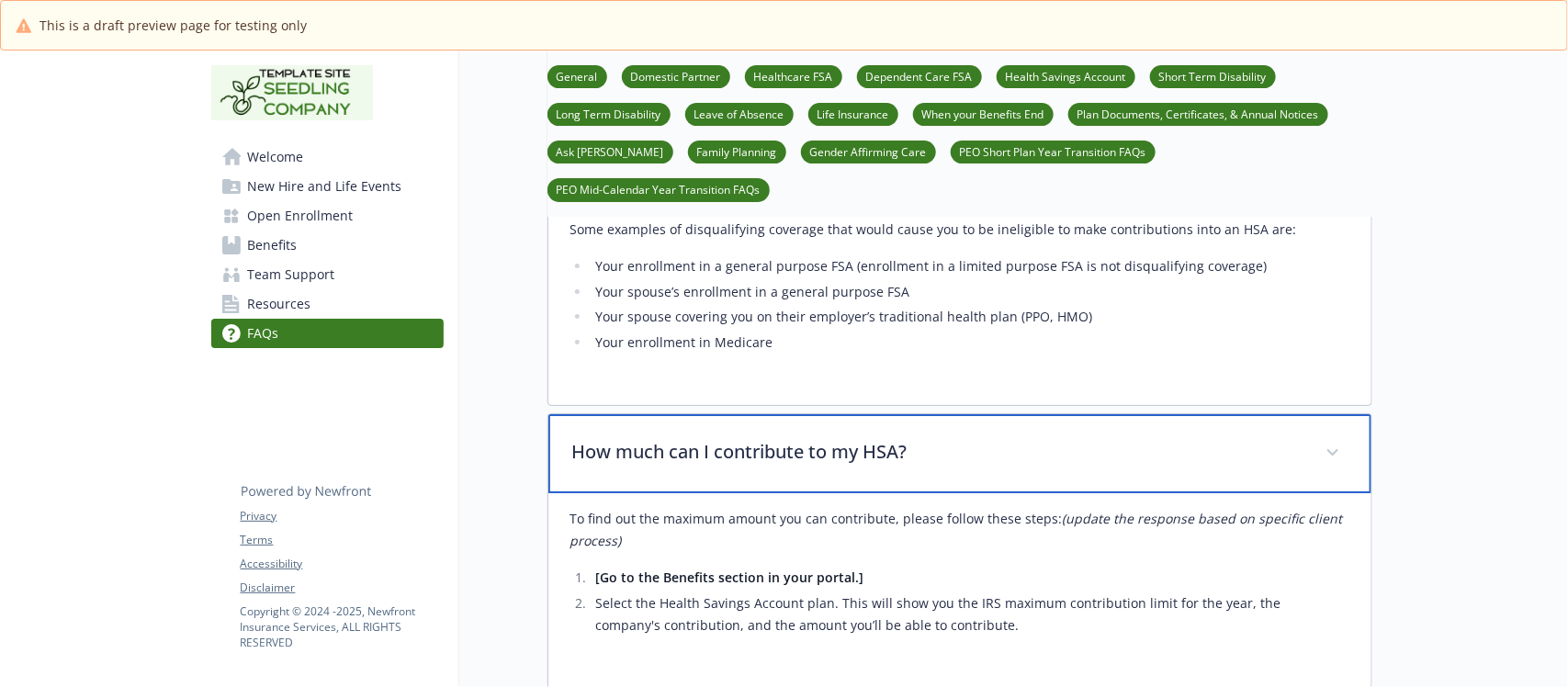
scroll to position [3099, 0]
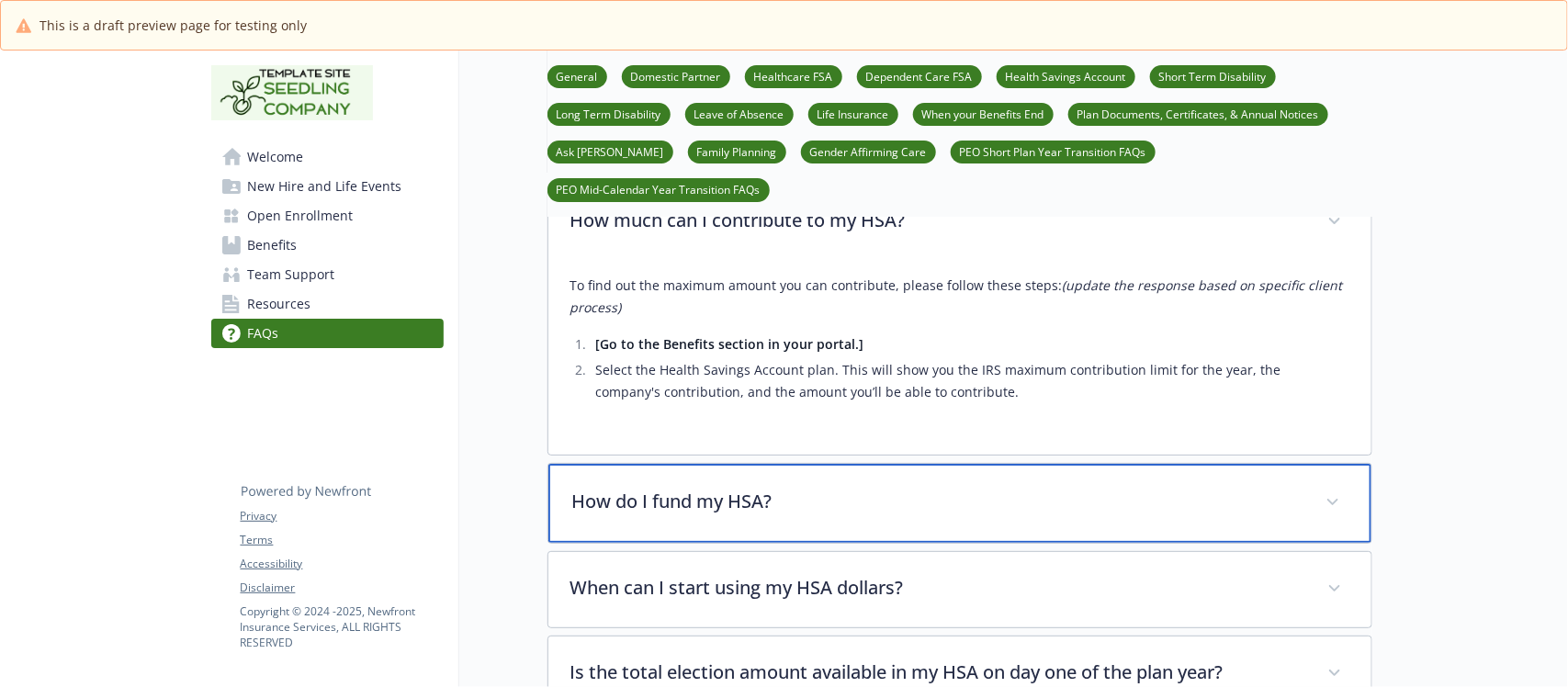
click at [928, 480] on div "How do I fund my HSA?" at bounding box center [960, 503] width 823 height 79
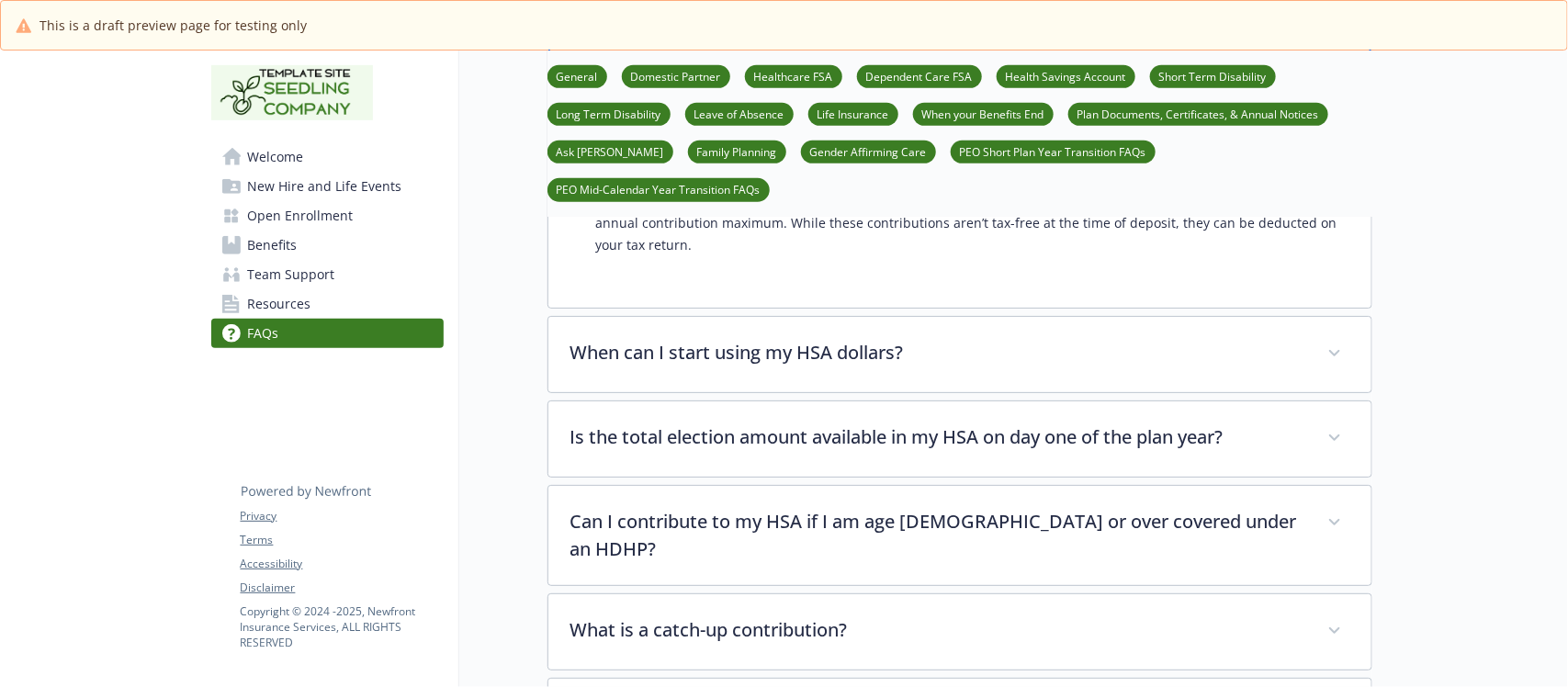
scroll to position [3673, 0]
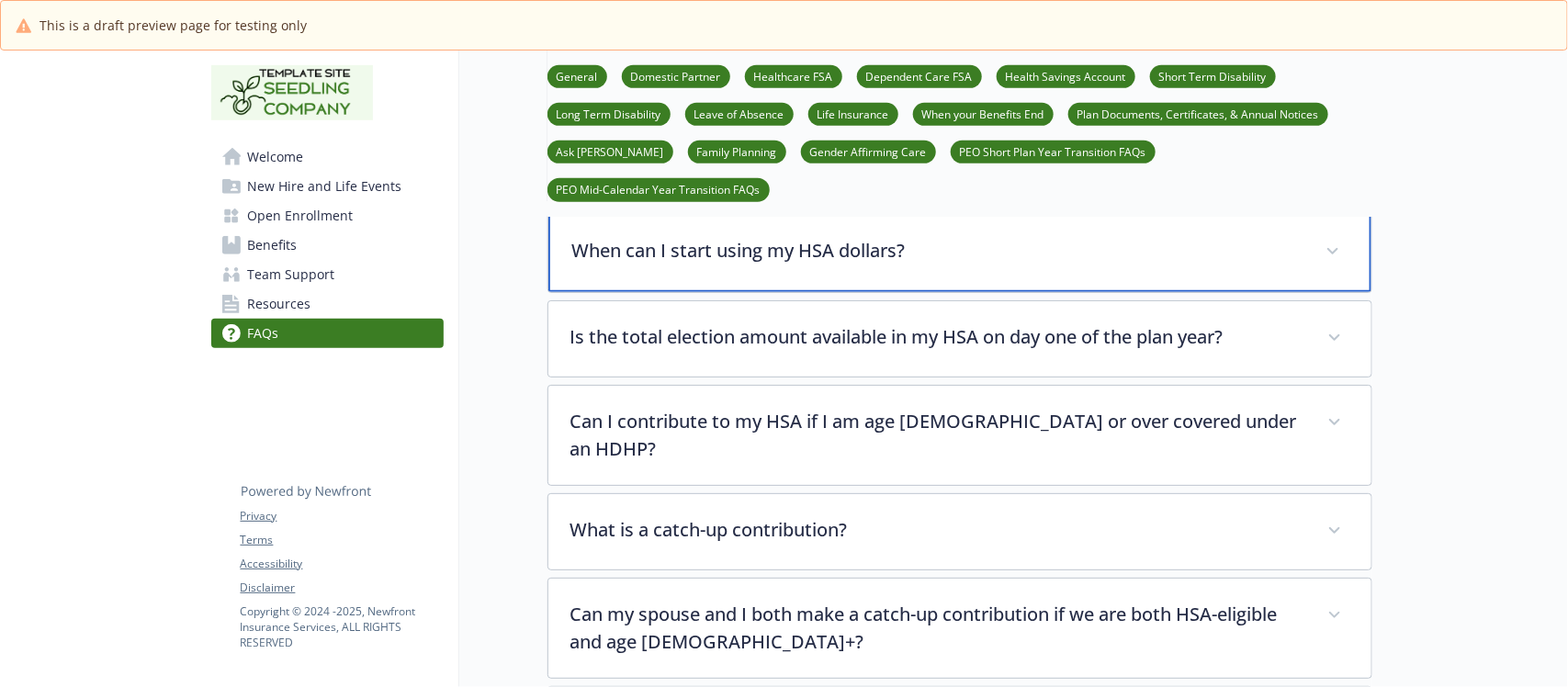
click at [869, 265] on p "When can I start using my HSA dollars?" at bounding box center [938, 250] width 731 height 27
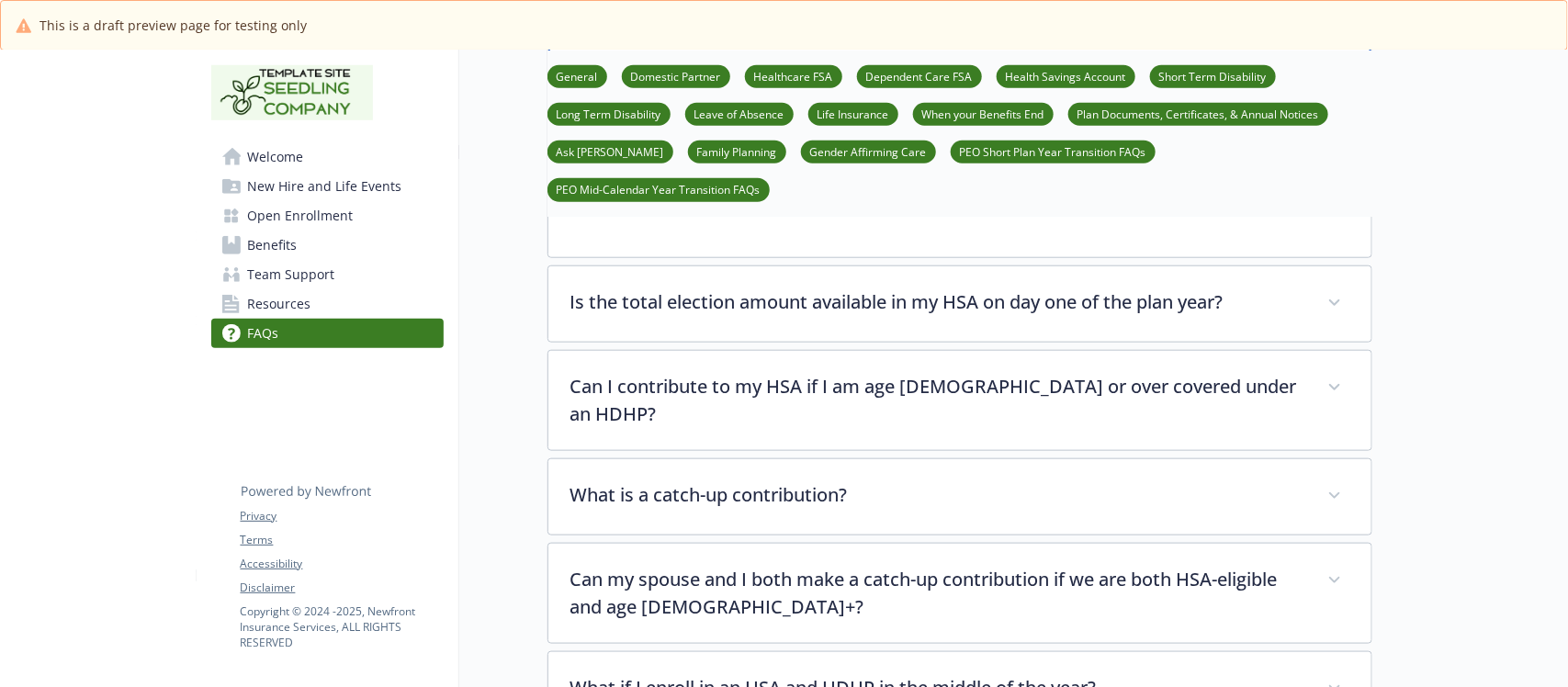
scroll to position [3903, 0]
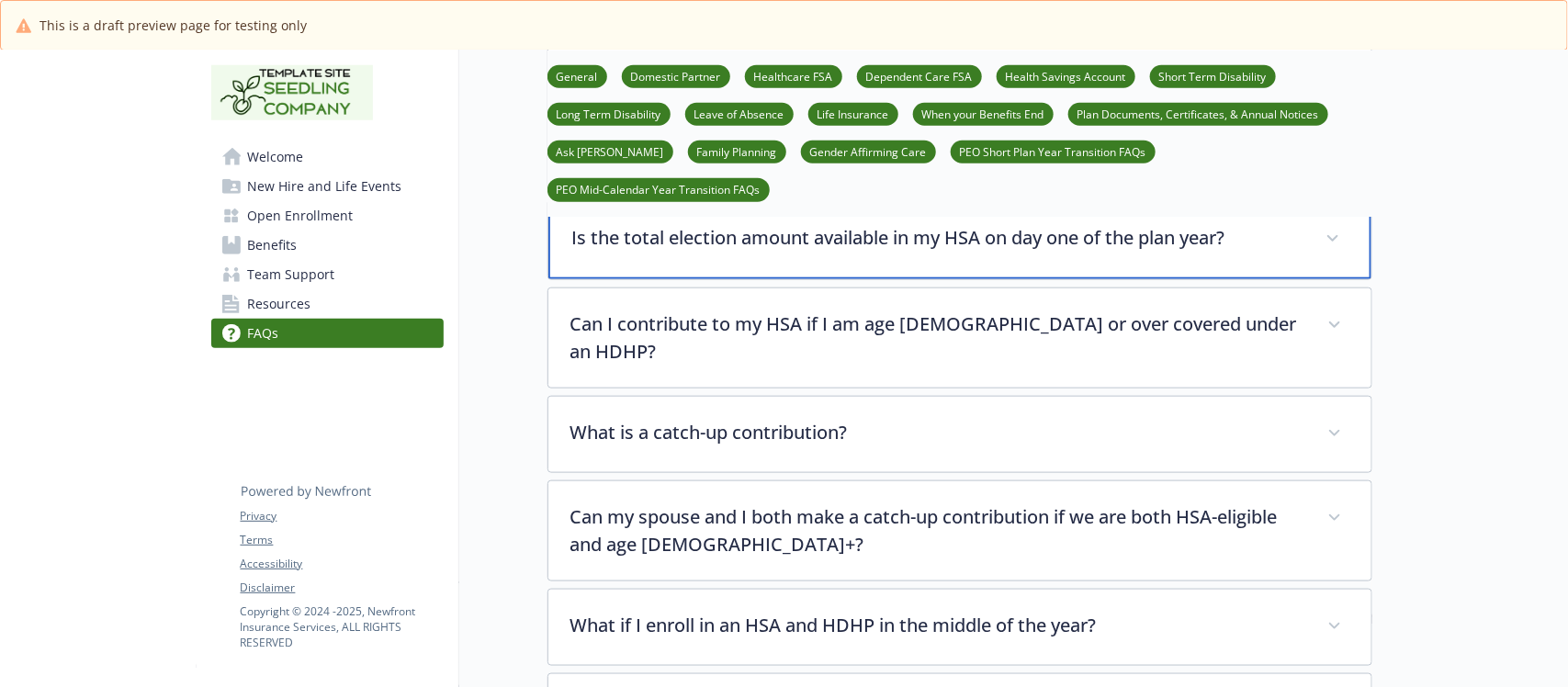
click at [865, 251] on p "Is the total election amount available in my HSA on day one of the plan year?" at bounding box center [938, 237] width 731 height 27
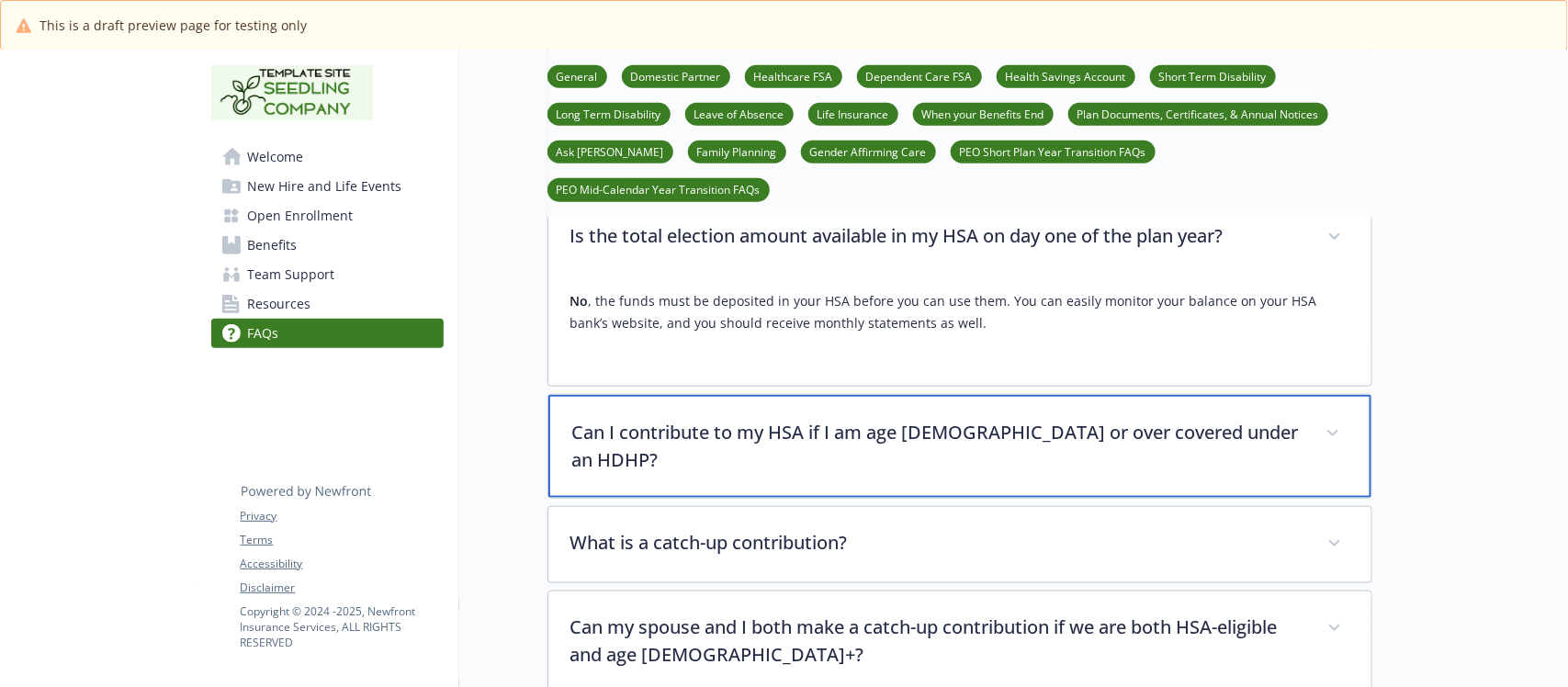
click at [877, 466] on div "Can I contribute to my HSA if I am age 65 or over covered under an HDHP?" at bounding box center [960, 446] width 823 height 103
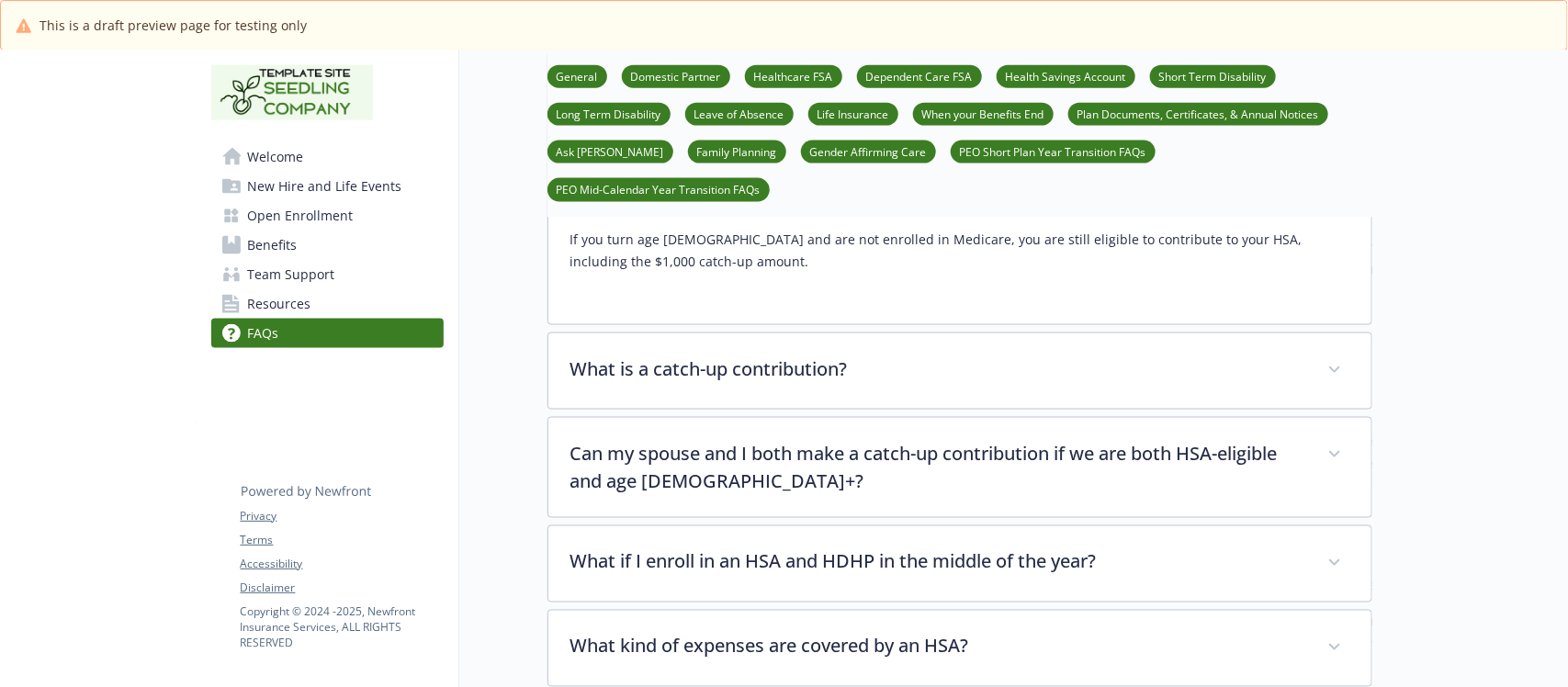
scroll to position [4247, 0]
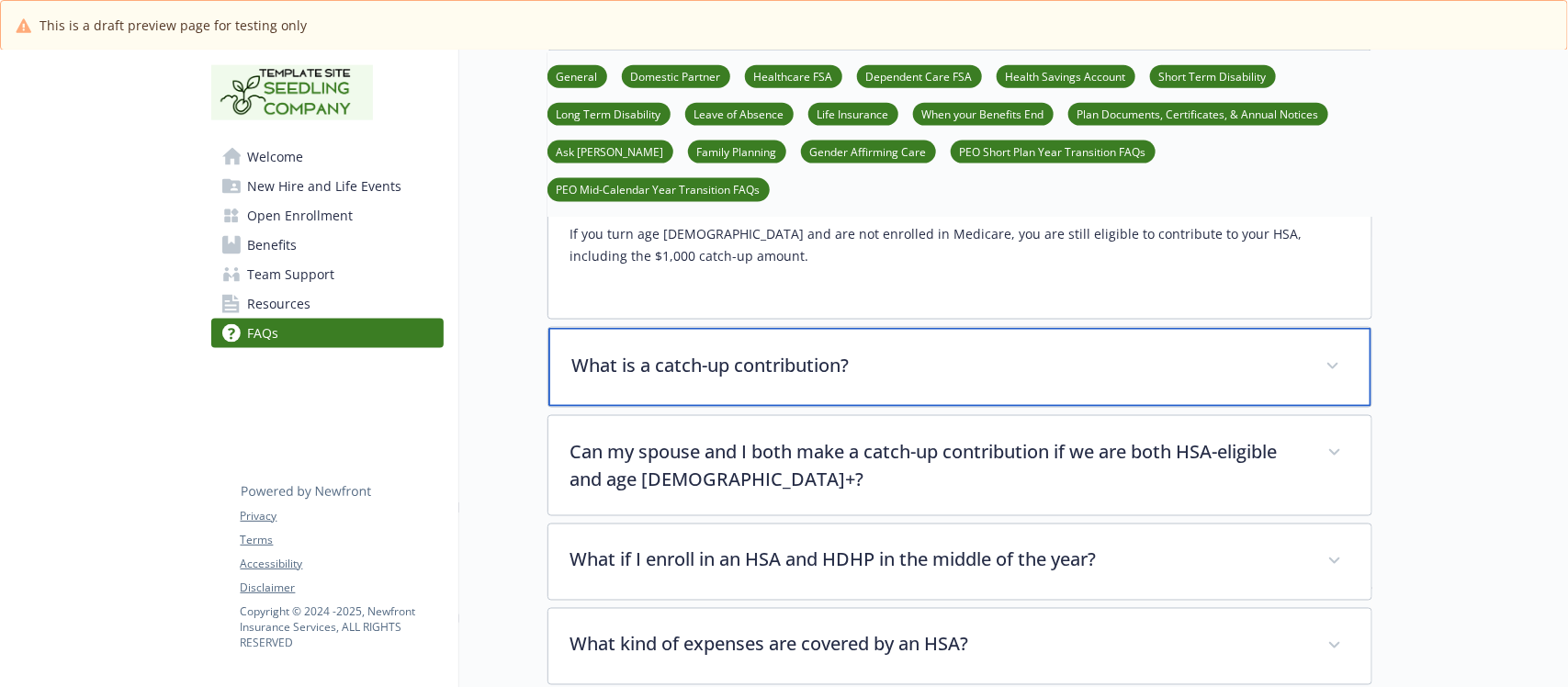
click at [865, 359] on p "What is a catch-up contribution?" at bounding box center [938, 365] width 731 height 27
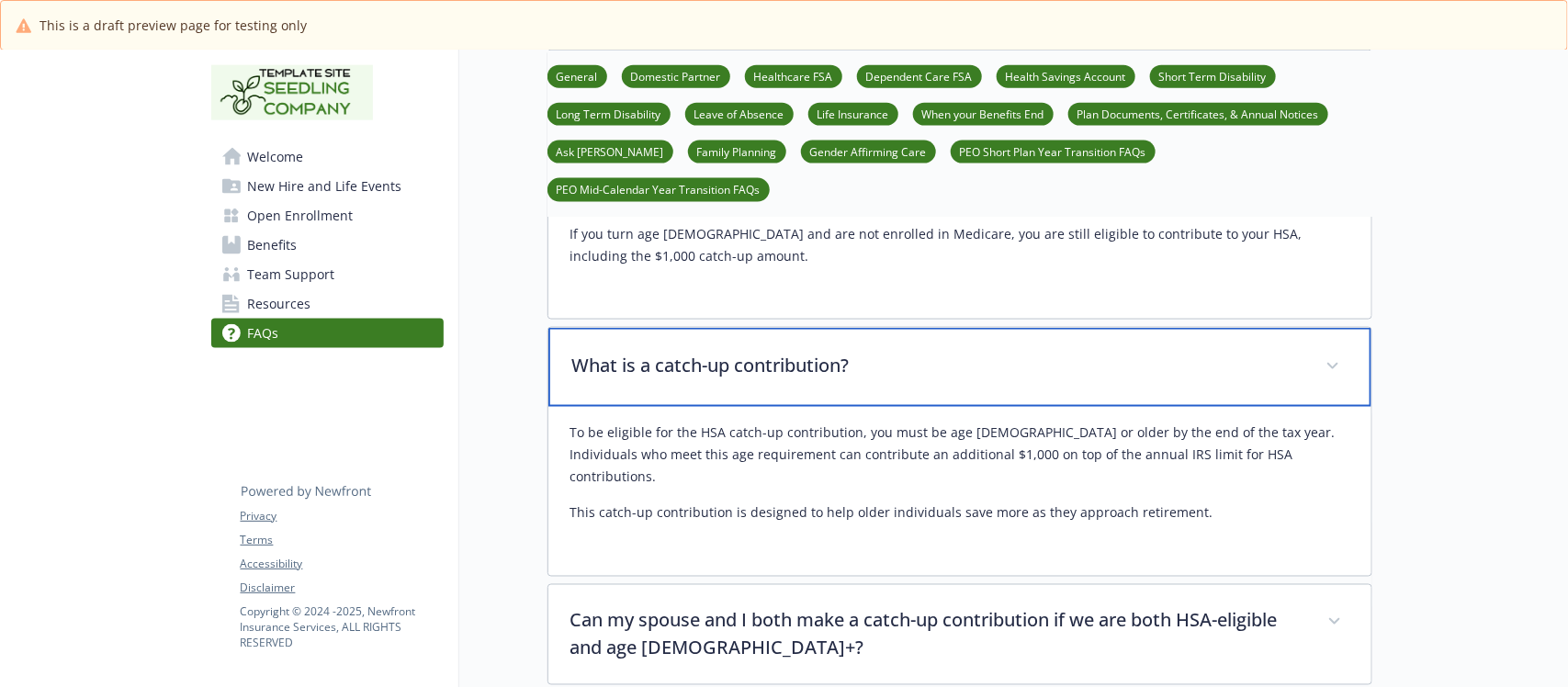
scroll to position [4477, 0]
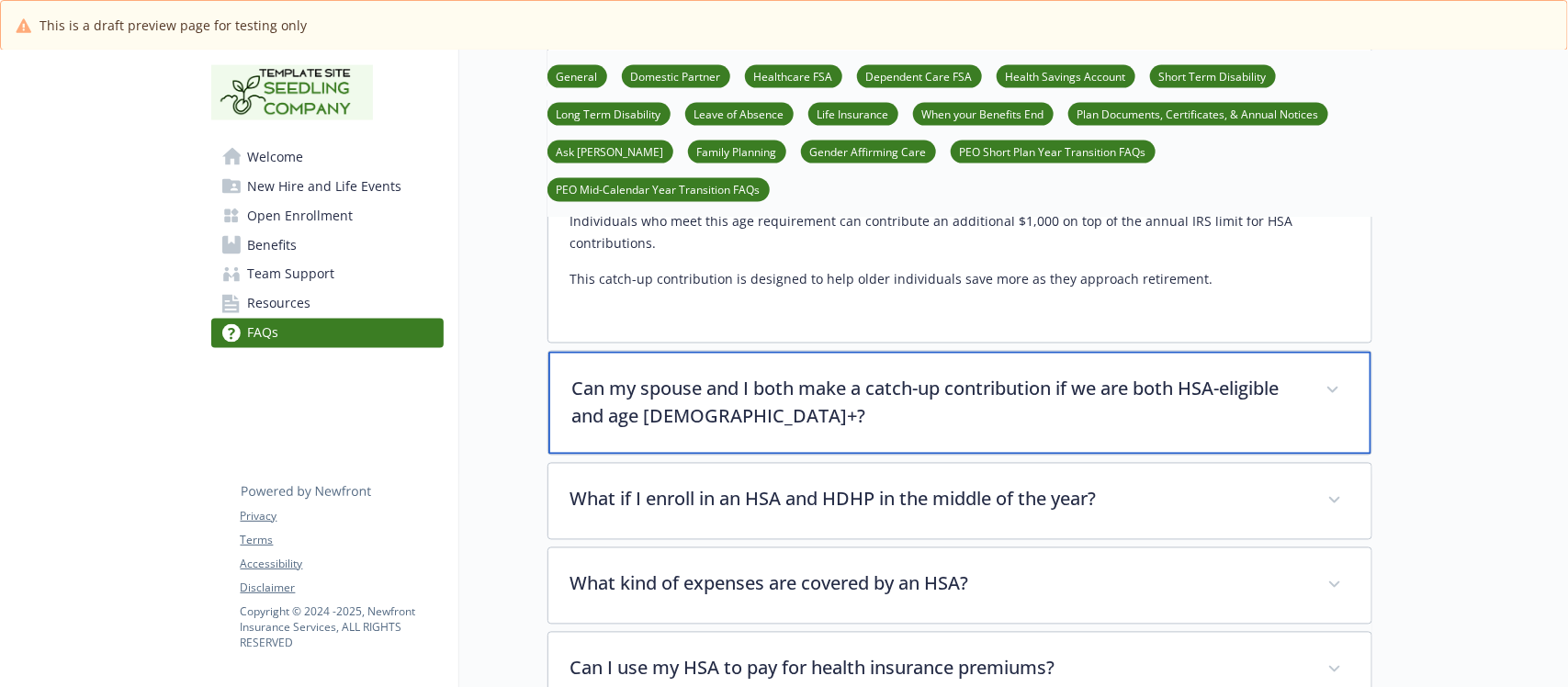
click at [845, 376] on p "Can my spouse and I both make a catch-up contribution if we are both HSA-eligib…" at bounding box center [938, 403] width 731 height 55
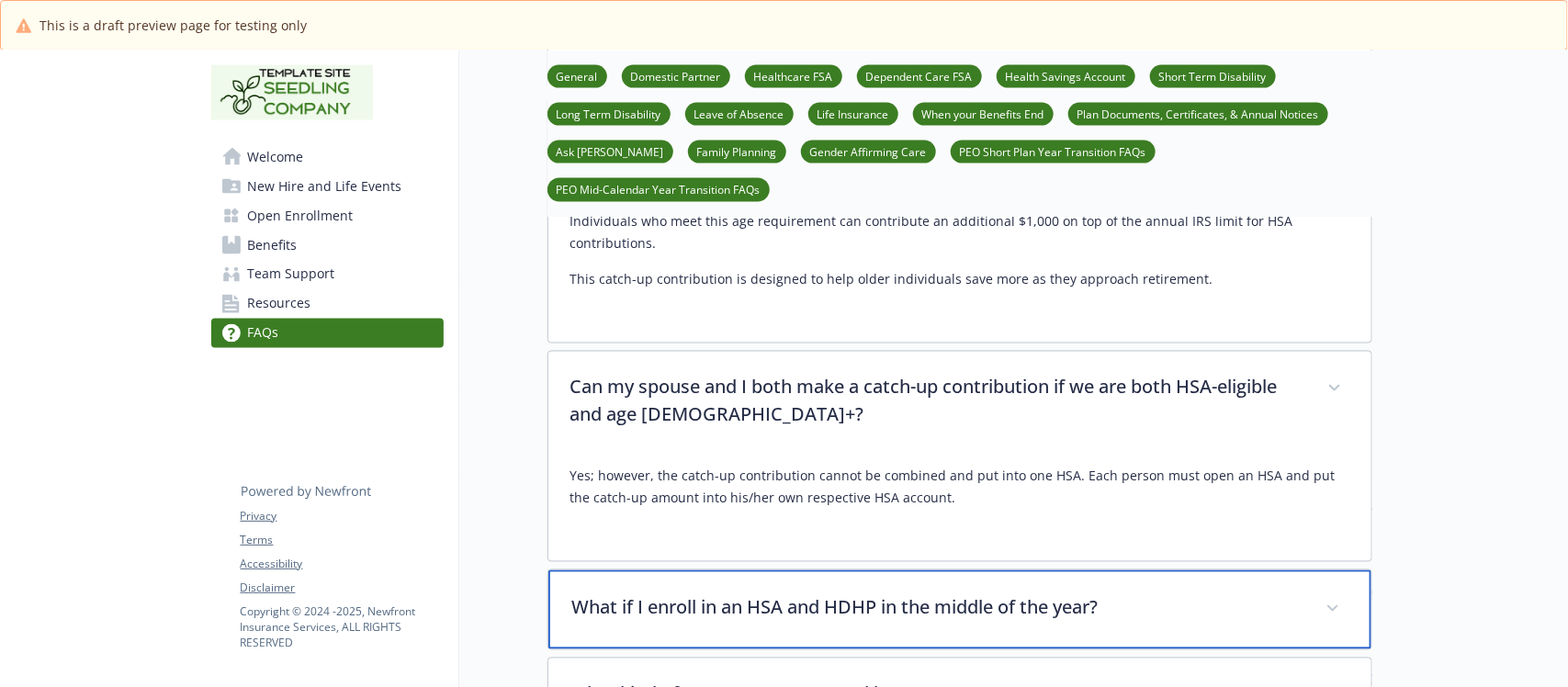
click at [836, 594] on p "What if I enroll in an HSA and HDHP in the middle of the year?" at bounding box center [938, 608] width 731 height 27
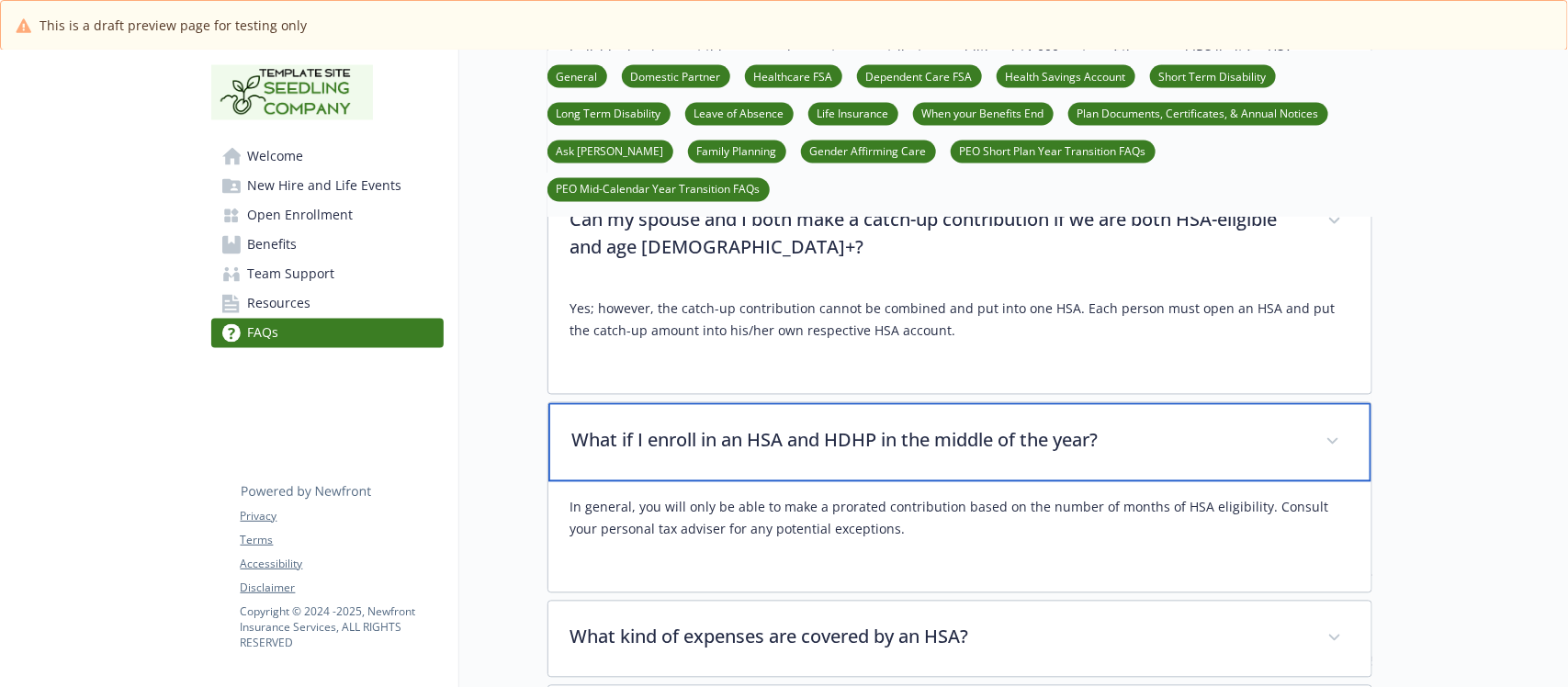
scroll to position [4821, 0]
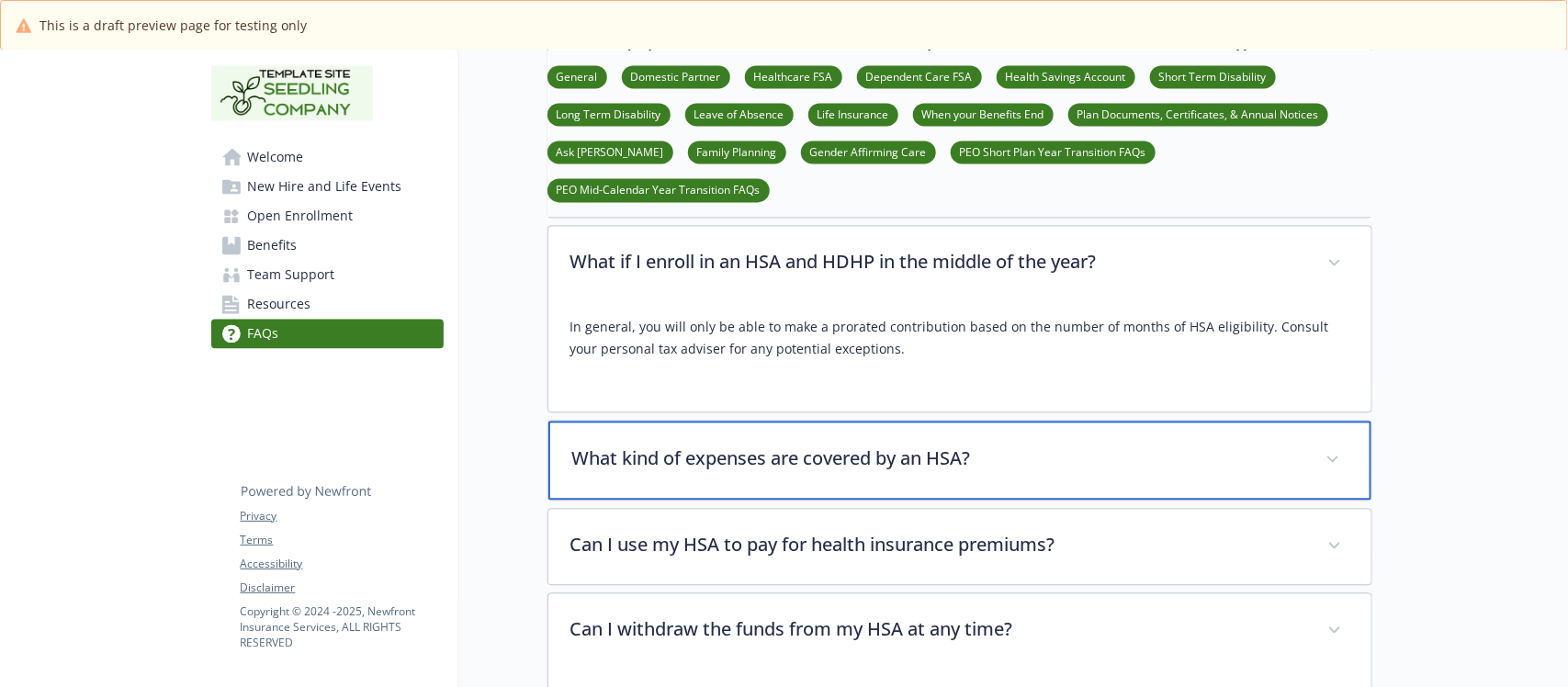
click at [846, 445] on p "What kind of expenses are covered by an HSA?" at bounding box center [938, 458] width 731 height 27
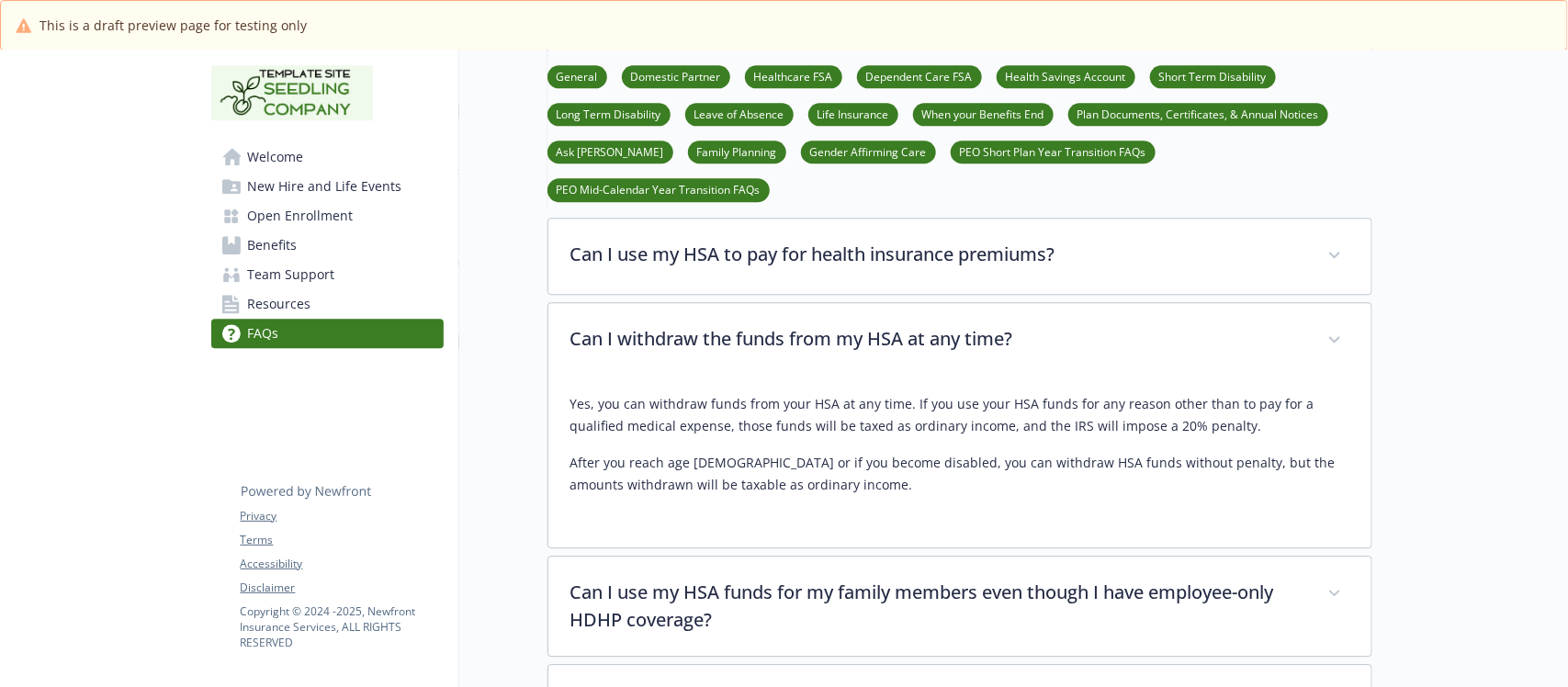
scroll to position [5510, 0]
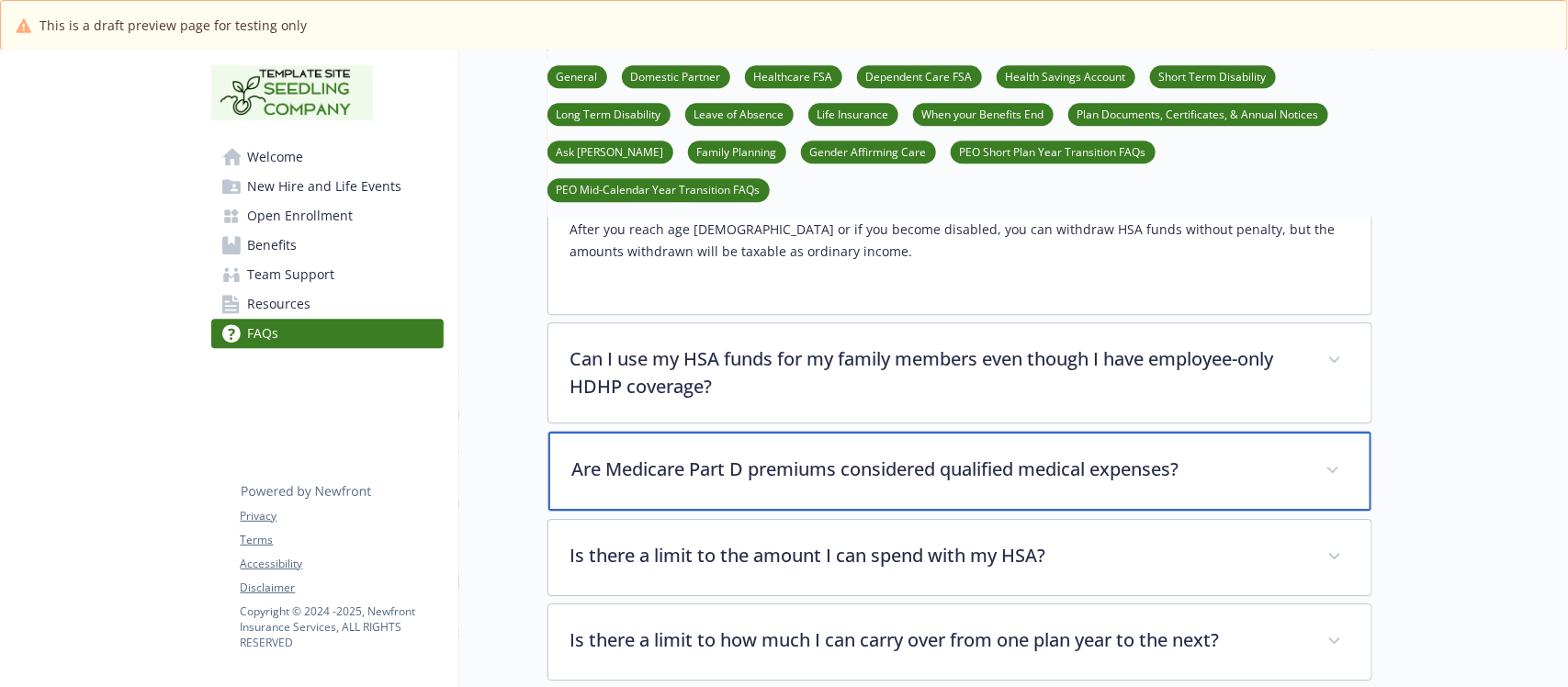
click at [944, 455] on p "Are Medicare Part D premiums considered qualified medical expenses?" at bounding box center [938, 468] width 731 height 27
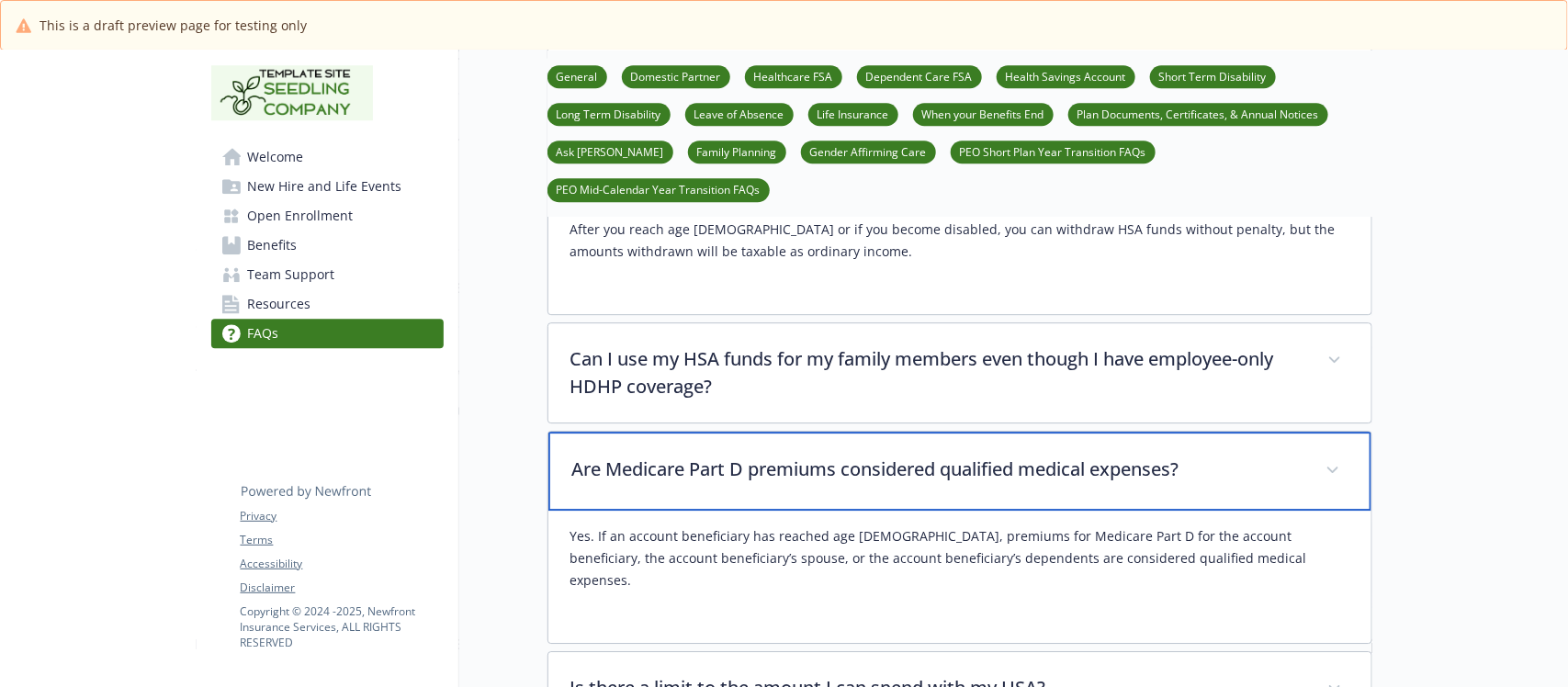
scroll to position [5740, 0]
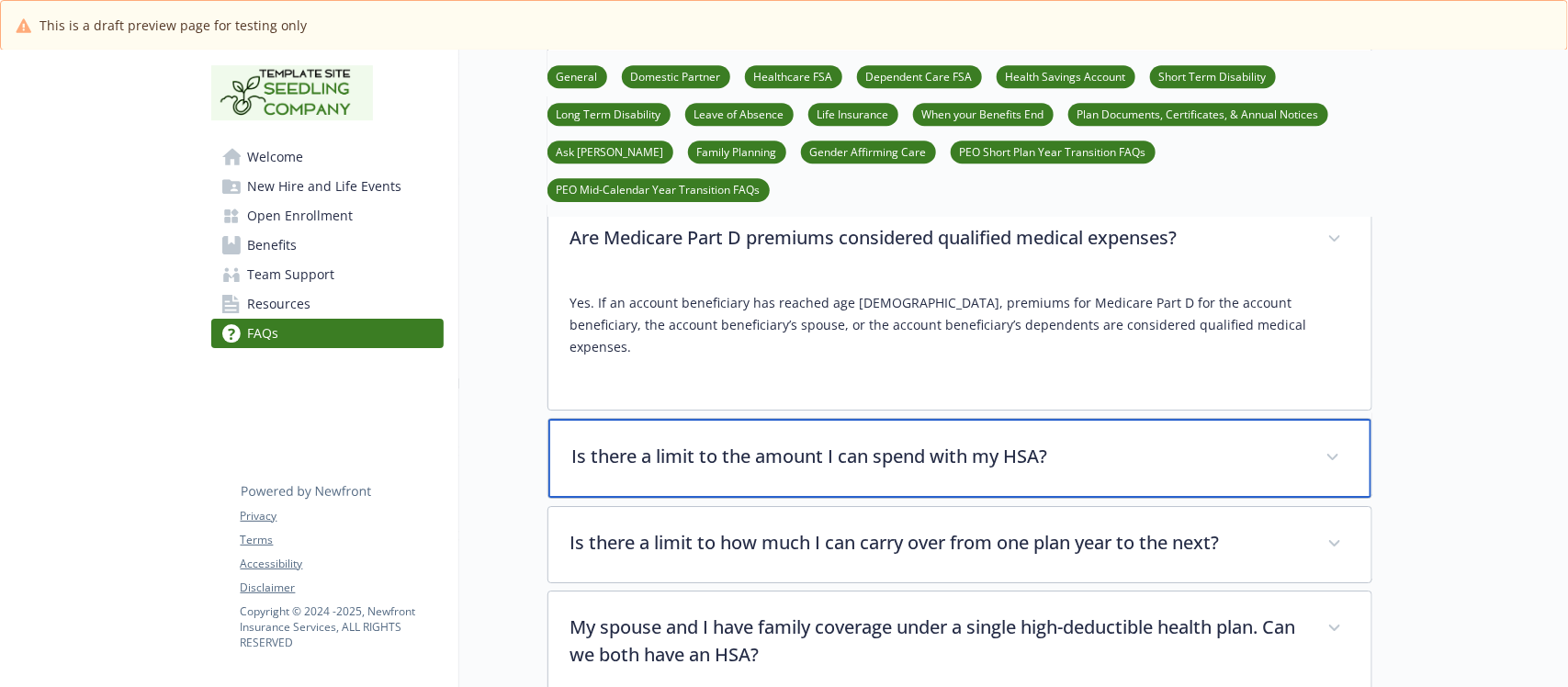
click at [994, 432] on div "Is there a limit to the amount I can spend with my HSA?" at bounding box center [960, 458] width 823 height 79
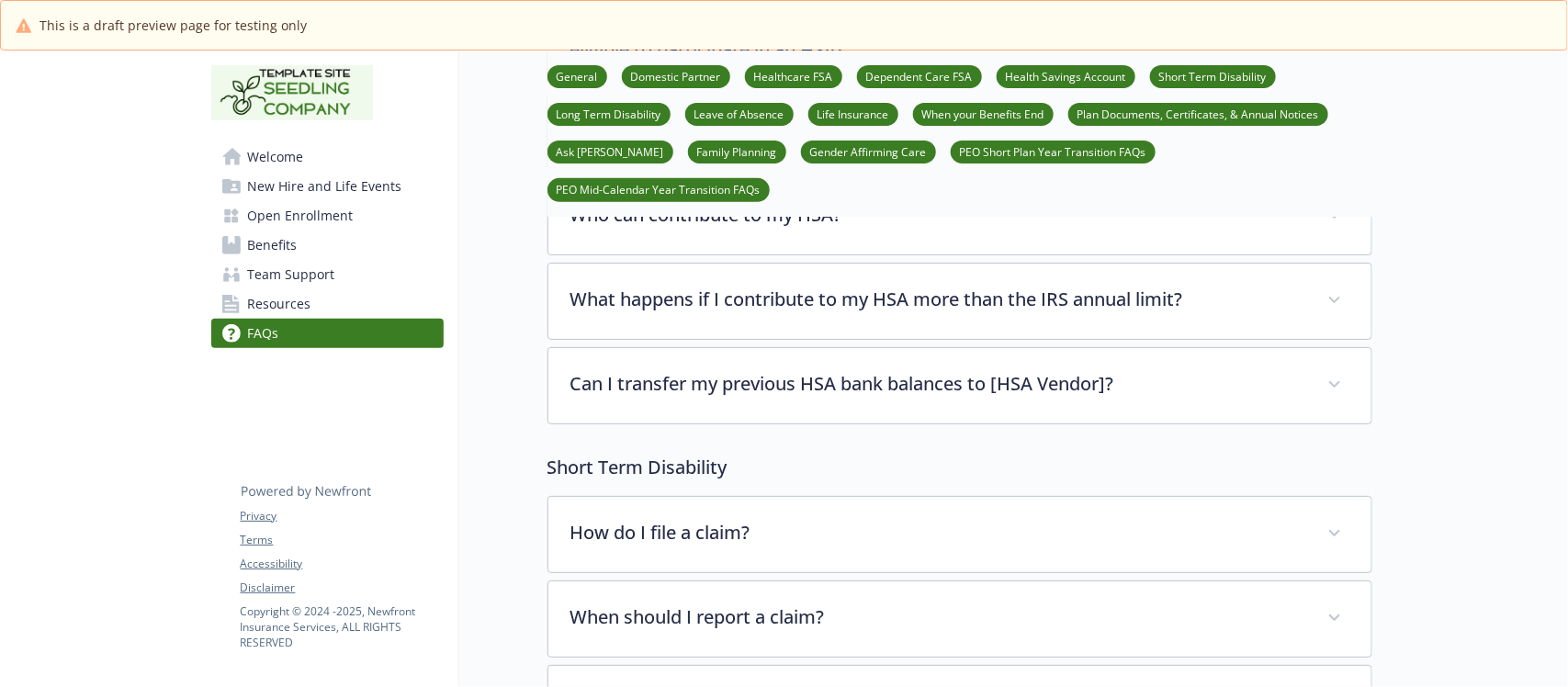
scroll to position [6543, 0]
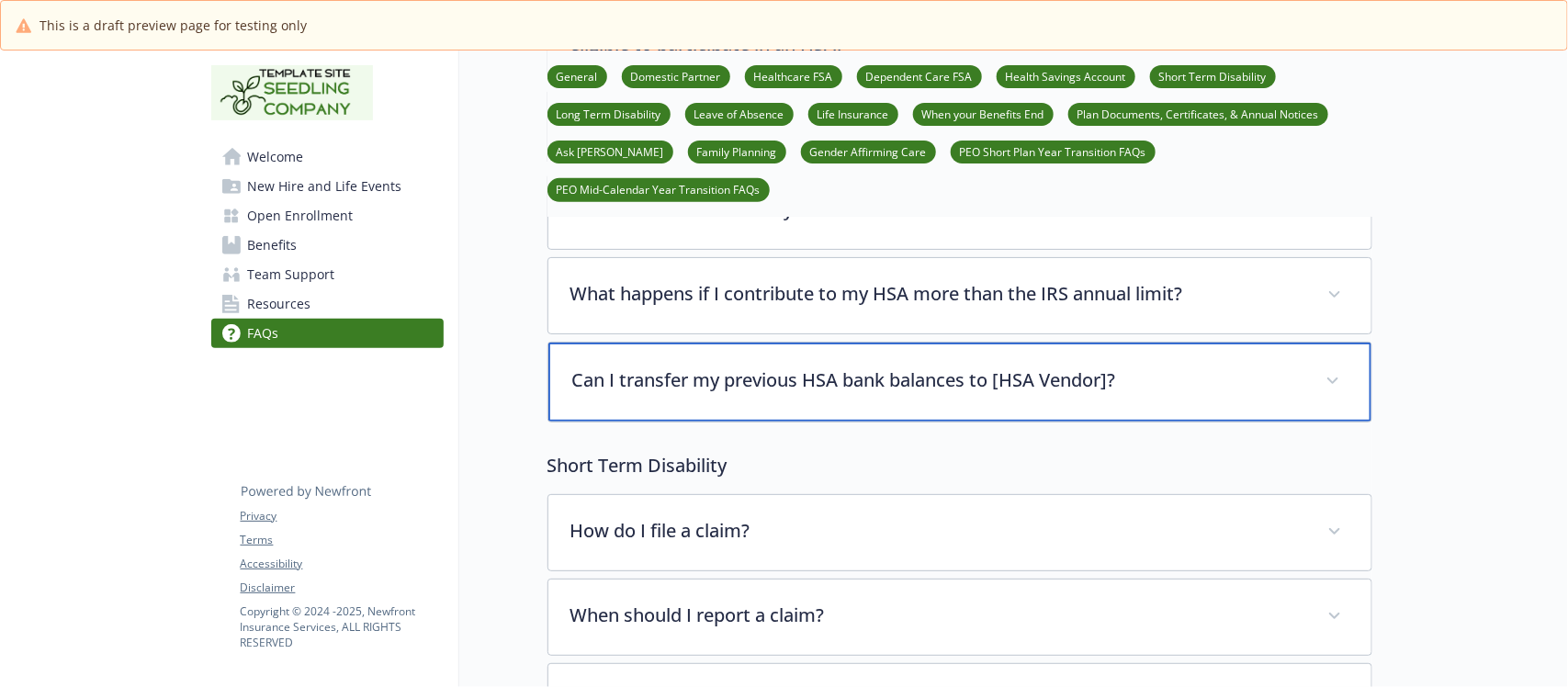
click at [968, 356] on div "Can I transfer my previous HSA bank balances to [HSA Vendor]?" at bounding box center [960, 381] width 823 height 79
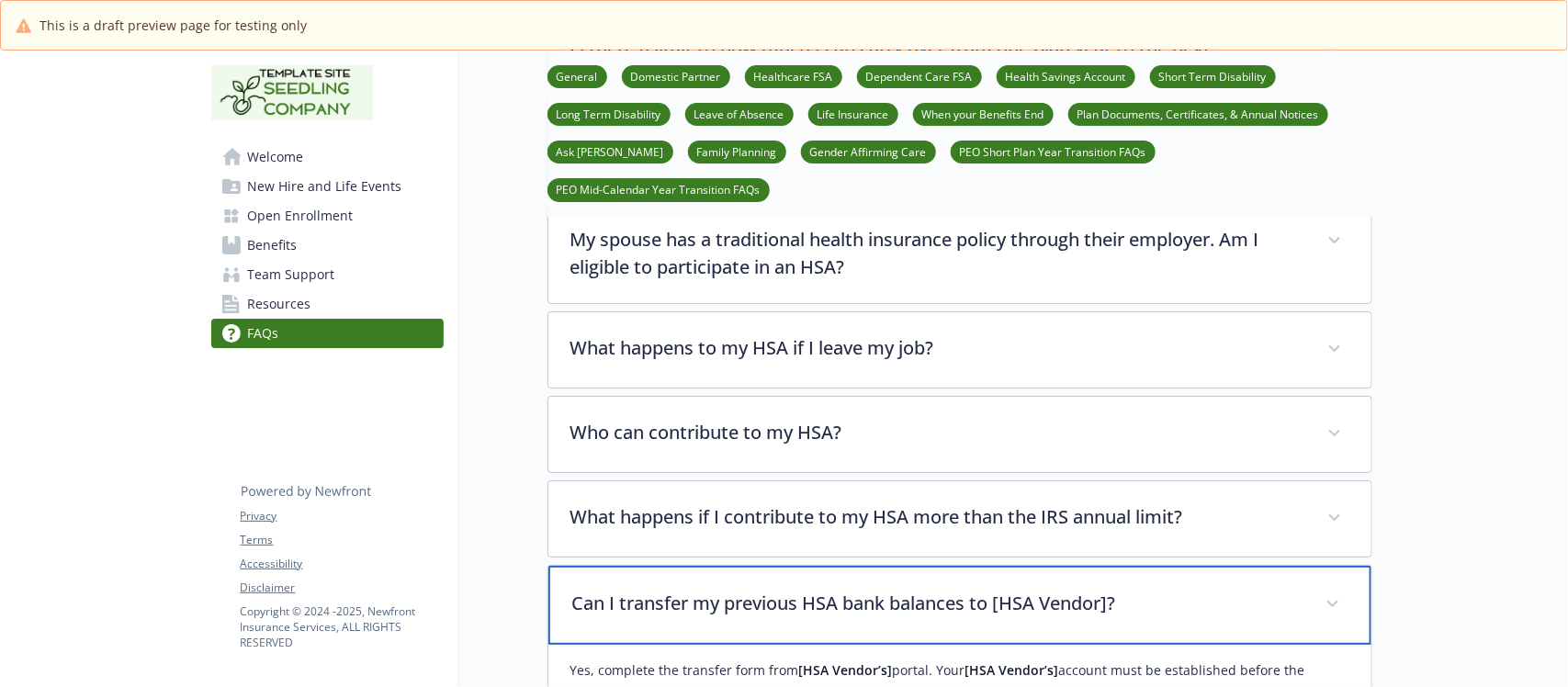
scroll to position [6314, 0]
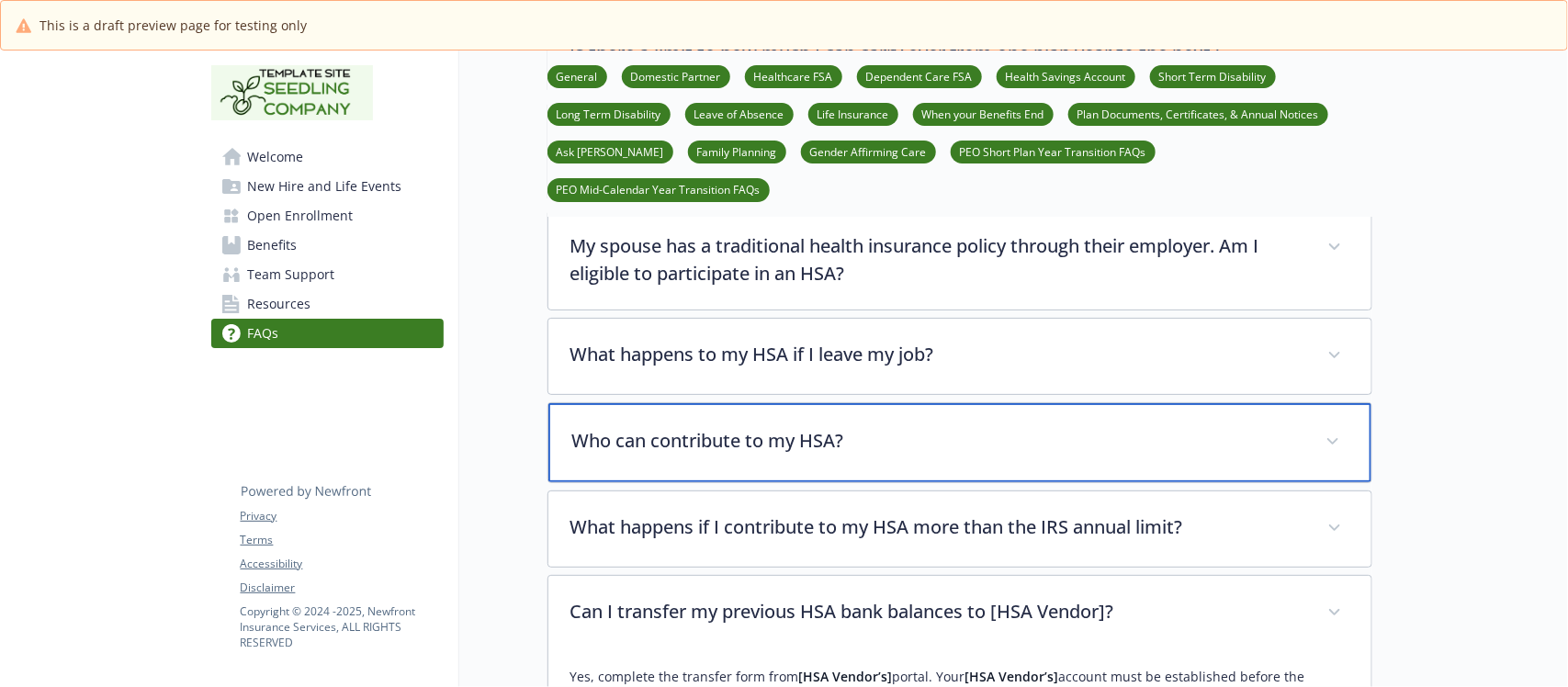
click at [920, 427] on p "Who can contribute to my HSA?" at bounding box center [938, 440] width 731 height 27
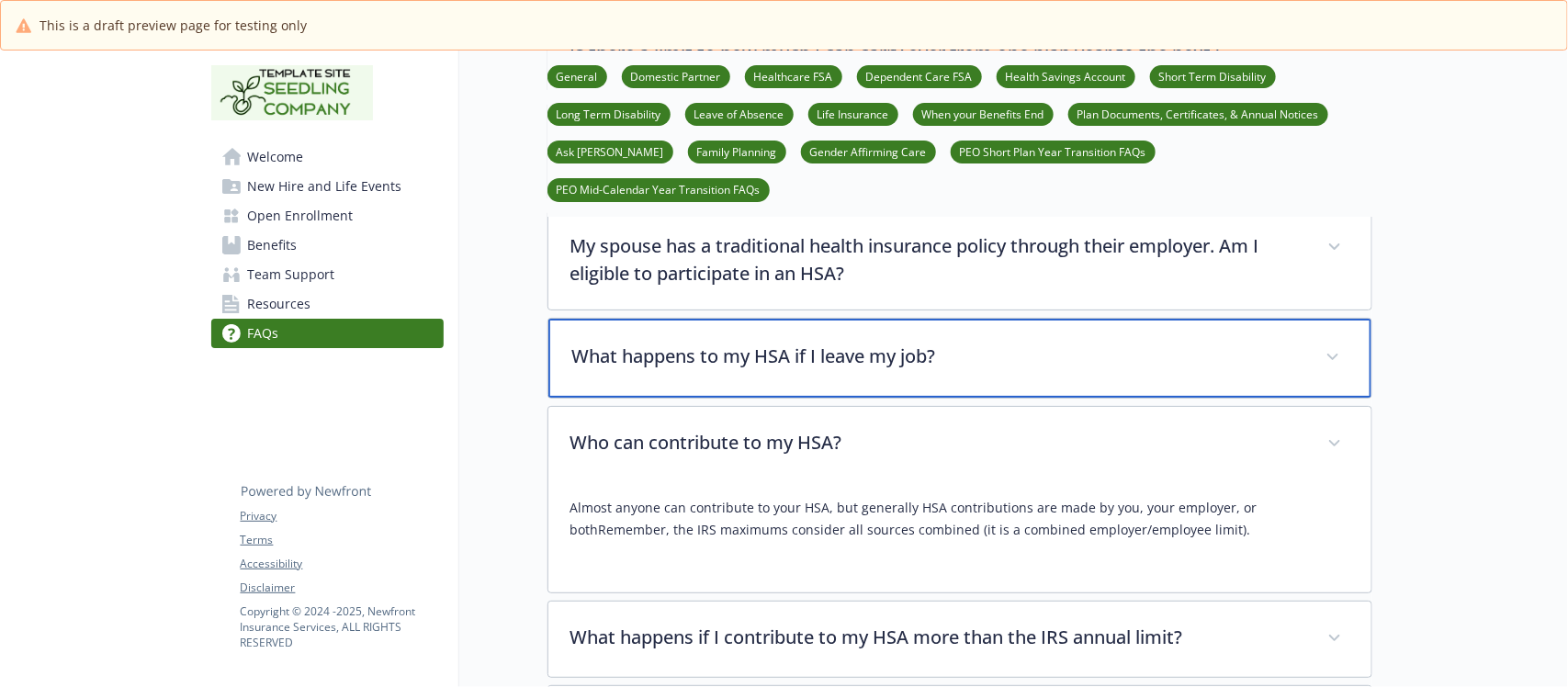
click at [815, 342] on p "What happens to my HSA if I leave my job?" at bounding box center [938, 355] width 731 height 27
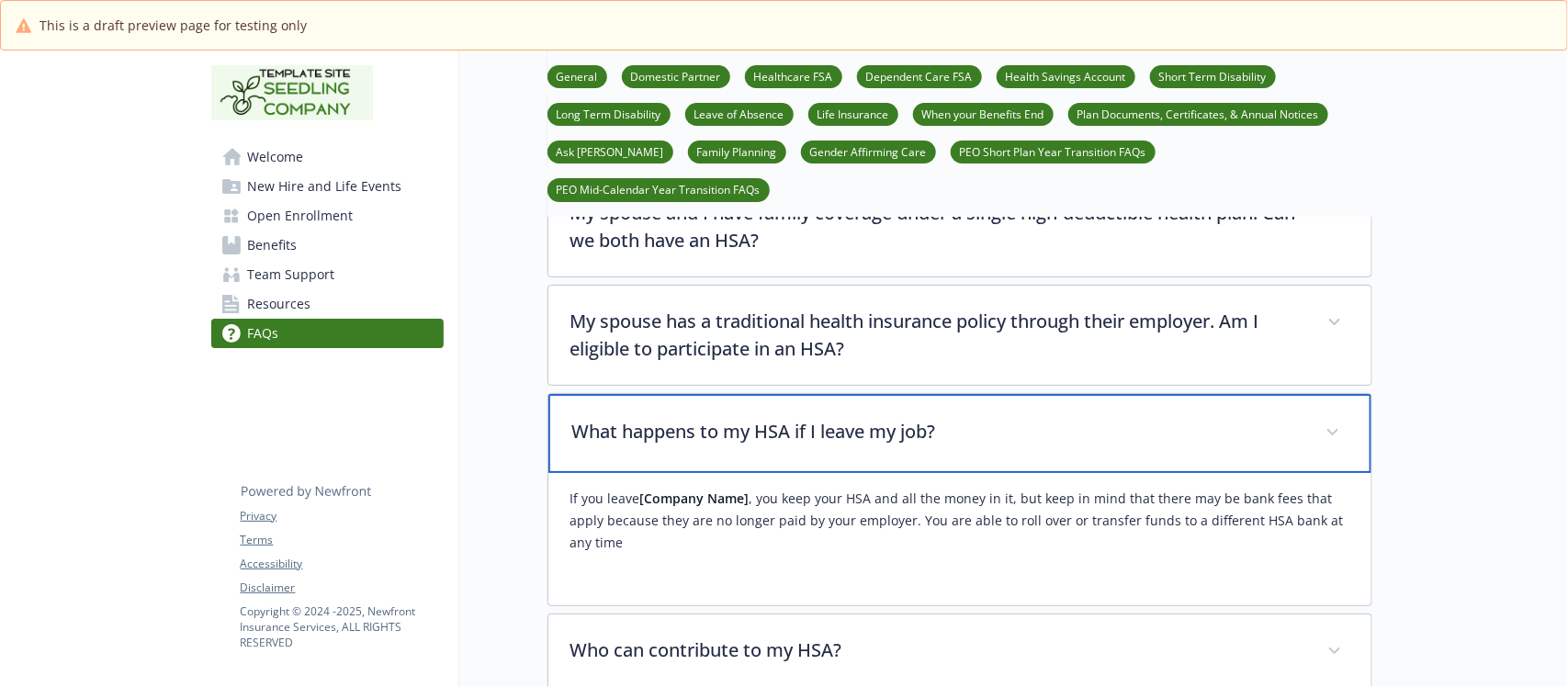
scroll to position [6199, 0]
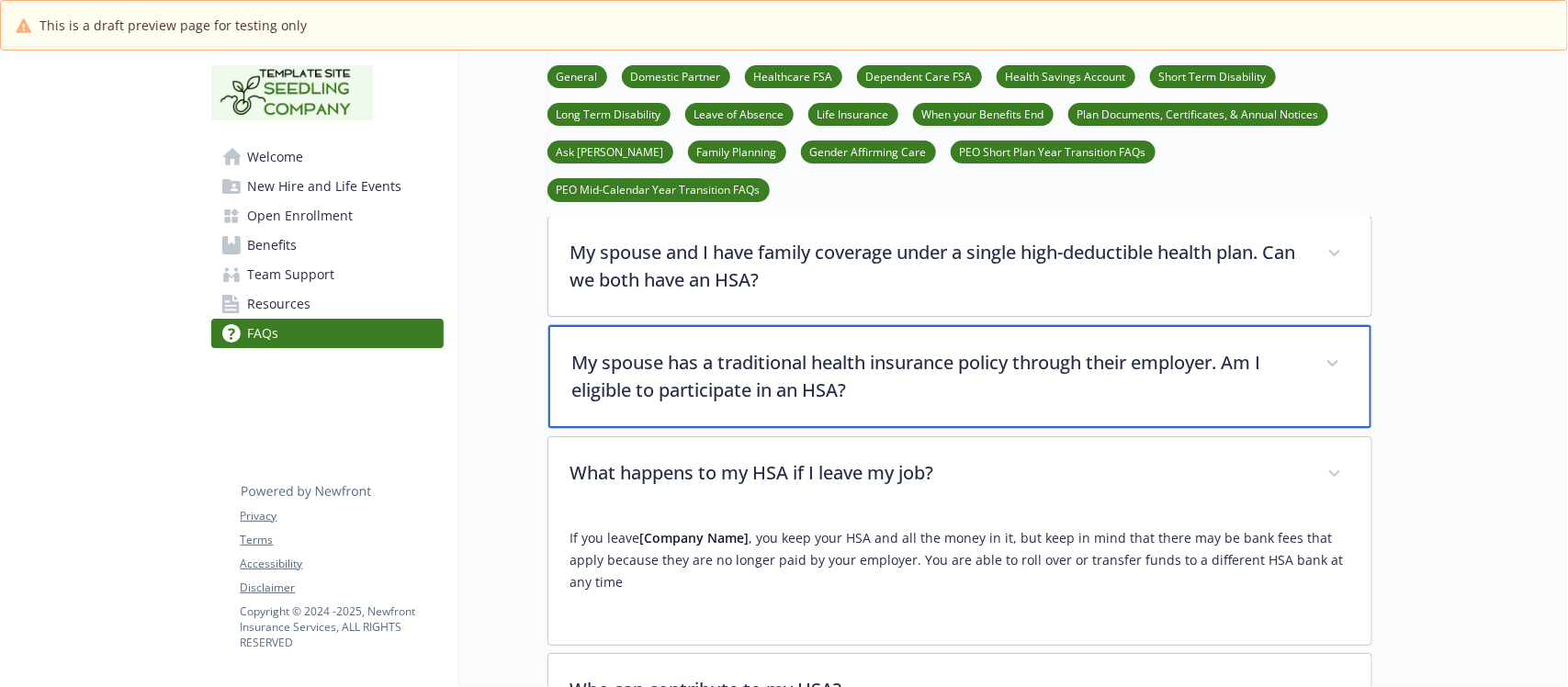
click at [870, 349] on p "My spouse has a traditional health insurance policy through their employer. Am …" at bounding box center [938, 376] width 731 height 55
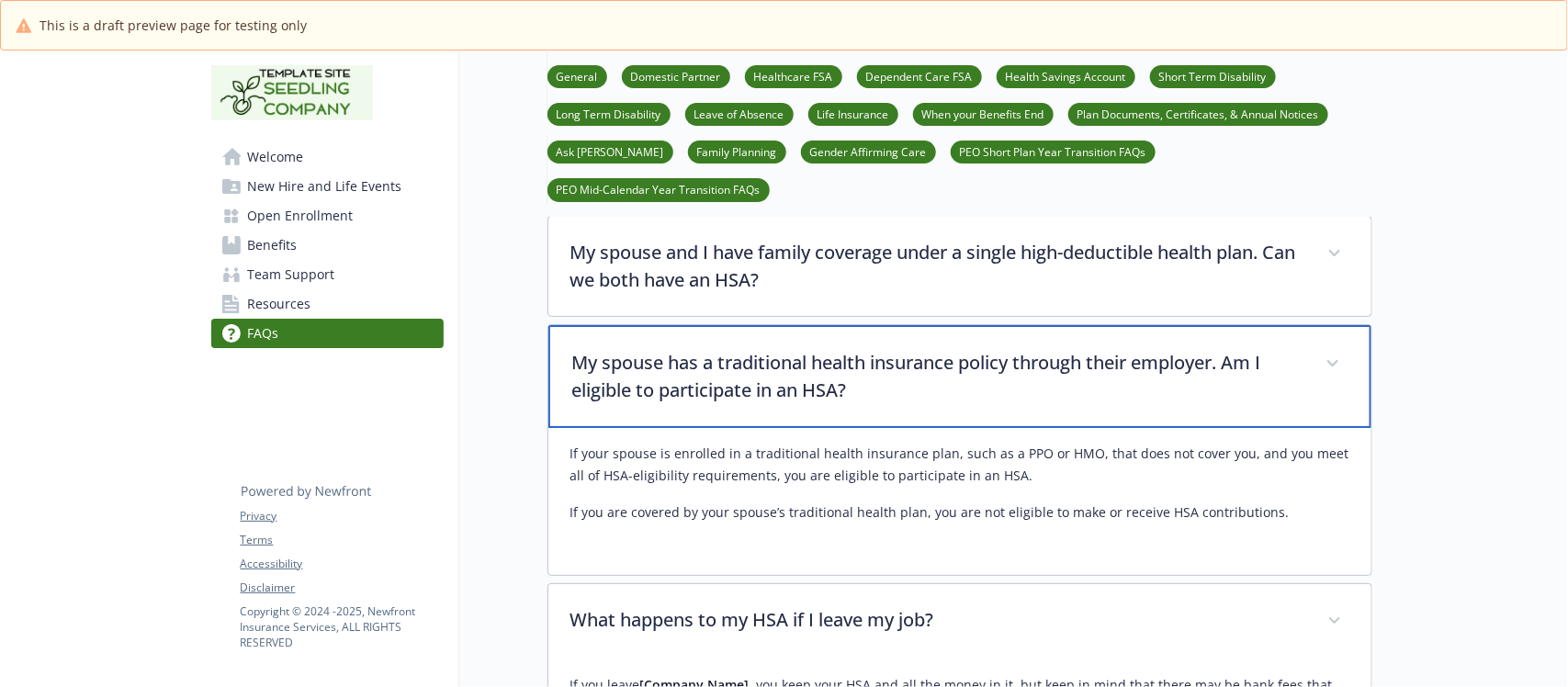
scroll to position [6084, 0]
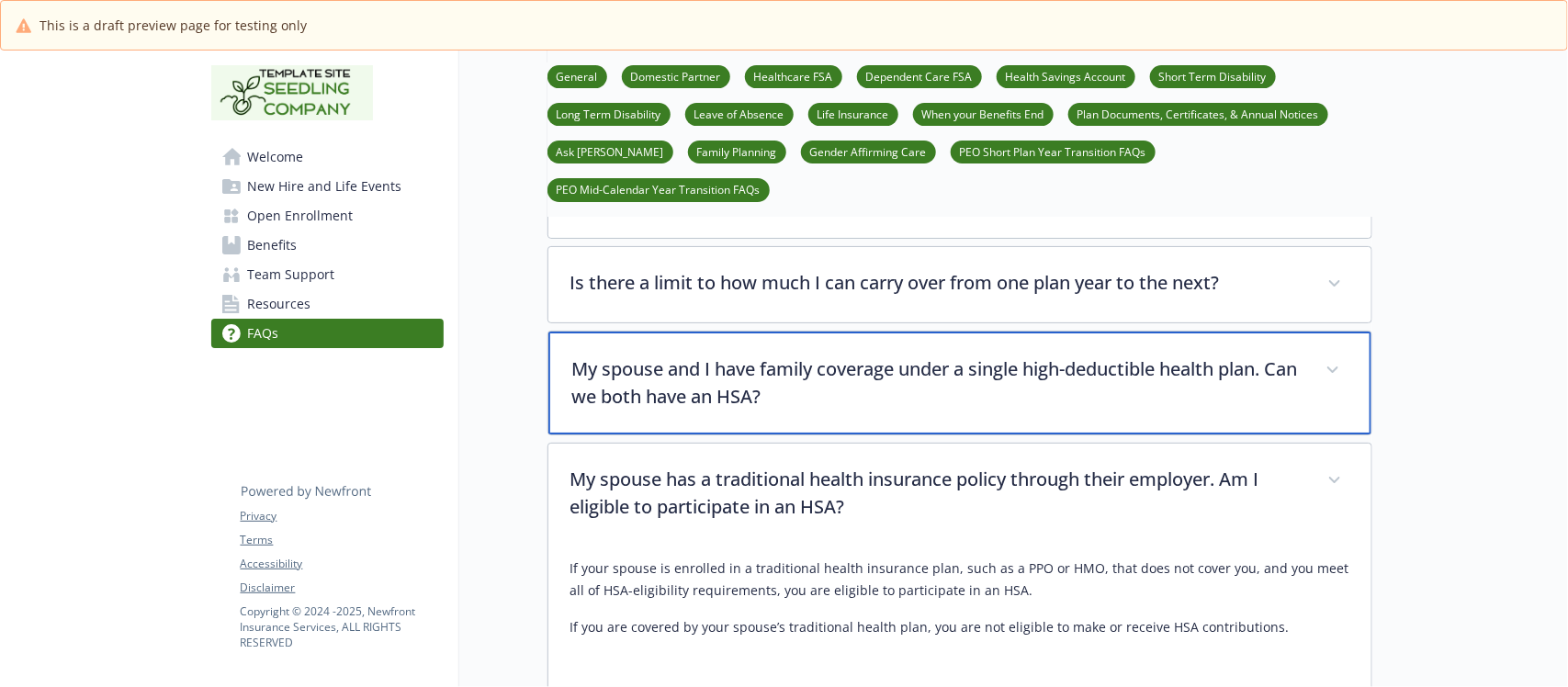
click at [914, 356] on p "My spouse and I have family coverage under a single high-deductible health plan…" at bounding box center [938, 382] width 731 height 55
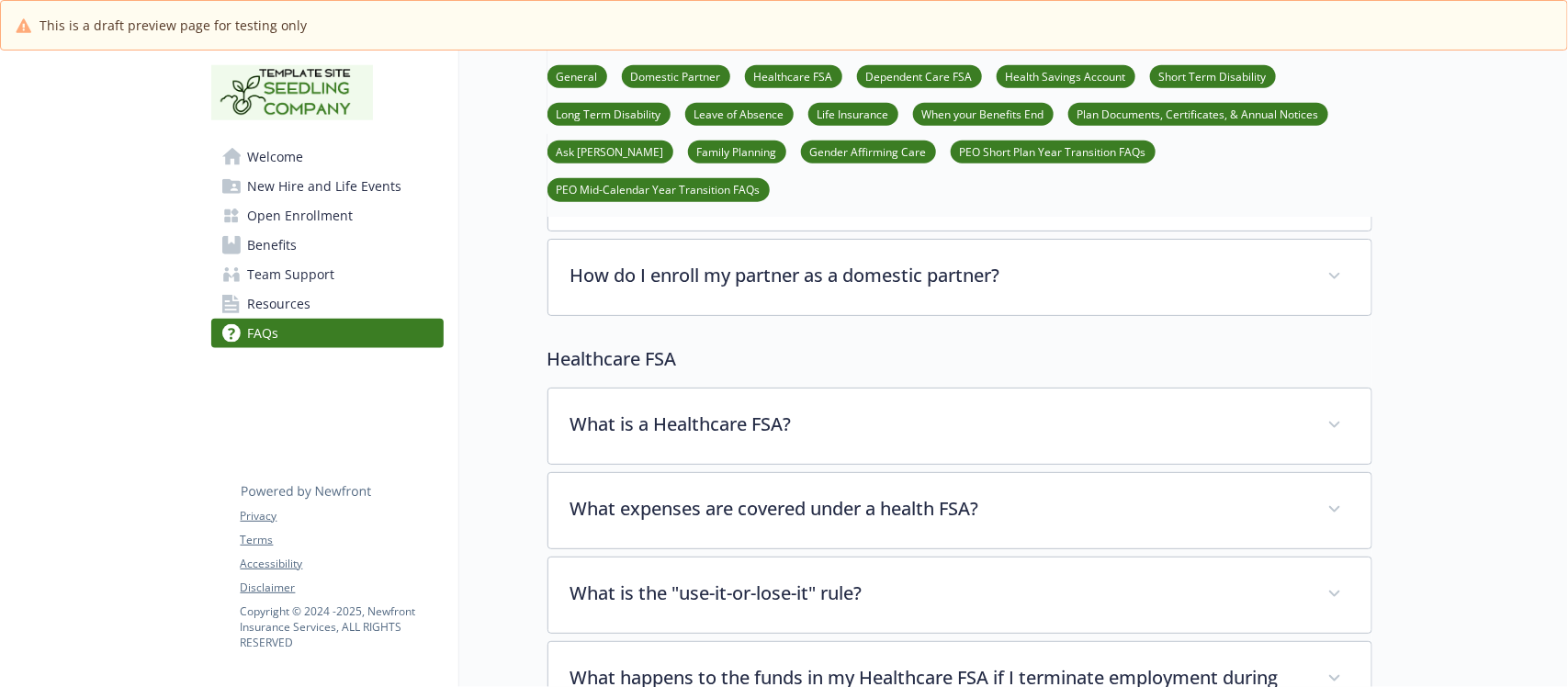
scroll to position [918, 0]
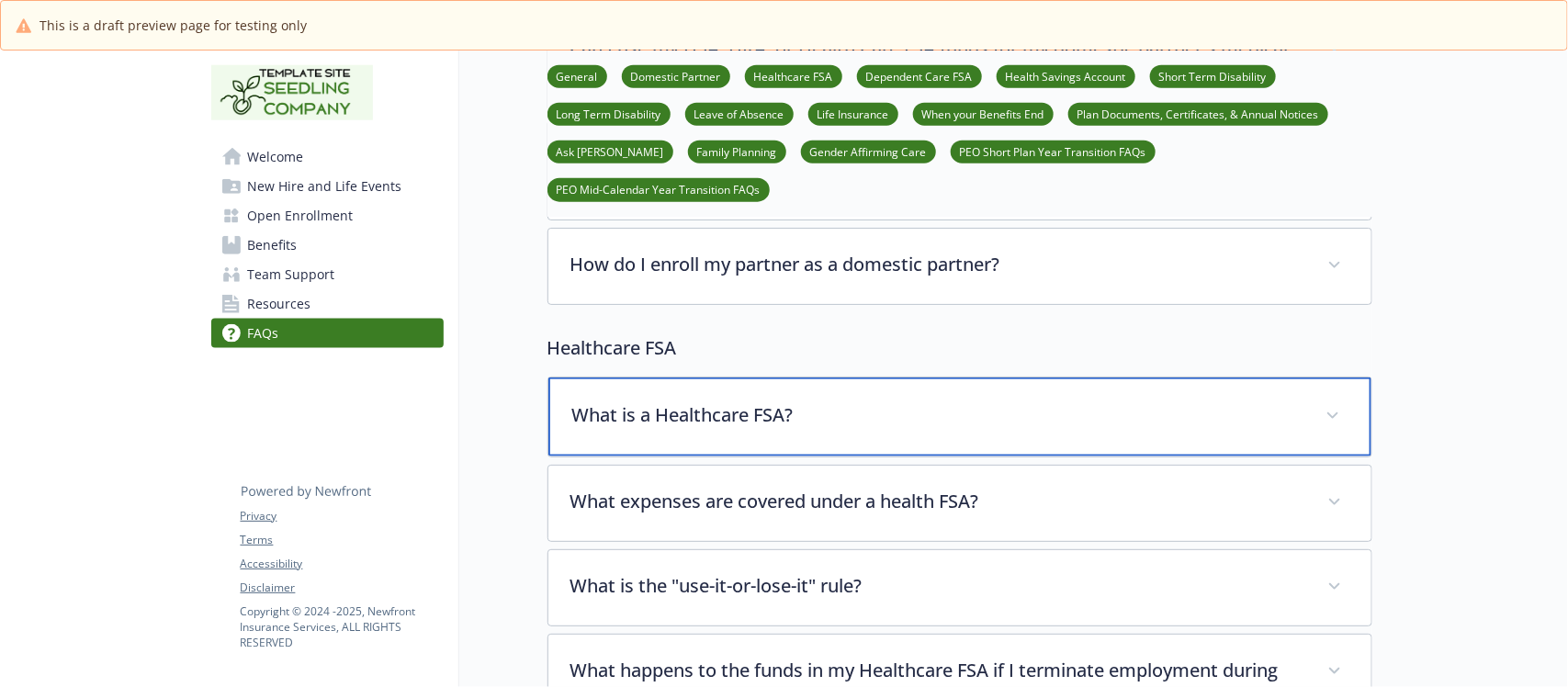
click at [718, 422] on p "What is a Healthcare FSA?" at bounding box center [938, 414] width 731 height 27
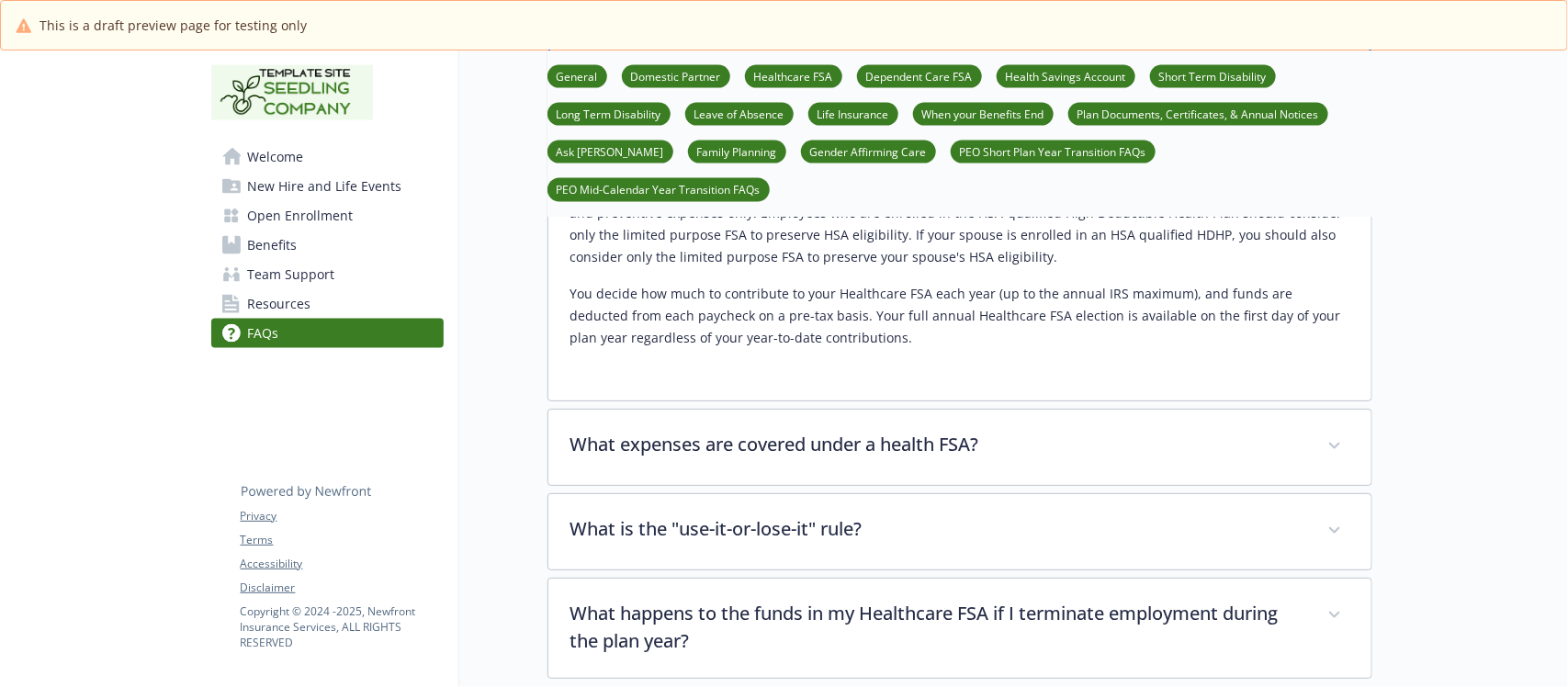
scroll to position [1493, 0]
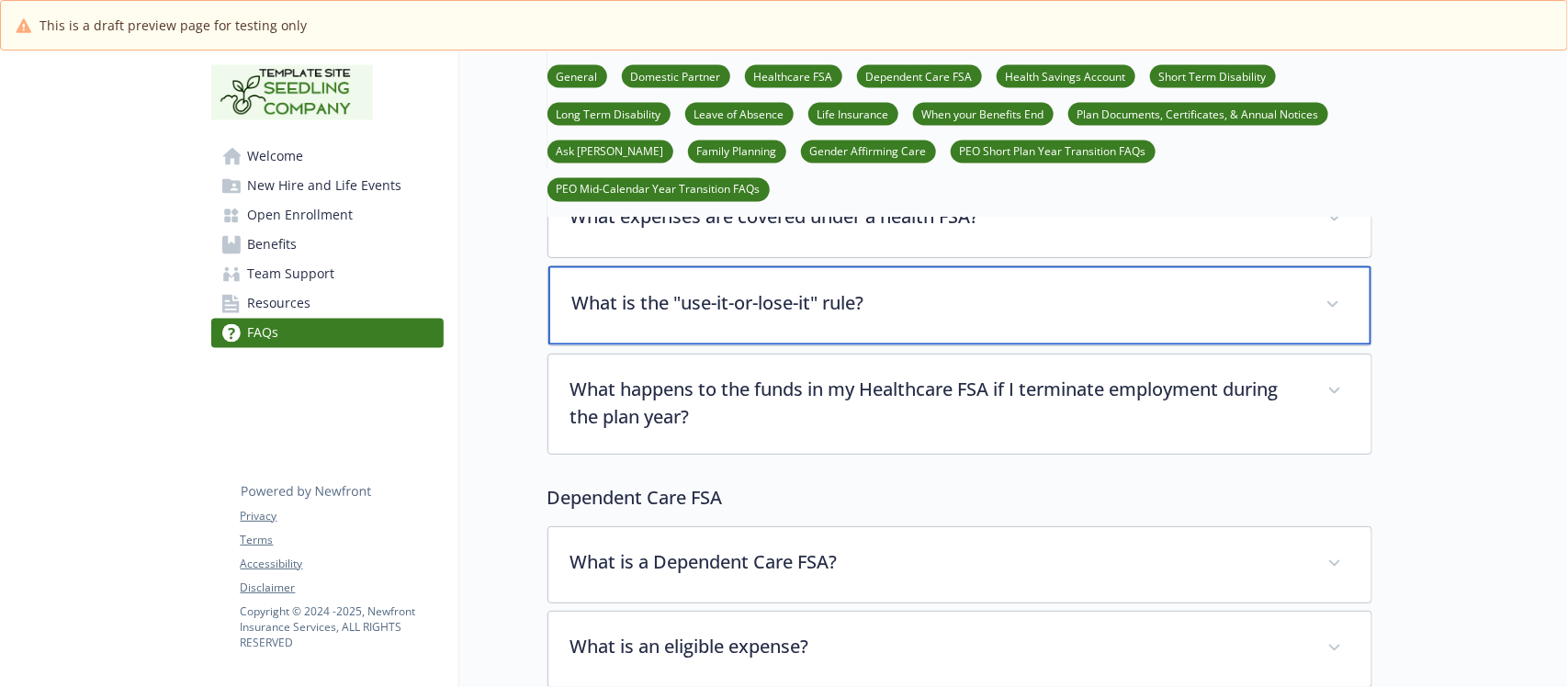
click at [793, 332] on div "What is the "use-it-or-lose-it" rule?" at bounding box center [960, 306] width 823 height 79
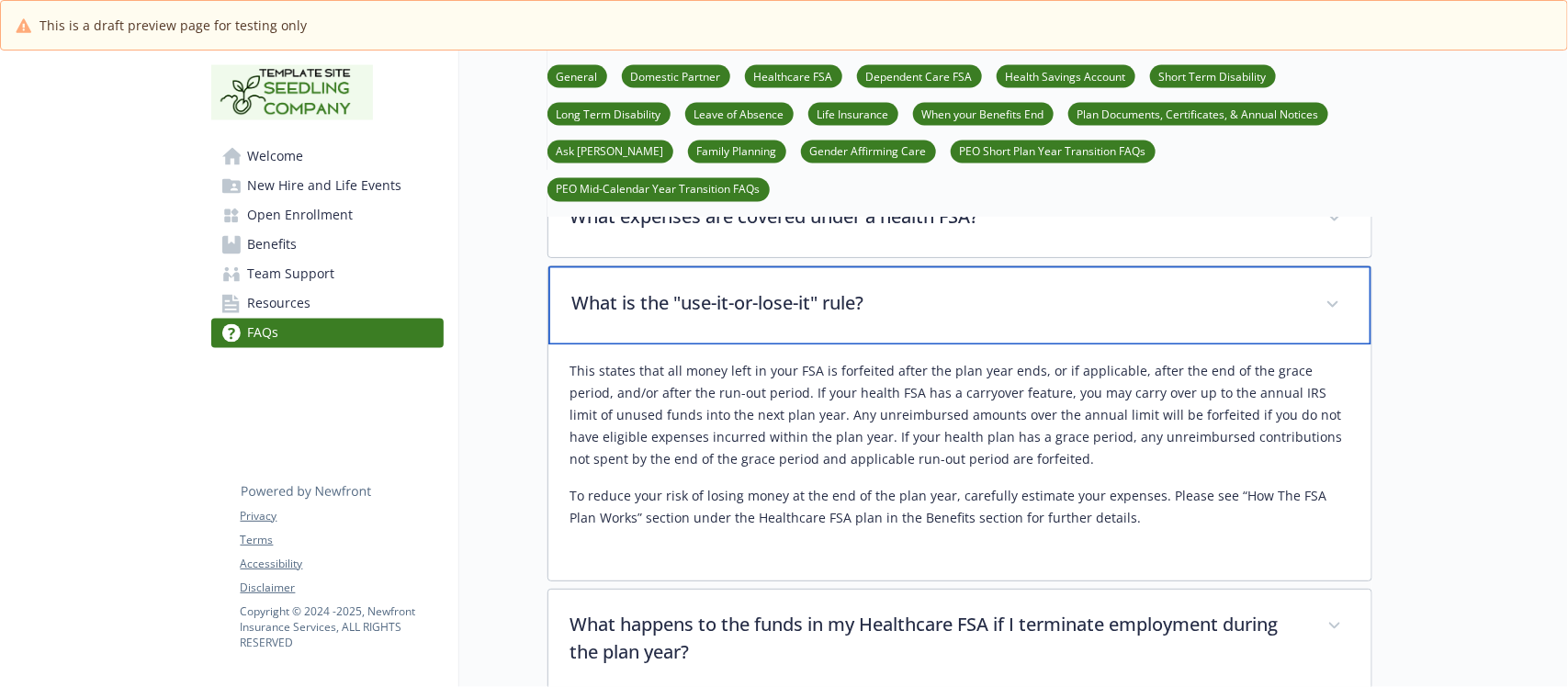
scroll to position [1837, 0]
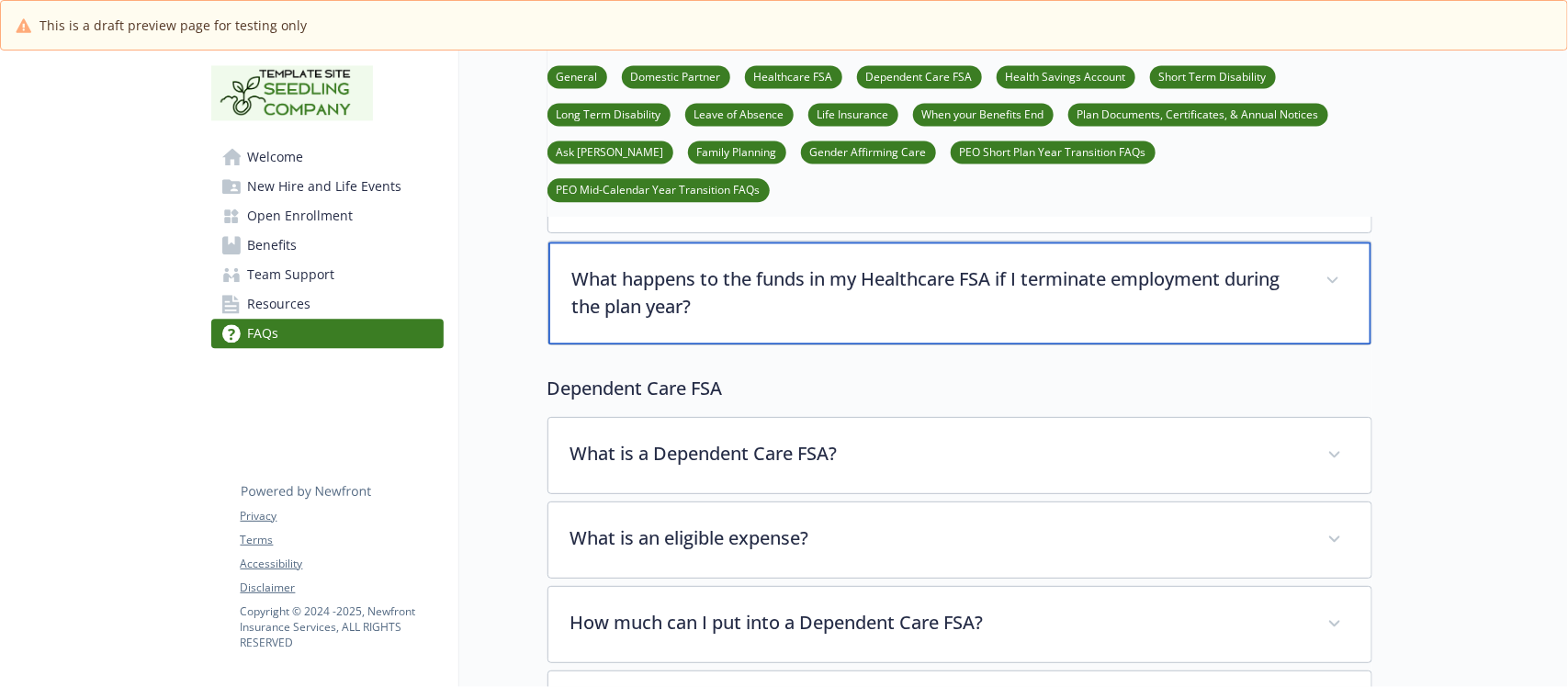
click at [799, 321] on p "What happens to the funds in my Healthcare FSA if I terminate employment during…" at bounding box center [938, 293] width 731 height 55
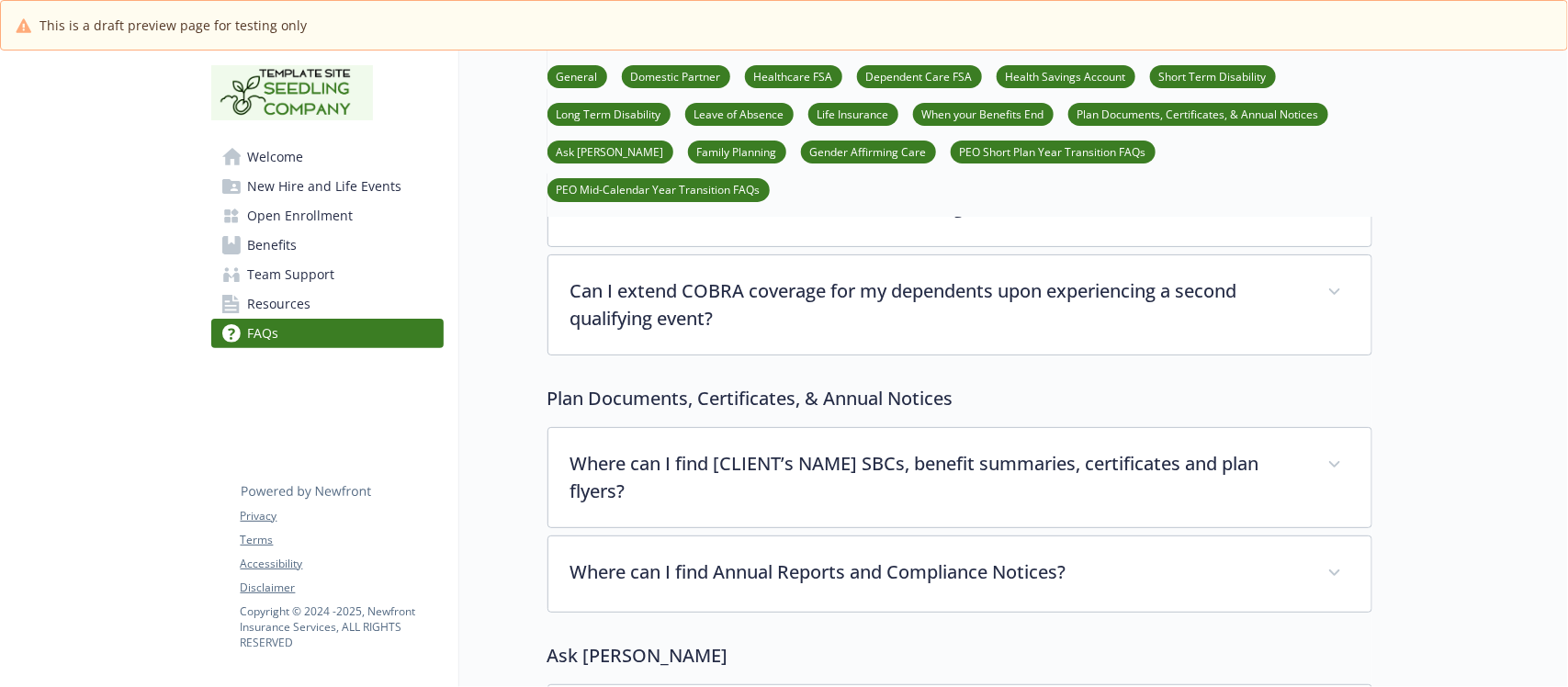
scroll to position [9527, 0]
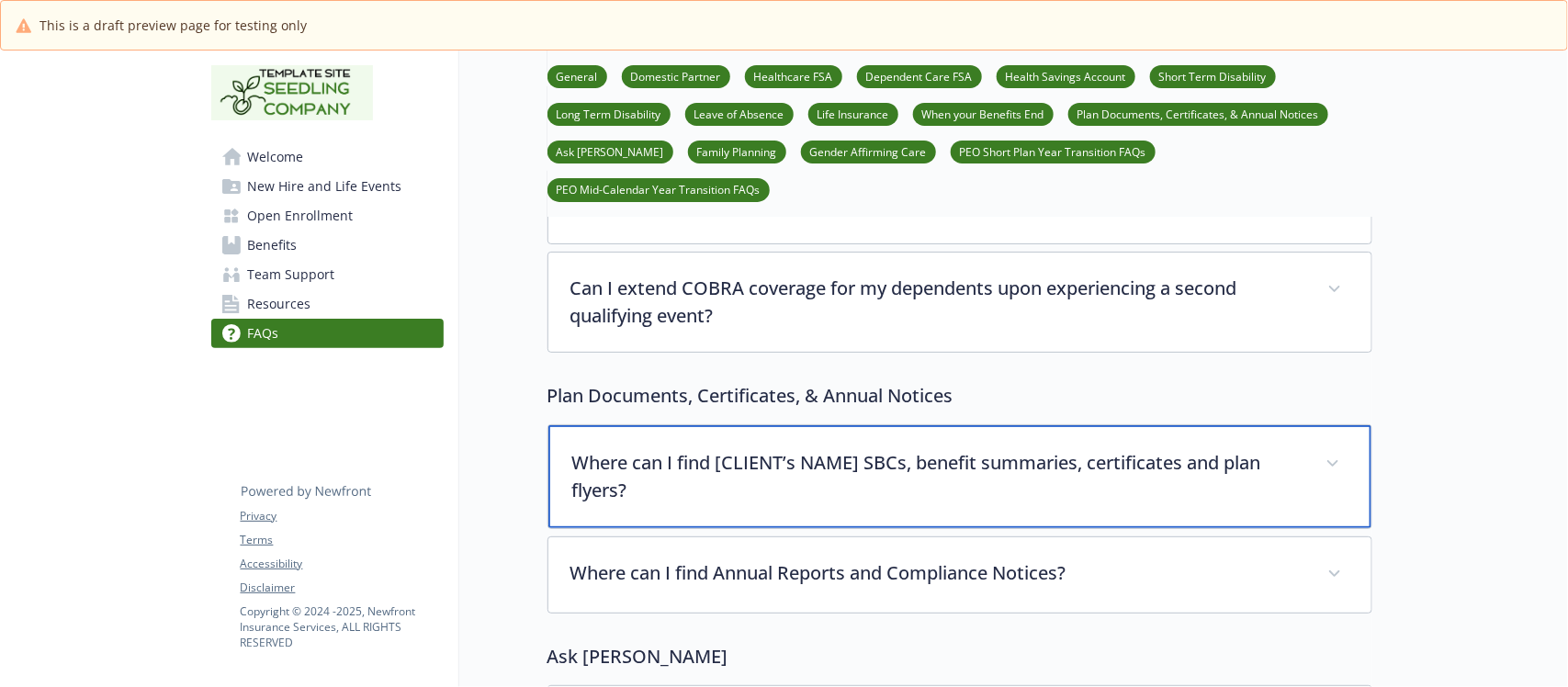
click at [939, 449] on p "Where can I find [CLIENT’s NAME] SBCs, benefit summaries, certificates and plan…" at bounding box center [938, 476] width 731 height 55
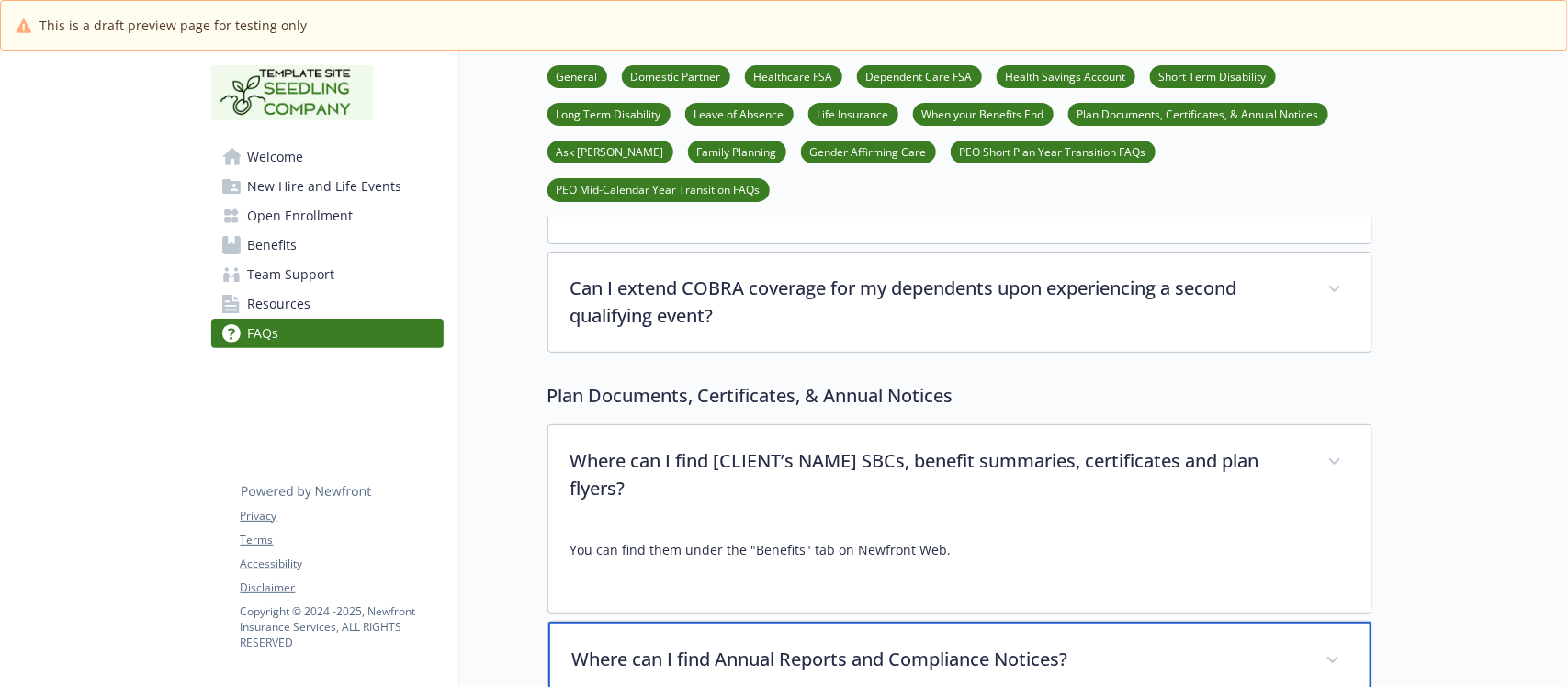
click at [868, 622] on div "Where can I find Annual Reports and Compliance Notices?" at bounding box center [960, 661] width 823 height 79
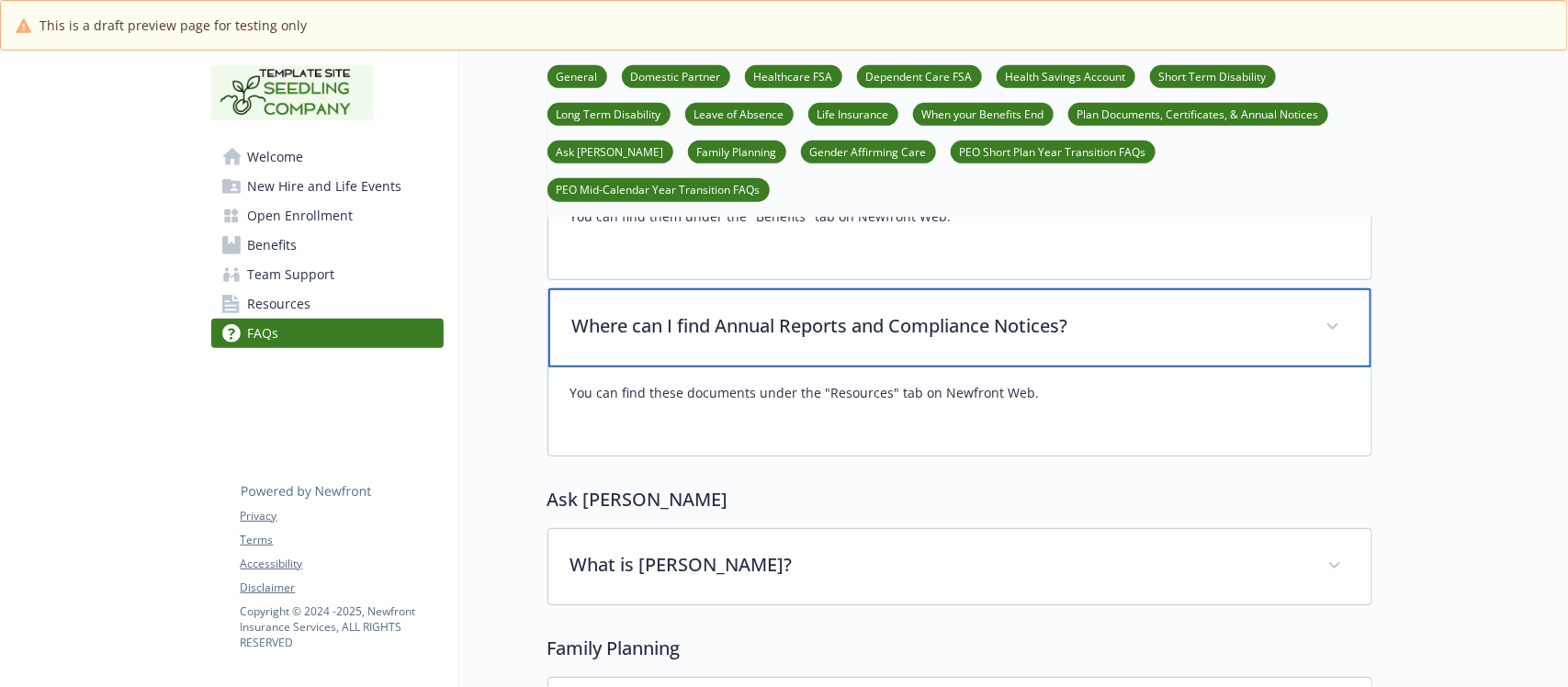
scroll to position [9757, 0]
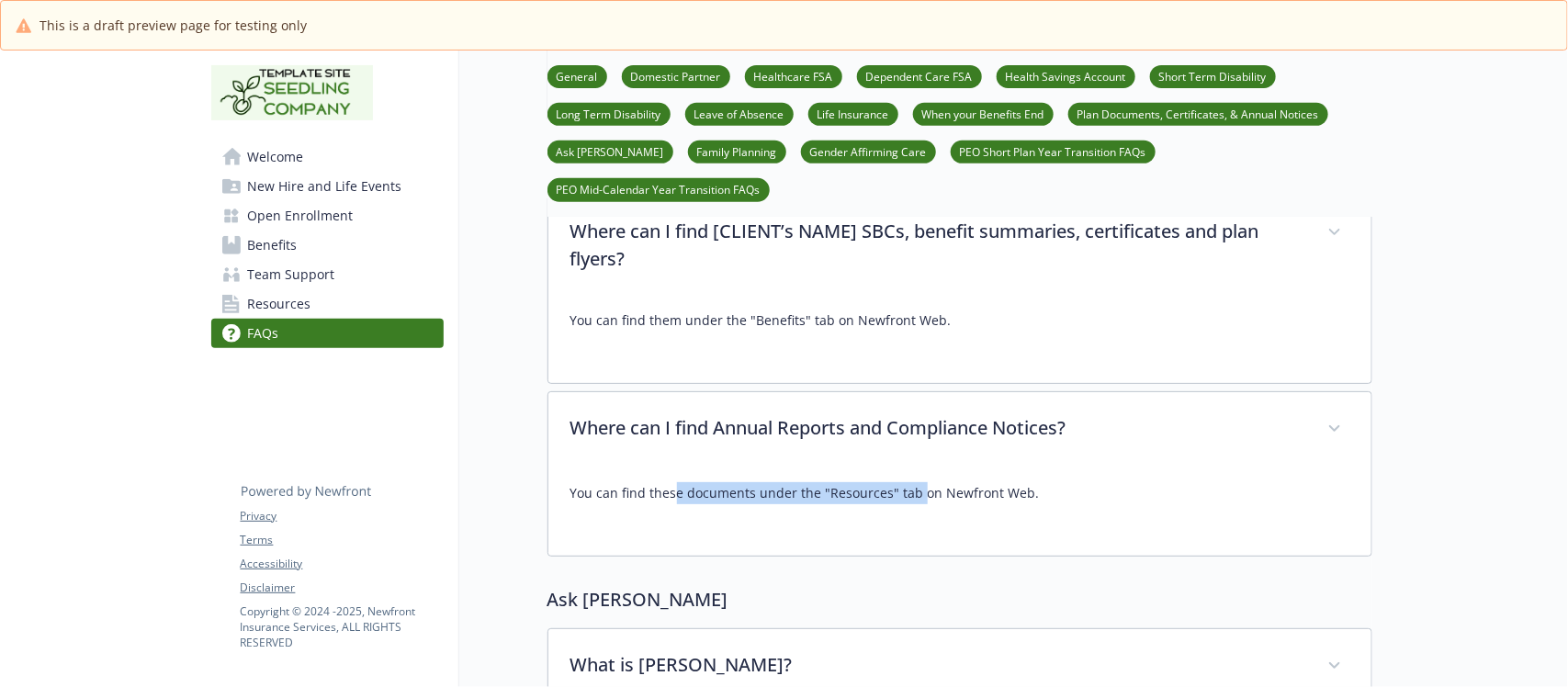
drag, startPoint x: 772, startPoint y: 434, endPoint x: 1006, endPoint y: 430, distance: 234.0
click at [932, 482] on p "You can find these documents under the "Resources" tab on Newfront Web." at bounding box center [959, 494] width 779 height 22
click at [862, 475] on div "You can find these documents under the "Resources" tab on Newfront Web." at bounding box center [960, 511] width 823 height 88
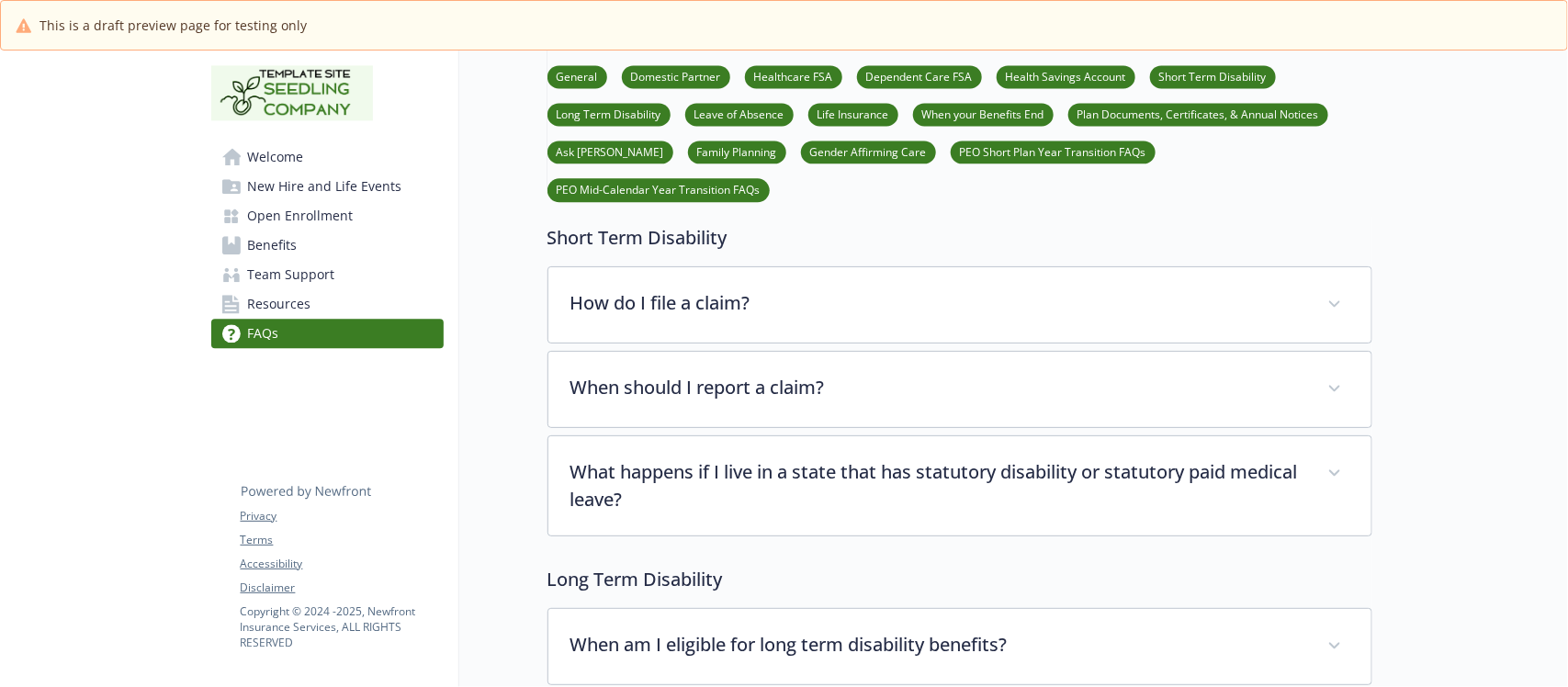
scroll to position [8036, 0]
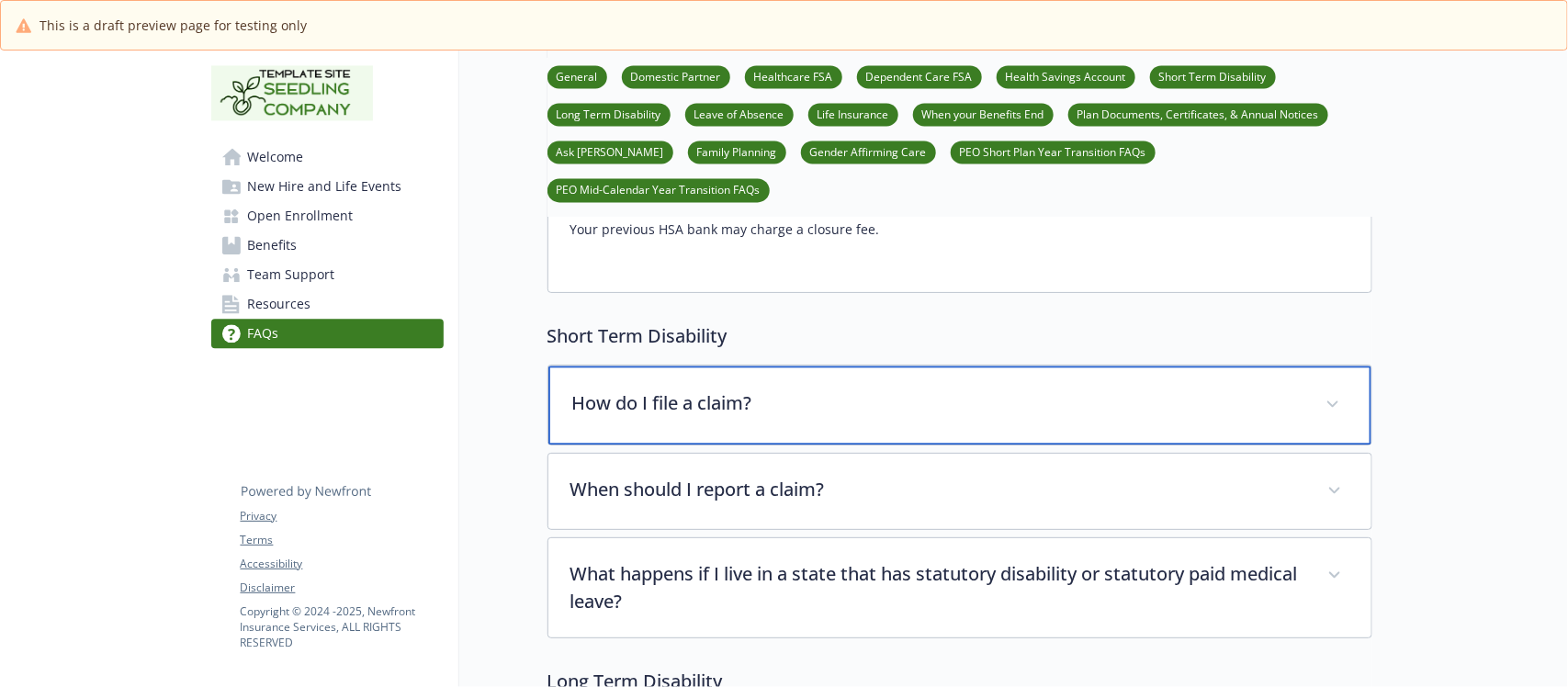
click at [827, 390] on p "How do I file a claim?" at bounding box center [938, 403] width 731 height 27
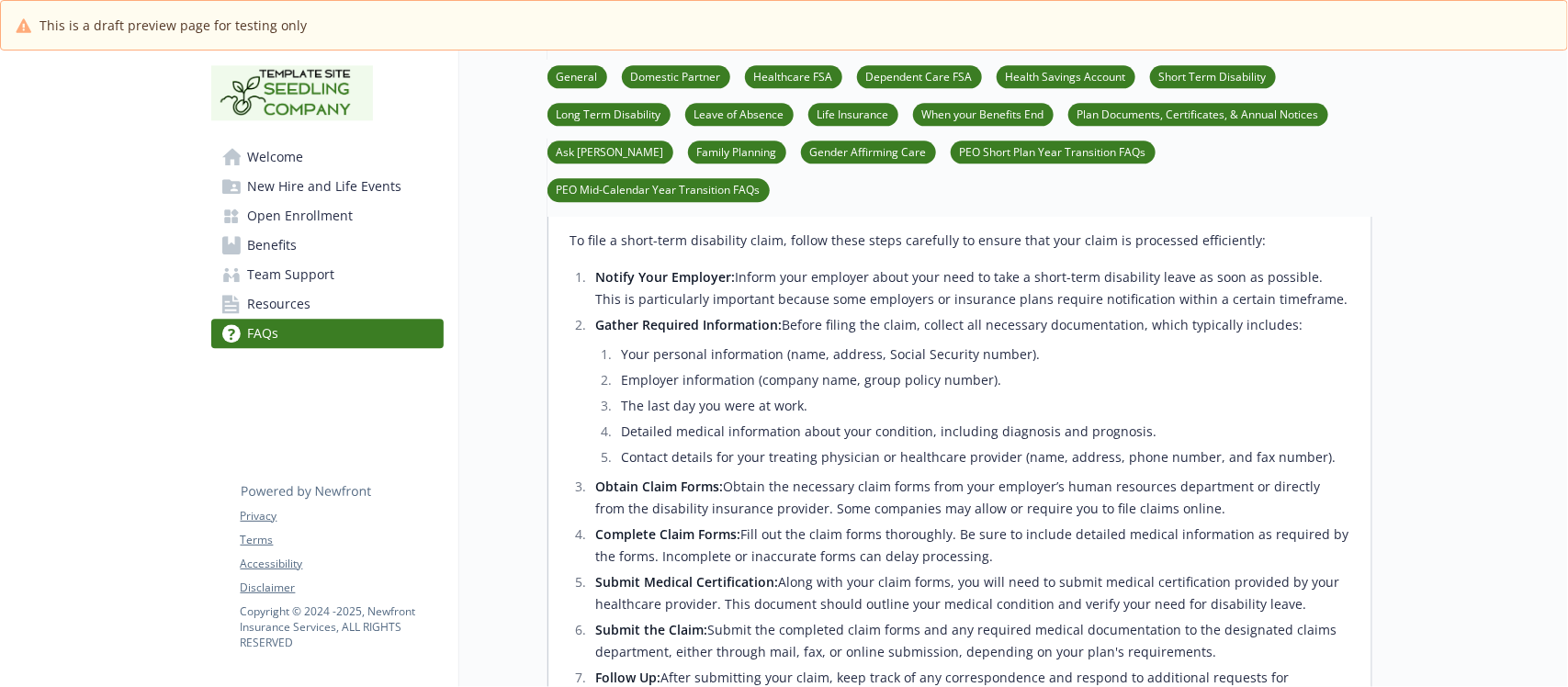
scroll to position [8609, 0]
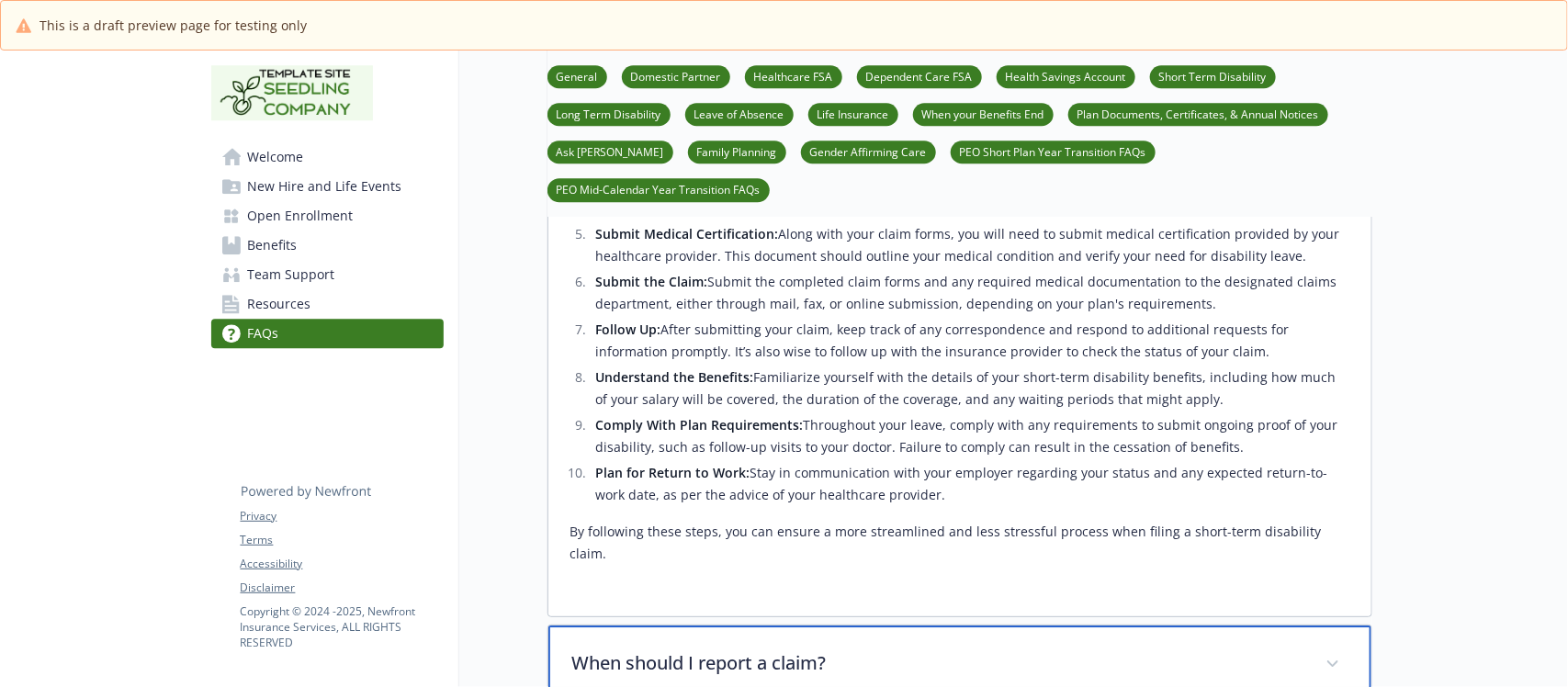
click at [828, 650] on p "When should I report a claim?" at bounding box center [938, 663] width 731 height 27
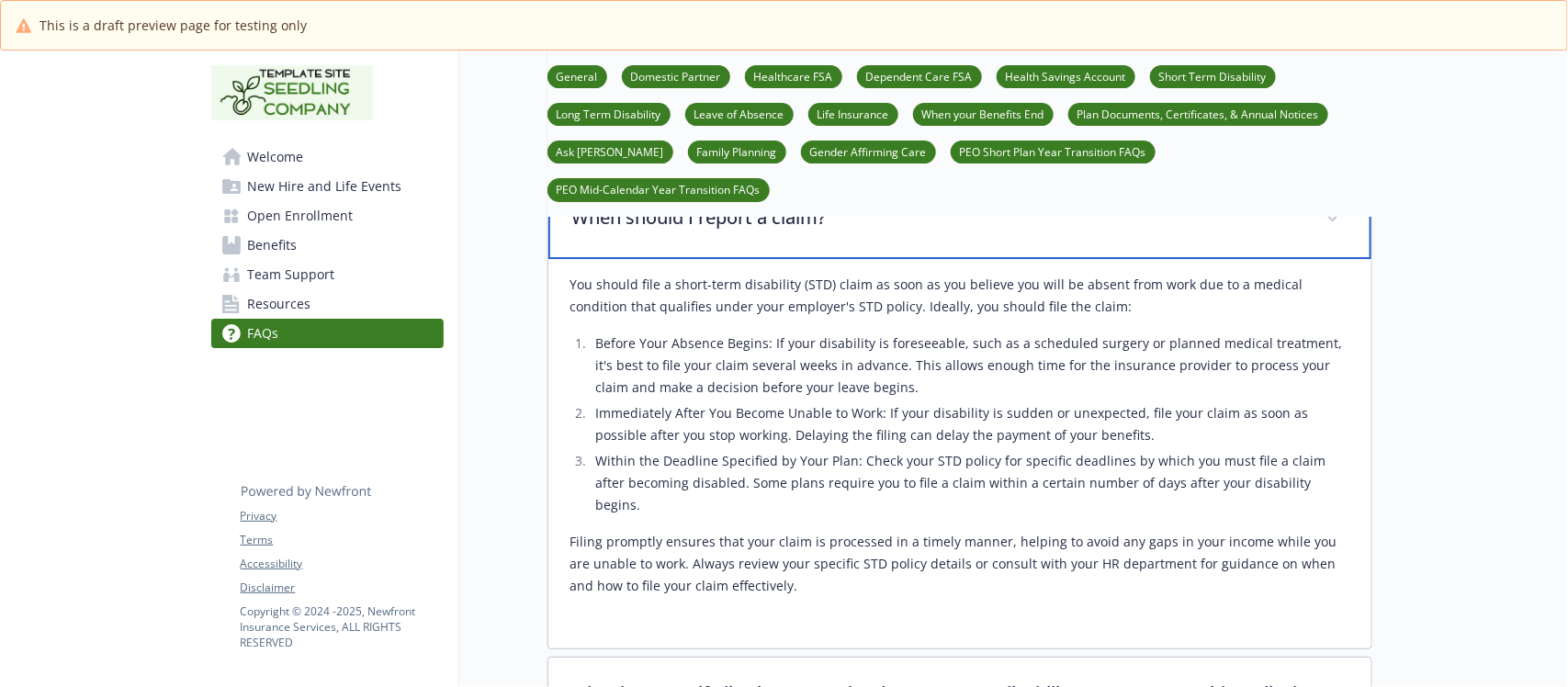
scroll to position [9298, 0]
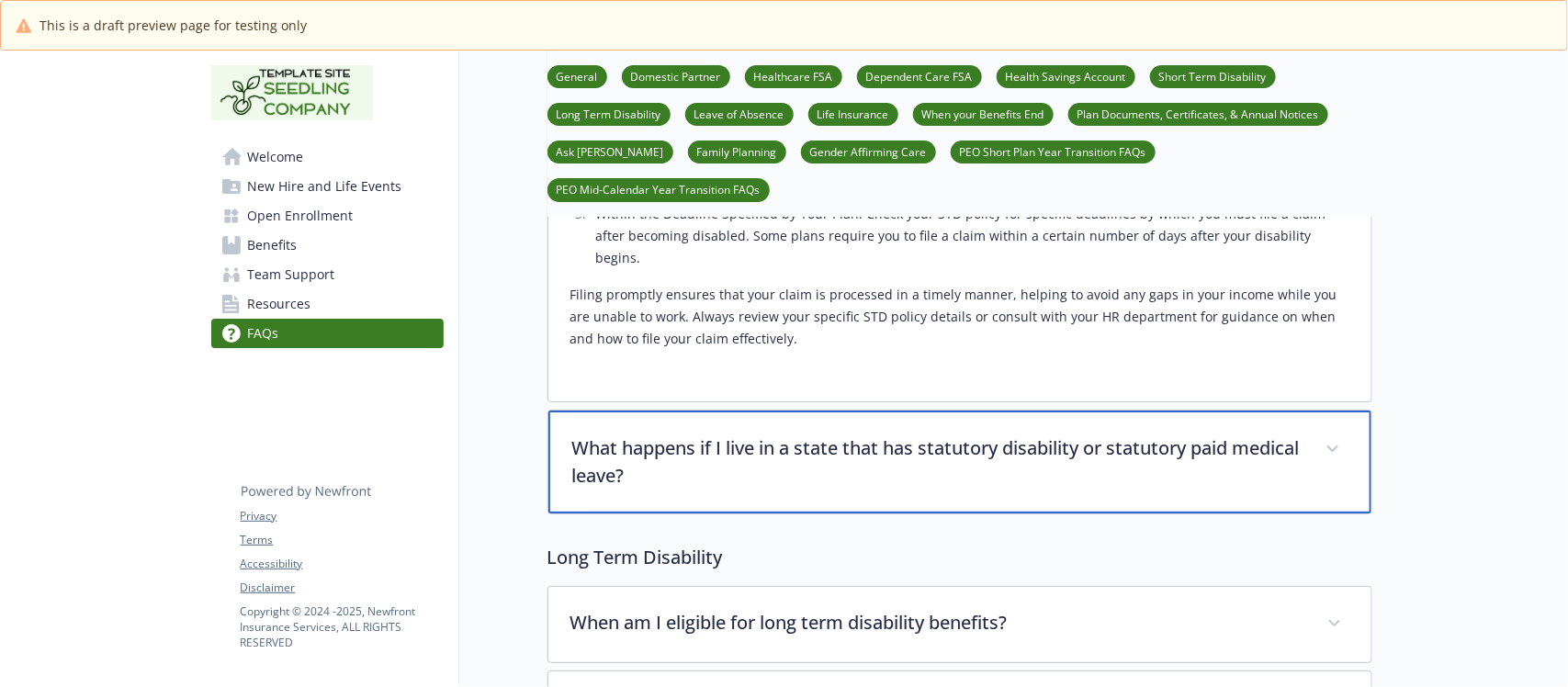
click at [786, 435] on p "What happens if I live in a state that has statutory disability or statutory pa…" at bounding box center [938, 462] width 731 height 55
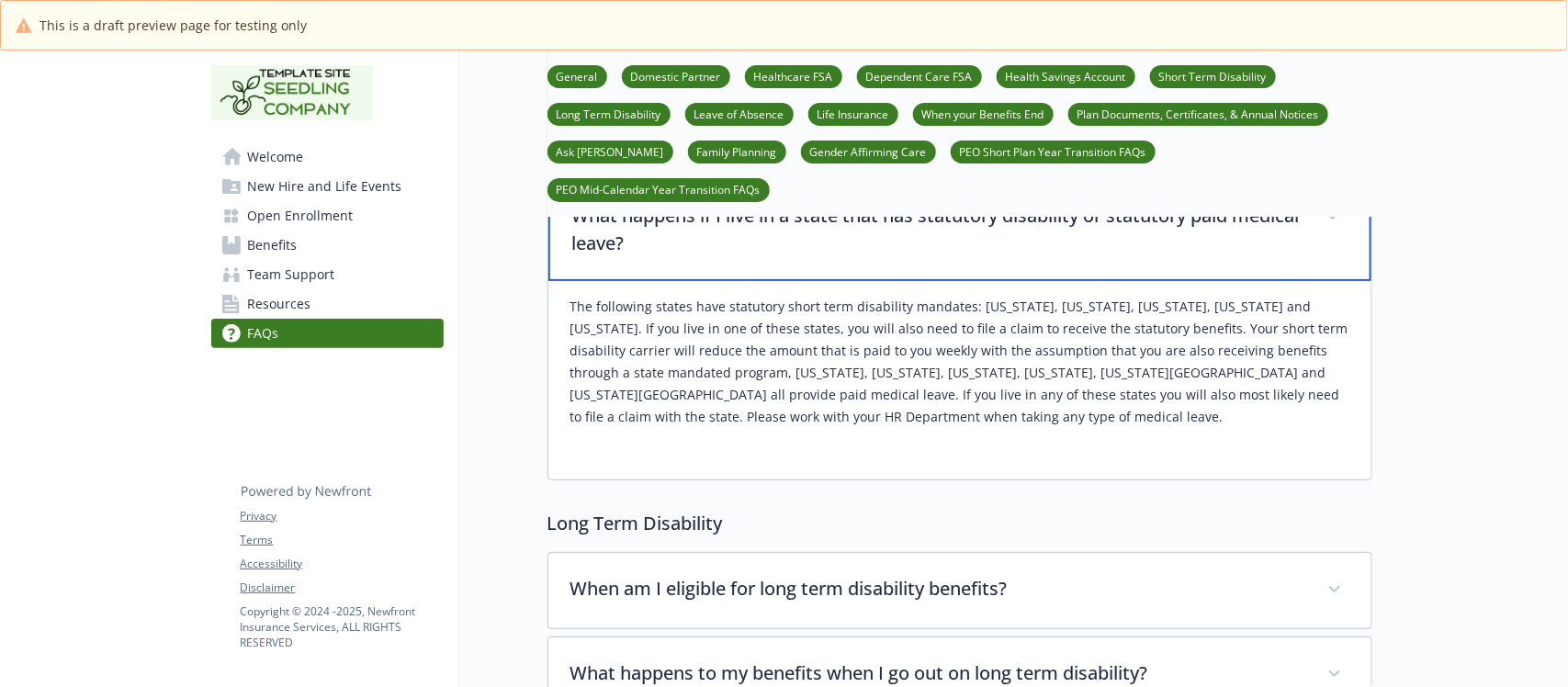
scroll to position [9642, 0]
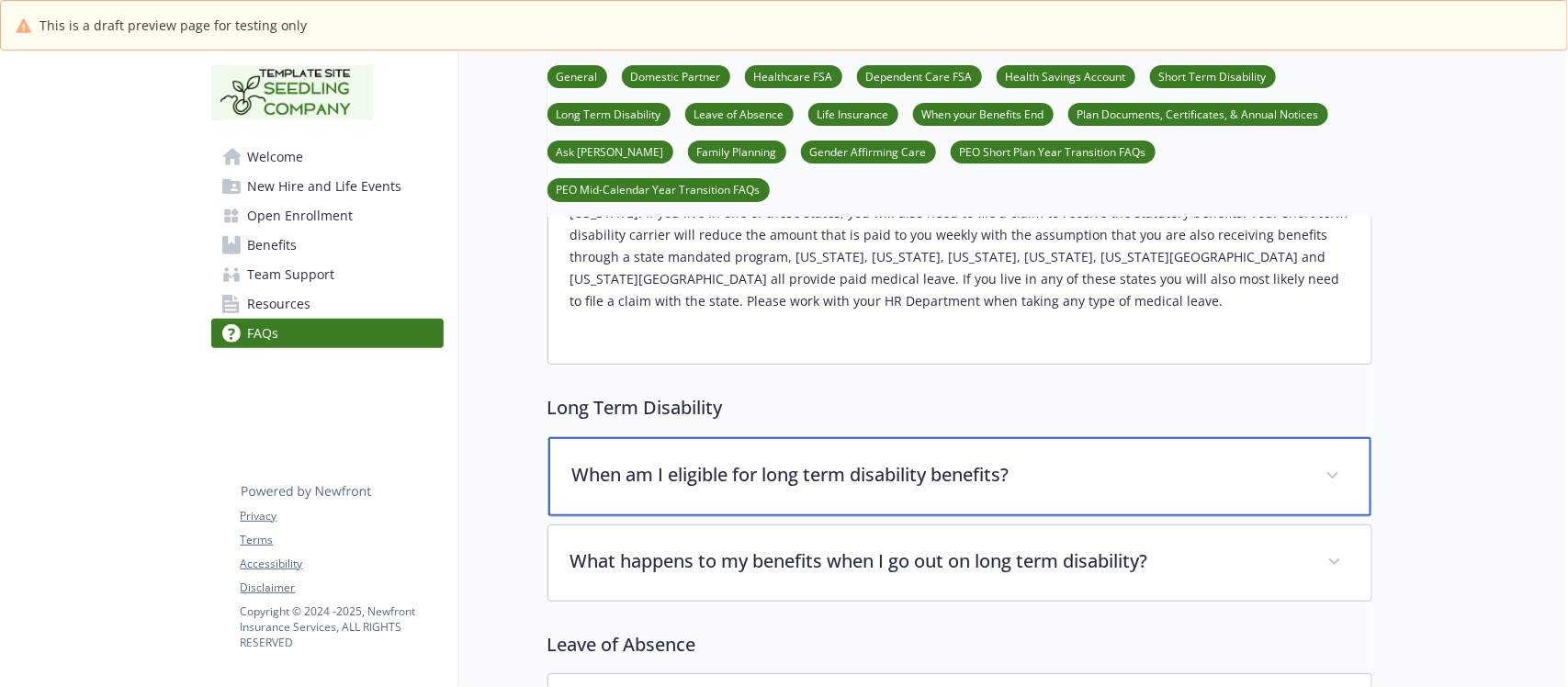
click at [755, 461] on p "When am I eligible for long term disability benefits?" at bounding box center [938, 474] width 731 height 27
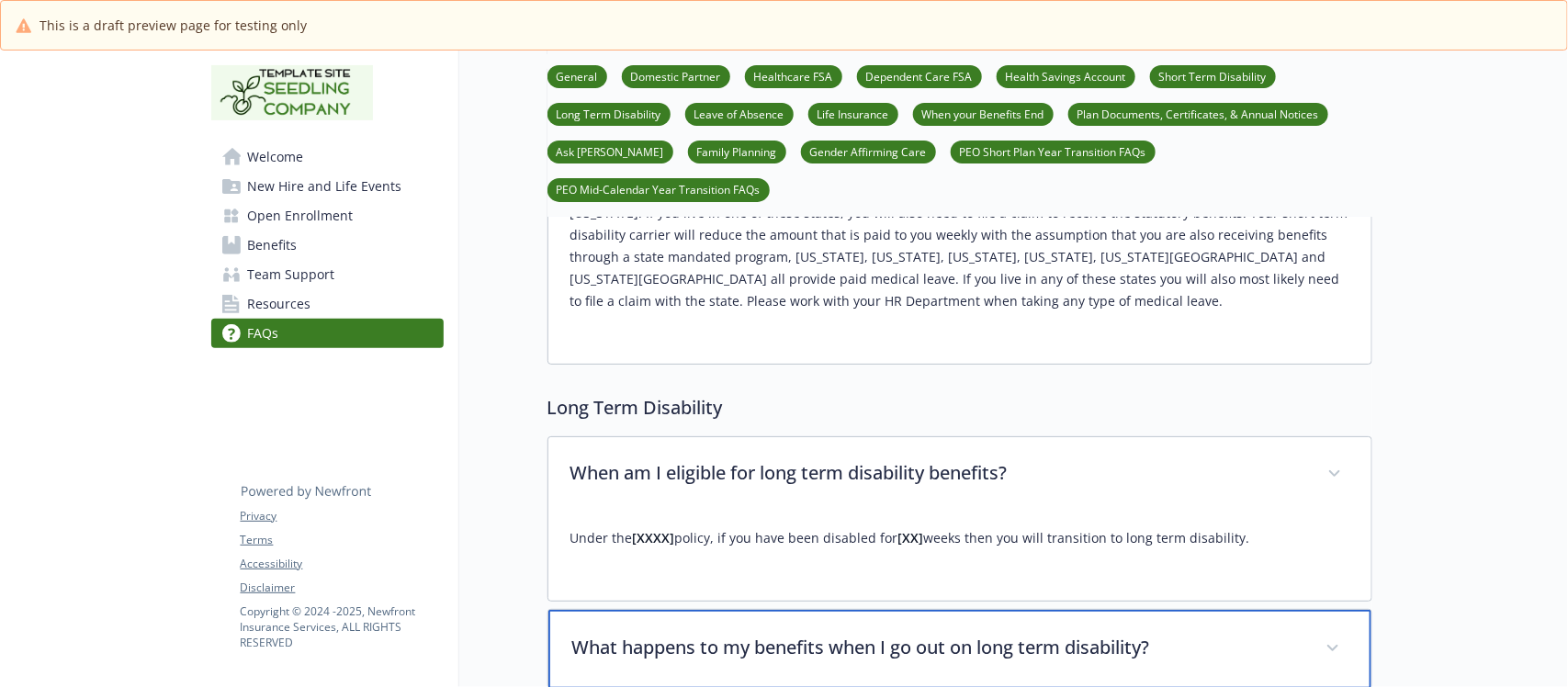
click at [790, 634] on p "What happens to my benefits when I go out on long term disability?" at bounding box center [938, 647] width 731 height 27
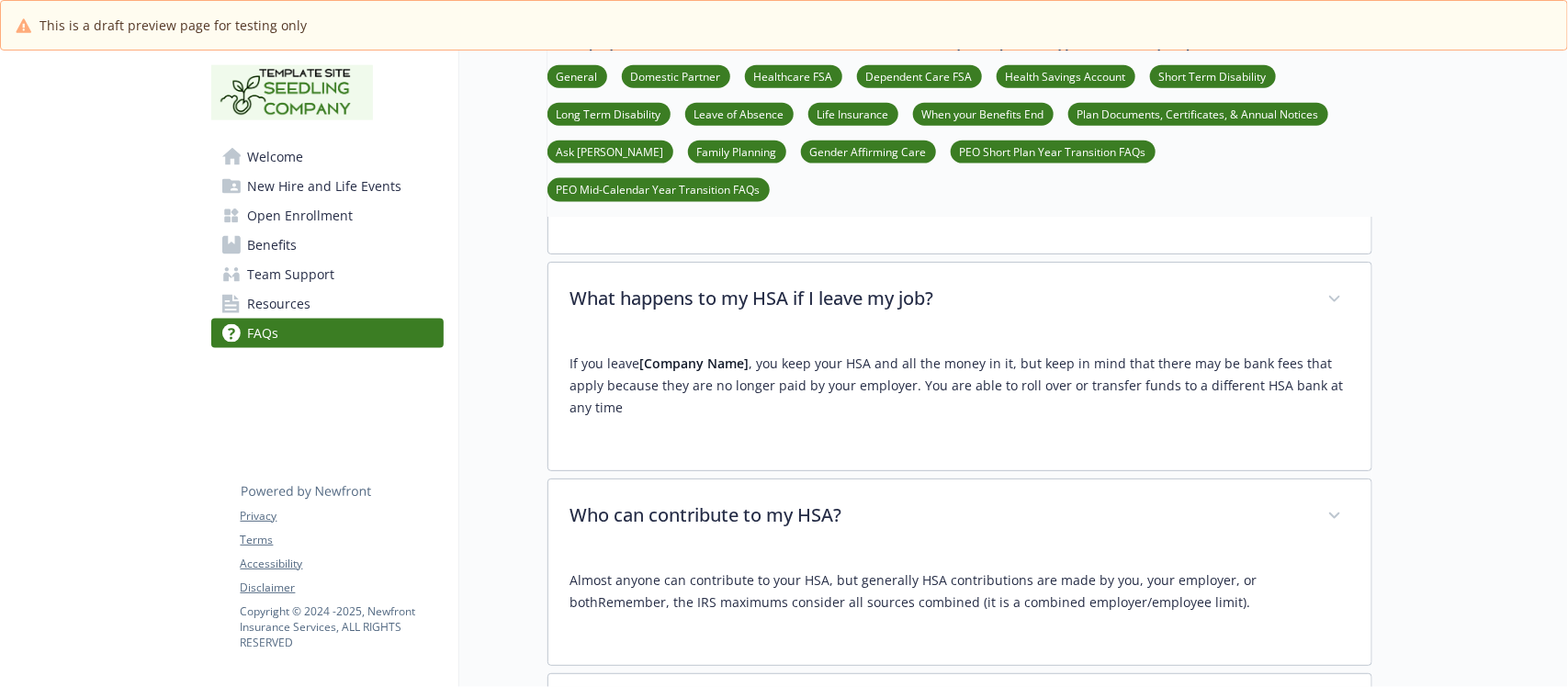
scroll to position [6658, 0]
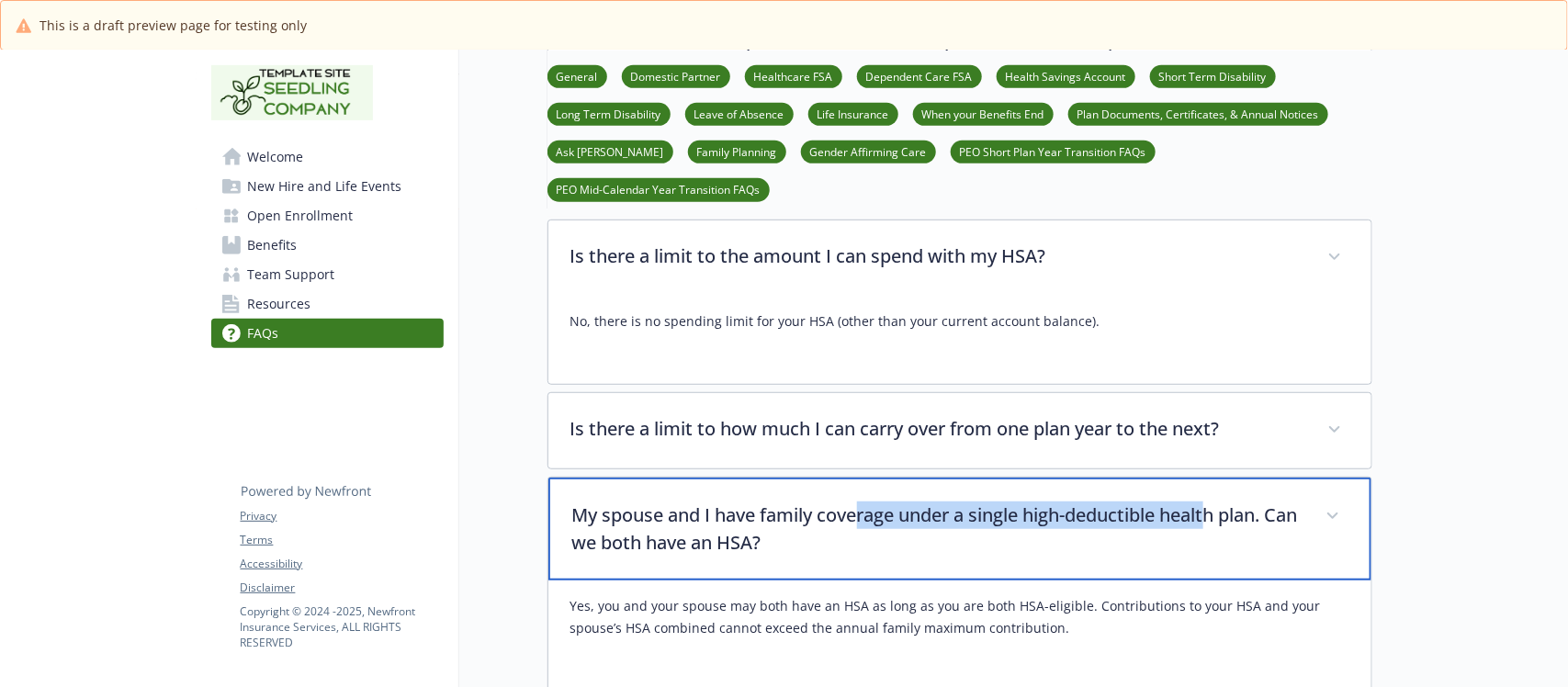
drag, startPoint x: 1222, startPoint y: 462, endPoint x: 1160, endPoint y: 479, distance: 64.3
click at [1249, 501] on p "My spouse and I have family coverage under a single high-deductible health plan…" at bounding box center [938, 528] width 731 height 55
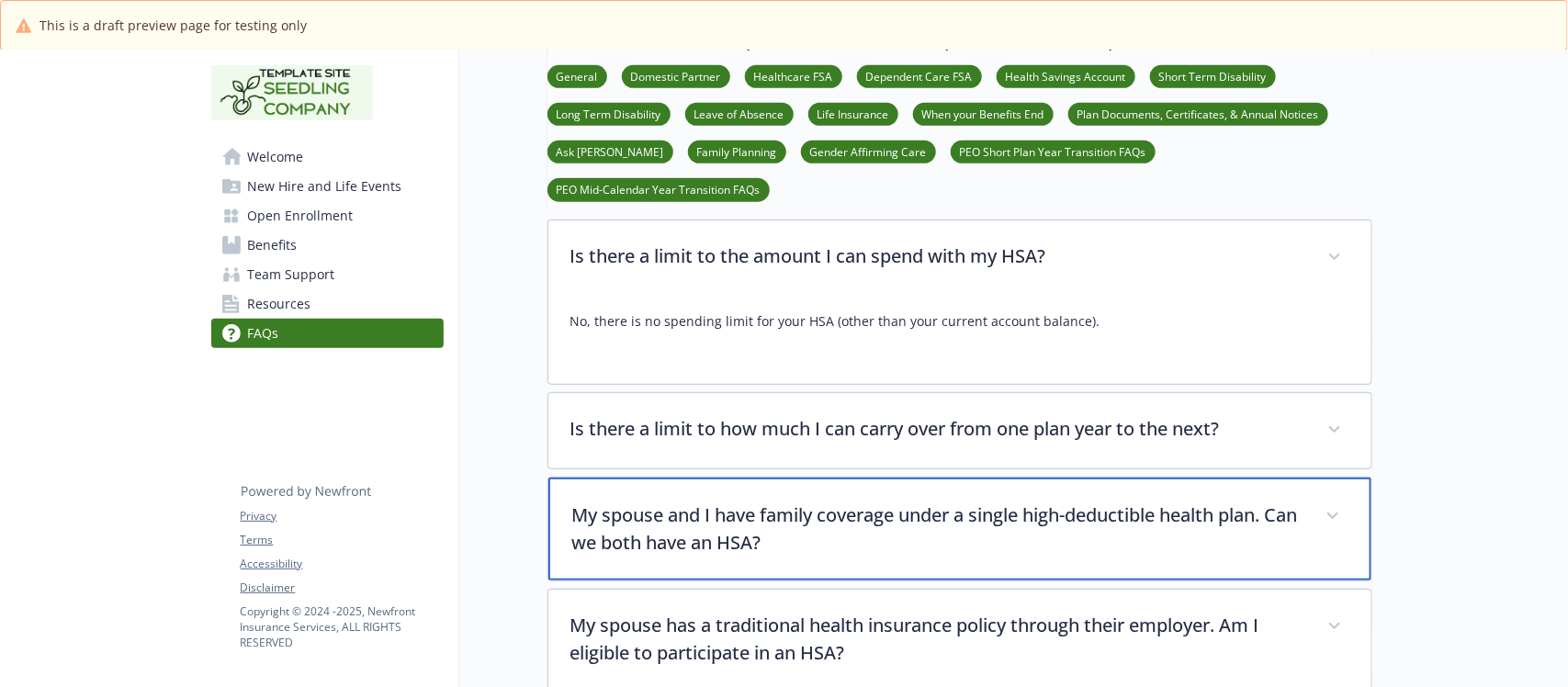
click at [962, 501] on p "My spouse and I have family coverage under a single high-deductible health plan…" at bounding box center [938, 528] width 731 height 55
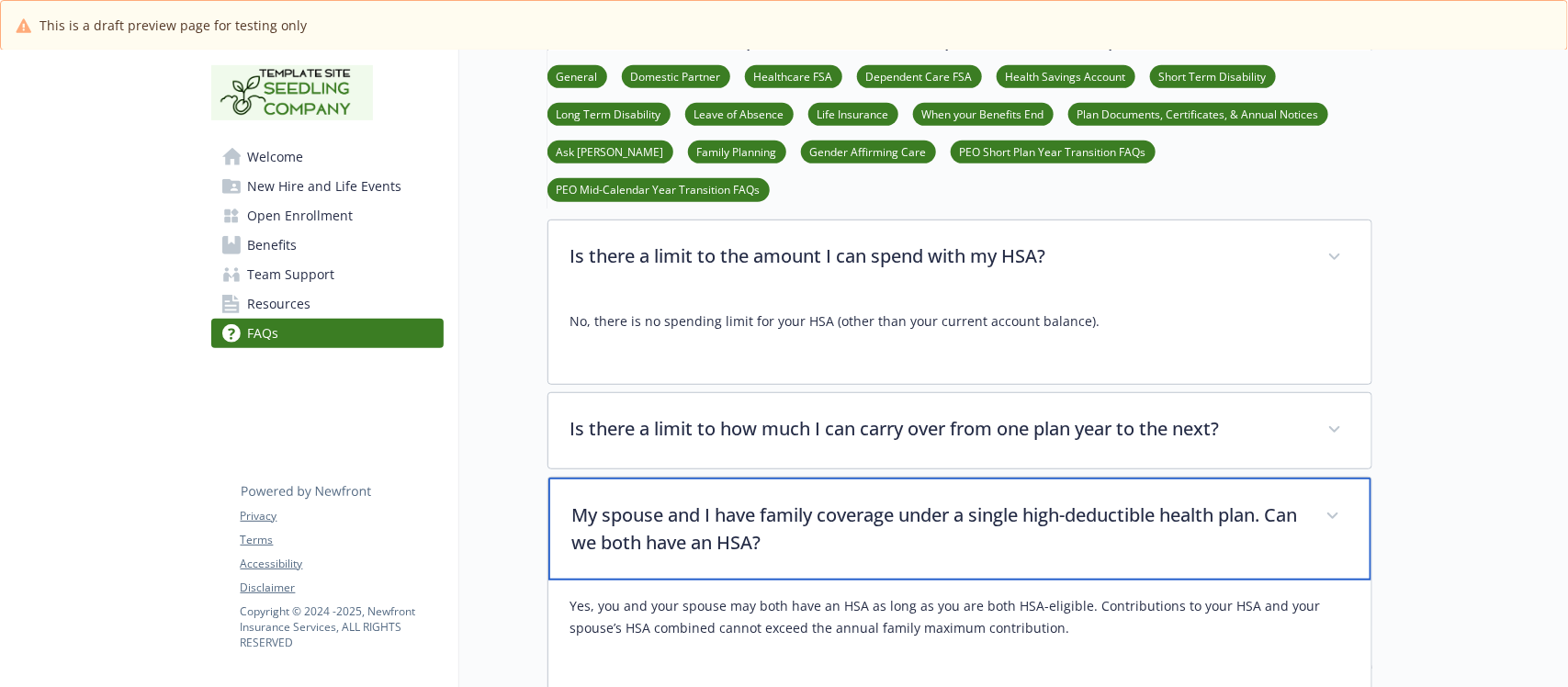
click at [961, 501] on p "My spouse and I have family coverage under a single high-deductible health plan…" at bounding box center [938, 528] width 731 height 55
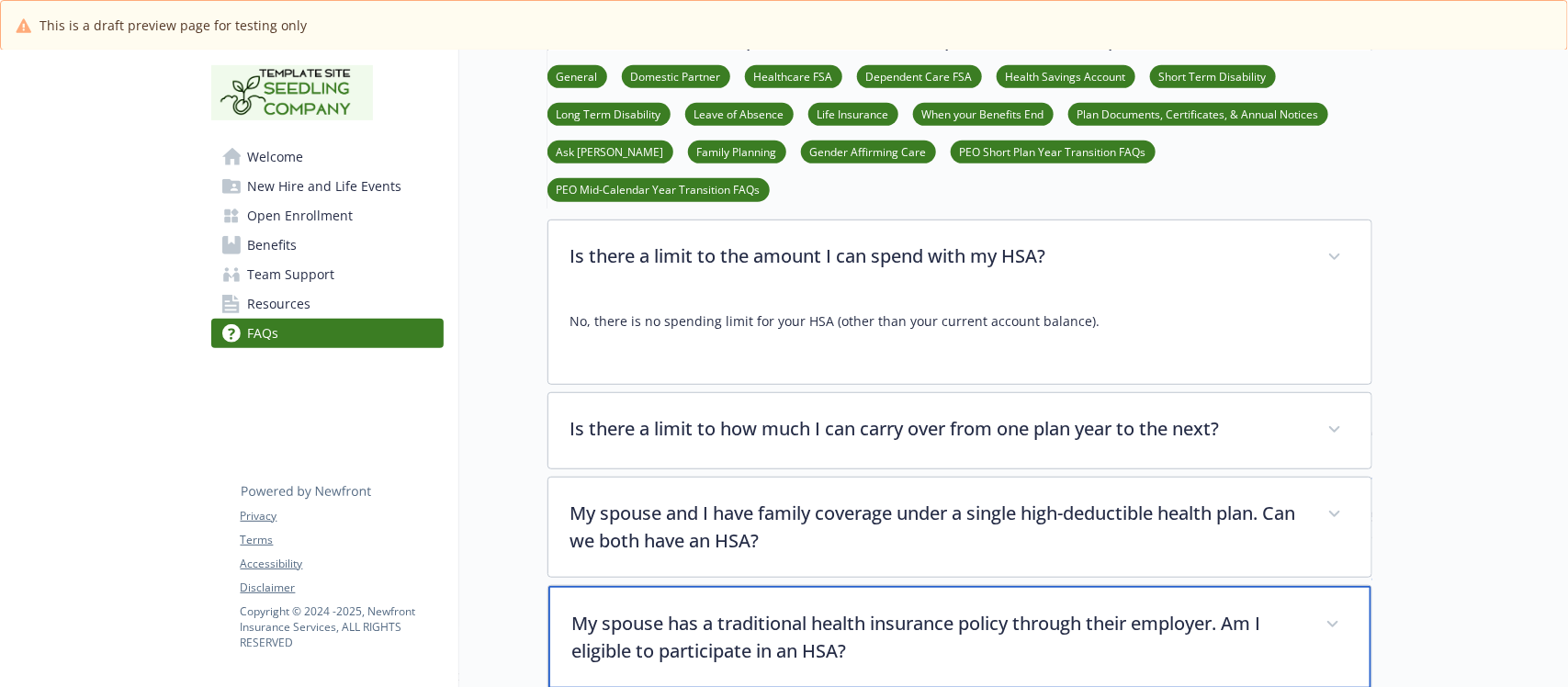
click at [880, 586] on div "My spouse has a traditional health insurance policy through their employer. Am …" at bounding box center [960, 637] width 823 height 103
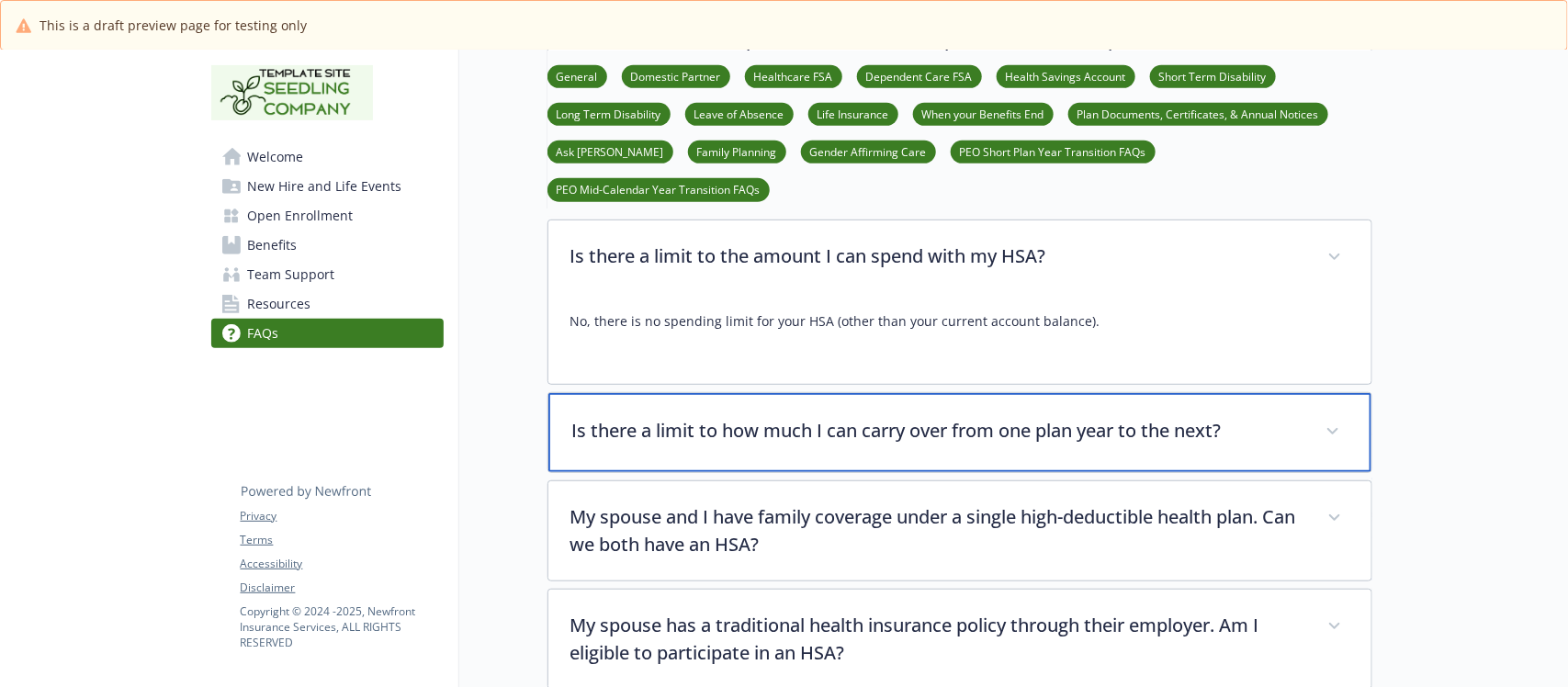
click at [866, 417] on p "Is there a limit to how much I can carry over from one plan year to the next?" at bounding box center [938, 430] width 731 height 27
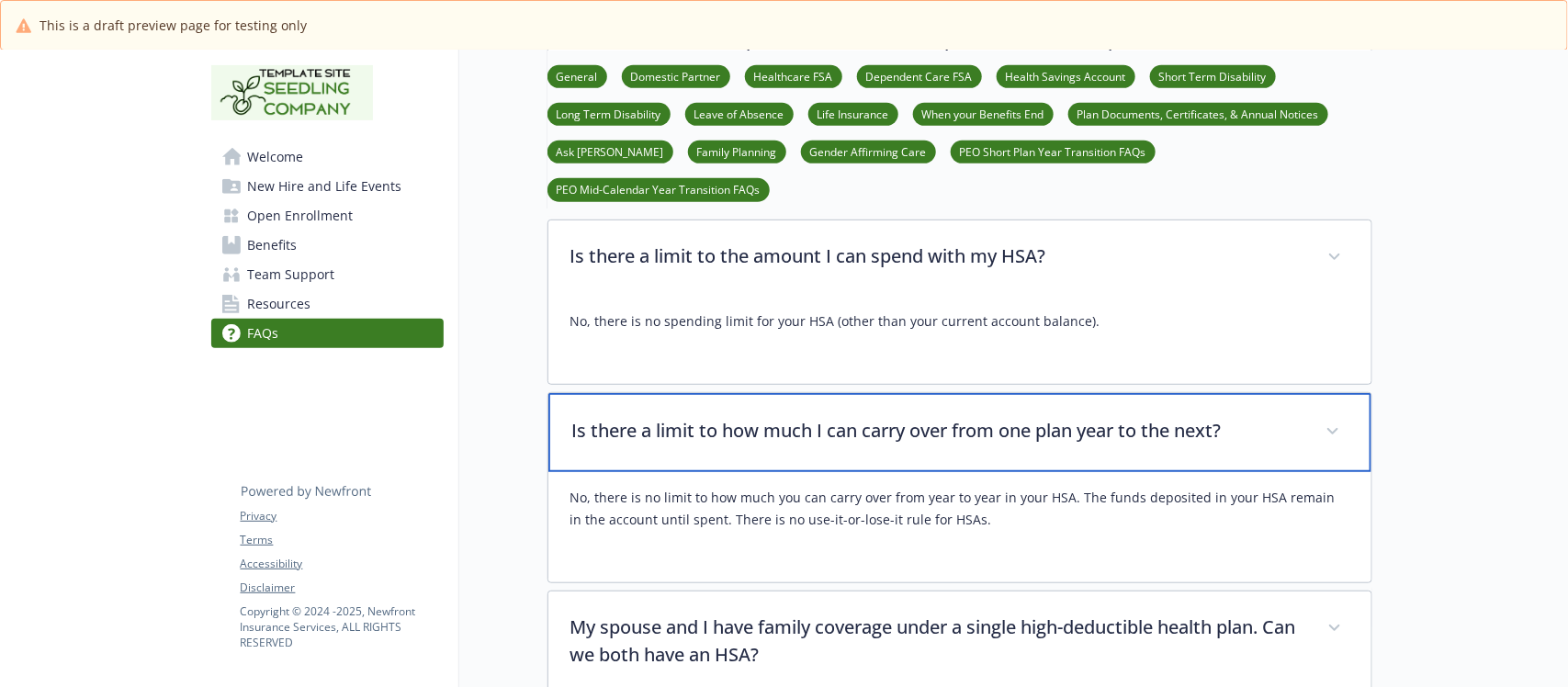
click at [866, 417] on p "Is there a limit to how much I can carry over from one plan year to the next?" at bounding box center [938, 430] width 731 height 27
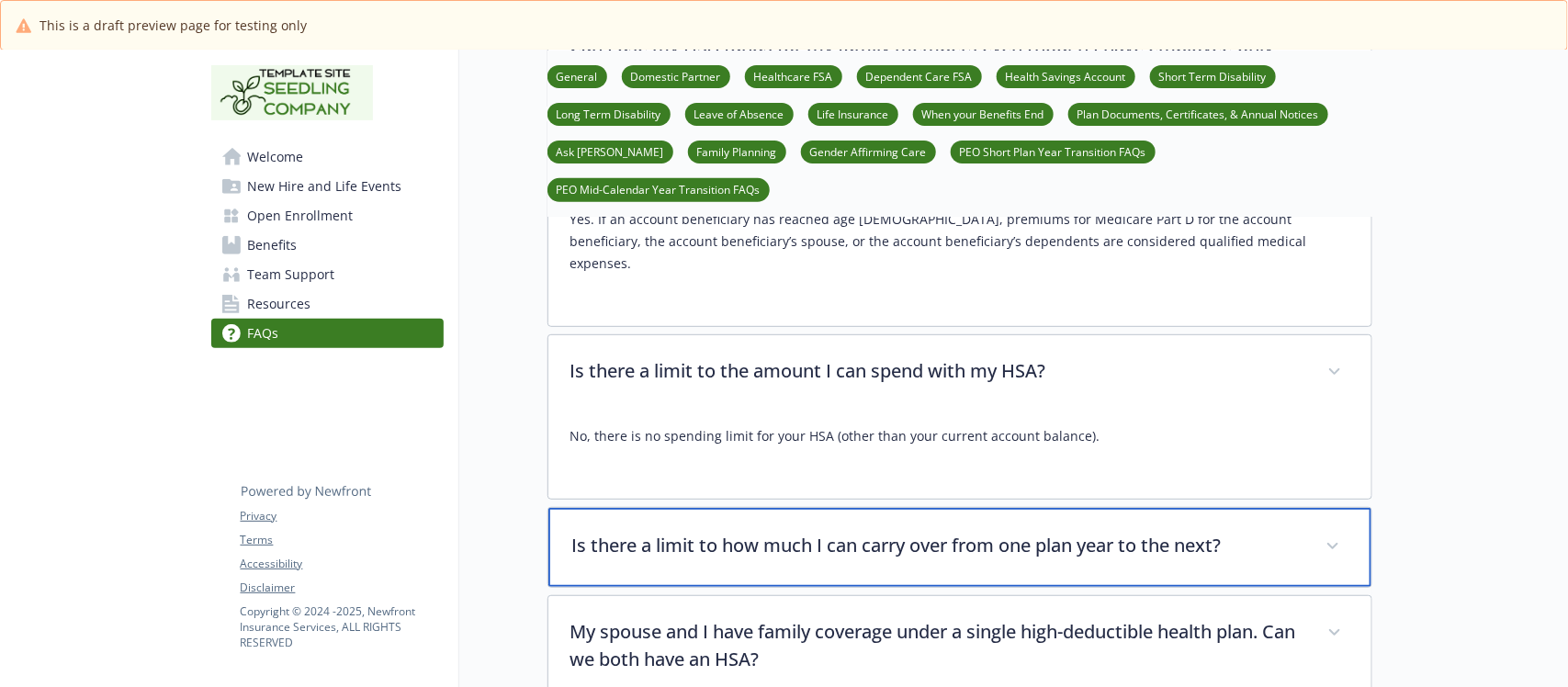
scroll to position [6428, 0]
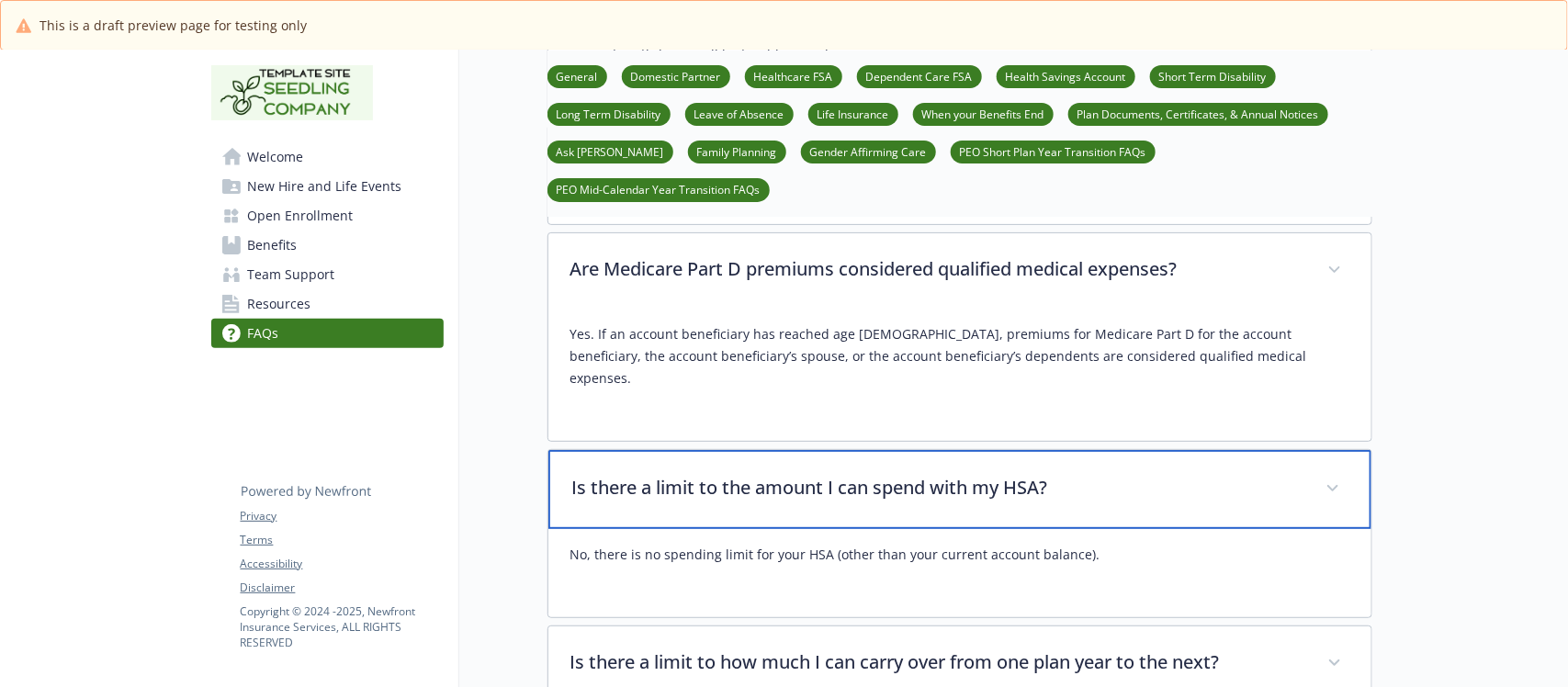
click at [862, 474] on p "Is there a limit to the amount I can spend with my HSA?" at bounding box center [938, 487] width 731 height 27
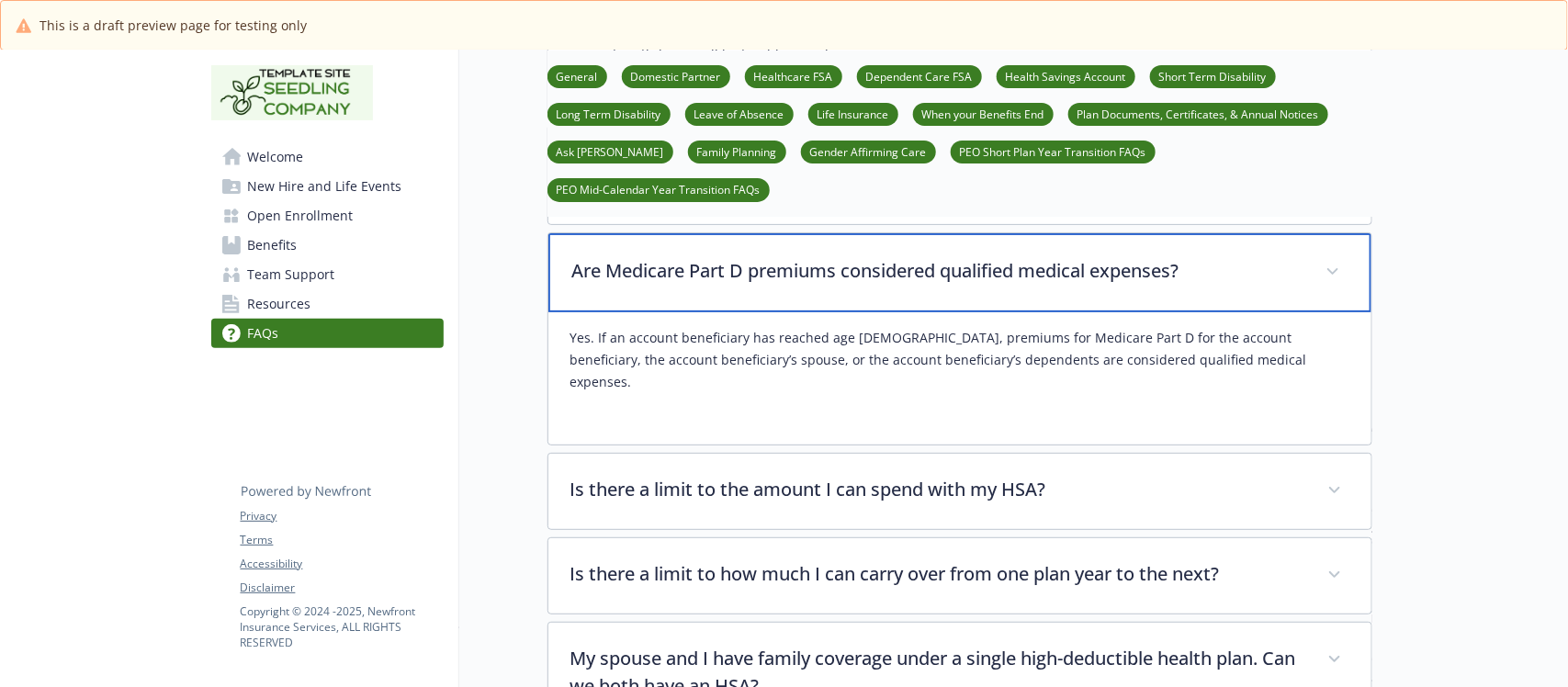
click at [888, 257] on p "Are Medicare Part D premiums considered qualified medical expenses?" at bounding box center [938, 270] width 731 height 27
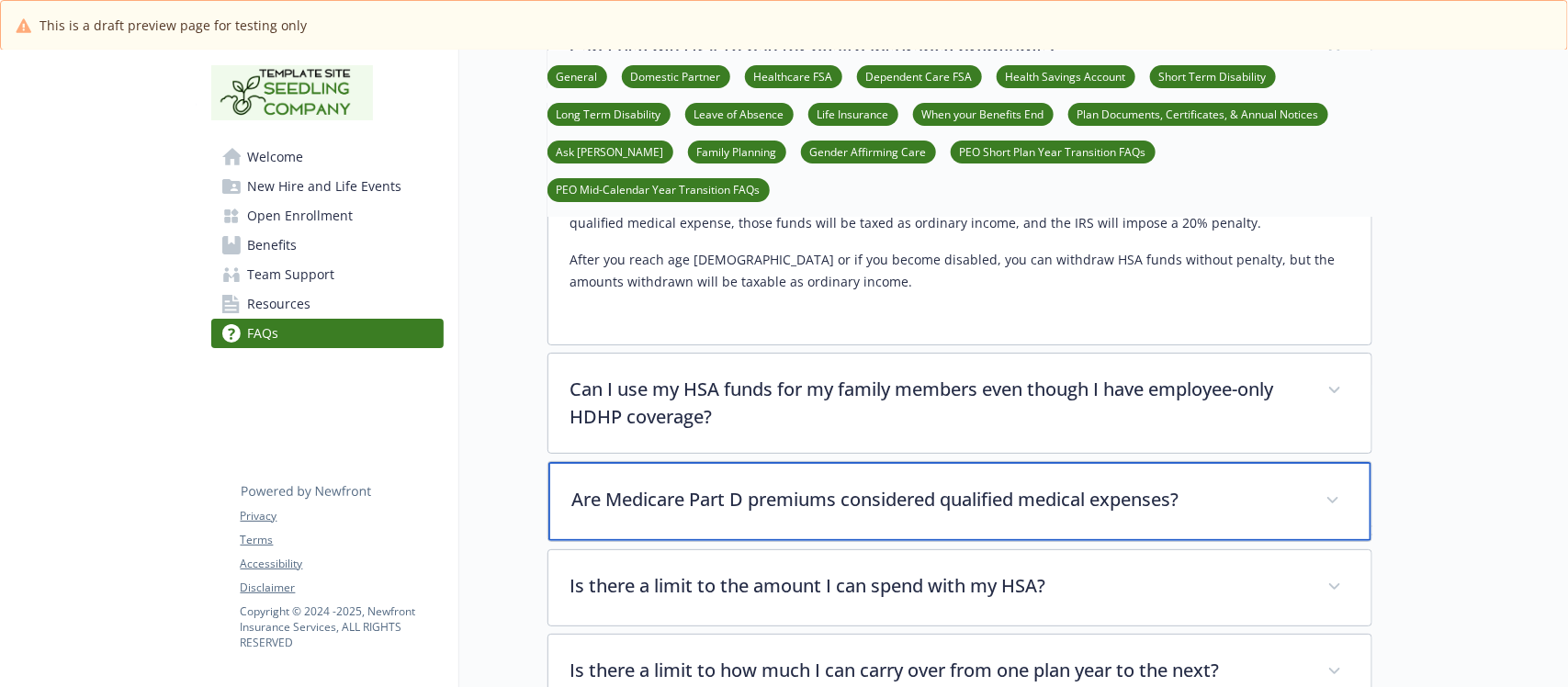
scroll to position [6199, 0]
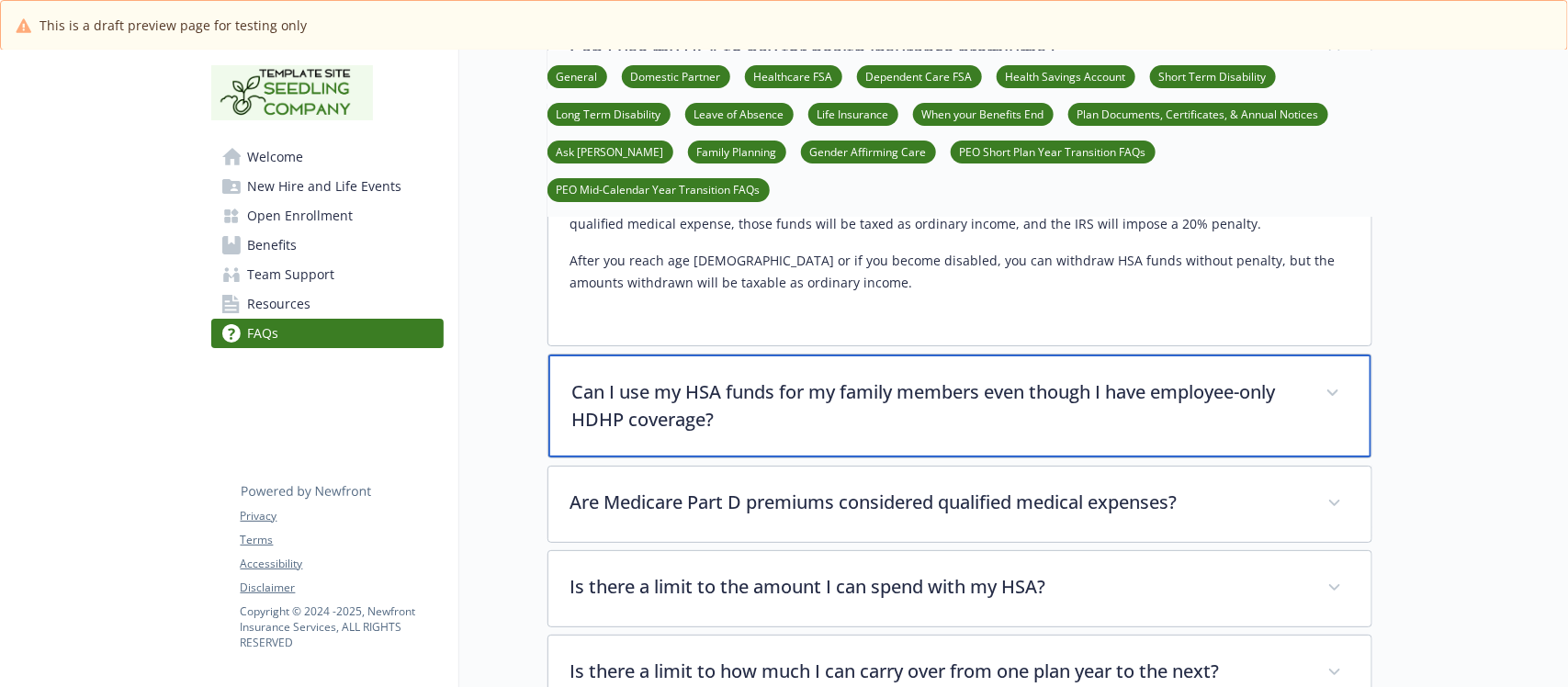
click at [774, 379] on p "Can I use my HSA funds for my family members even though I have employee-only H…" at bounding box center [938, 406] width 731 height 55
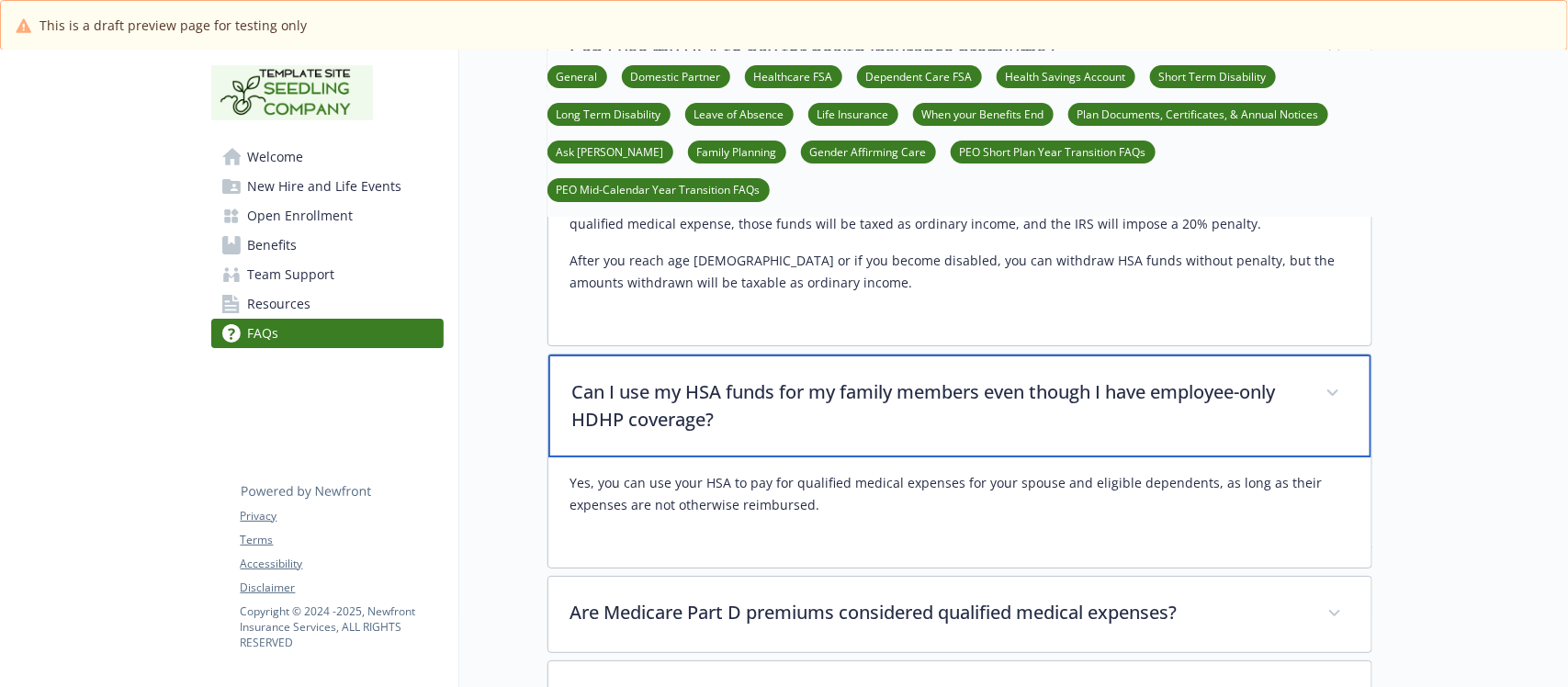
click at [774, 379] on p "Can I use my HSA funds for my family members even though I have employee-only H…" at bounding box center [938, 406] width 731 height 55
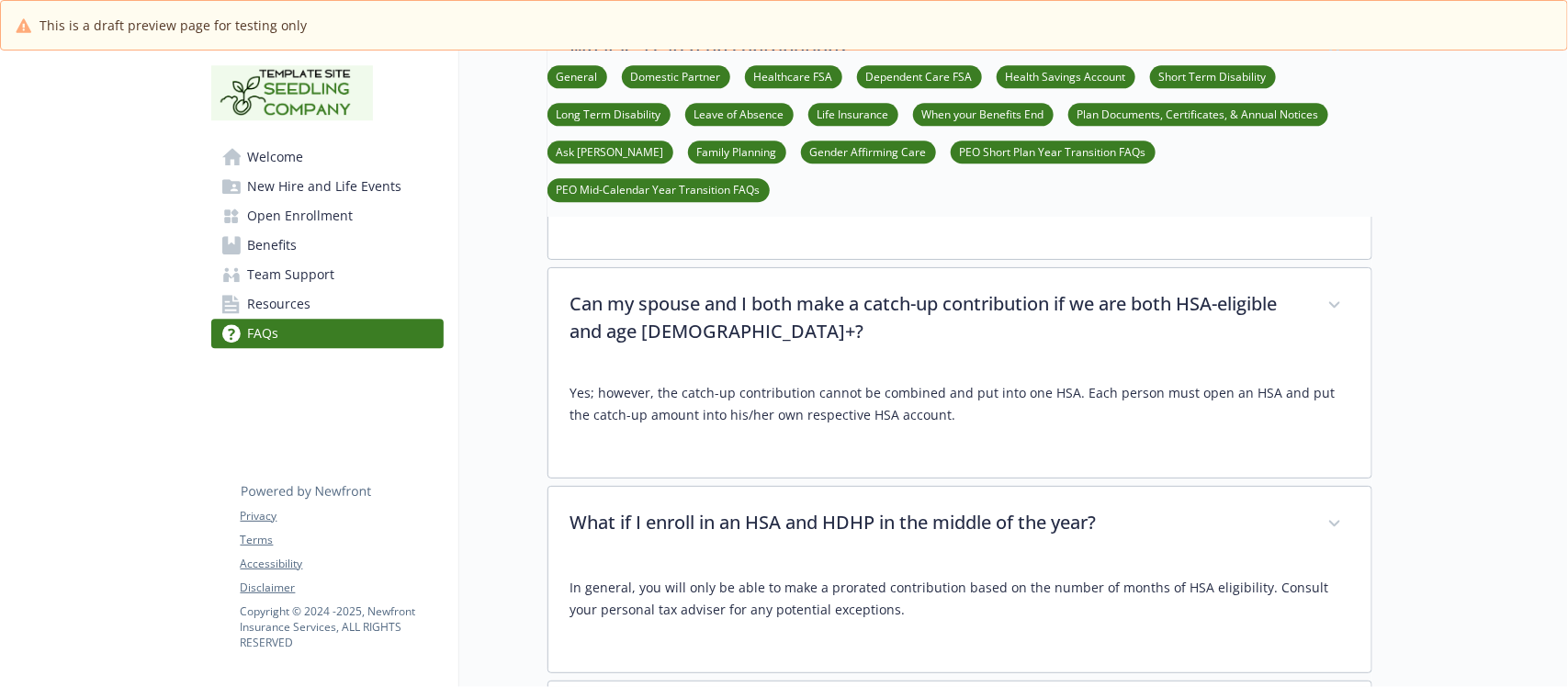
click at [337, 273] on link "Team Support" at bounding box center [327, 274] width 233 height 29
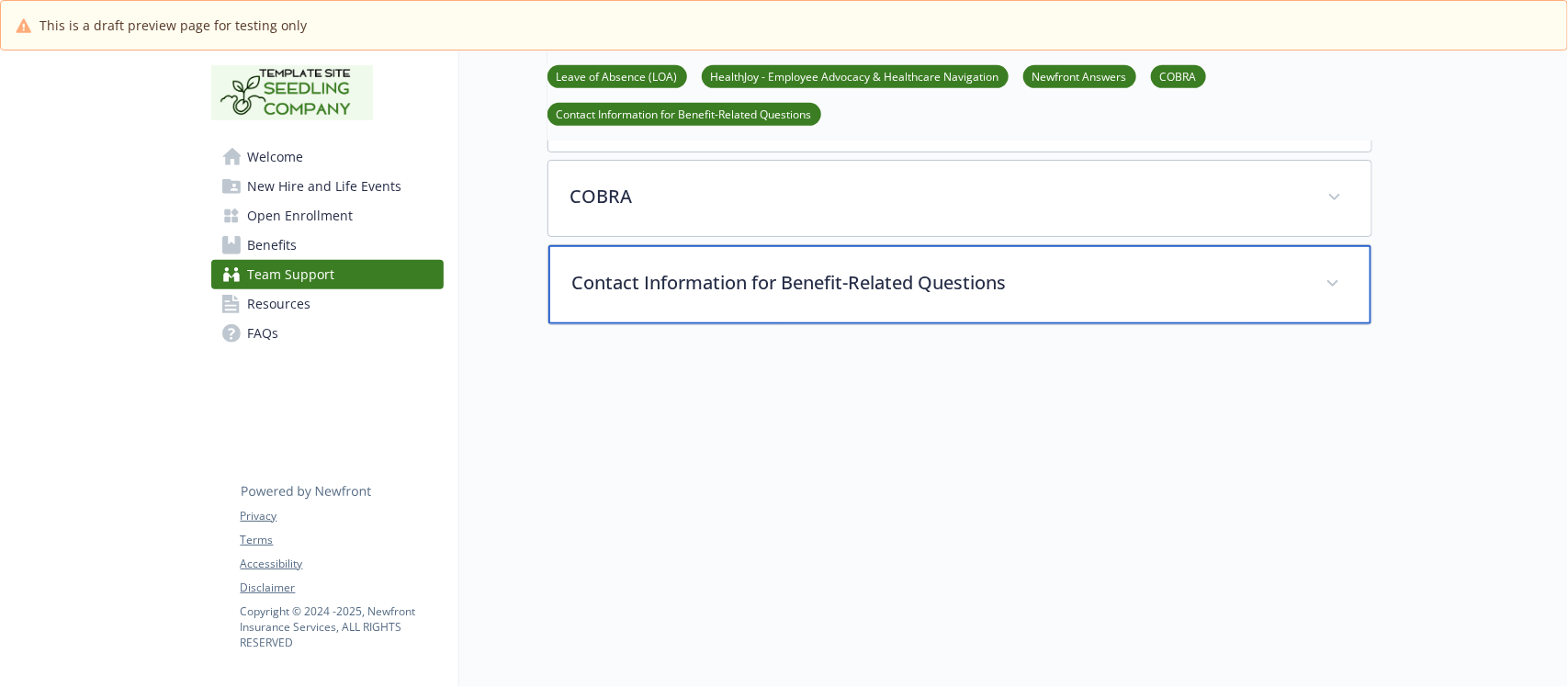
click at [943, 283] on div "Contact Information for Benefit-Related Questions" at bounding box center [960, 284] width 823 height 79
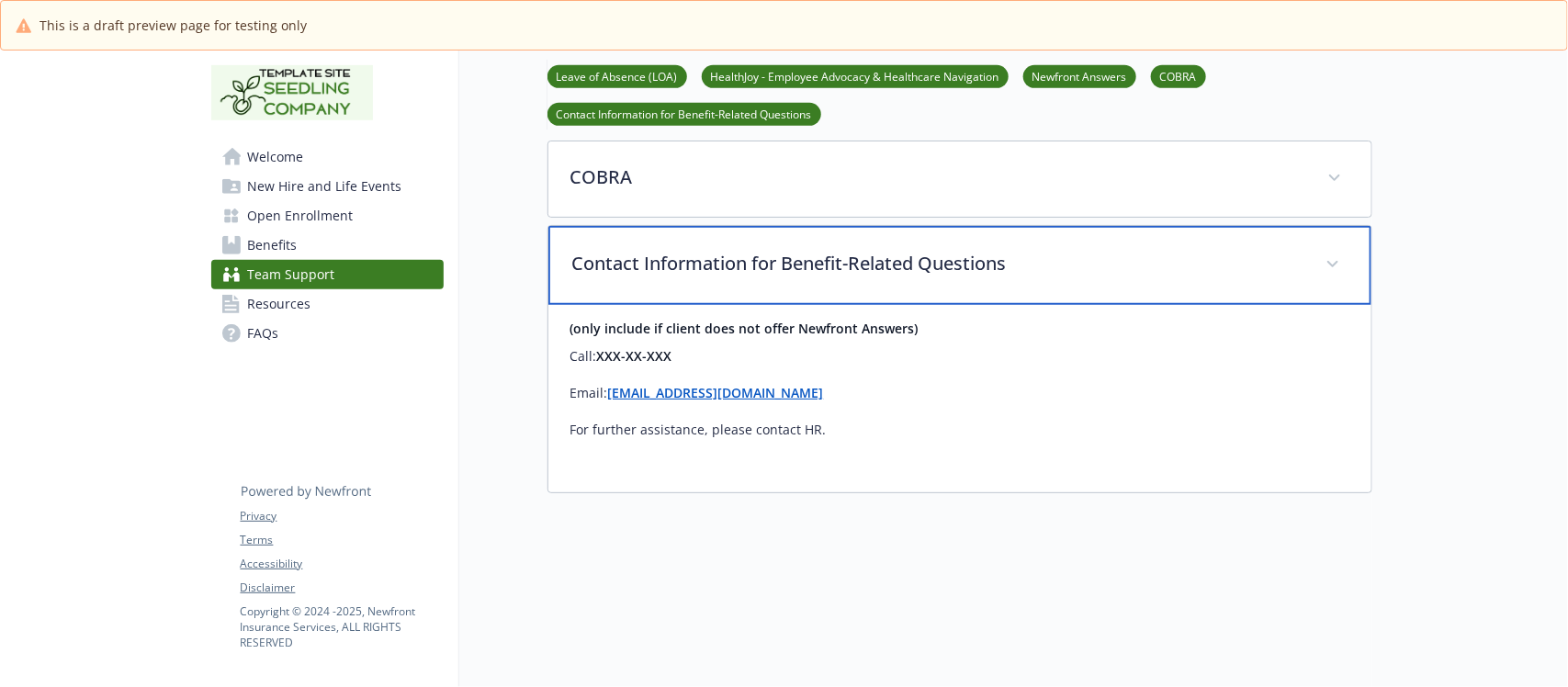
click at [943, 283] on div "Contact Information for Benefit-Related Questions" at bounding box center [960, 265] width 823 height 79
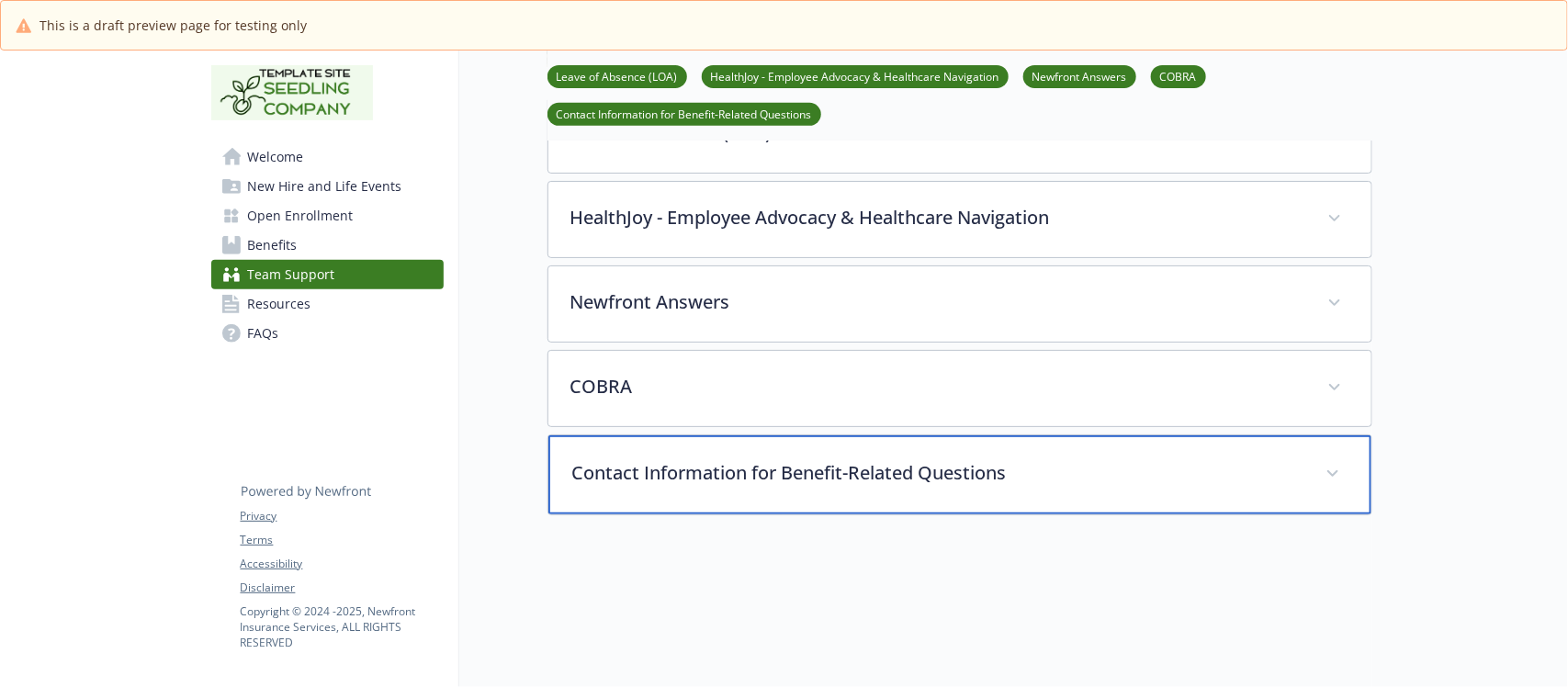
scroll to position [230, 0]
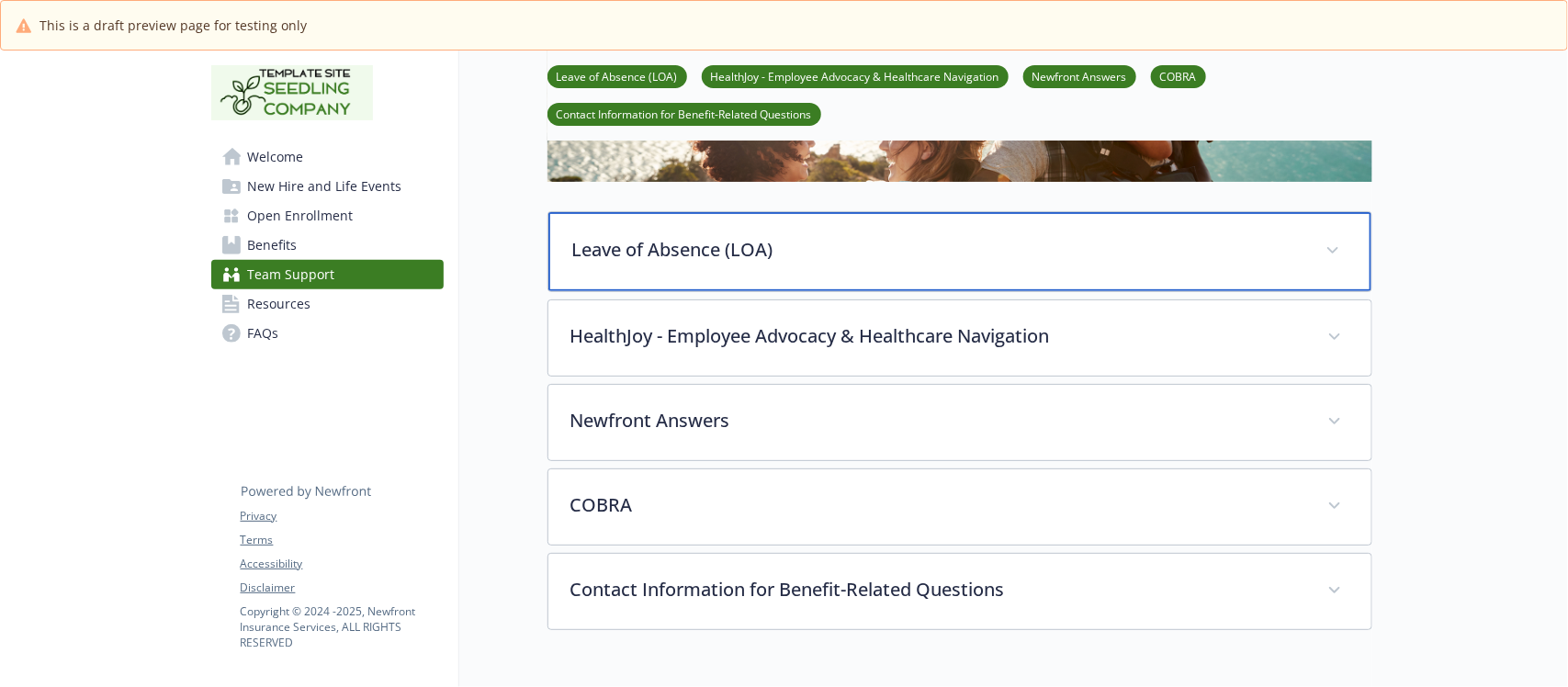
click at [832, 264] on p "Leave of Absence (LOA)" at bounding box center [938, 249] width 731 height 27
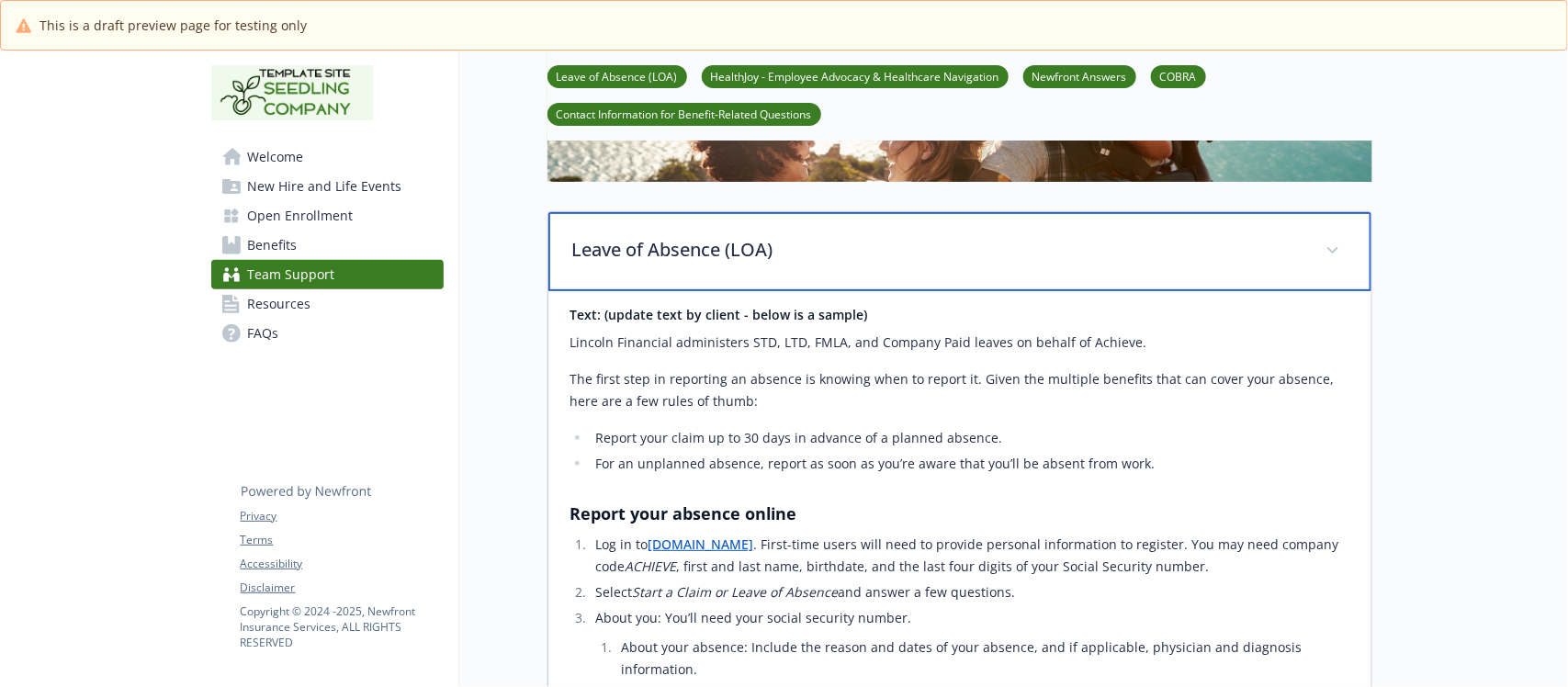
click at [832, 264] on p "Leave of Absence (LOA)" at bounding box center [938, 249] width 731 height 27
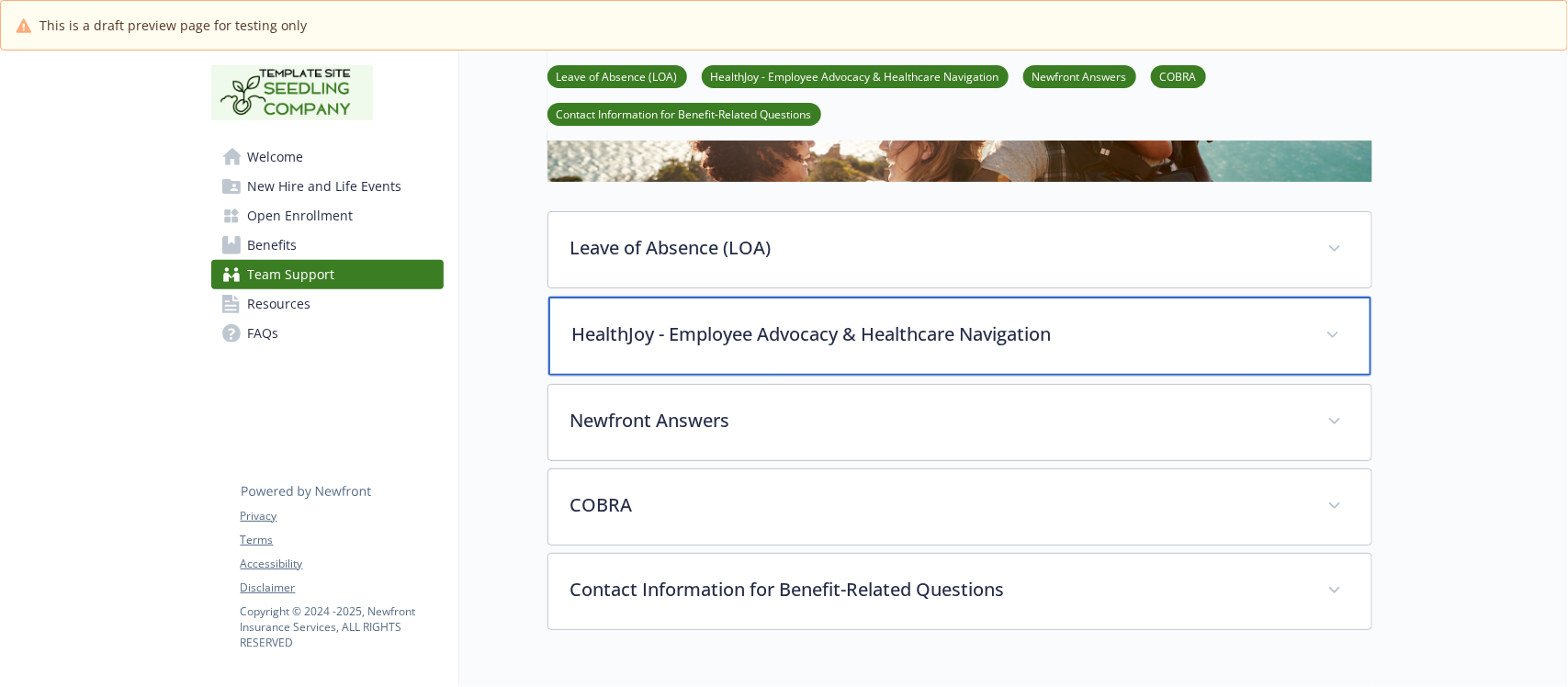
click at [879, 348] on p "HealthJoy - Employee Advocacy & Healthcare Navigation" at bounding box center [938, 334] width 731 height 27
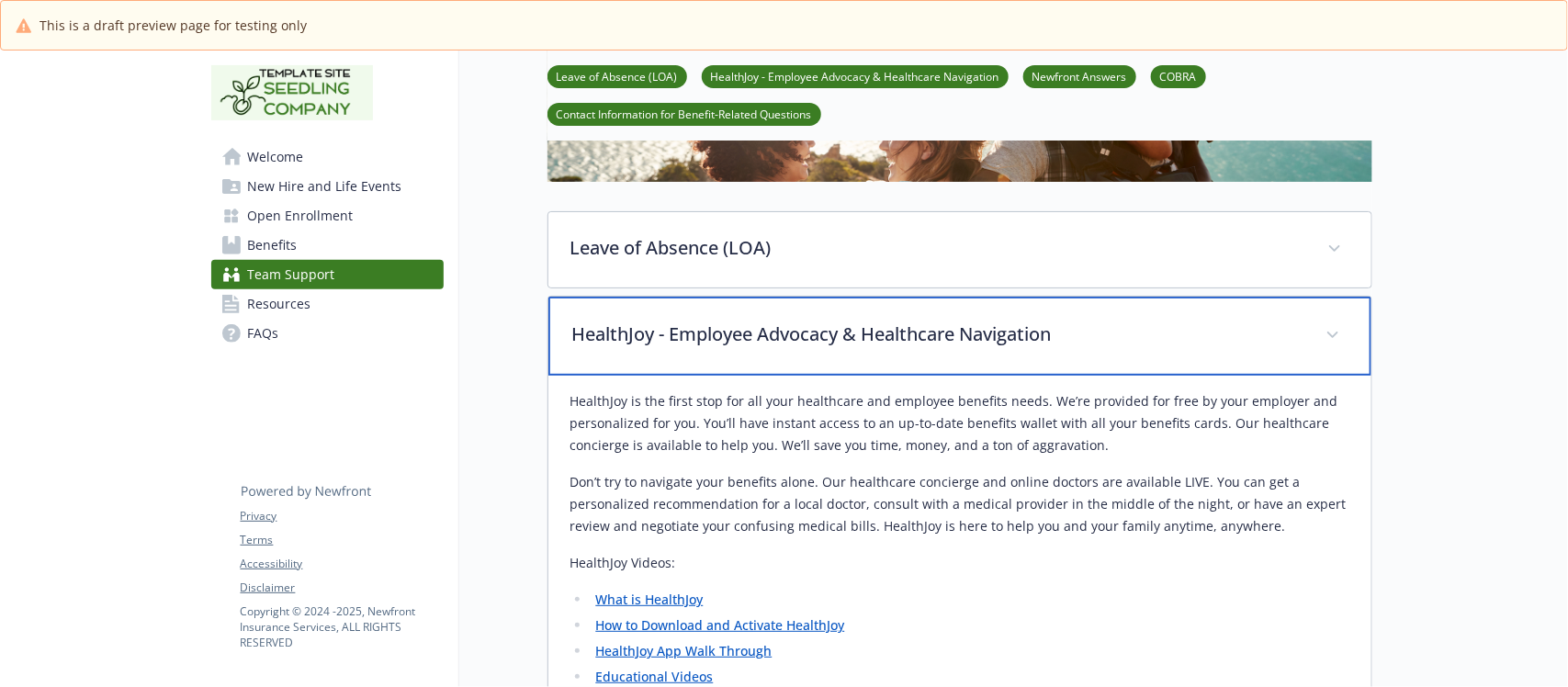
click at [879, 348] on p "HealthJoy - Employee Advocacy & Healthcare Navigation" at bounding box center [938, 334] width 731 height 27
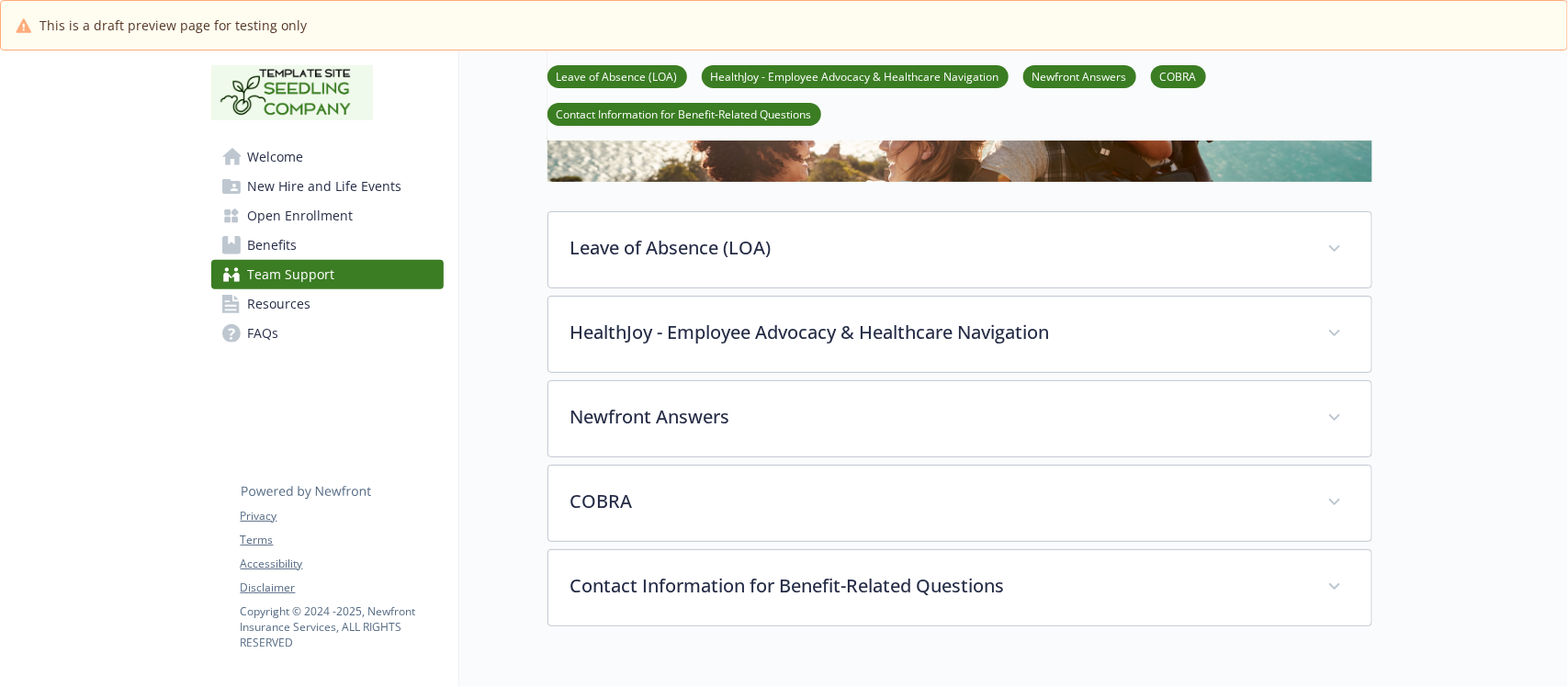
click at [308, 337] on link "FAQs" at bounding box center [327, 333] width 233 height 29
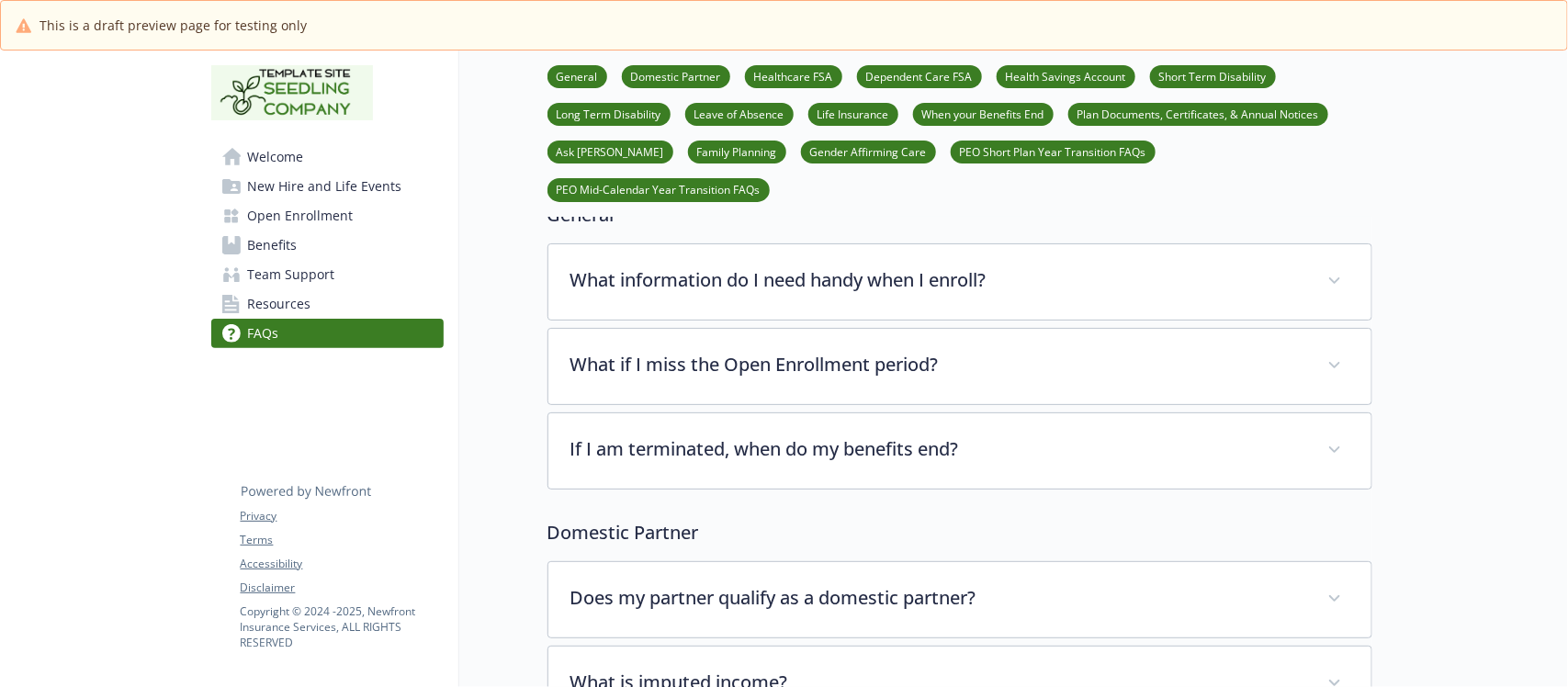
scroll to position [459, 0]
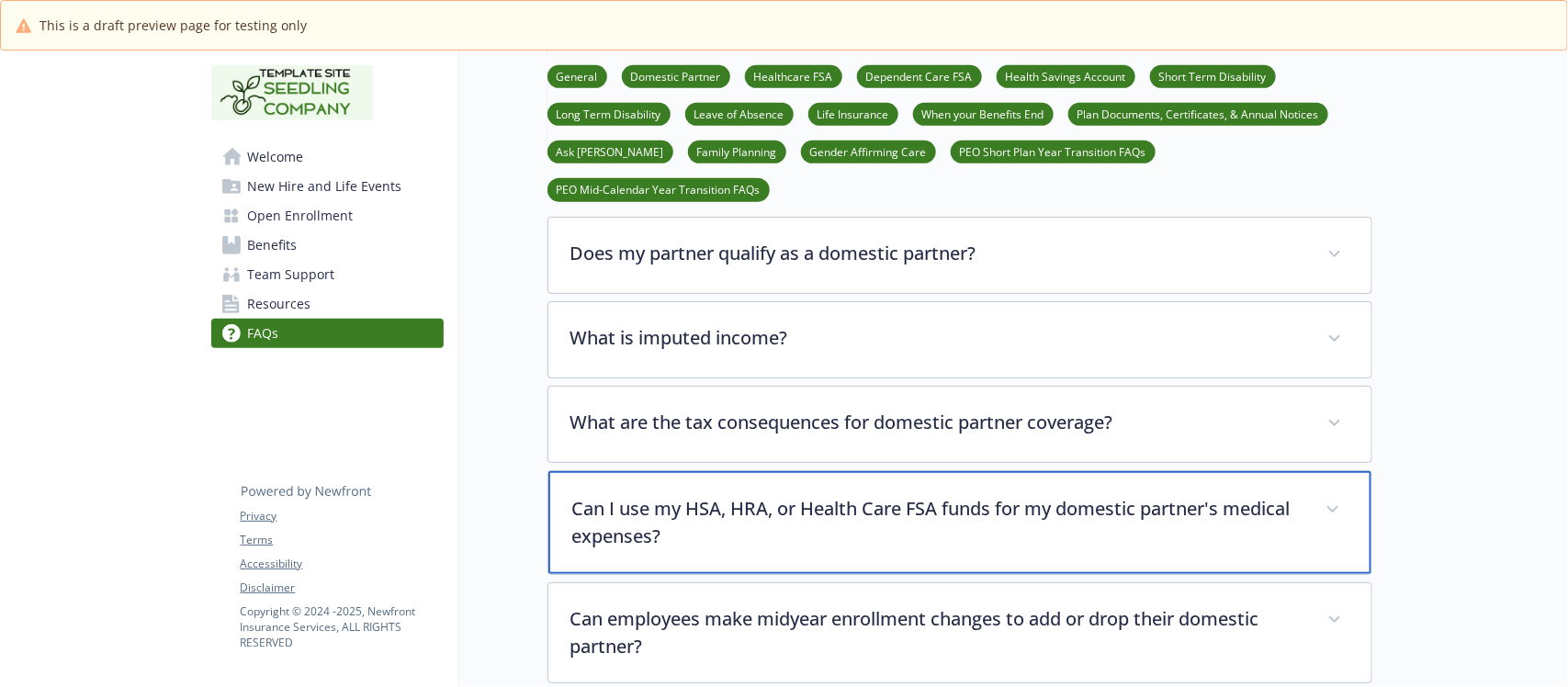
click at [832, 516] on p "Can I use my HSA, HRA, or Health Care FSA funds for my domestic partner's medic…" at bounding box center [938, 522] width 731 height 55
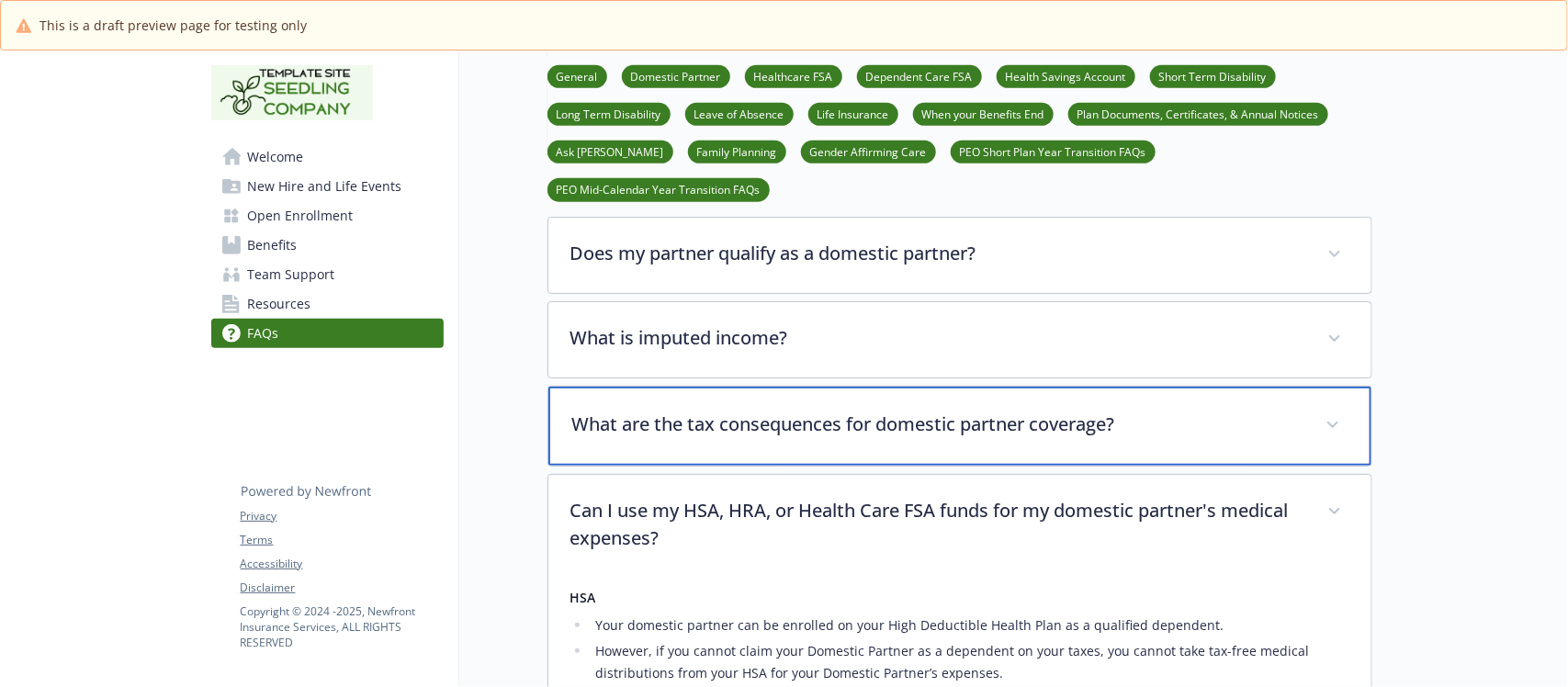
click at [892, 424] on p "What are the tax consequences for domestic partner coverage?" at bounding box center [938, 423] width 731 height 27
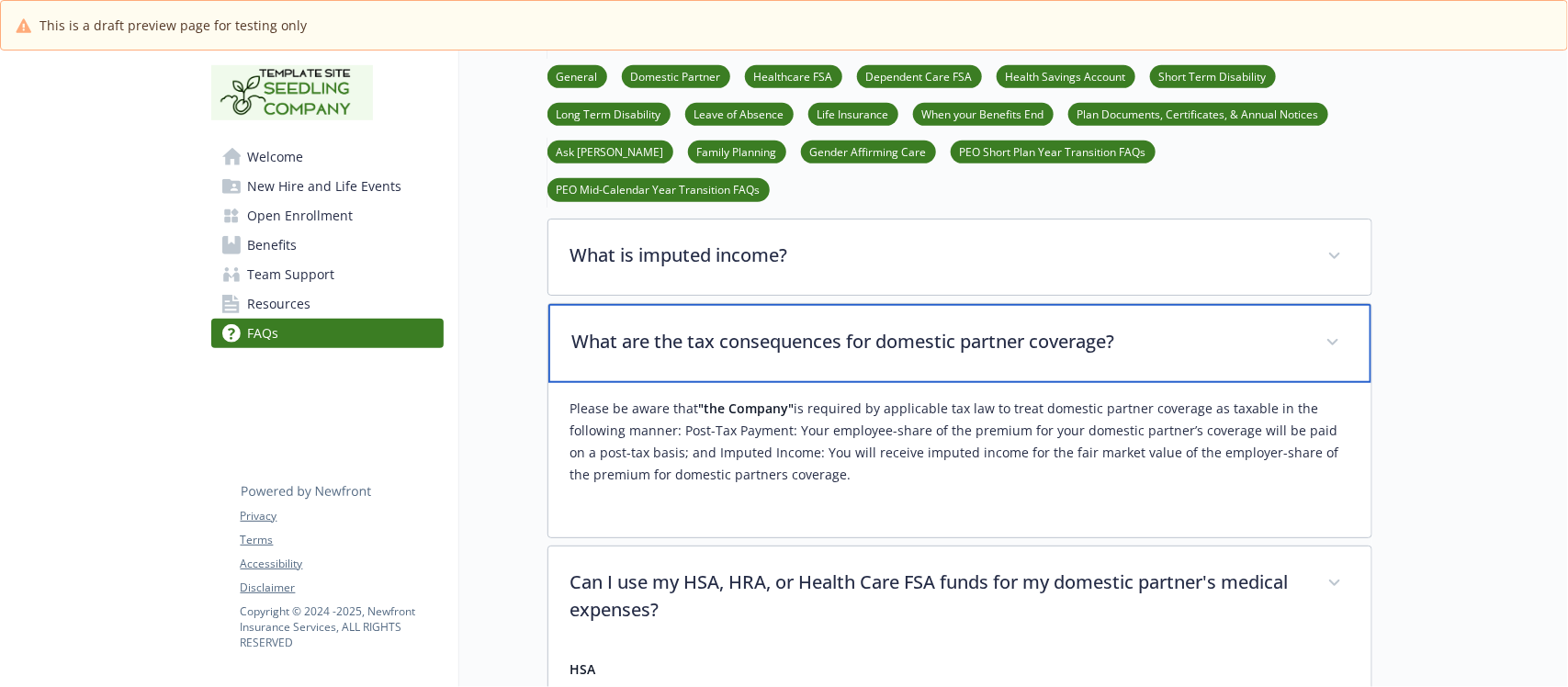
scroll to position [344, 0]
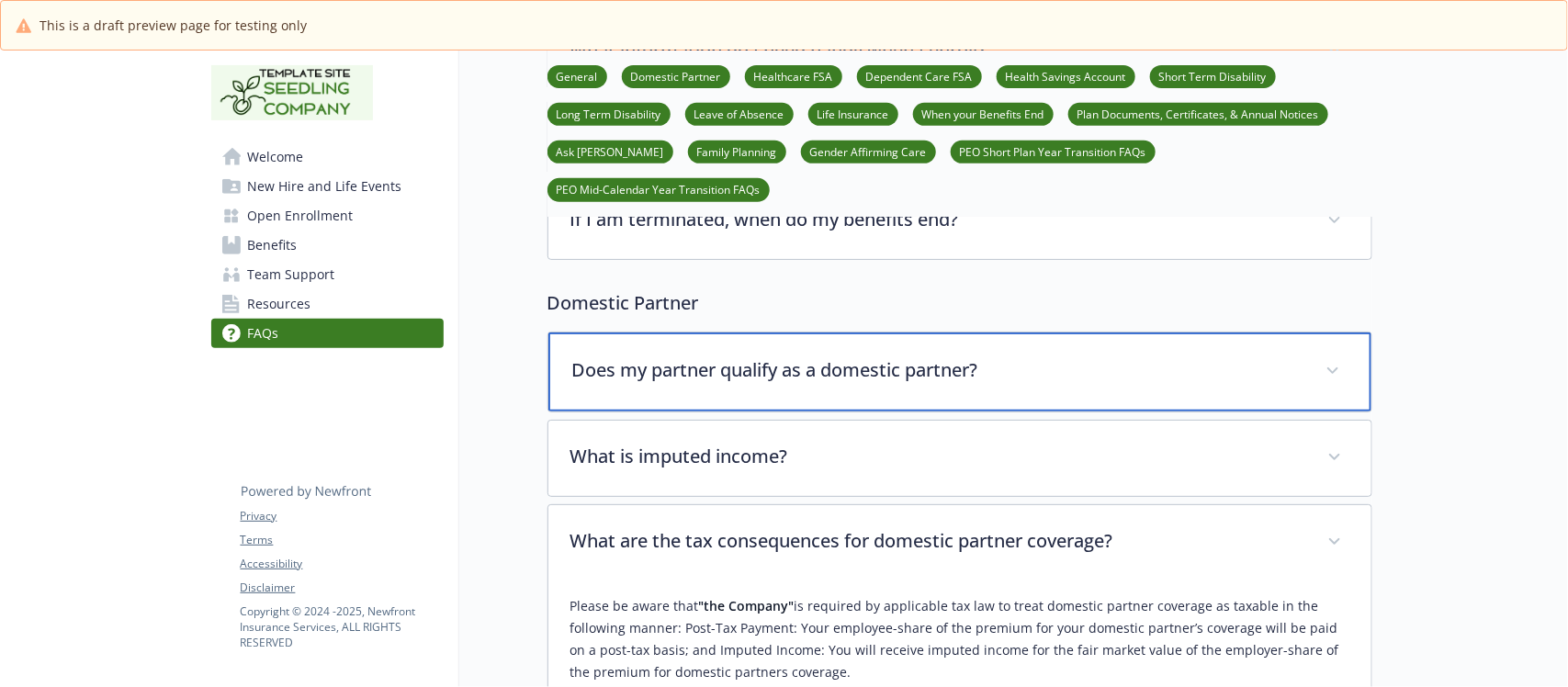
click at [893, 392] on div "Does my partner qualify as a domestic partner?" at bounding box center [960, 372] width 823 height 79
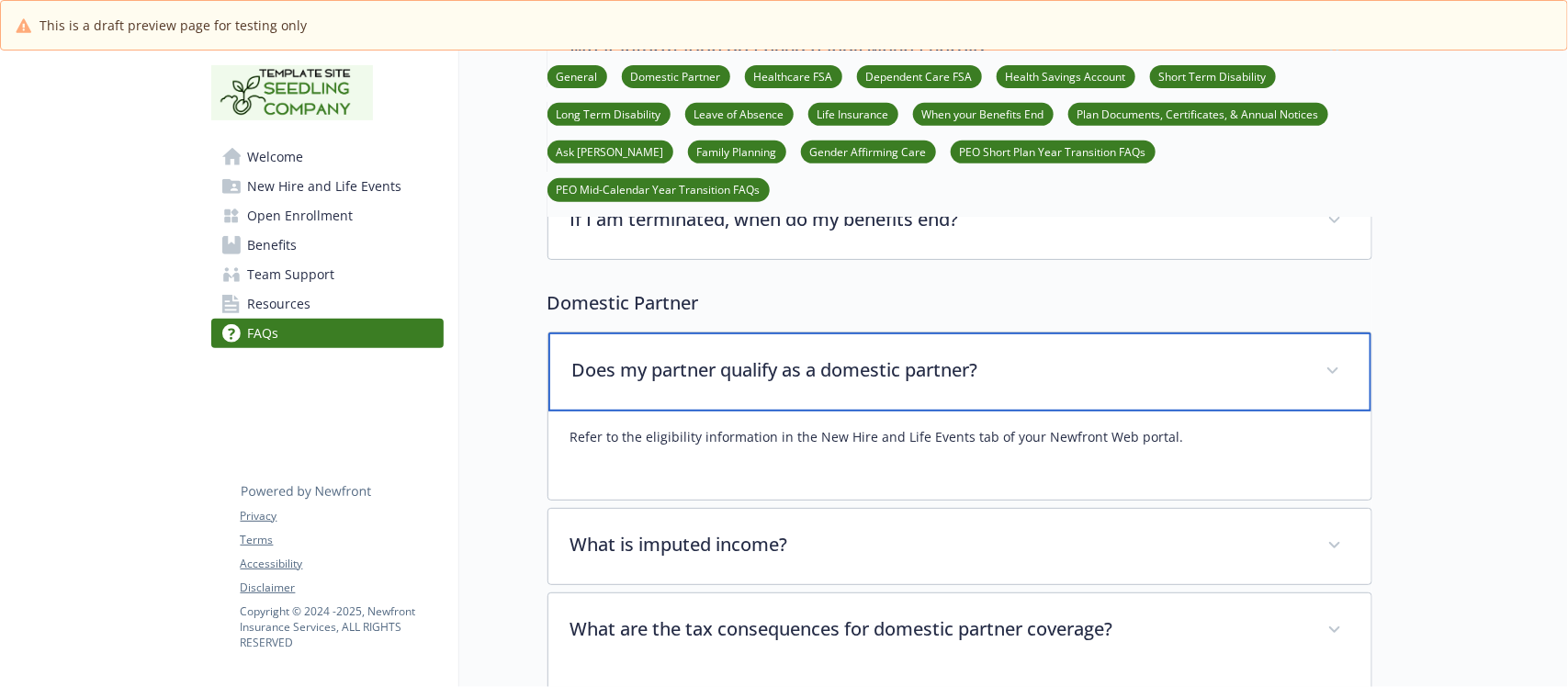
click at [894, 392] on div "Does my partner qualify as a domestic partner?" at bounding box center [960, 372] width 823 height 79
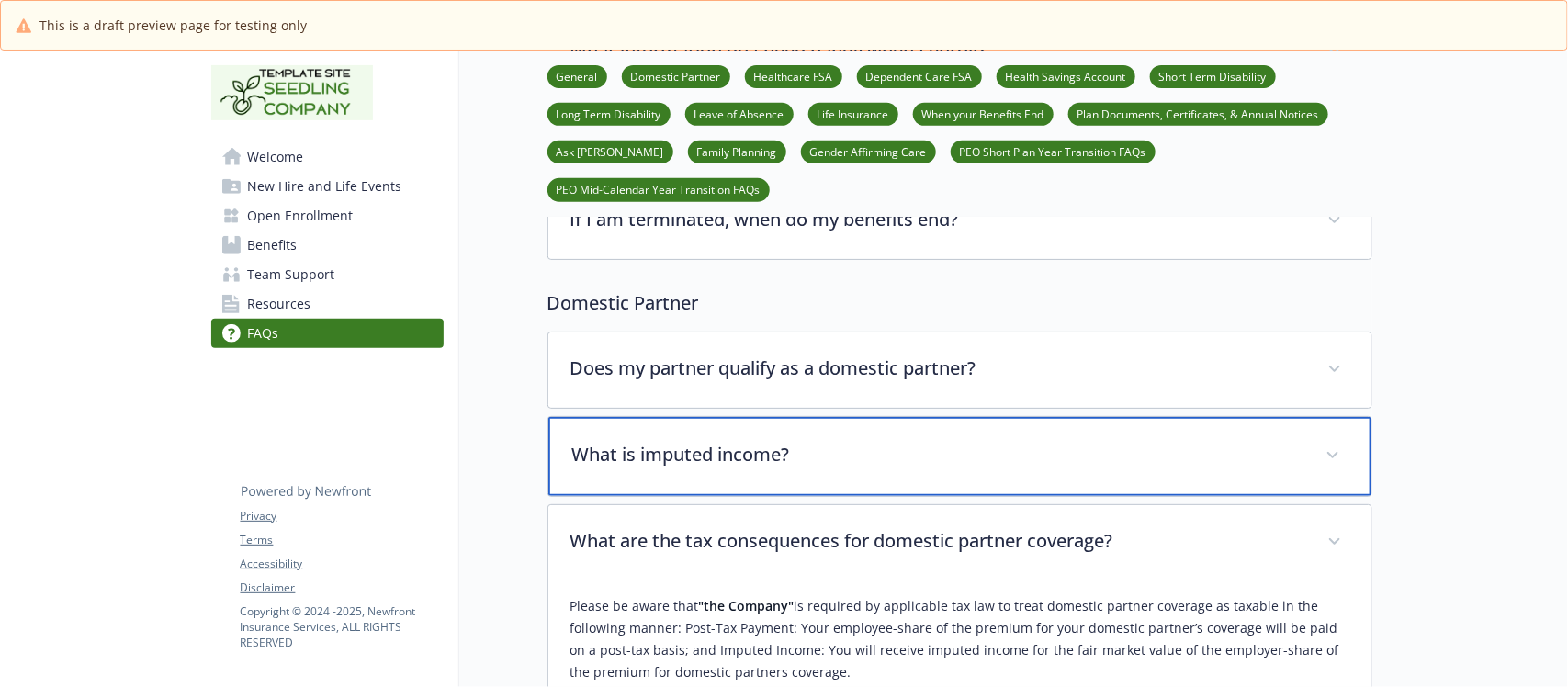
click at [860, 455] on p "What is imputed income?" at bounding box center [938, 454] width 731 height 27
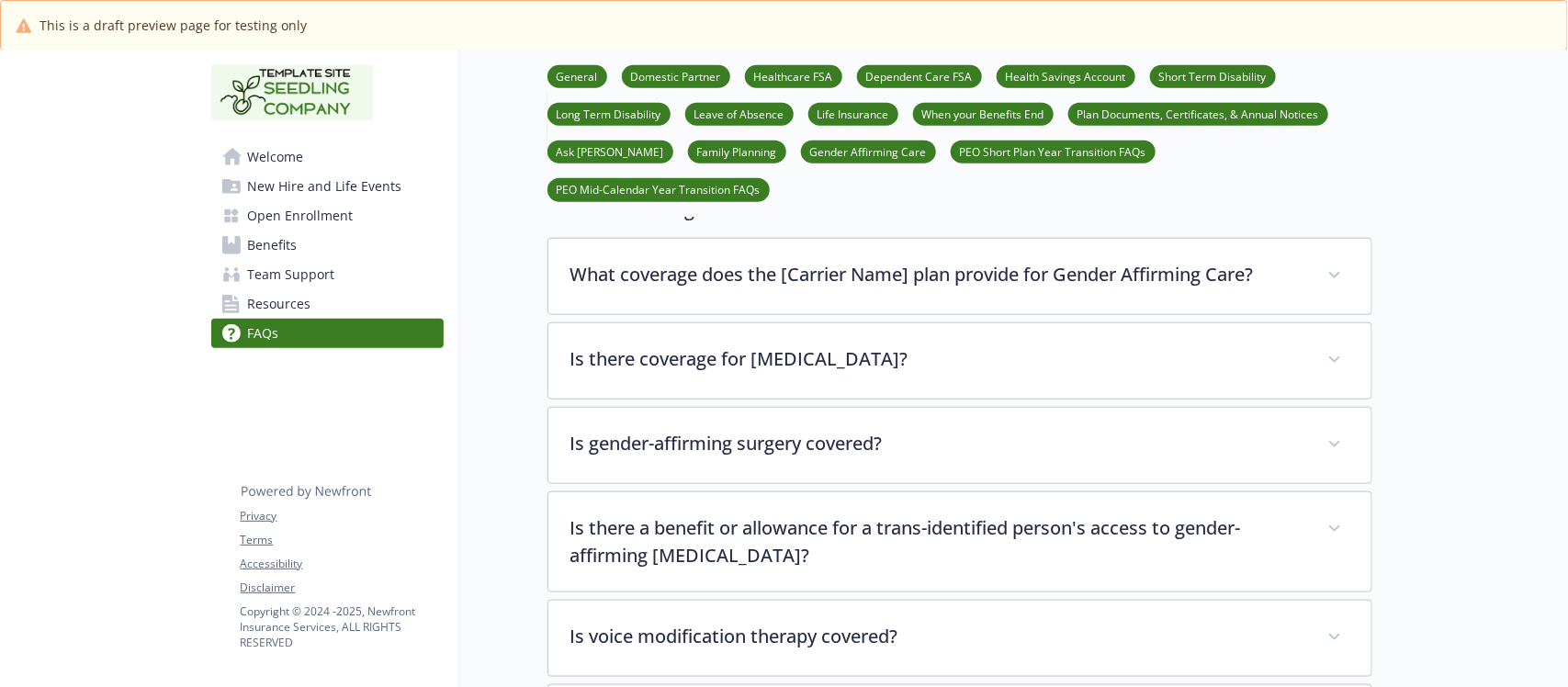
scroll to position [6888, 0]
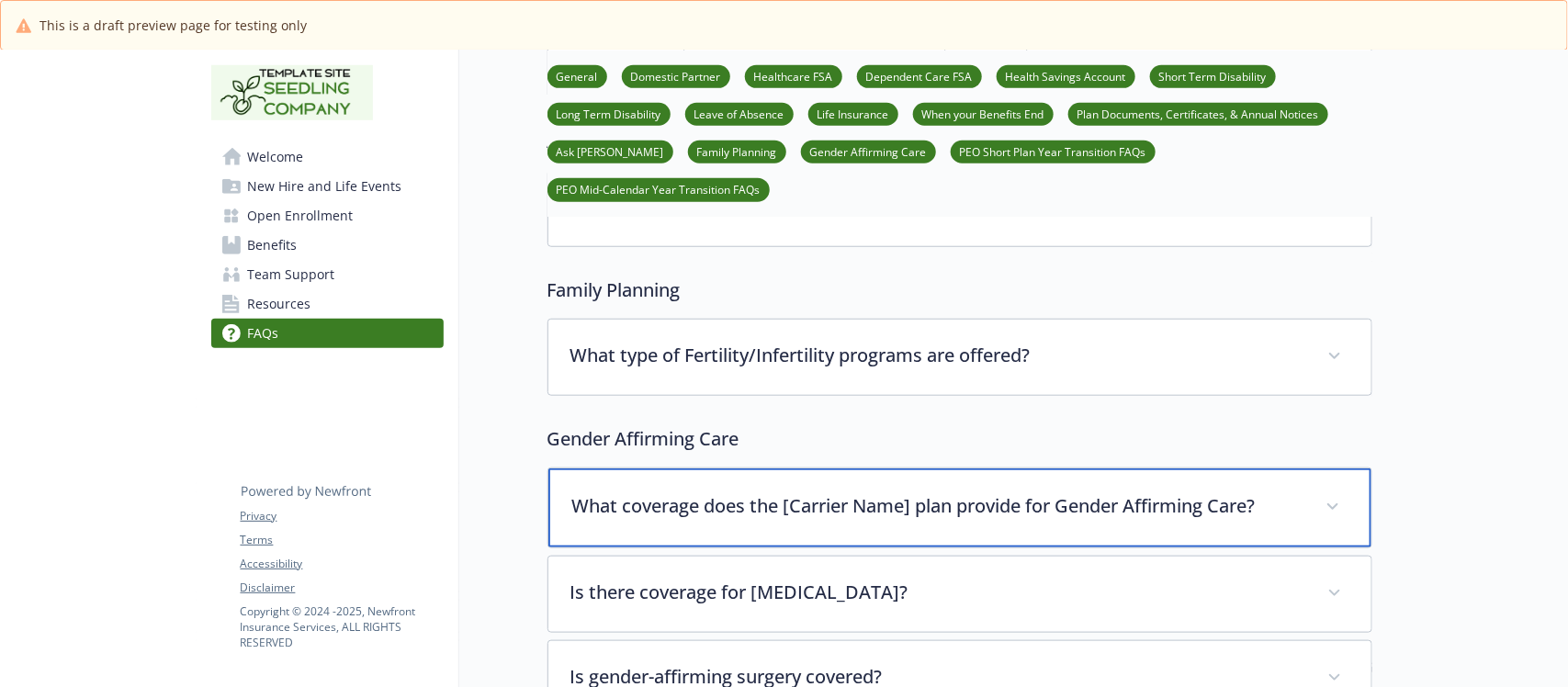
click at [800, 500] on p "What coverage does the [Carrier Name] plan provide for Gender Affirming Care?" at bounding box center [938, 506] width 731 height 27
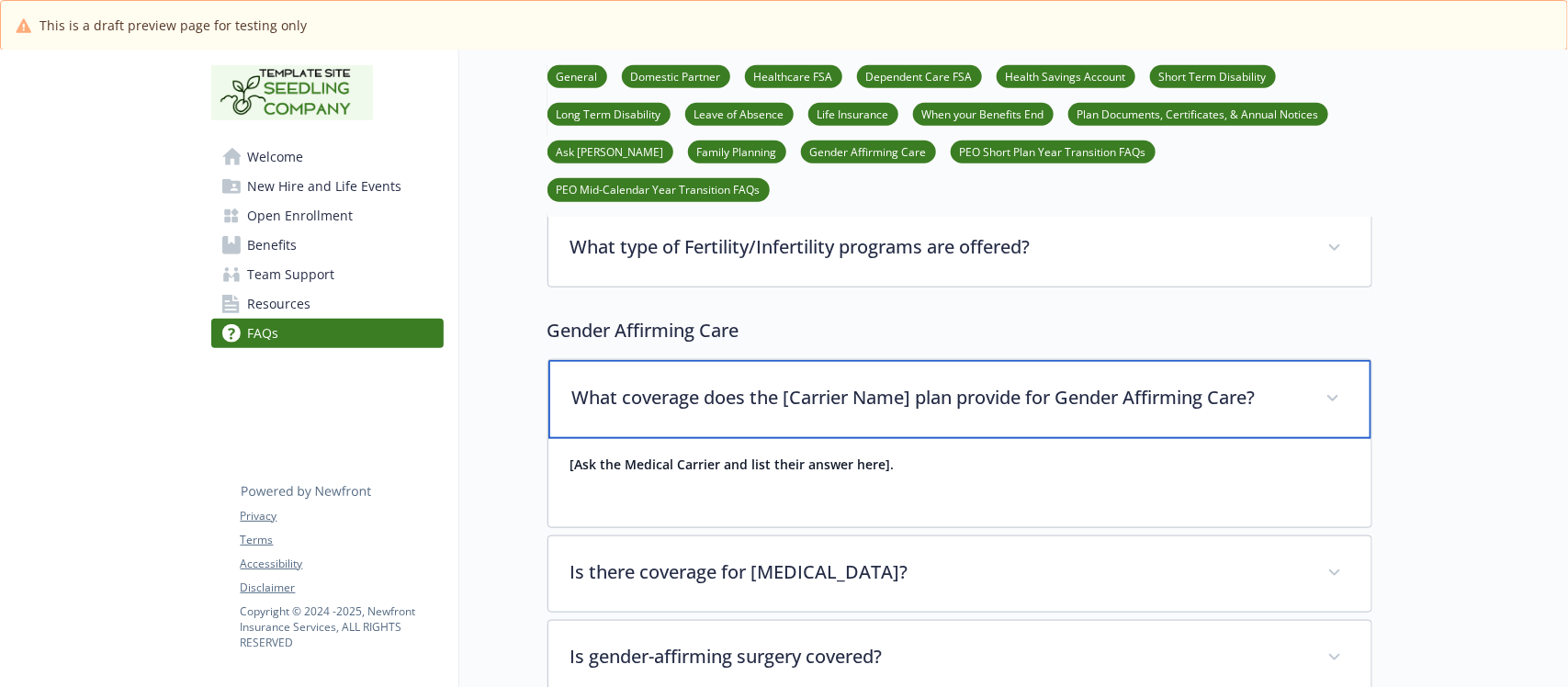
scroll to position [7117, 0]
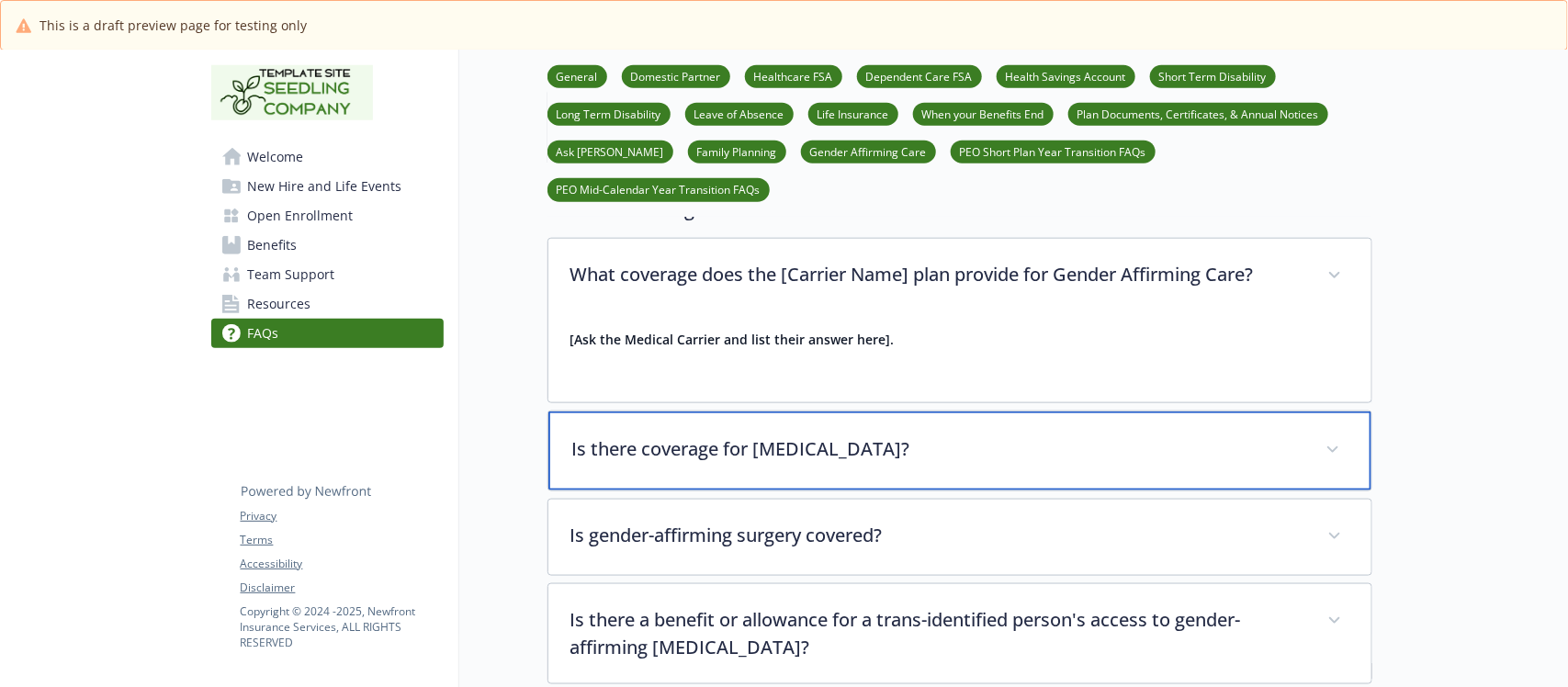
click at [792, 457] on p "Is there coverage for gender dysphoria?" at bounding box center [938, 449] width 731 height 27
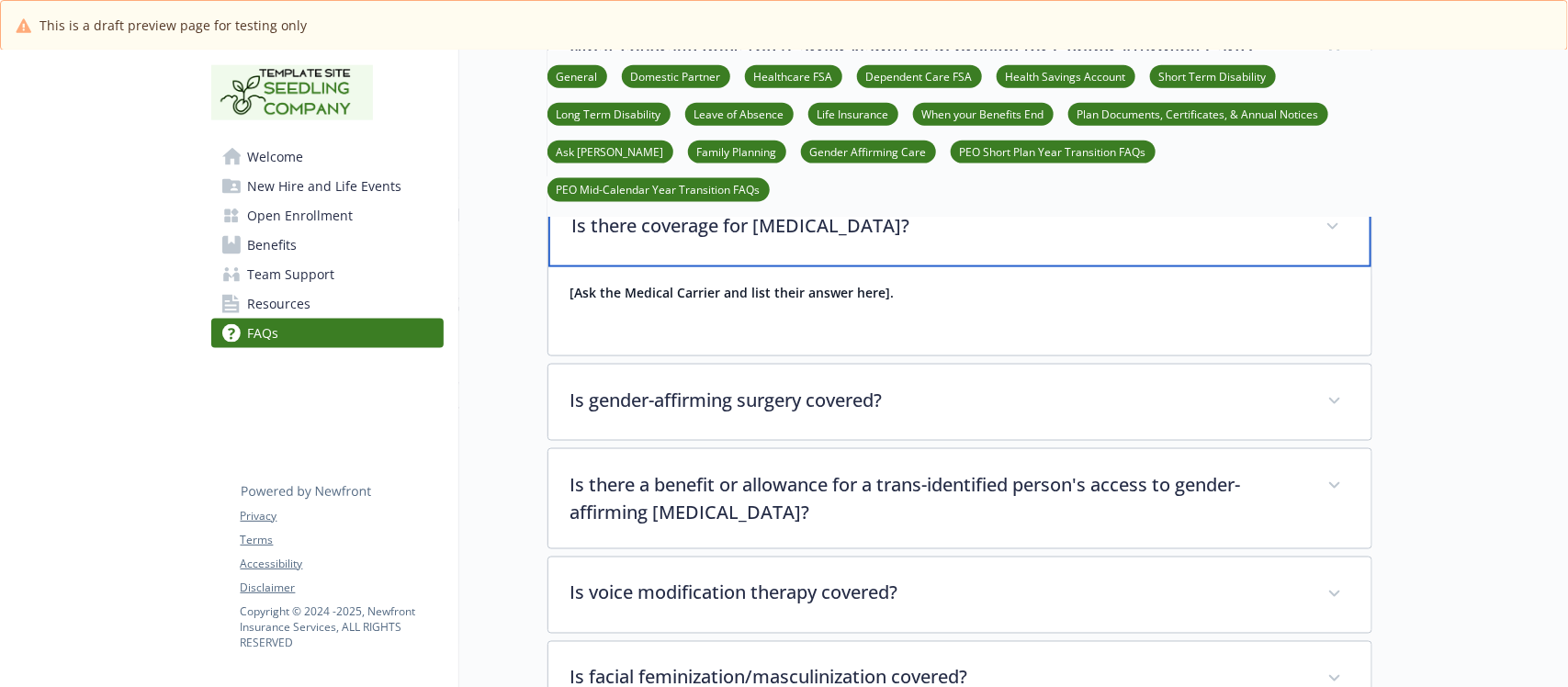
scroll to position [7347, 0]
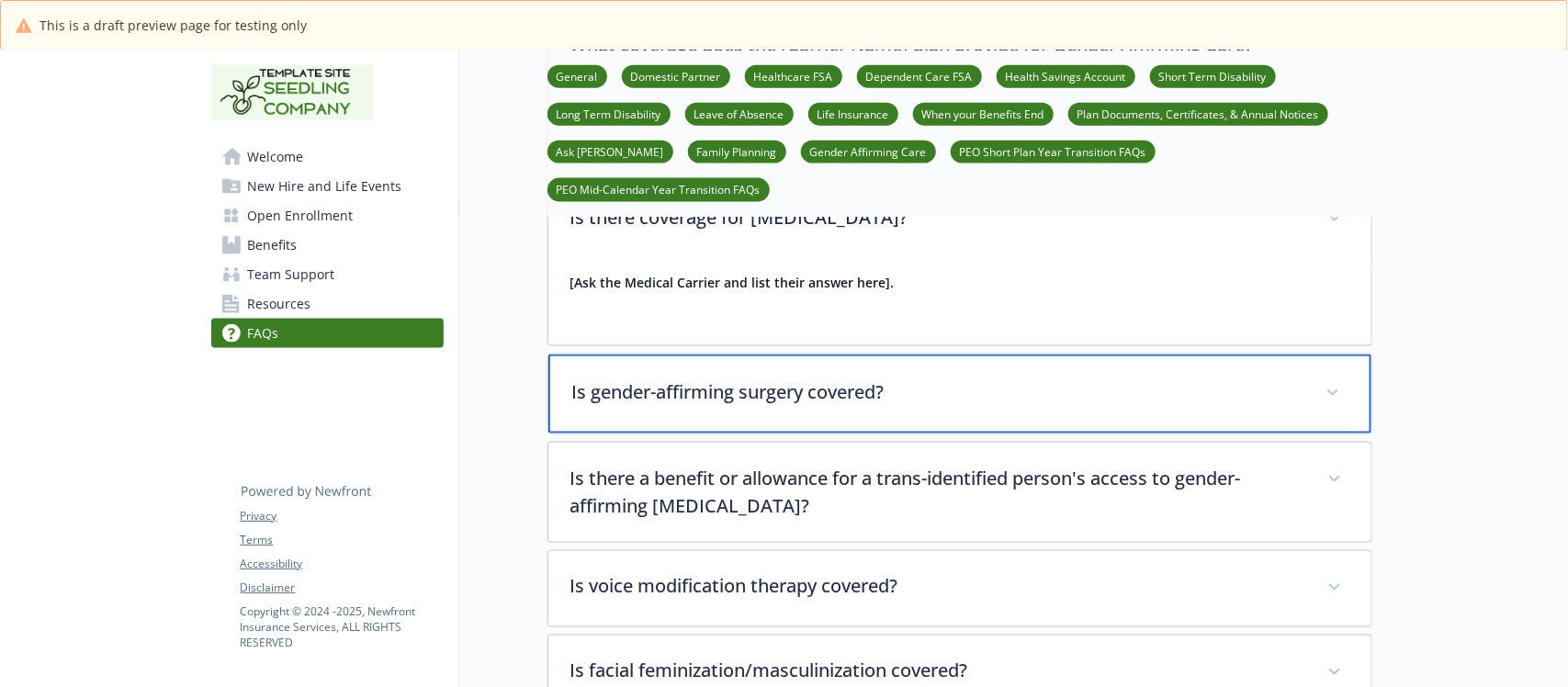
click at [788, 391] on p "Is gender-affirming surgery covered?" at bounding box center [938, 392] width 731 height 27
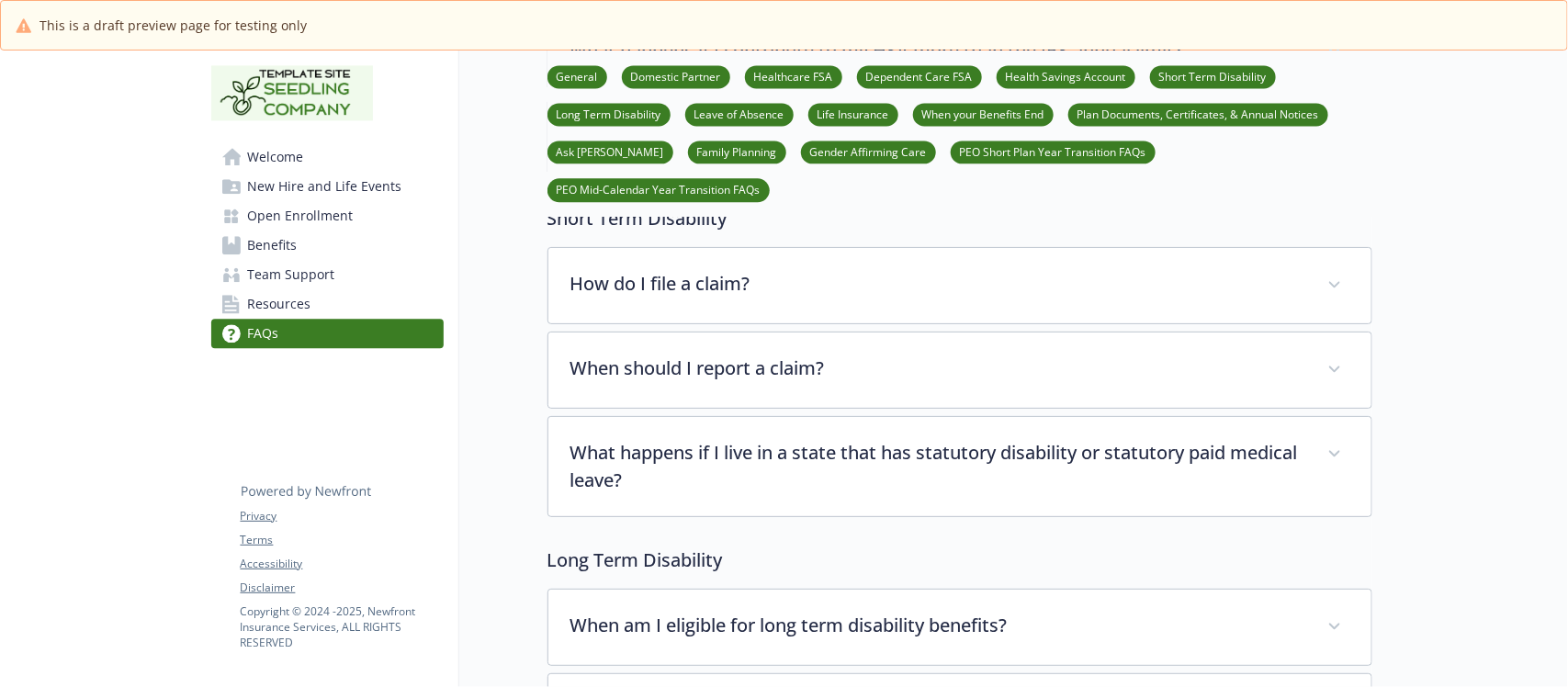
scroll to position [4821, 0]
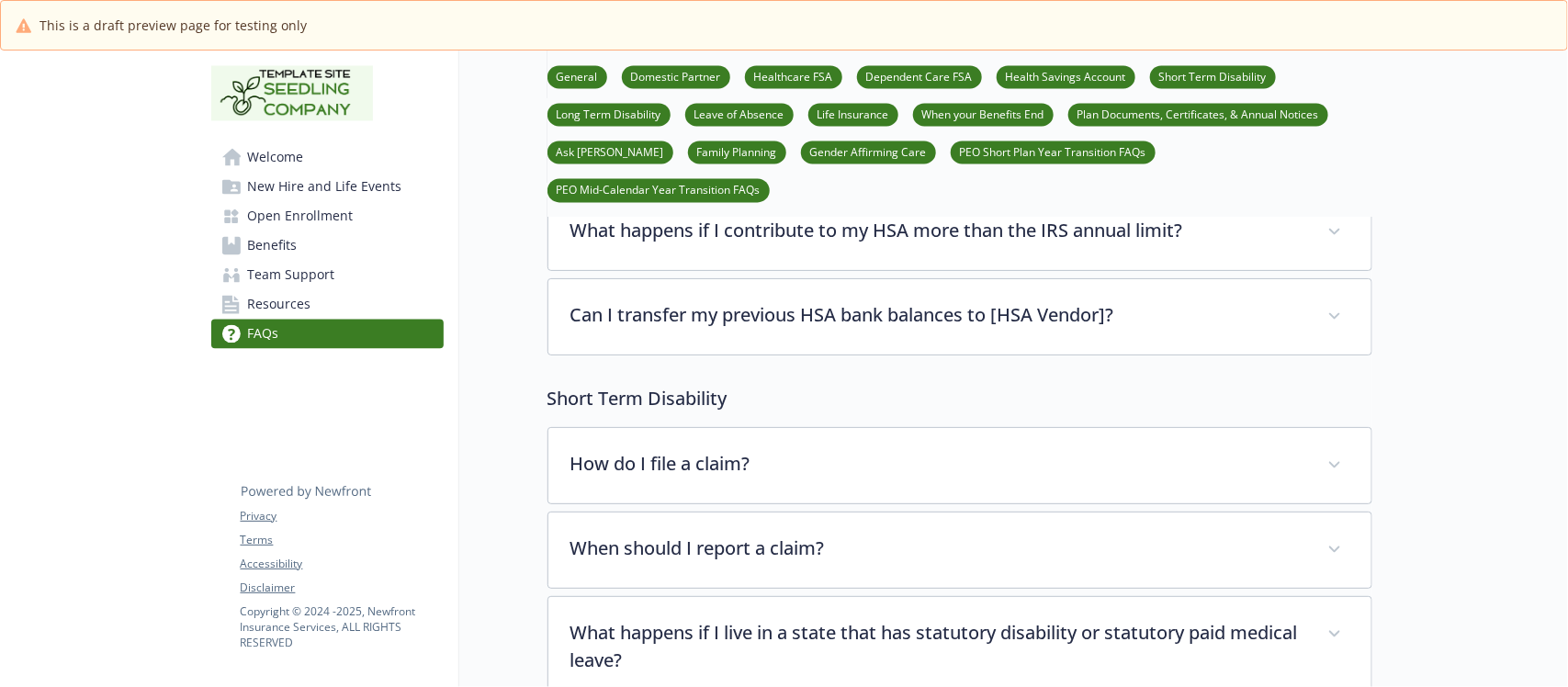
click at [308, 240] on link "Benefits" at bounding box center [327, 245] width 233 height 29
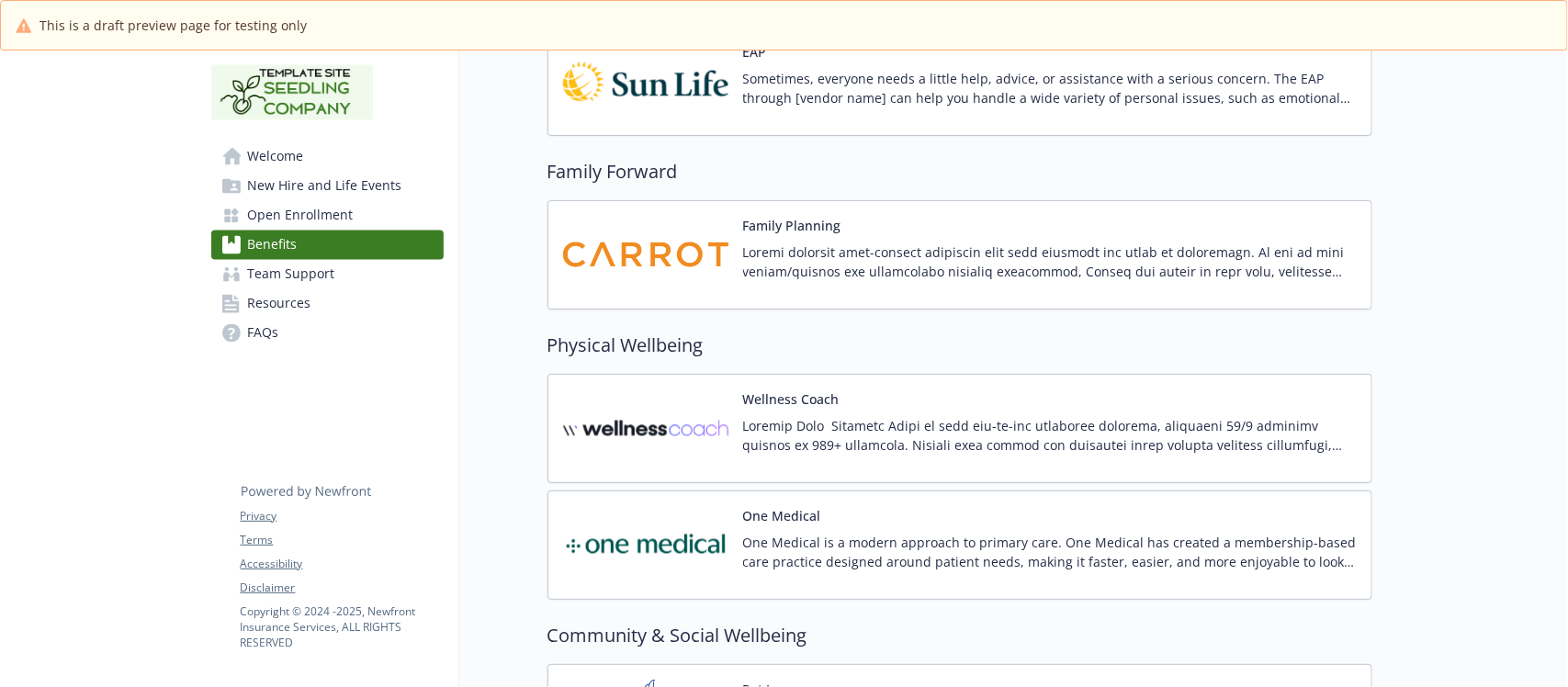
scroll to position [4477, 0]
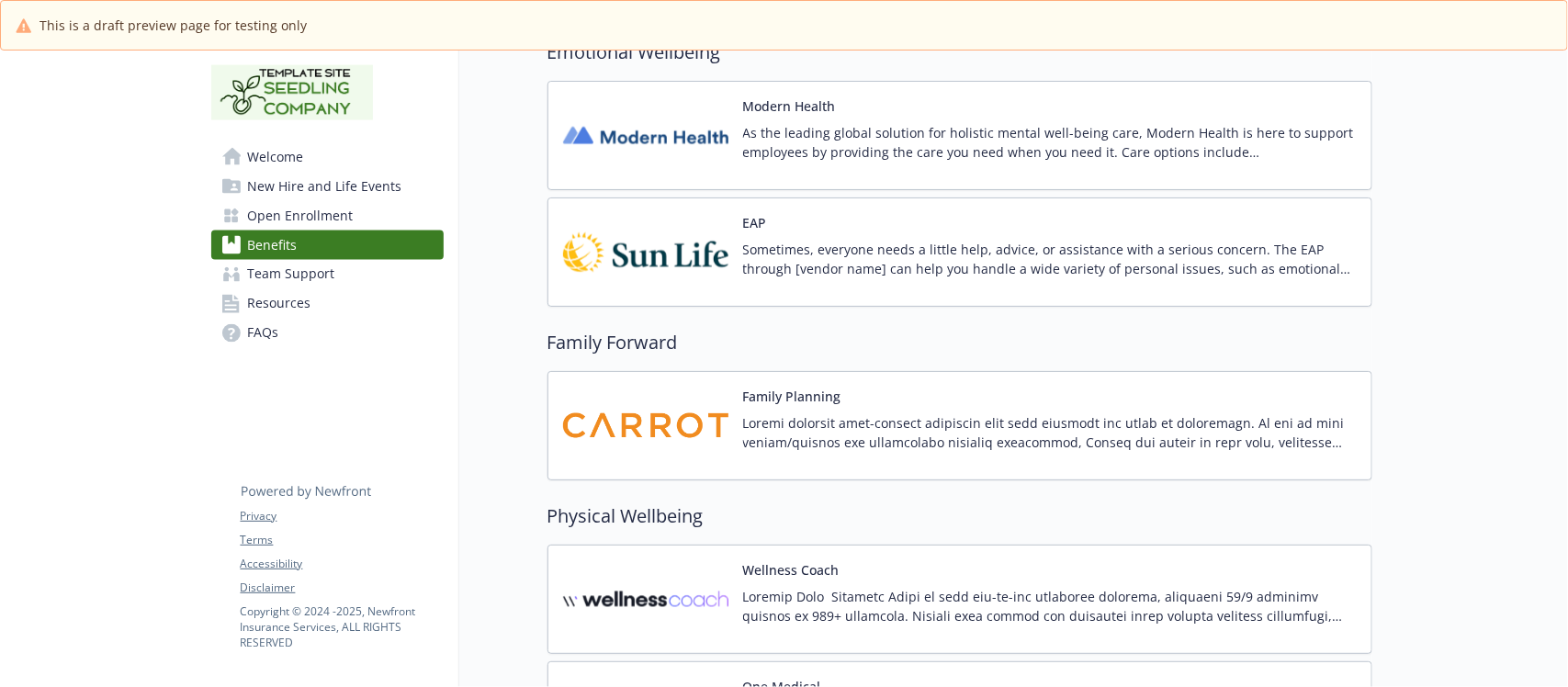
click at [888, 407] on div "Family Planning" at bounding box center [1050, 426] width 613 height 79
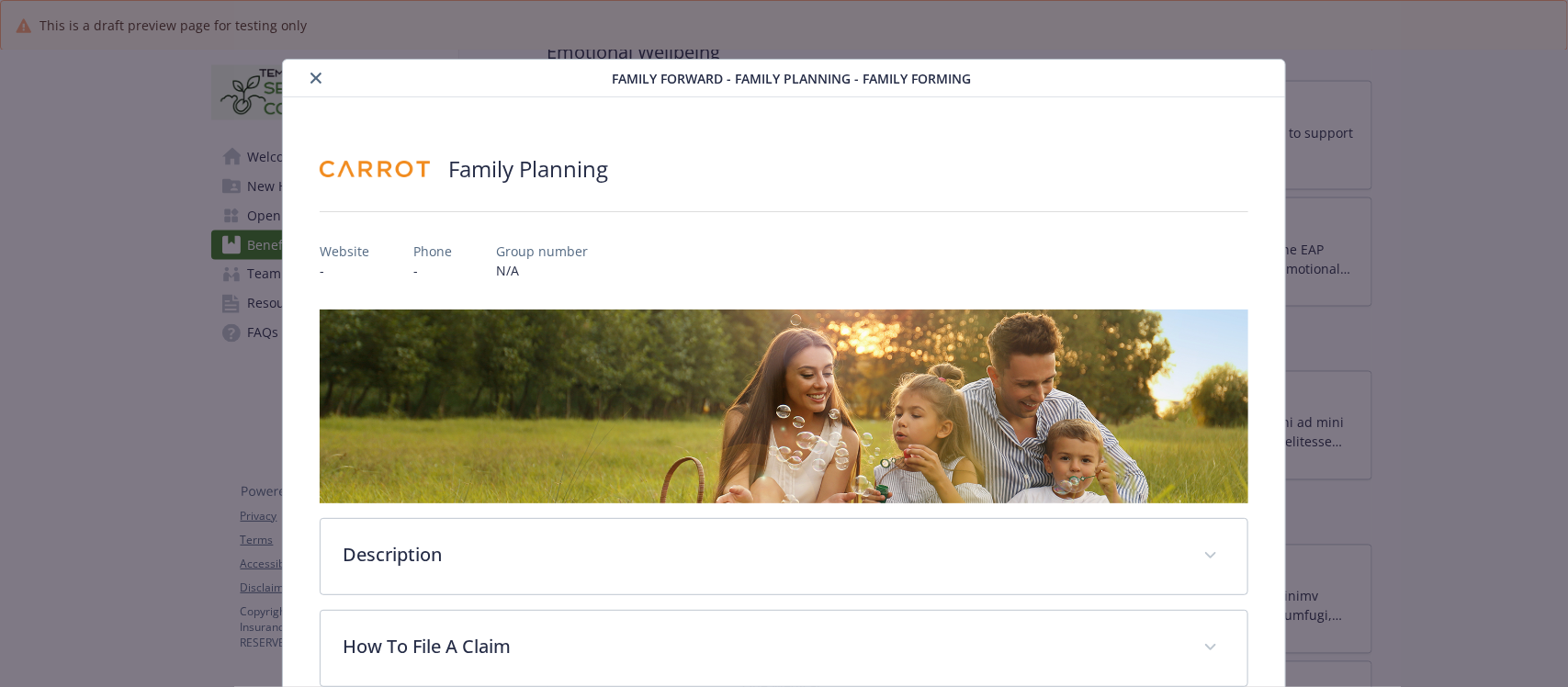
click at [317, 79] on icon "close" at bounding box center [316, 79] width 11 height 11
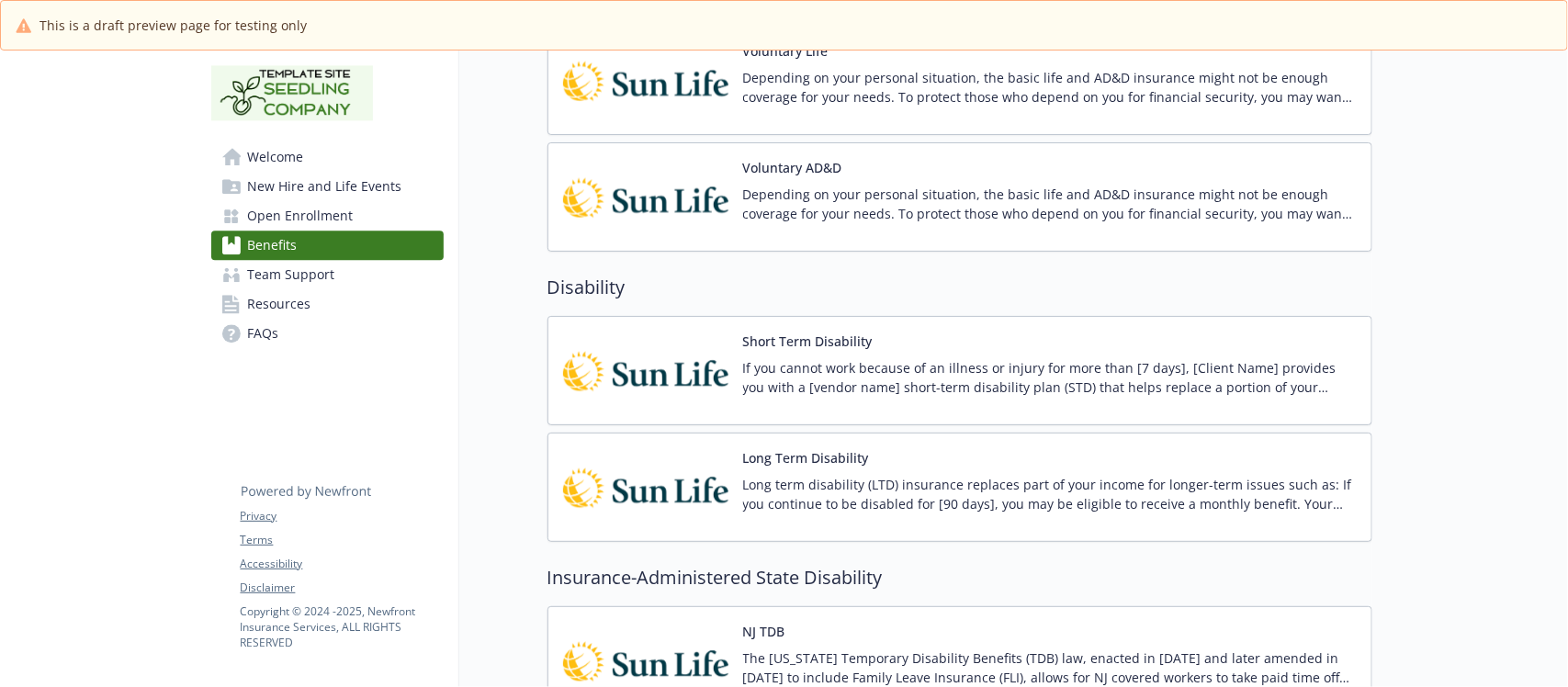
scroll to position [1803, 0]
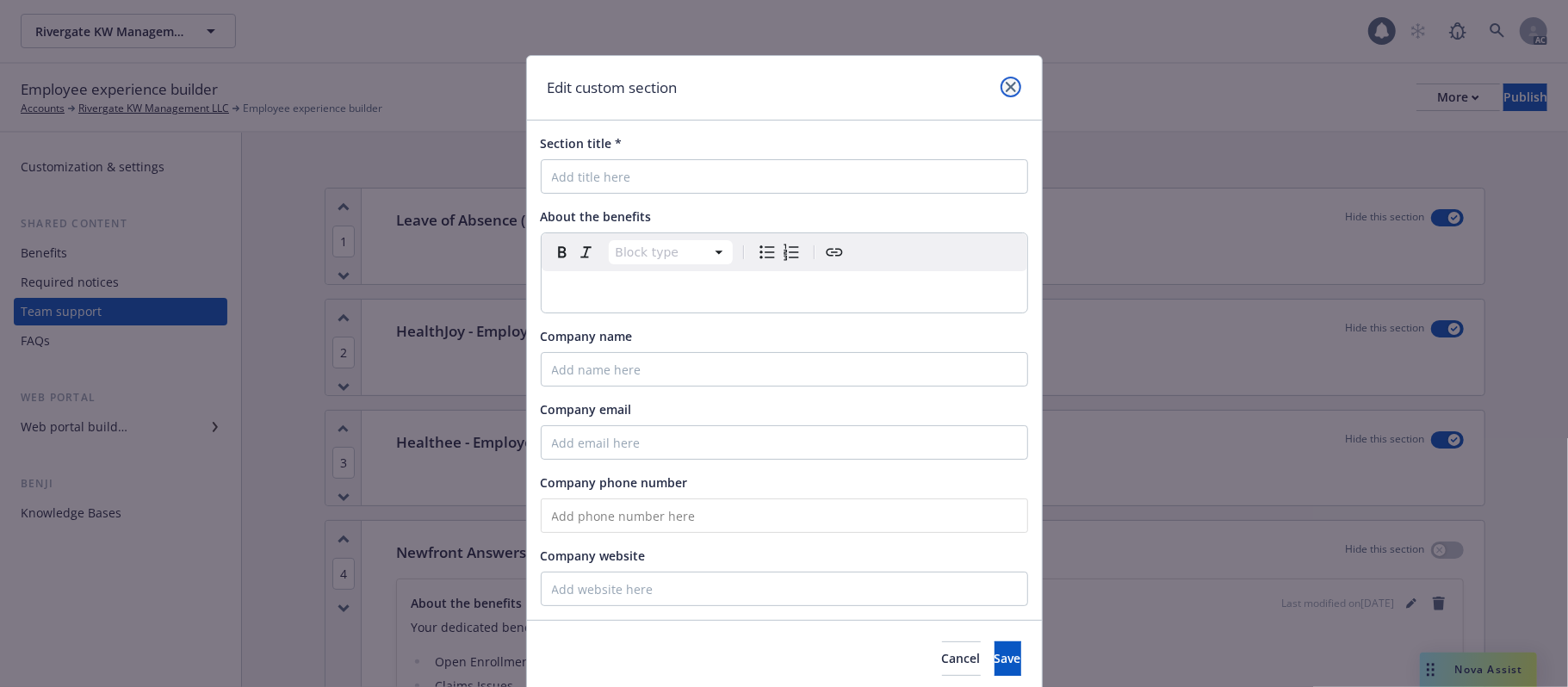
click at [1001, 93] on link "close" at bounding box center [1011, 87] width 21 height 21
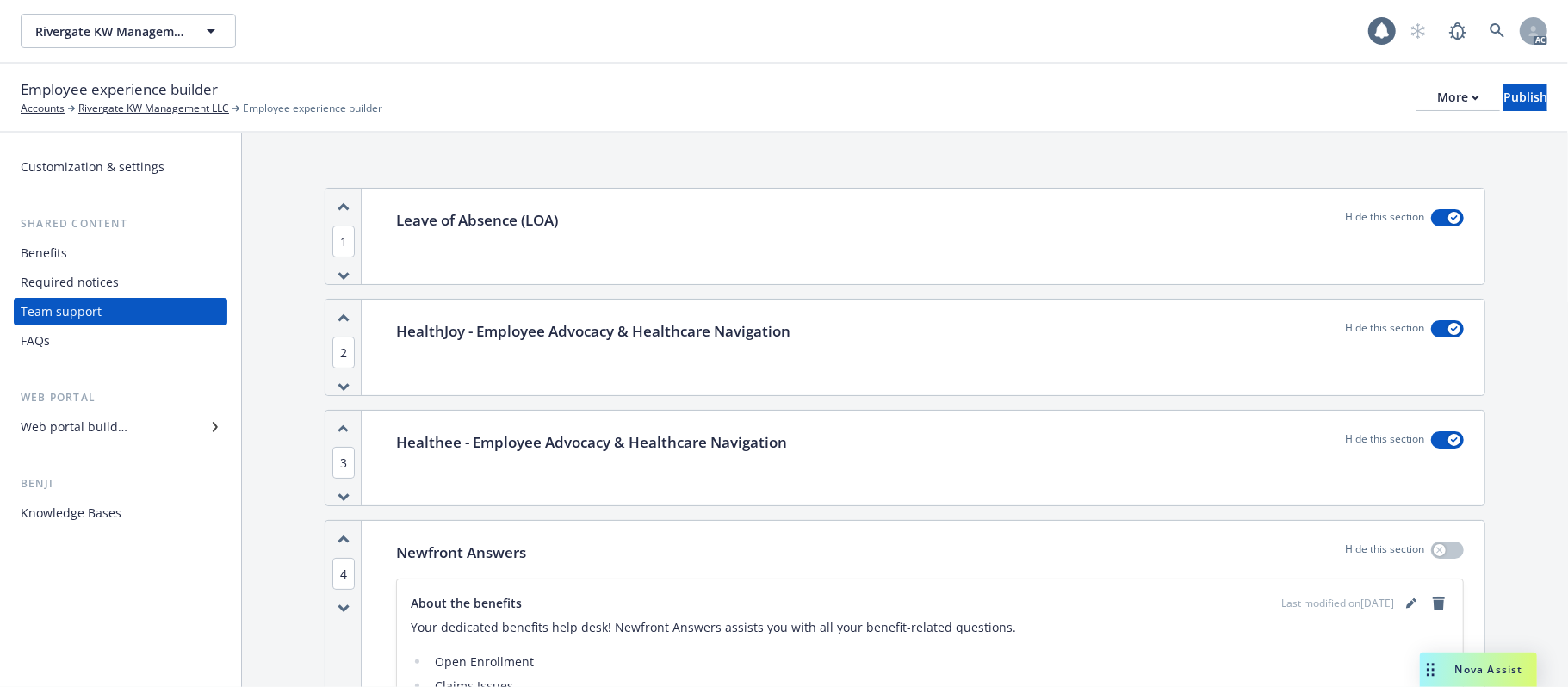
click at [76, 252] on div "Benefits" at bounding box center [121, 252] width 200 height 27
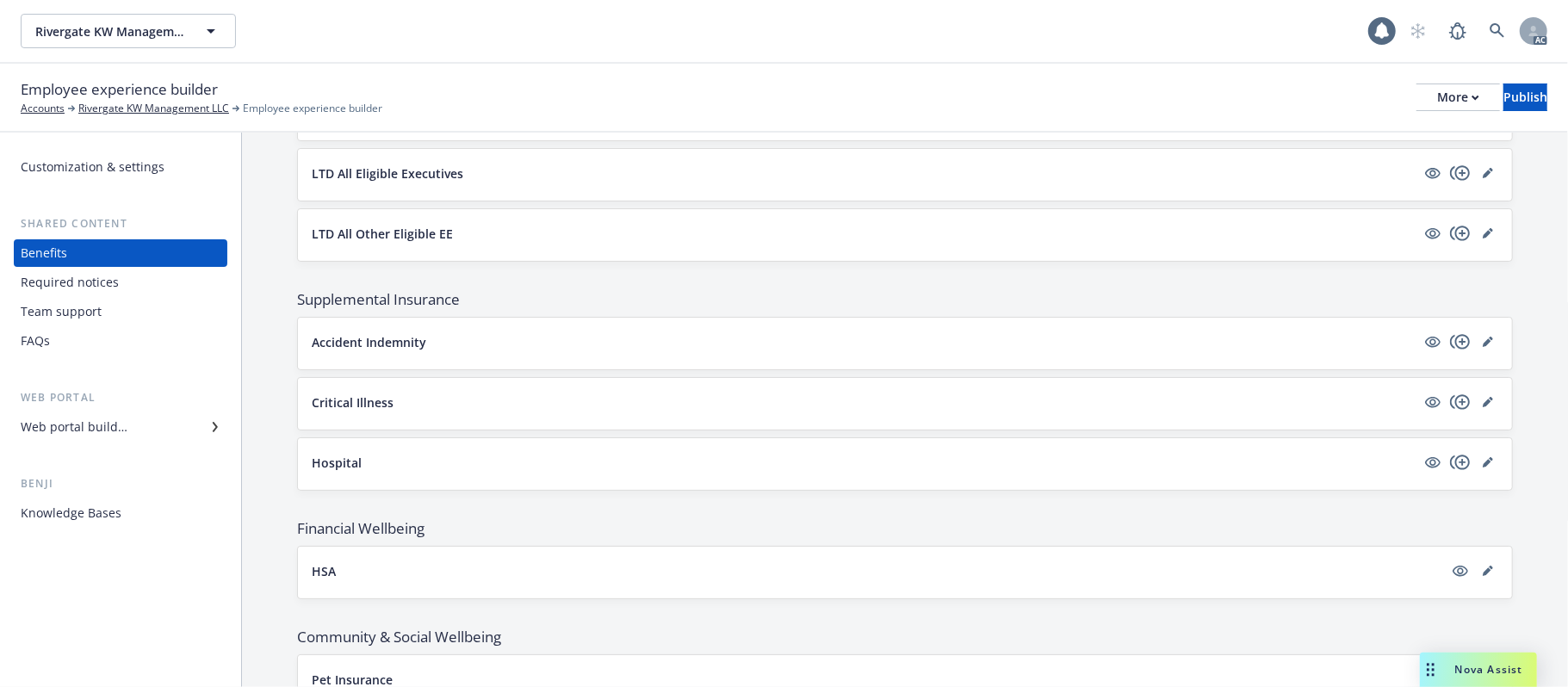
scroll to position [1119, 0]
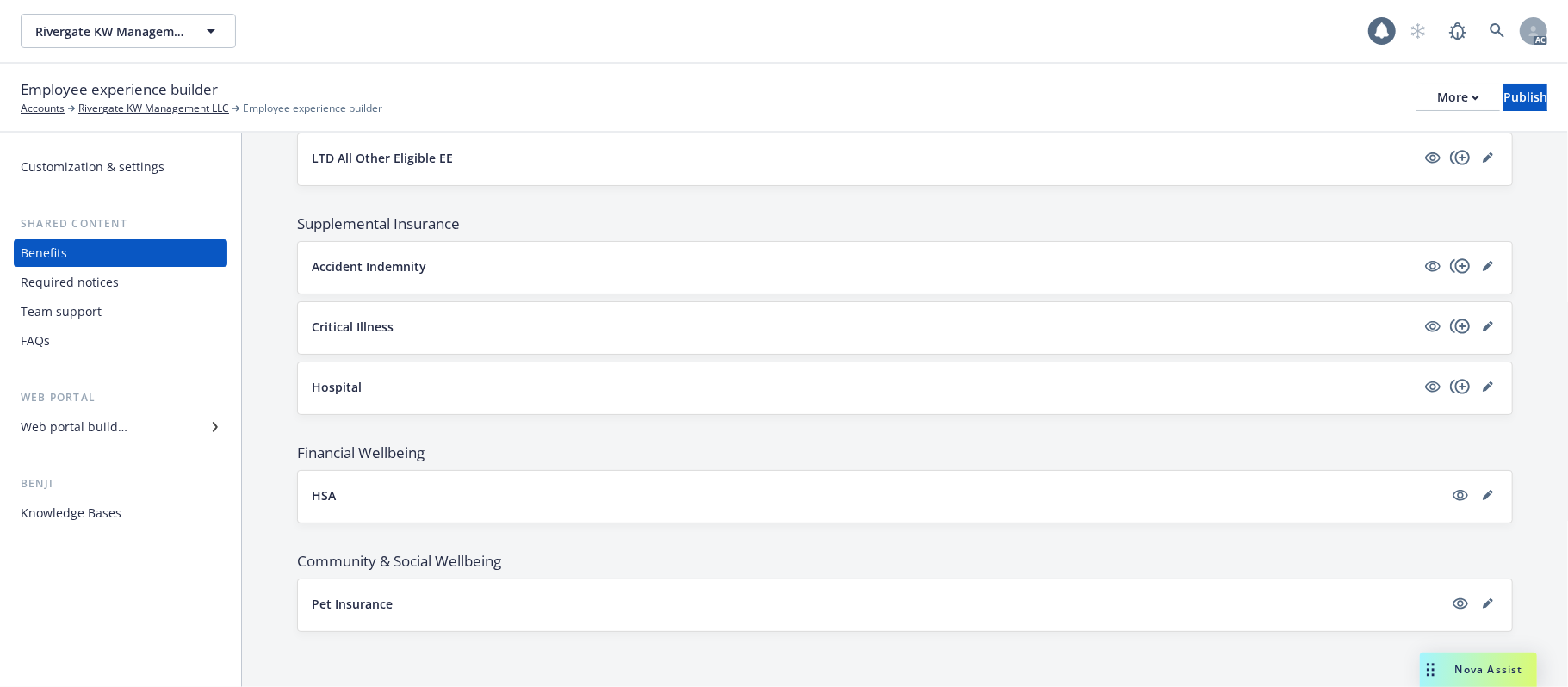
click at [730, 606] on button "Pet Insurance" at bounding box center [877, 604] width 1132 height 18
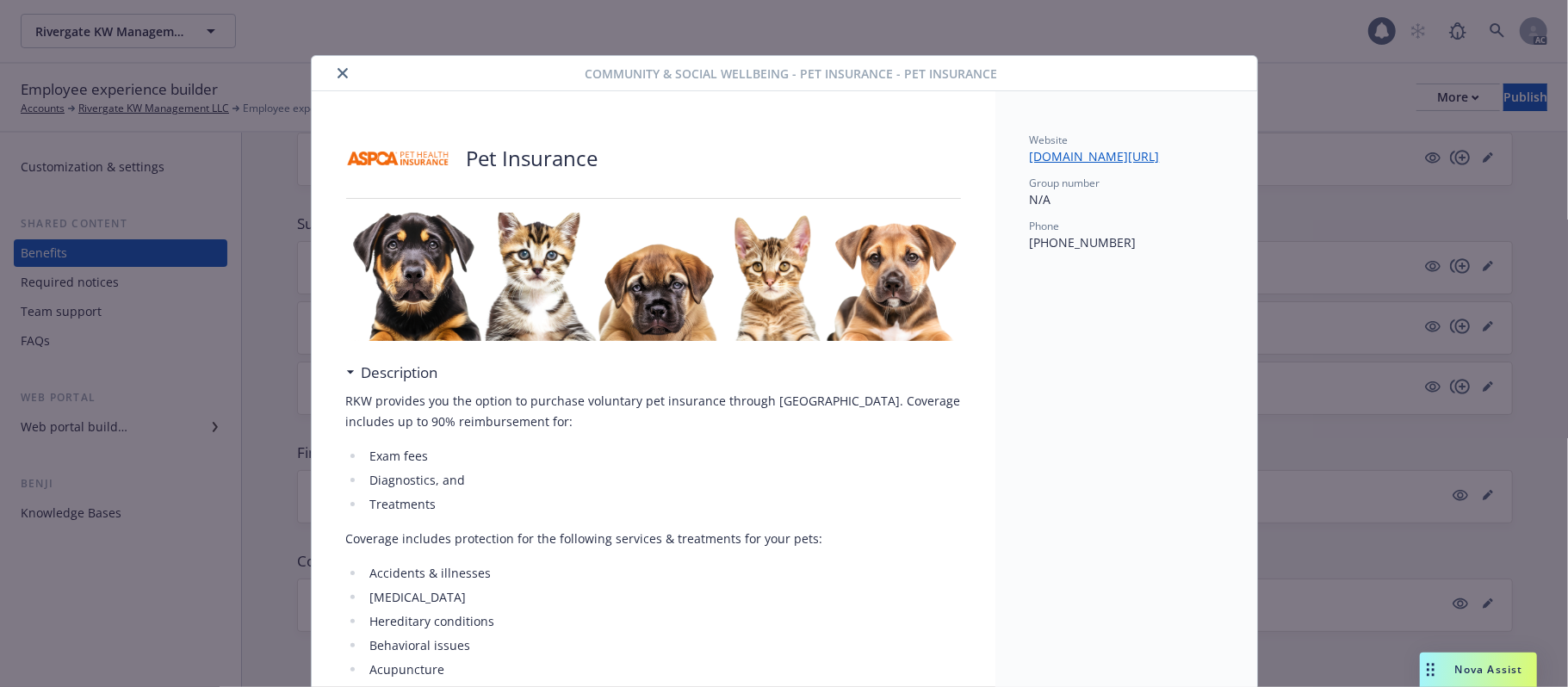
scroll to position [52, 0]
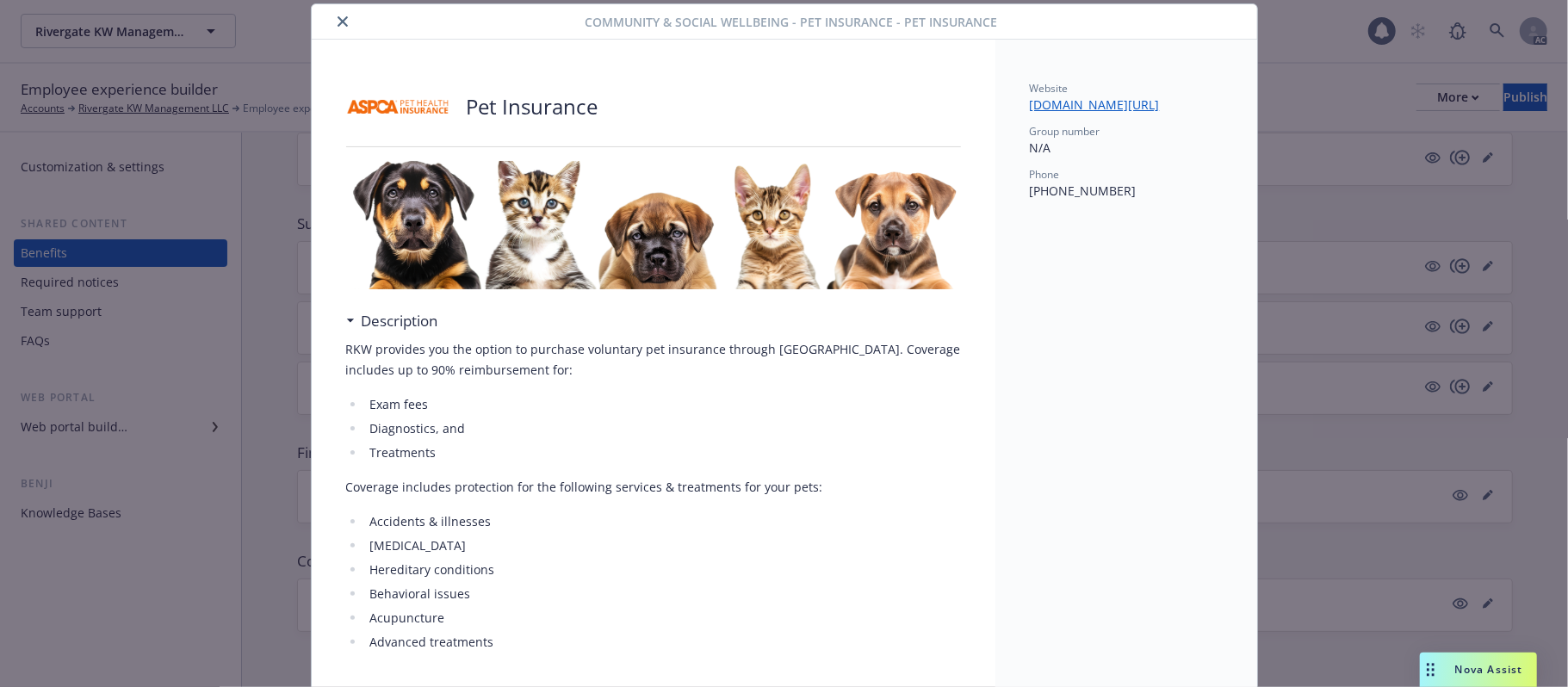
click at [337, 25] on icon "close" at bounding box center [343, 22] width 11 height 11
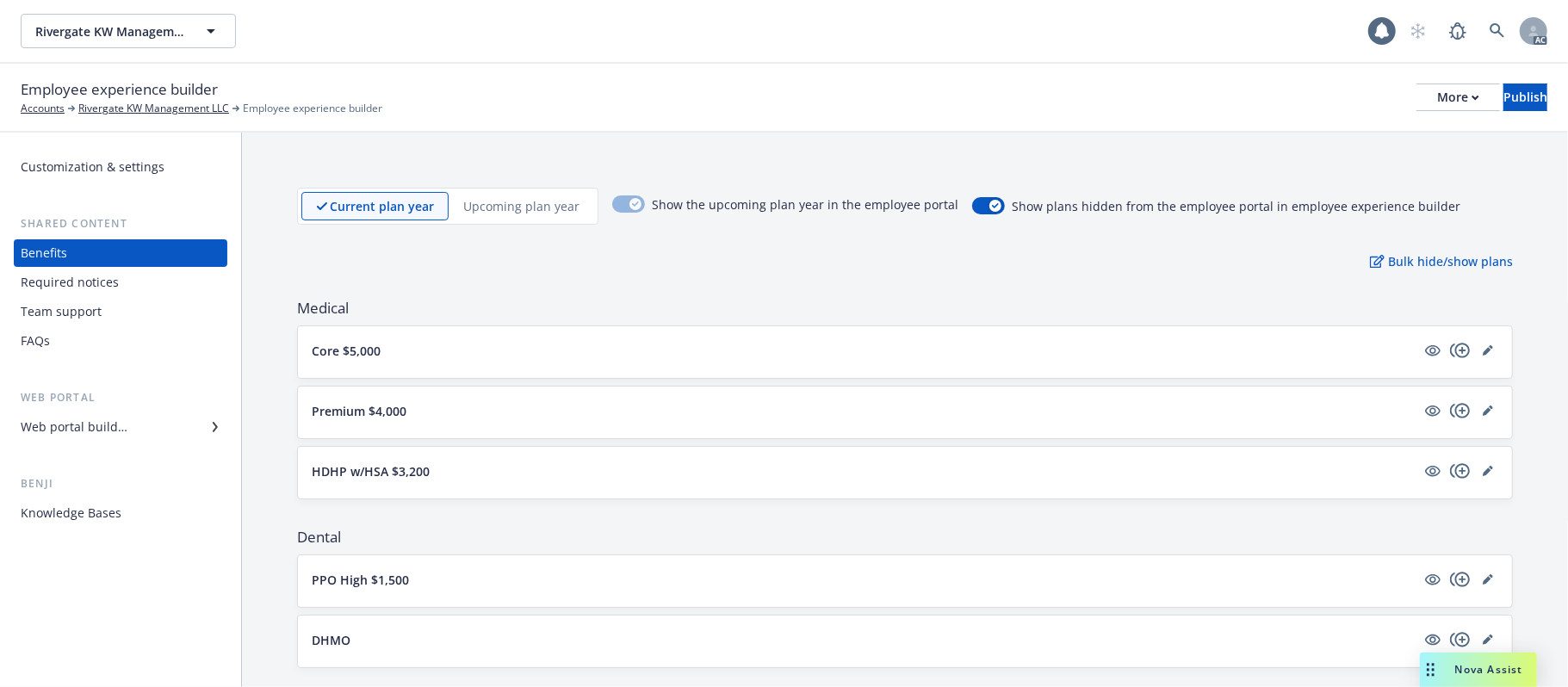
click at [527, 197] on p "Upcoming plan year" at bounding box center [521, 206] width 117 height 18
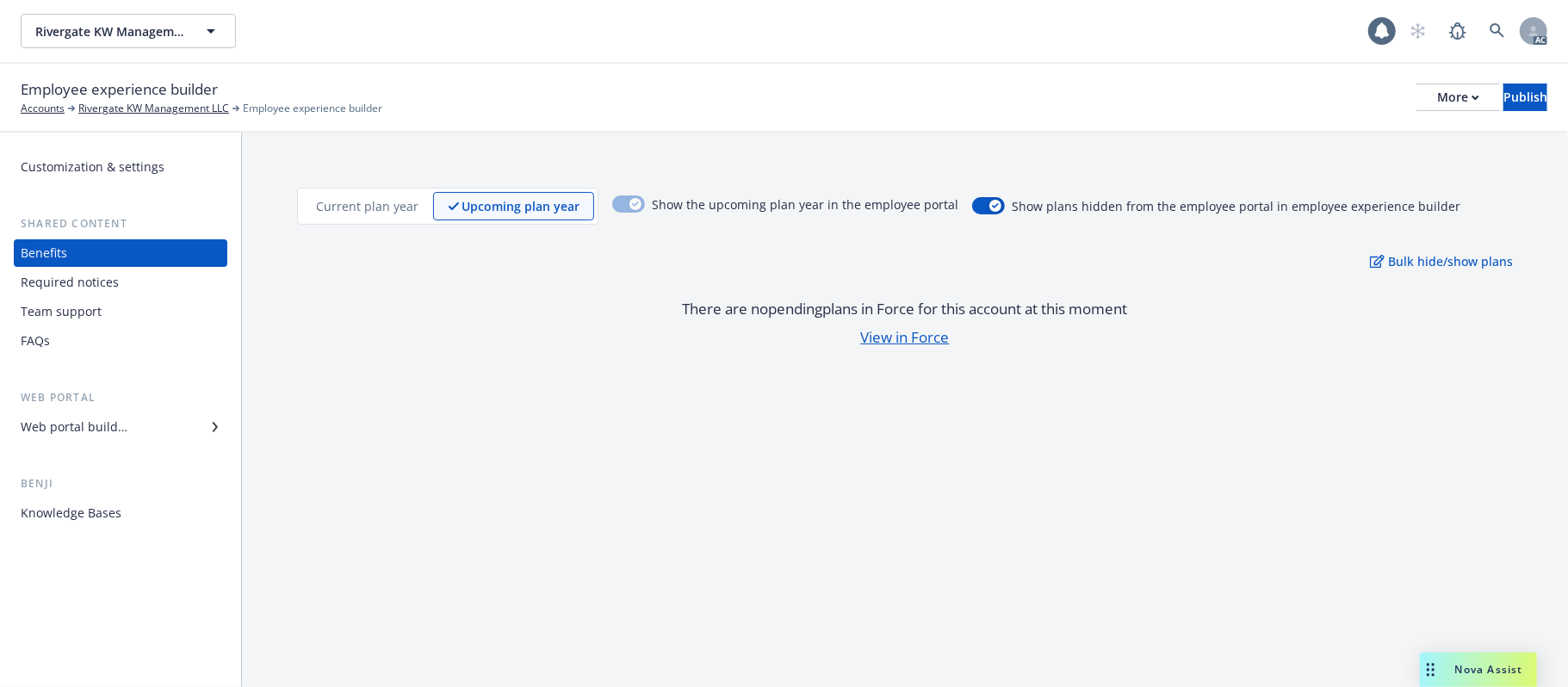
click at [390, 190] on div "Current plan year Upcoming plan year" at bounding box center [448, 206] width 302 height 37
click at [373, 200] on p "Current plan year" at bounding box center [367, 206] width 103 height 18
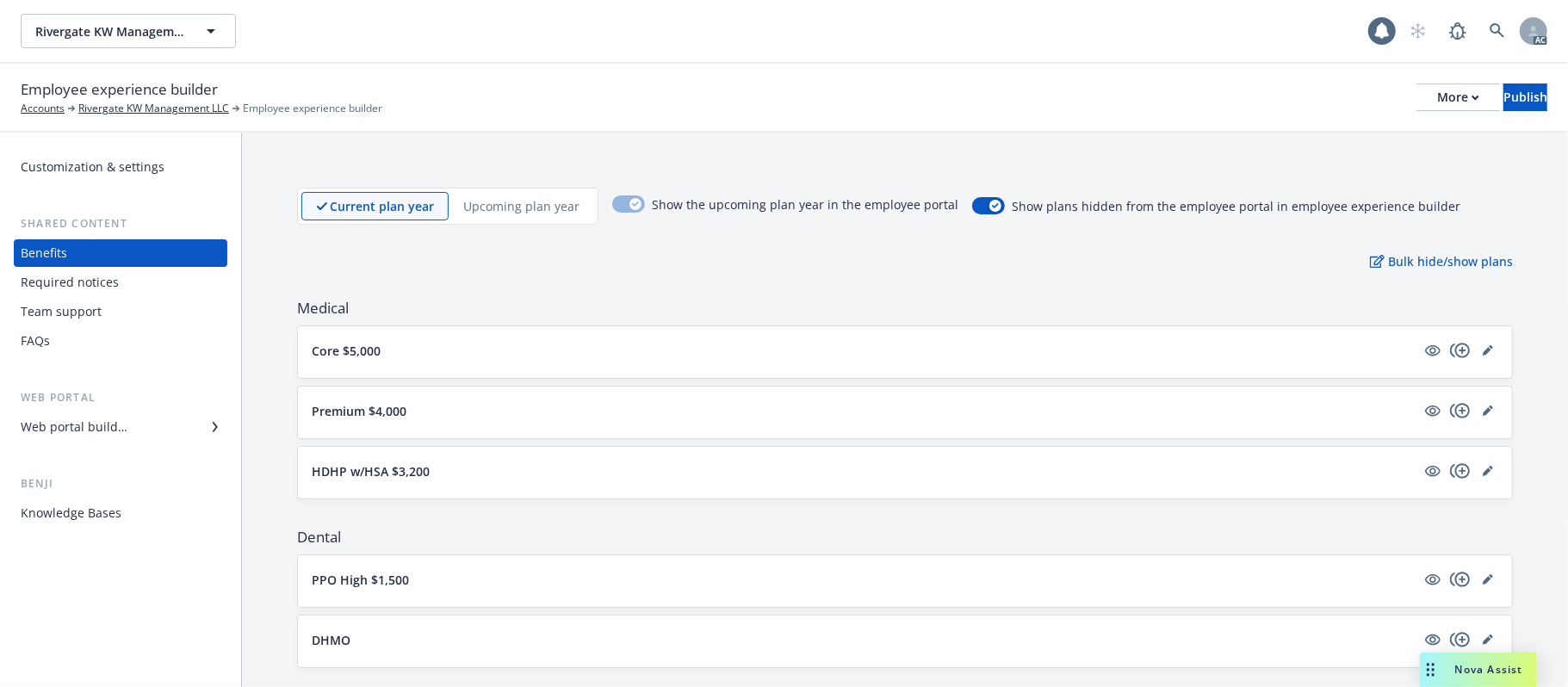
scroll to position [229, 0]
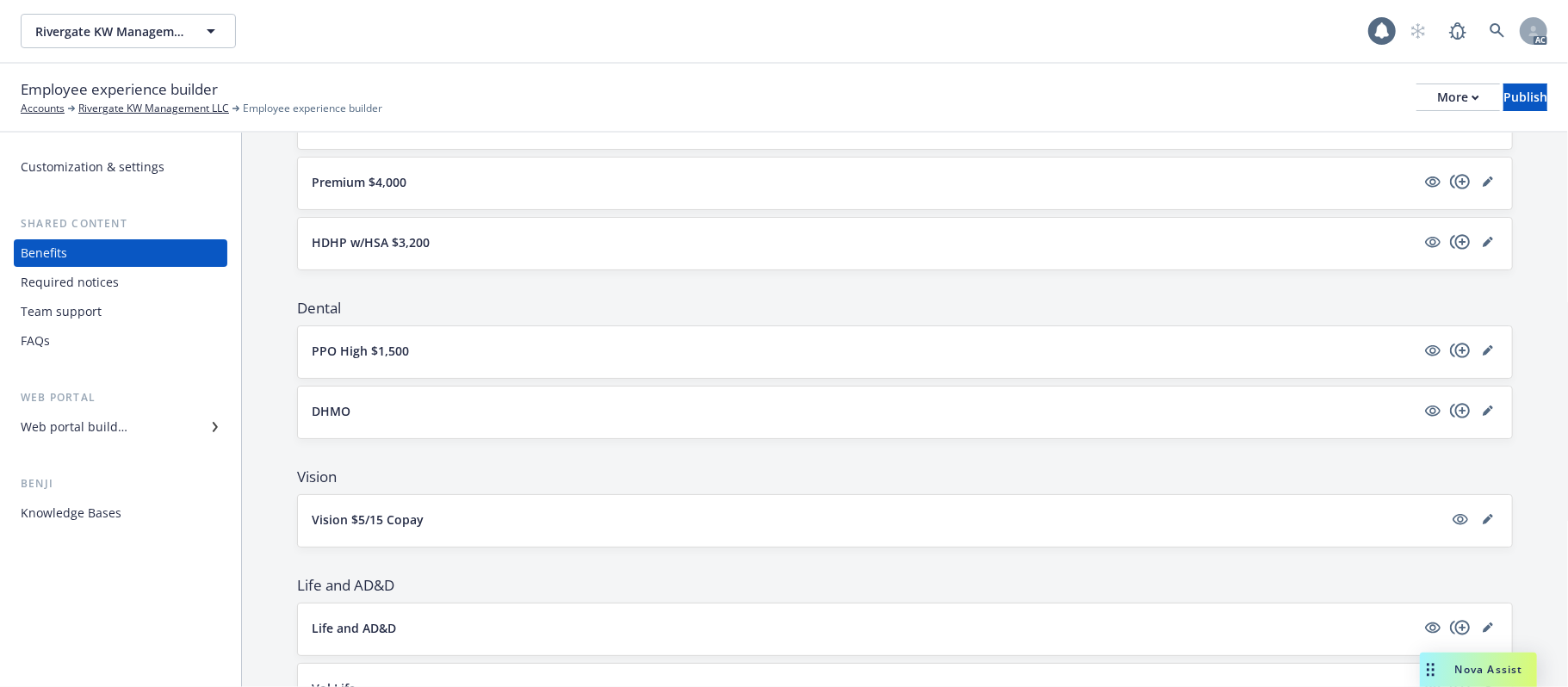
click at [651, 360] on button "PPO High $1,500" at bounding box center [864, 351] width 1104 height 18
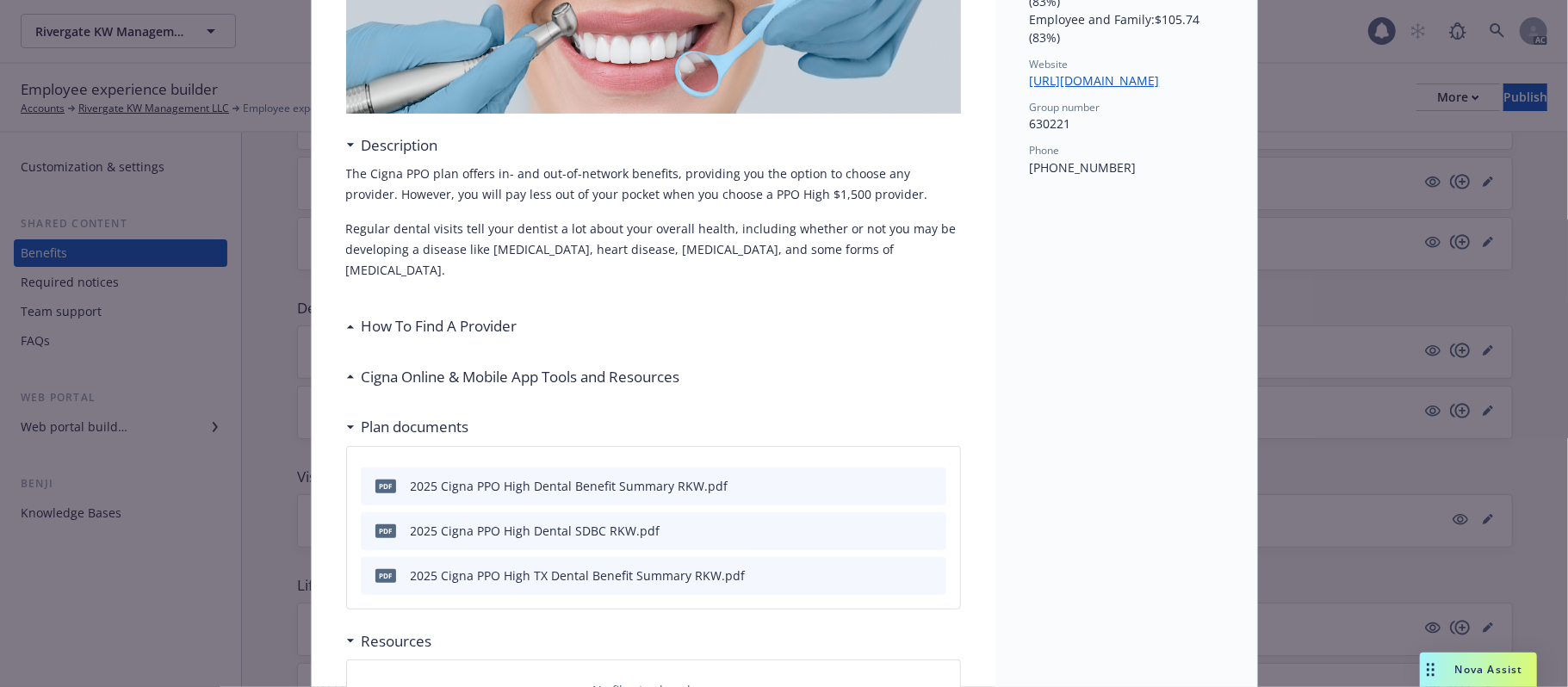
scroll to position [511, 0]
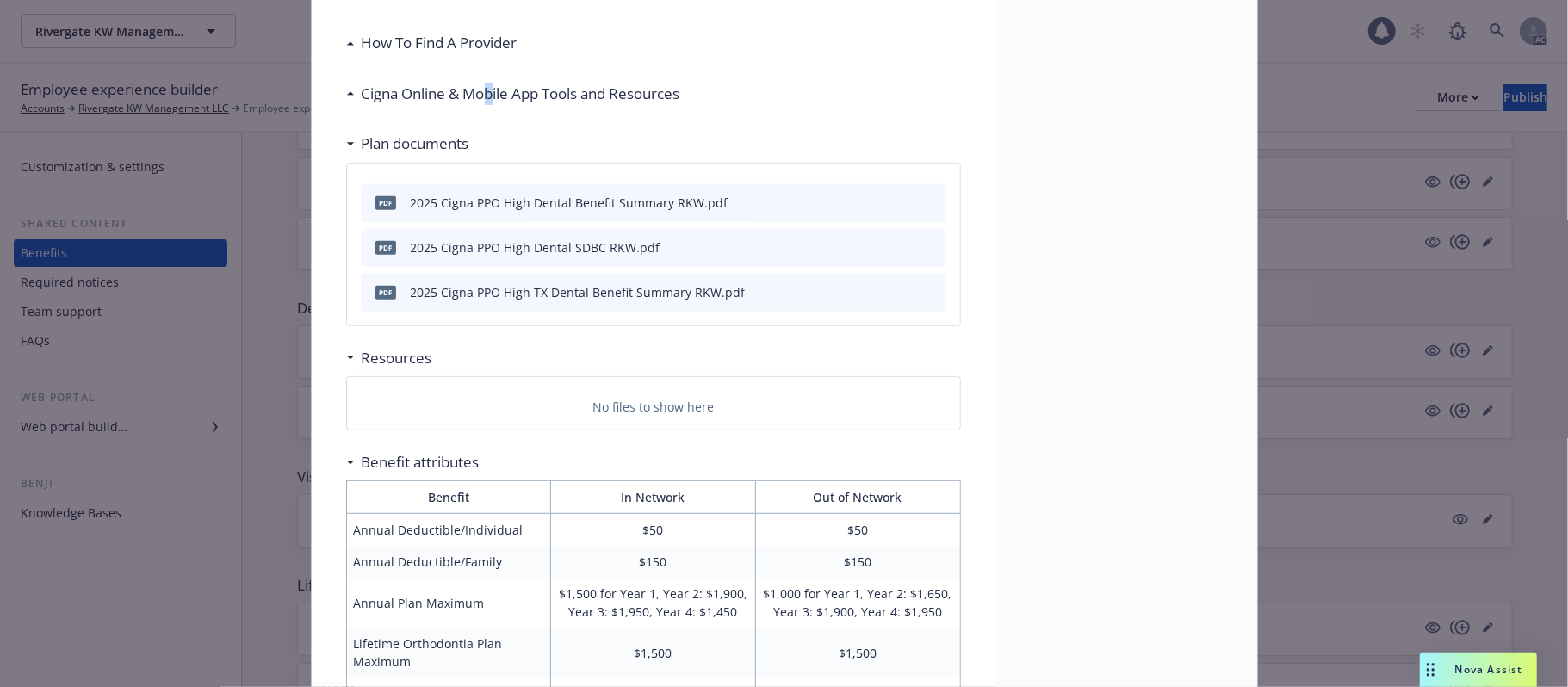
click at [484, 82] on h3 "Cigna Online & Mobile App Tools and Resources" at bounding box center [521, 94] width 319 height 23
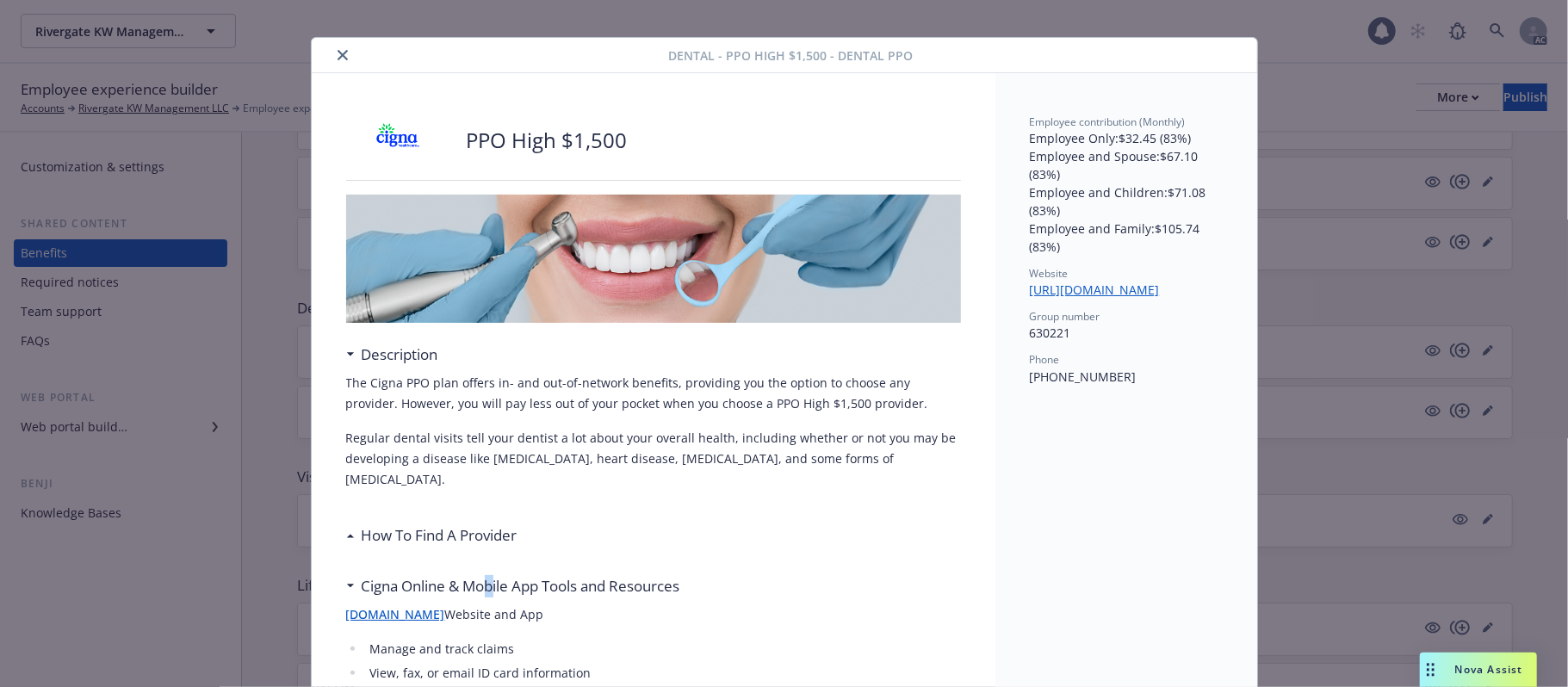
scroll to position [0, 0]
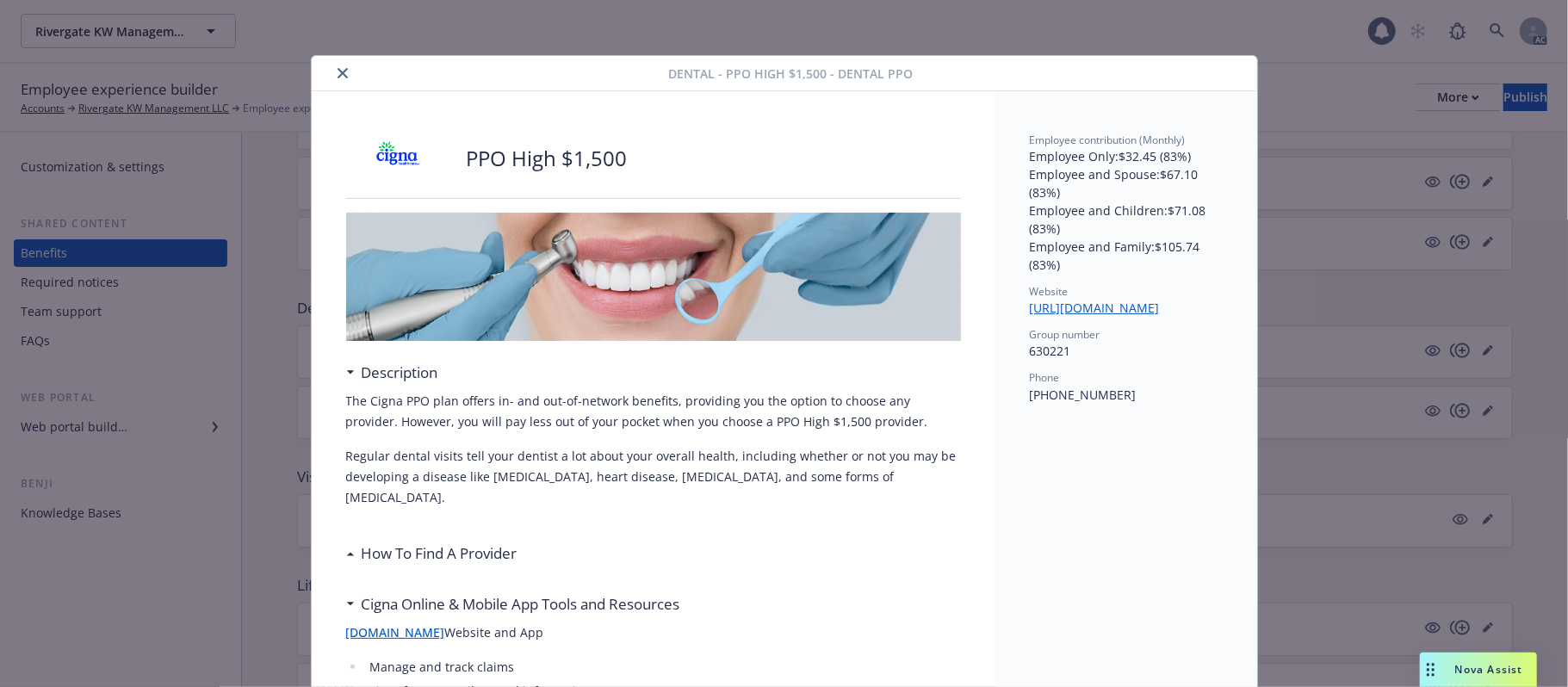
click at [344, 71] on div at bounding box center [494, 74] width 351 height 21
click at [339, 62] on div "Dental - PPO High $1,500 - Dental PPO" at bounding box center [784, 74] width 946 height 35
click at [337, 73] on icon "close" at bounding box center [343, 74] width 11 height 11
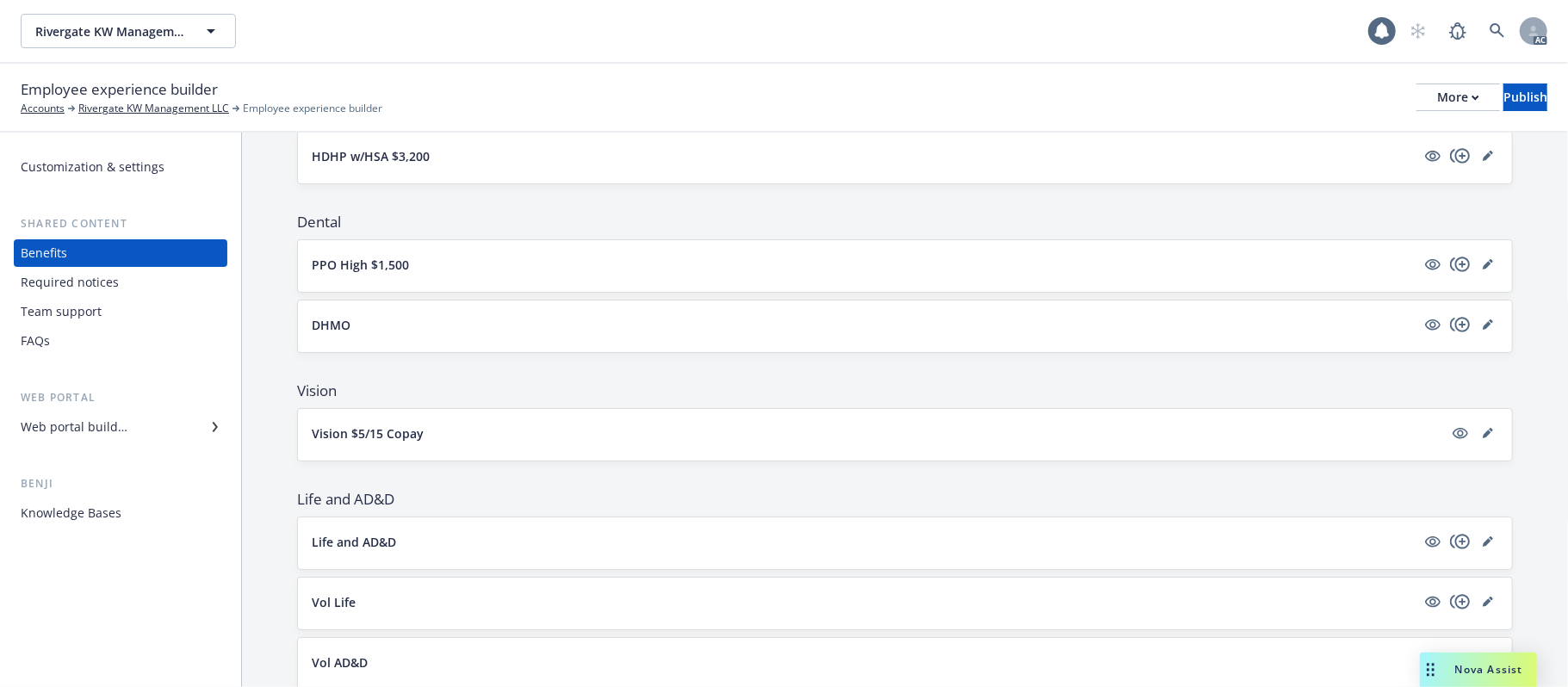
scroll to position [459, 0]
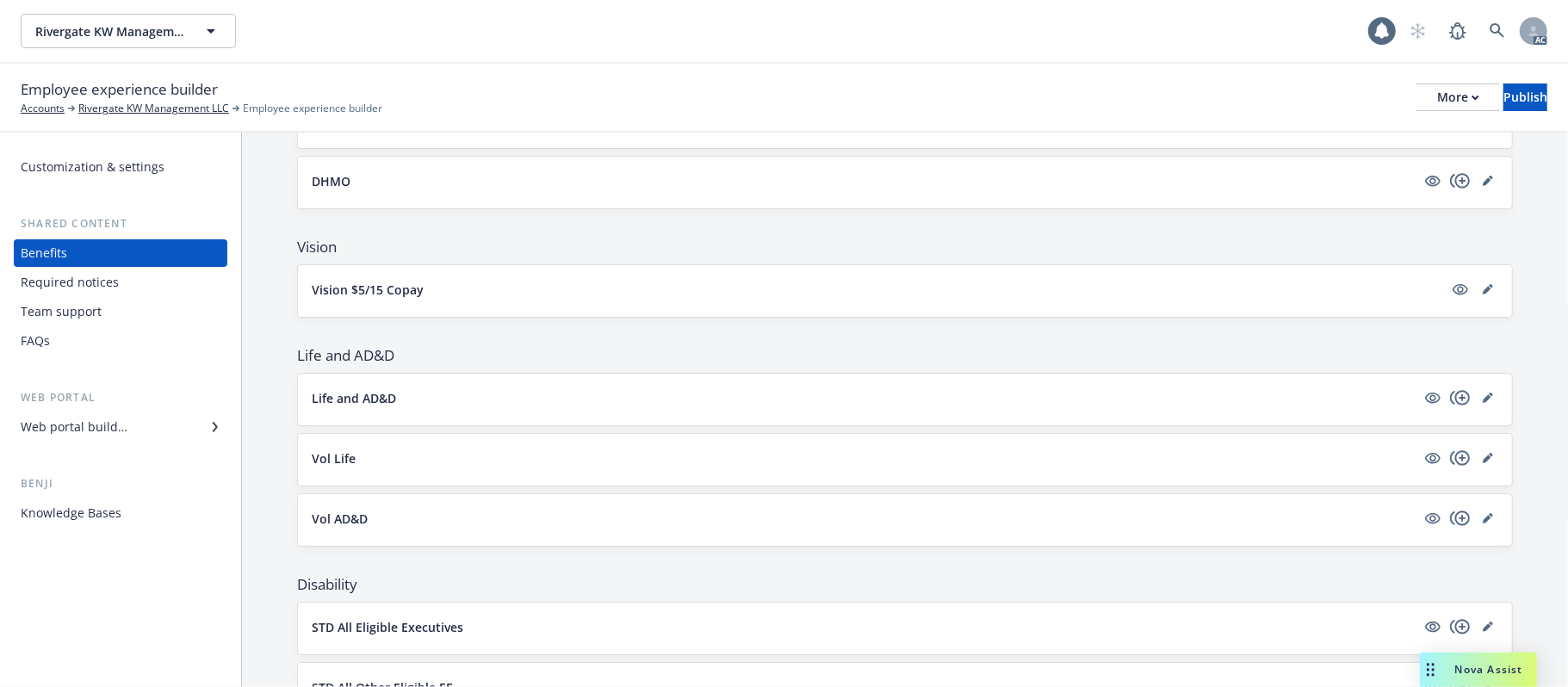
click at [576, 287] on button "Vision $5/15 Copay" at bounding box center [877, 289] width 1132 height 18
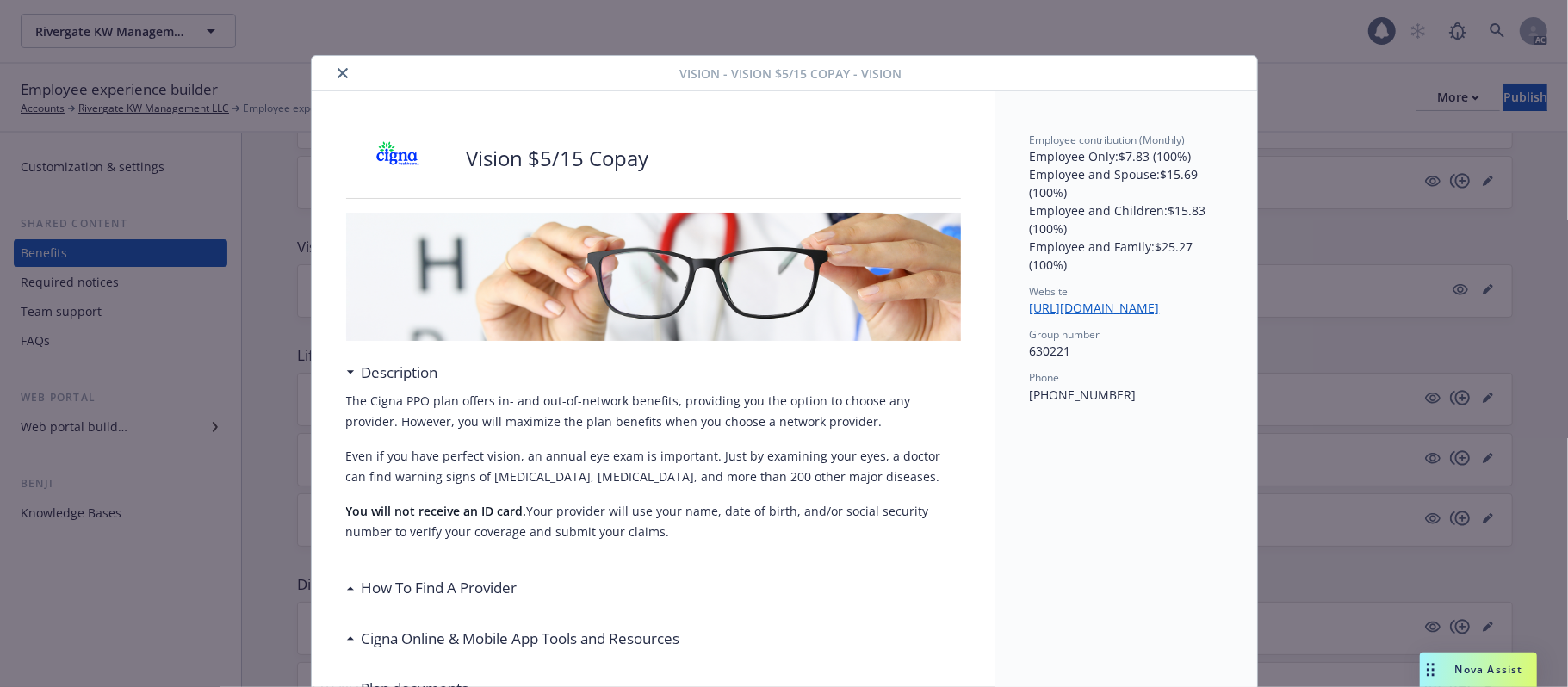
click at [337, 76] on icon "close" at bounding box center [343, 74] width 11 height 11
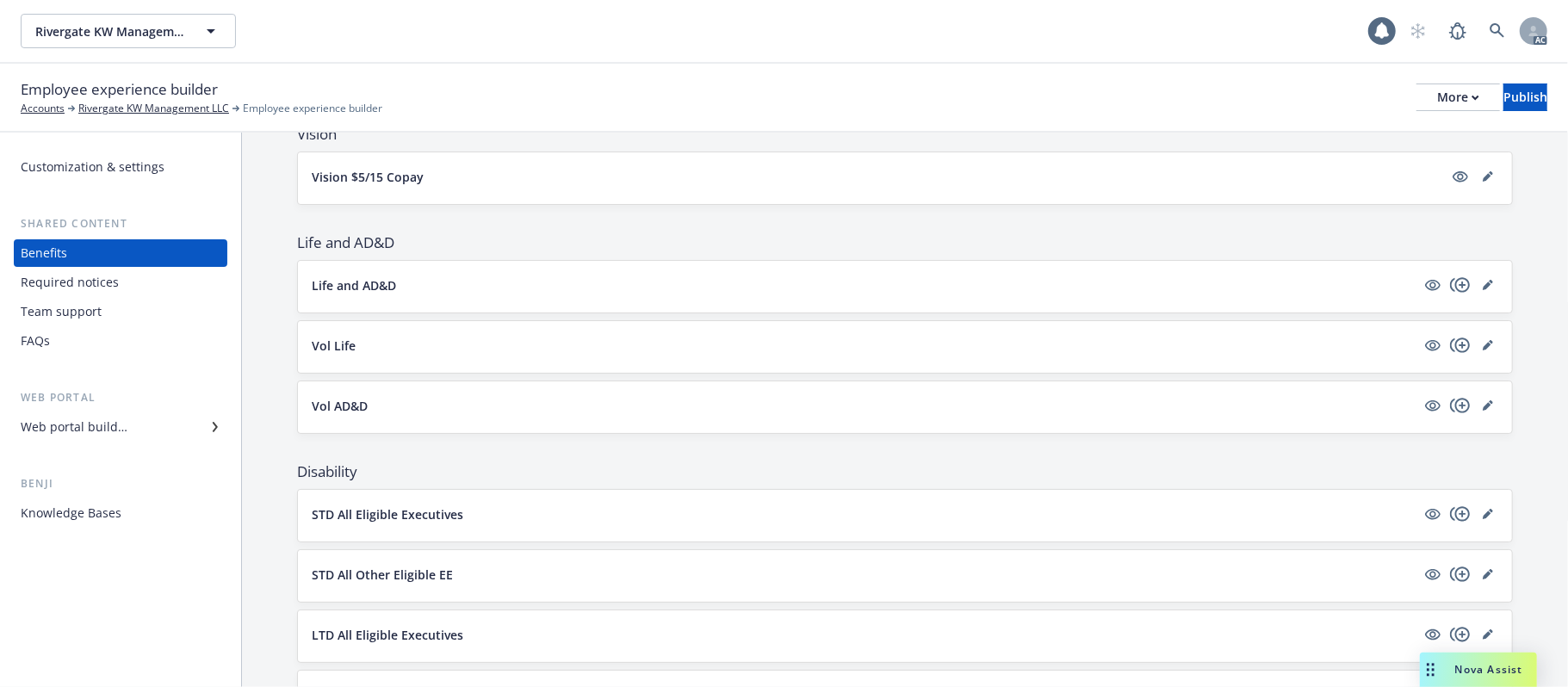
scroll to position [917, 0]
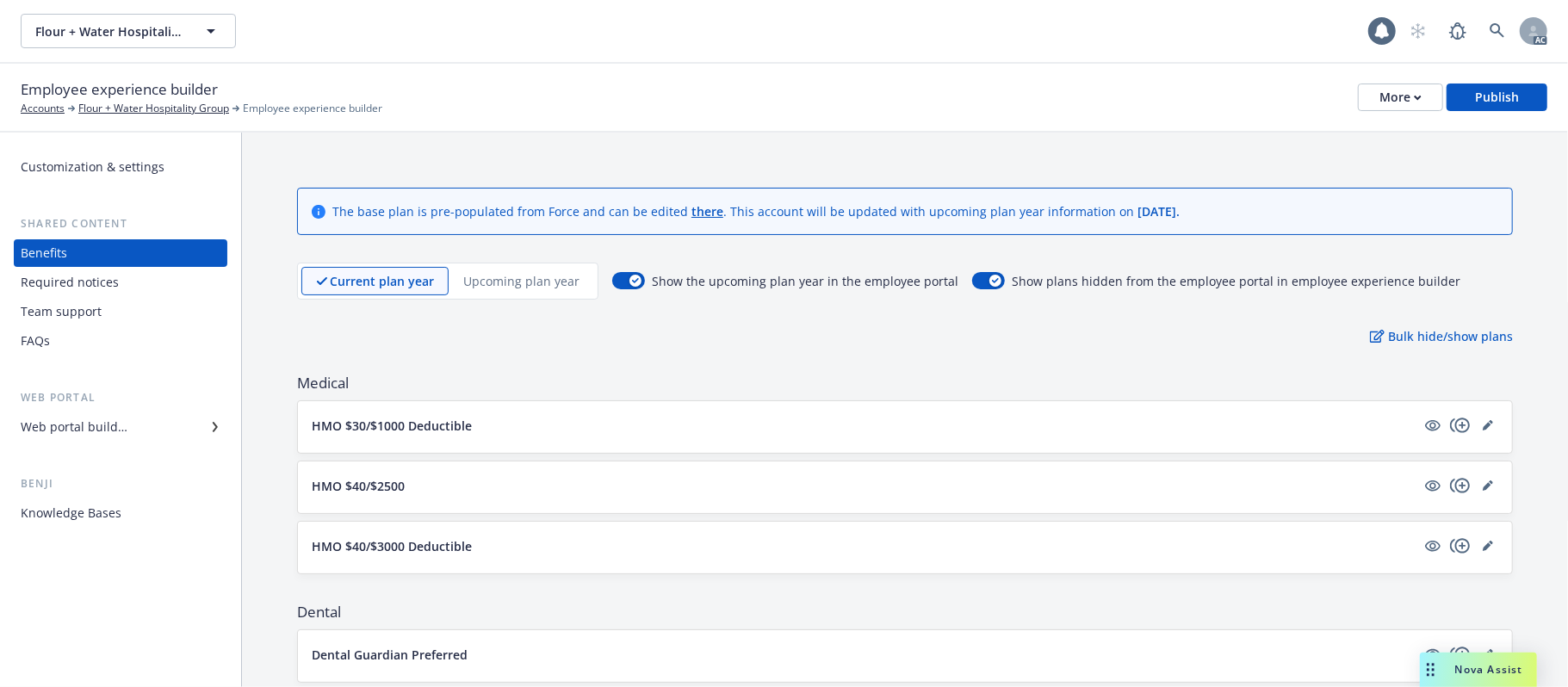
click at [493, 282] on p "Upcoming plan year" at bounding box center [521, 280] width 117 height 18
click at [350, 277] on p "Current plan year" at bounding box center [367, 280] width 103 height 18
click at [507, 276] on p "Upcoming plan year" at bounding box center [521, 280] width 117 height 18
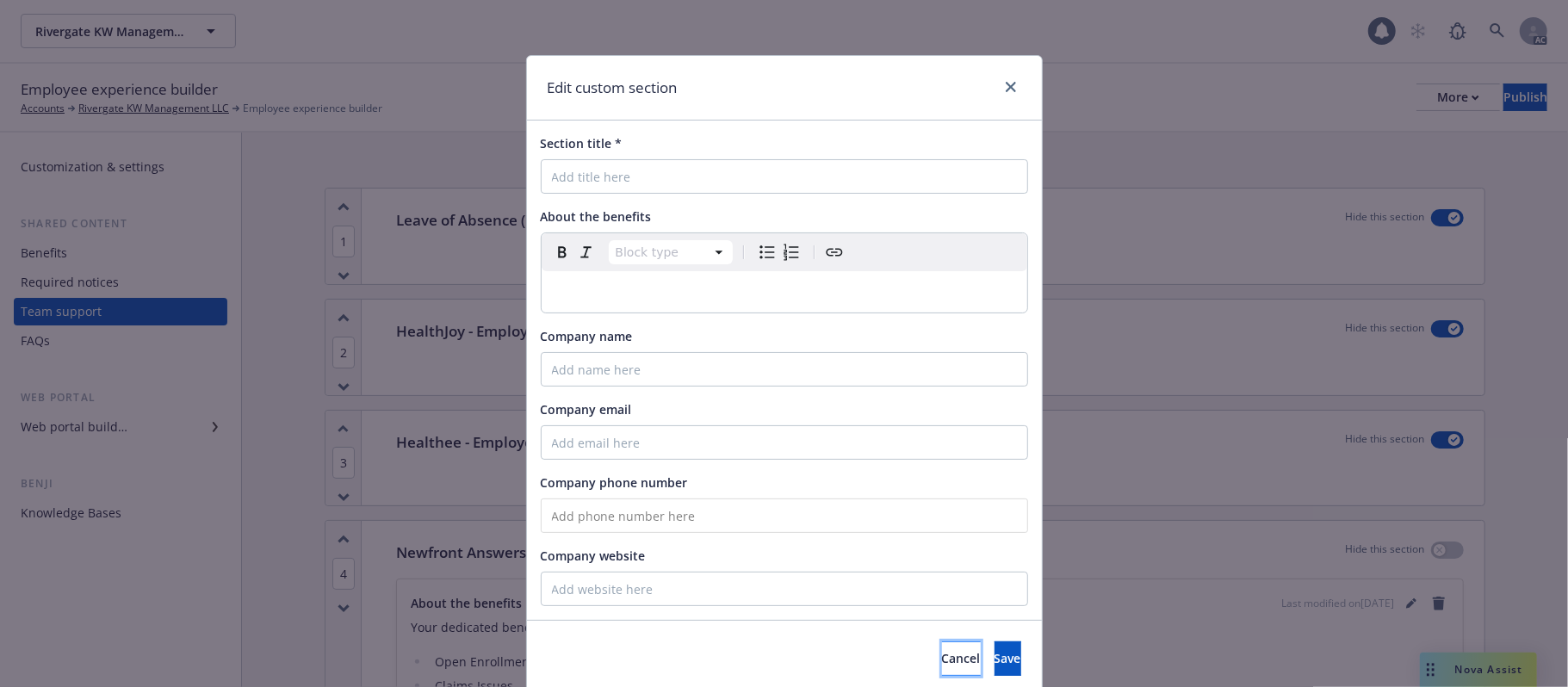
click at [942, 660] on span "Cancel" at bounding box center [961, 658] width 39 height 17
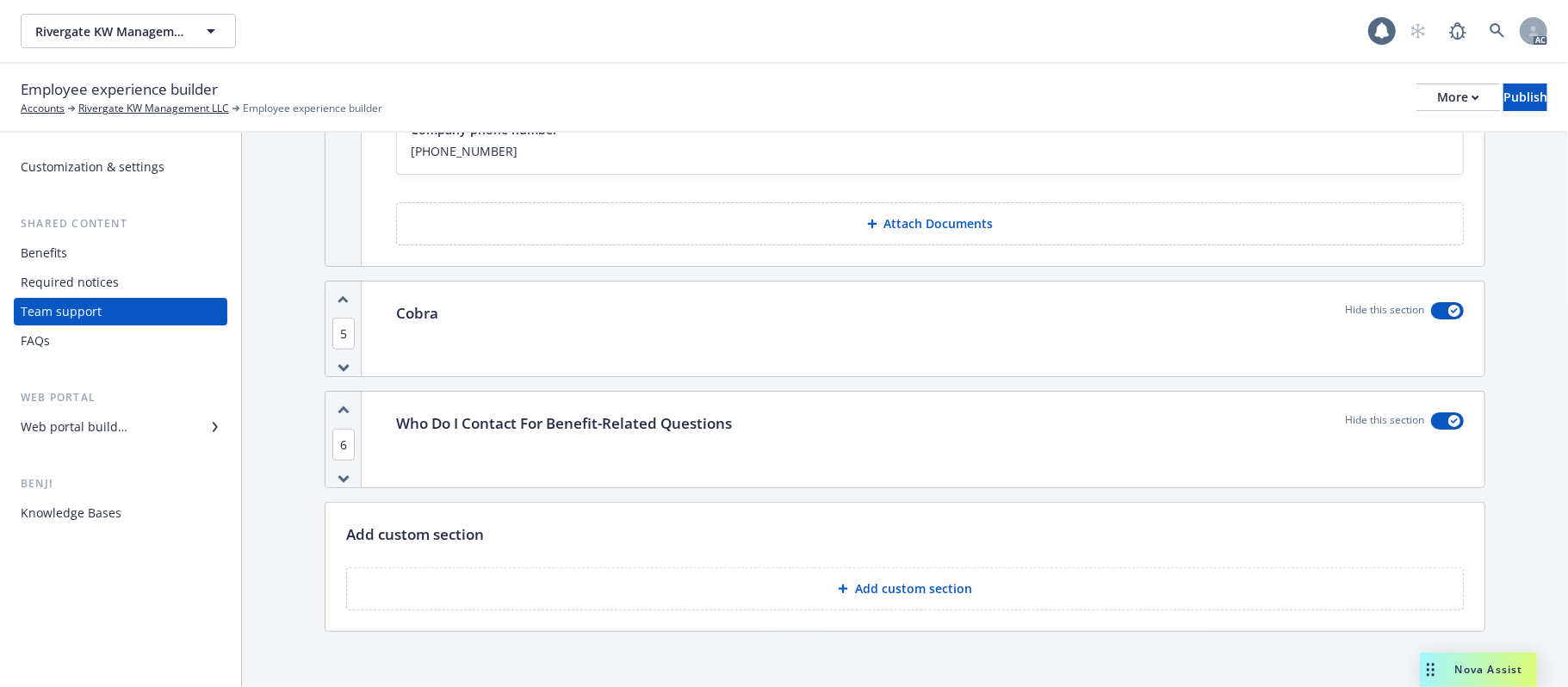
scroll to position [859, 0]
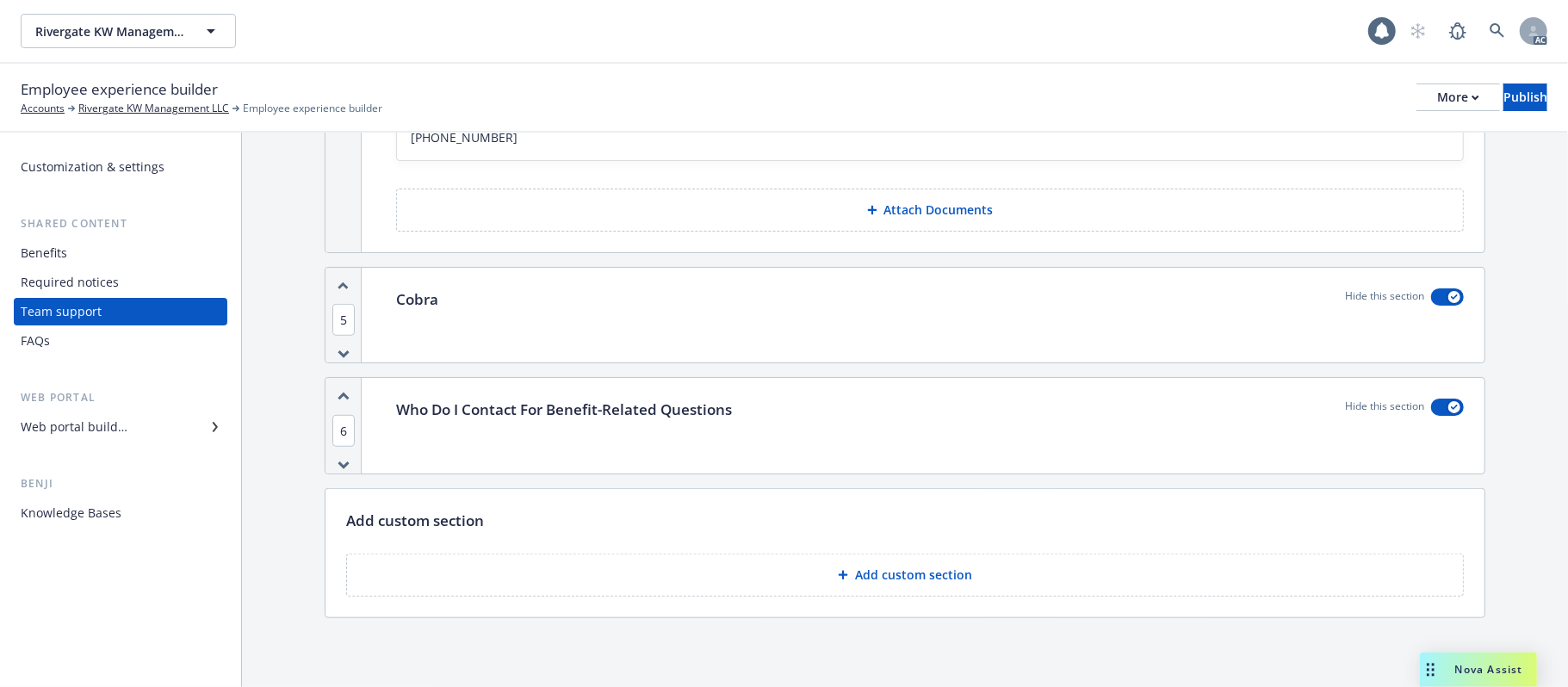
click at [103, 246] on div "Benefits" at bounding box center [121, 252] width 200 height 27
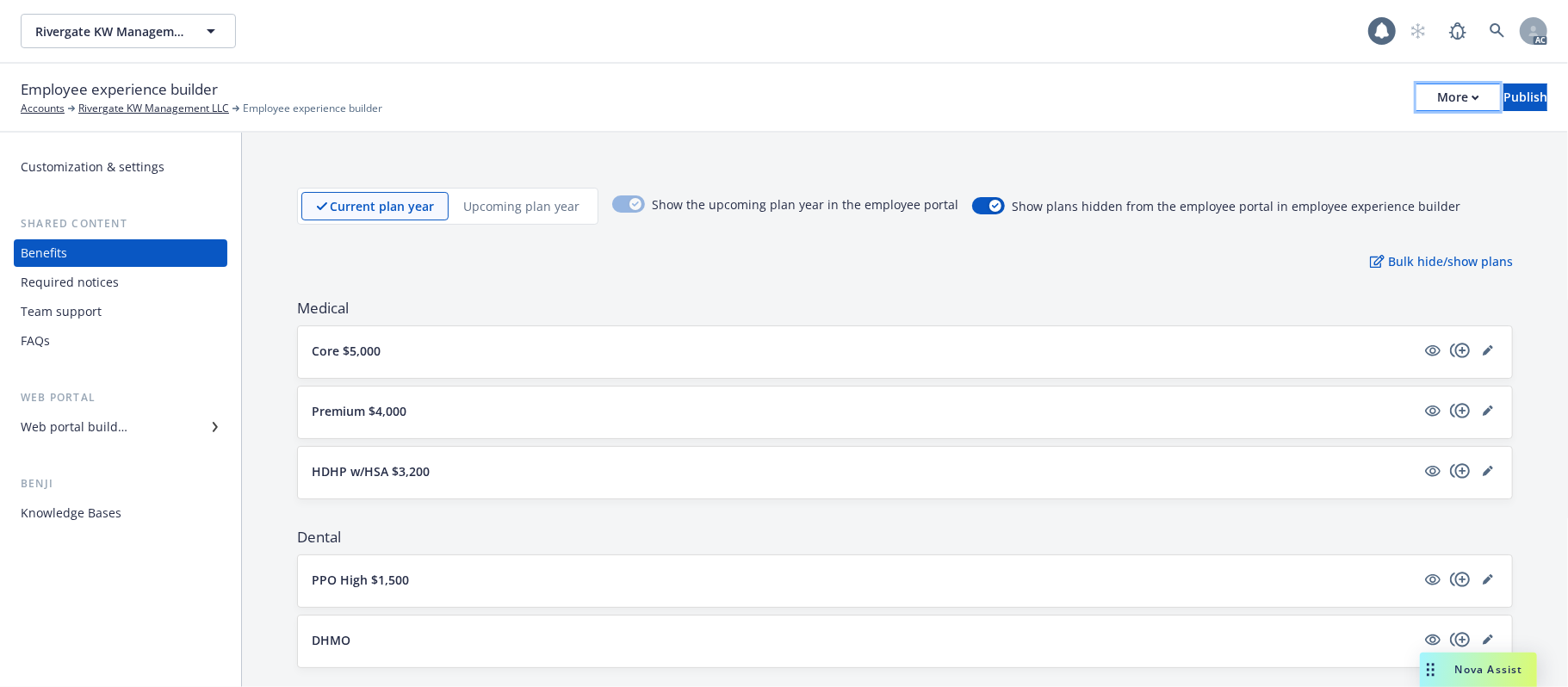
click at [1423, 91] on button "More" at bounding box center [1458, 96] width 83 height 27
click at [871, 331] on div "Core $5,000" at bounding box center [905, 351] width 1214 height 52
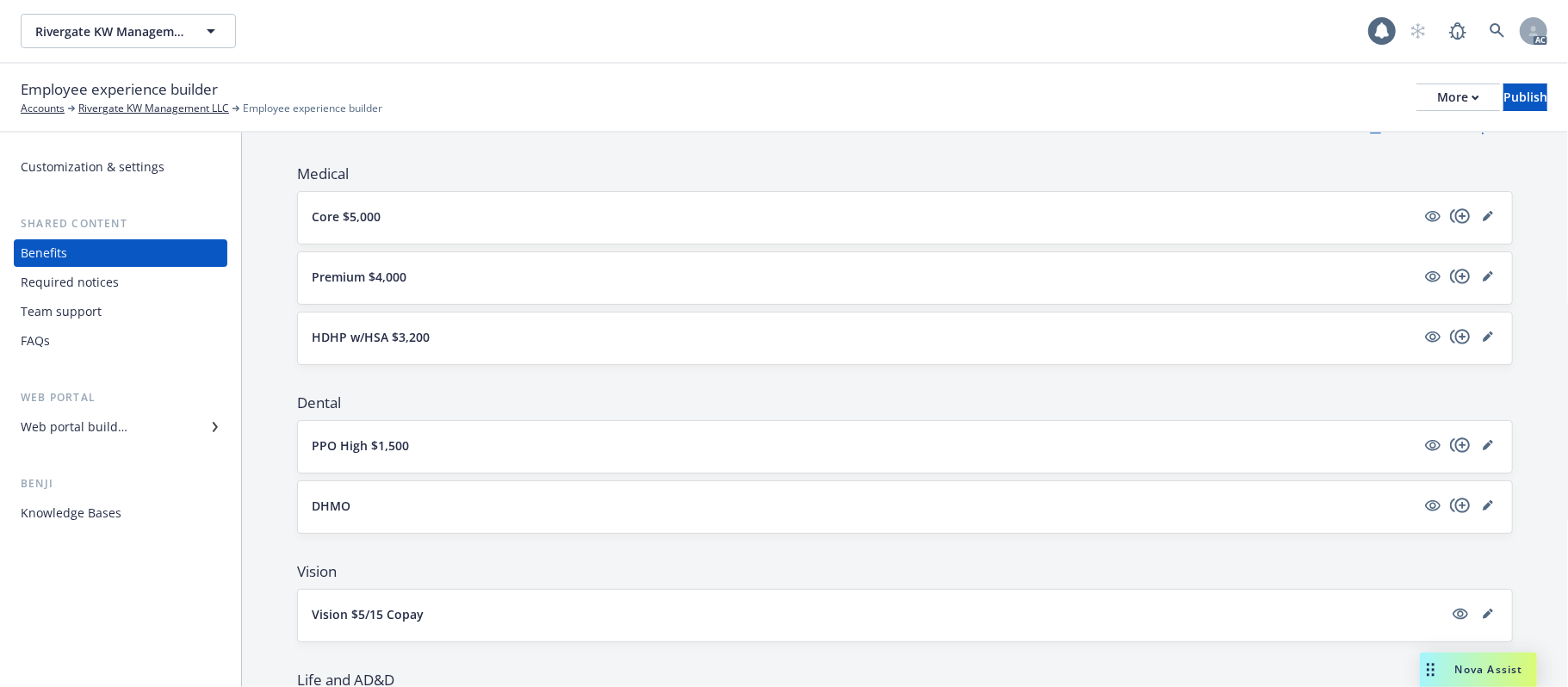
scroll to position [344, 0]
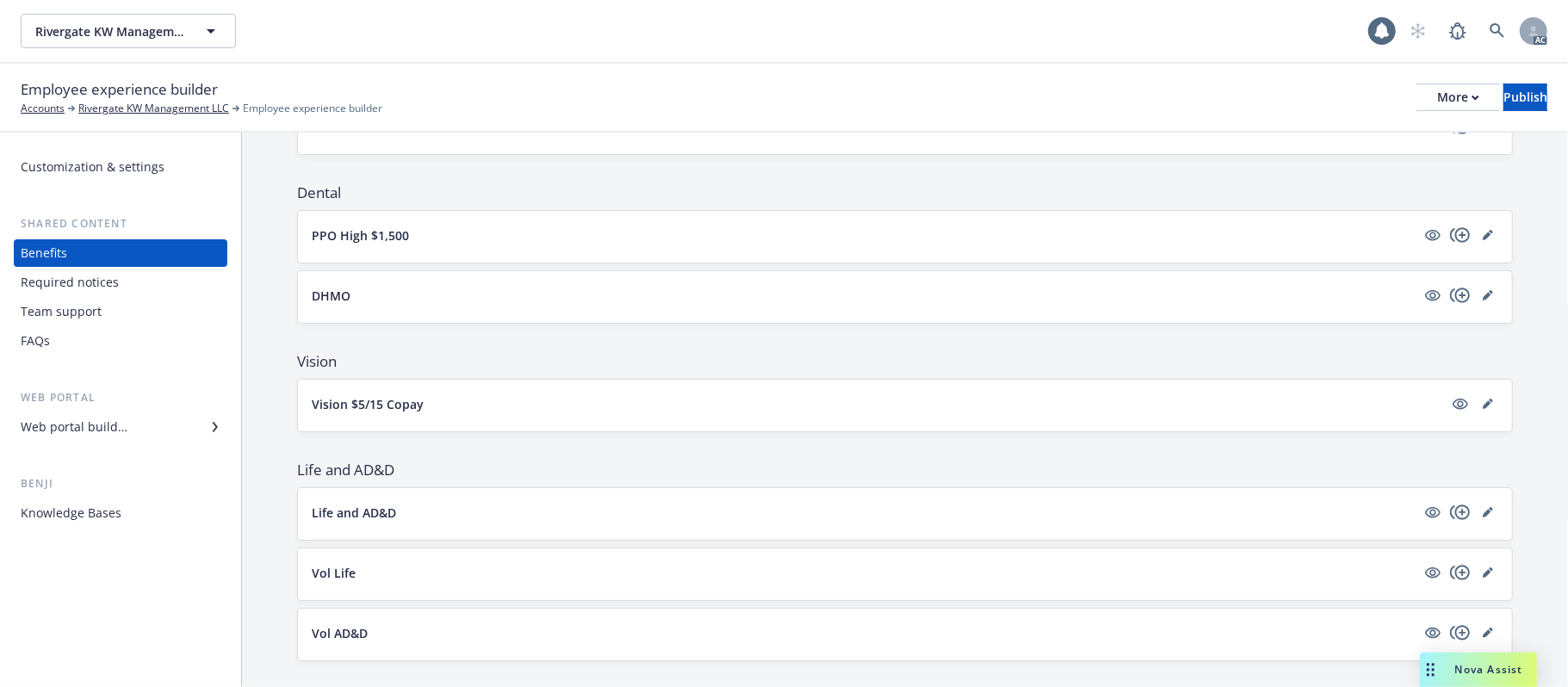
click at [600, 403] on button "Vision $5/15 Copay" at bounding box center [877, 404] width 1132 height 18
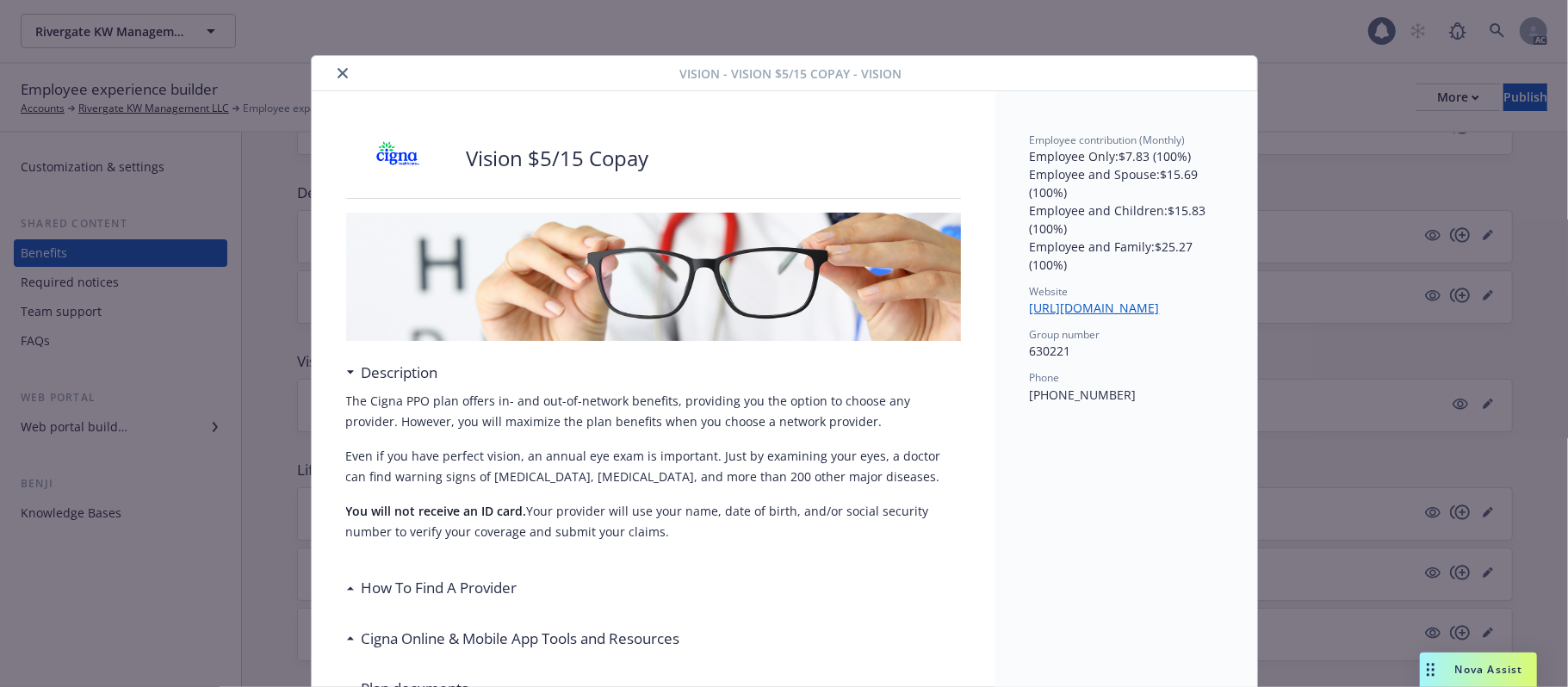
click at [338, 70] on icon "close" at bounding box center [343, 74] width 11 height 11
